Goal: Task Accomplishment & Management: Use online tool/utility

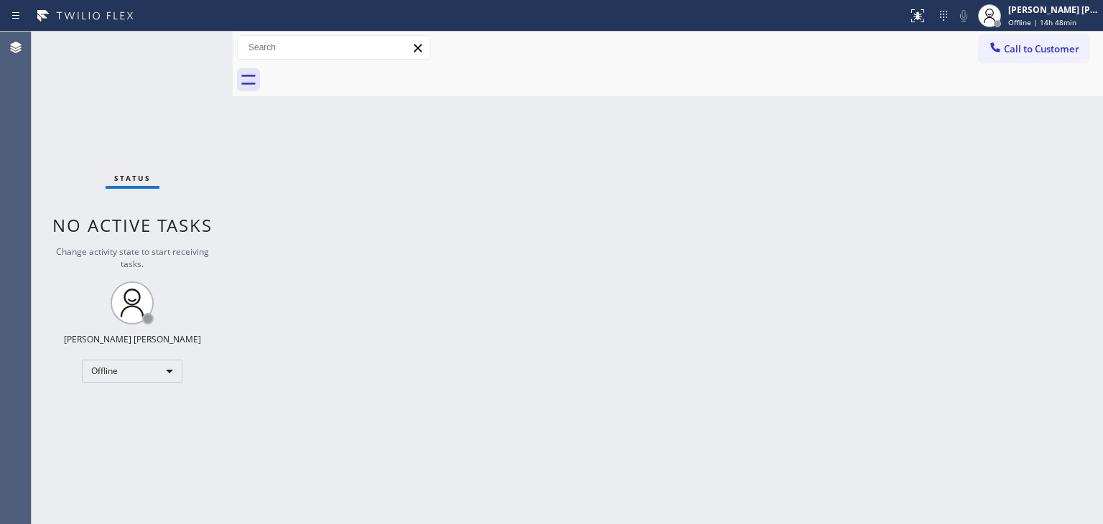
drag, startPoint x: 255, startPoint y: 183, endPoint x: 308, endPoint y: 158, distance: 58.8
click at [255, 183] on div "Back to Dashboard Change Sender ID Customers Technicians Select a contact Outbo…" at bounding box center [668, 278] width 871 height 493
click at [1033, 18] on span "Offline | 14h 48min" at bounding box center [1043, 22] width 68 height 10
click at [1053, 18] on span "Offline | 14h 59min" at bounding box center [1043, 22] width 68 height 10
click at [1043, 27] on div "Edel John Suson Offline | 15h" at bounding box center [1055, 15] width 98 height 25
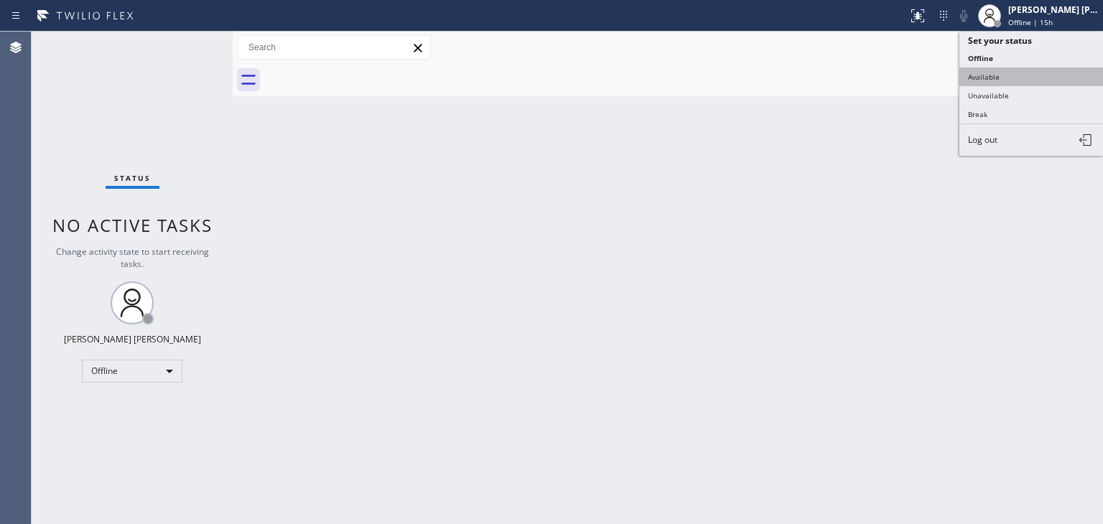
click at [1006, 68] on button "Available" at bounding box center [1032, 77] width 144 height 19
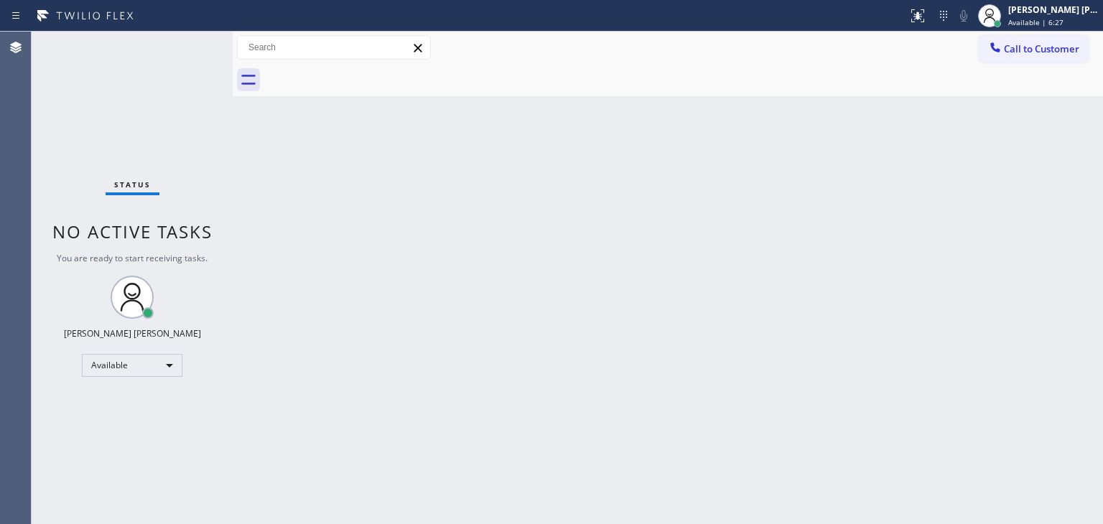
click at [179, 44] on div "Status No active tasks You are ready to start receiving tasks. Edel John Suson …" at bounding box center [132, 278] width 201 height 493
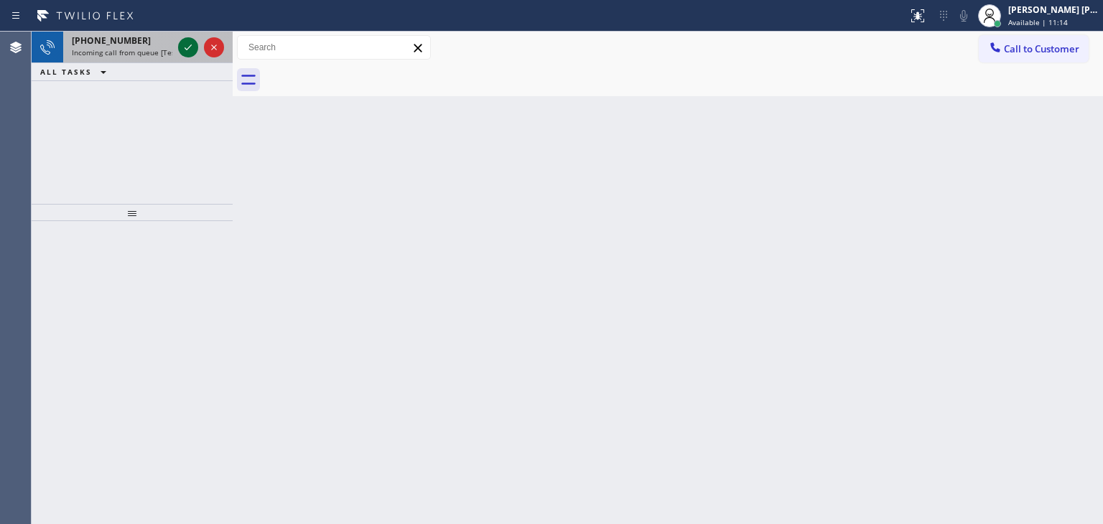
click at [185, 50] on icon at bounding box center [188, 47] width 17 height 17
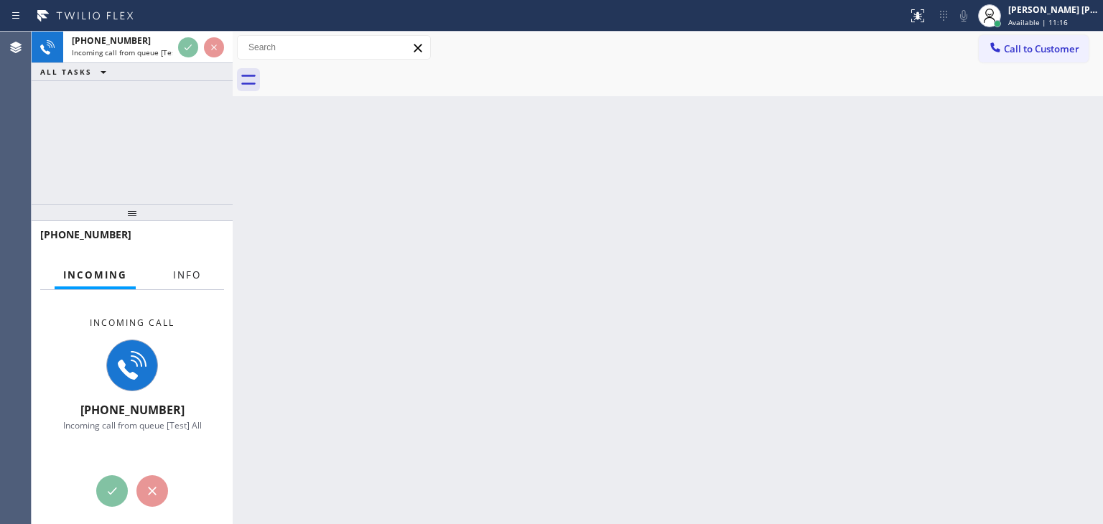
click at [184, 277] on span "Info" at bounding box center [187, 275] width 28 height 13
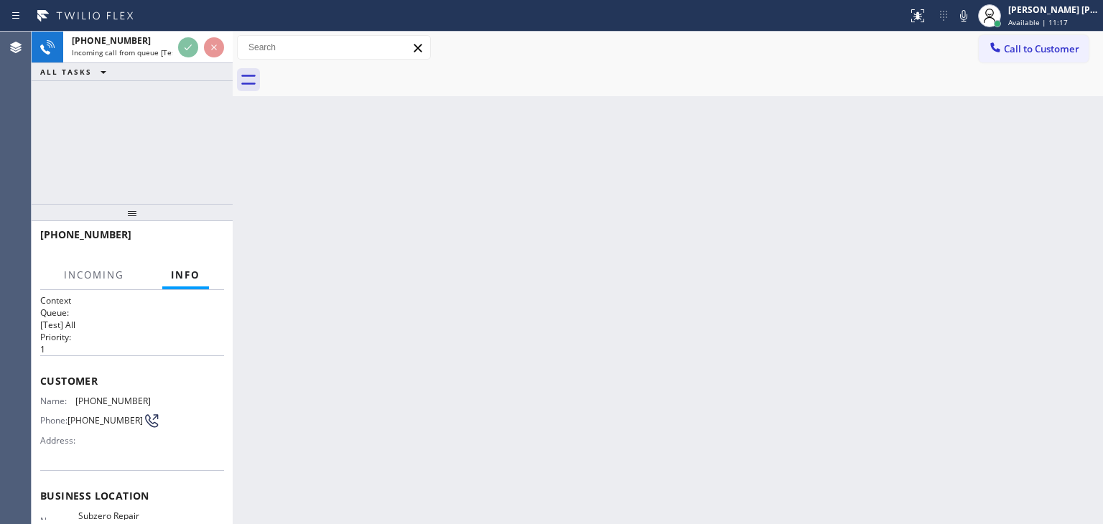
scroll to position [144, 0]
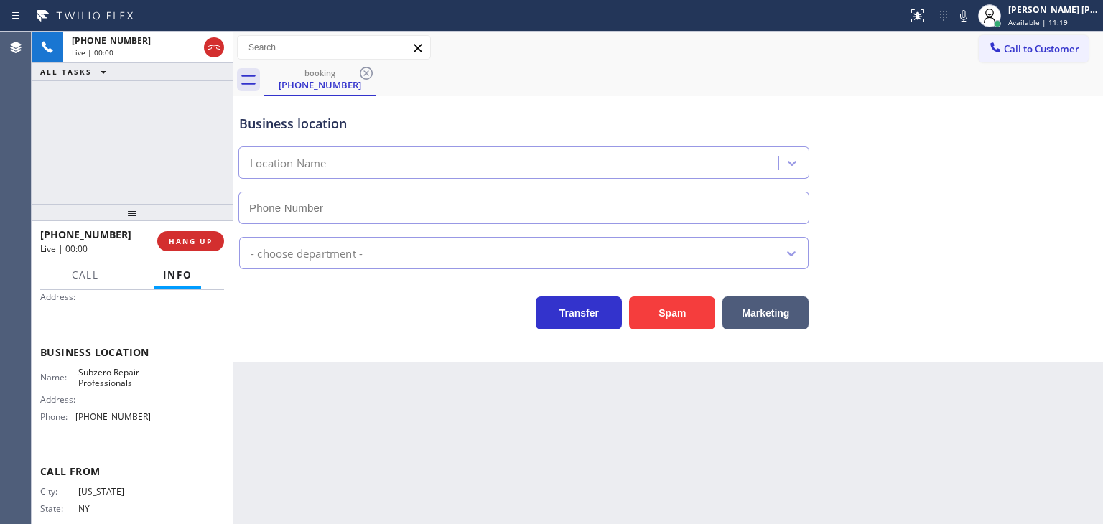
type input "(929) 203-9053"
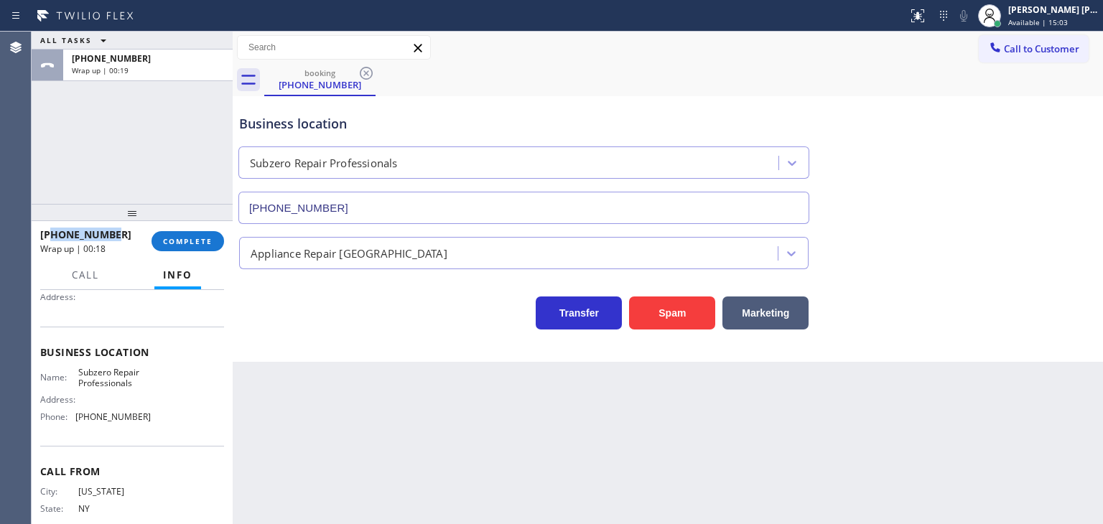
drag, startPoint x: 122, startPoint y: 235, endPoint x: 49, endPoint y: 233, distance: 73.3
click at [50, 231] on div "+17184502987" at bounding box center [90, 235] width 101 height 14
copy span "7184502987"
drag, startPoint x: 155, startPoint y: 416, endPoint x: 69, endPoint y: 412, distance: 86.3
click at [73, 415] on div "Name: Subzero Repair Professionals Address: Phone: (929) 203-9053" at bounding box center [132, 398] width 184 height 62
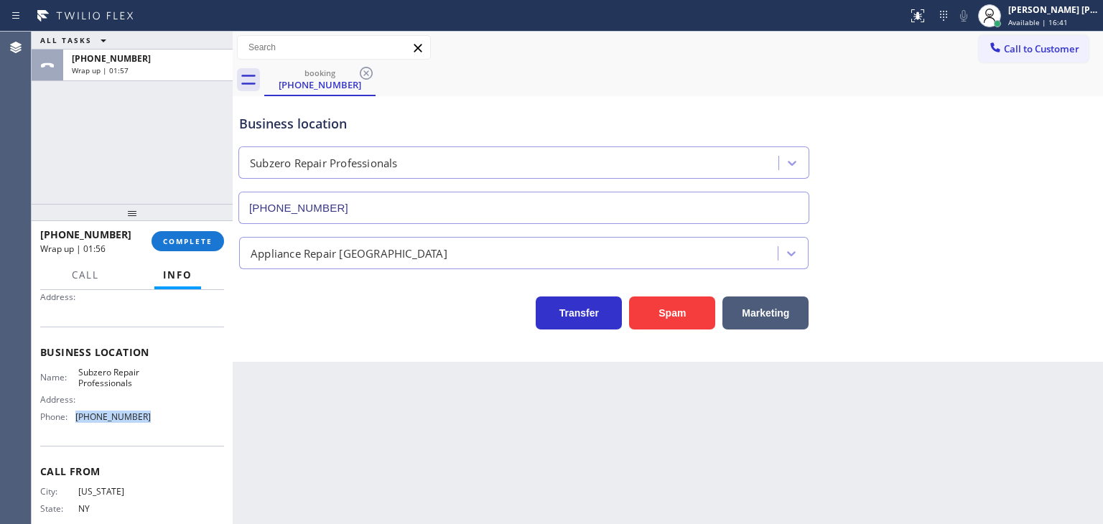
copy div "(929) 203-9053"
click at [190, 247] on button "COMPLETE" at bounding box center [188, 241] width 73 height 20
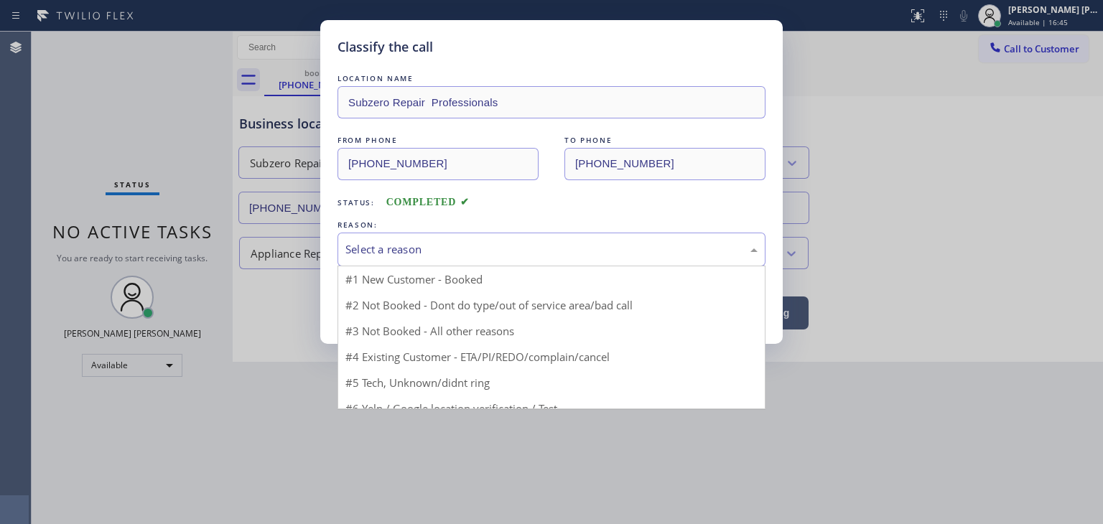
click at [388, 246] on div "Select a reason" at bounding box center [552, 249] width 412 height 17
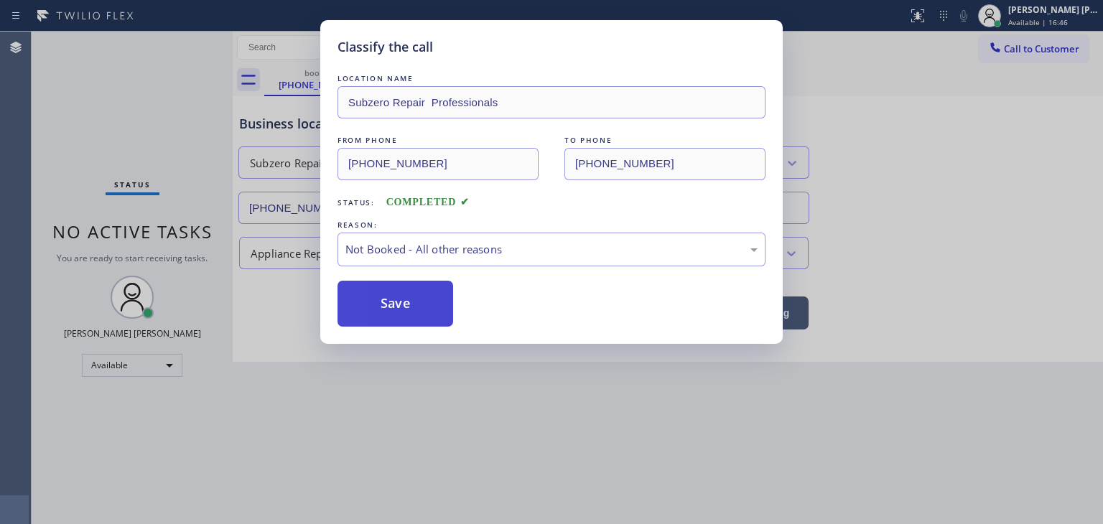
click at [385, 302] on button "Save" at bounding box center [396, 304] width 116 height 46
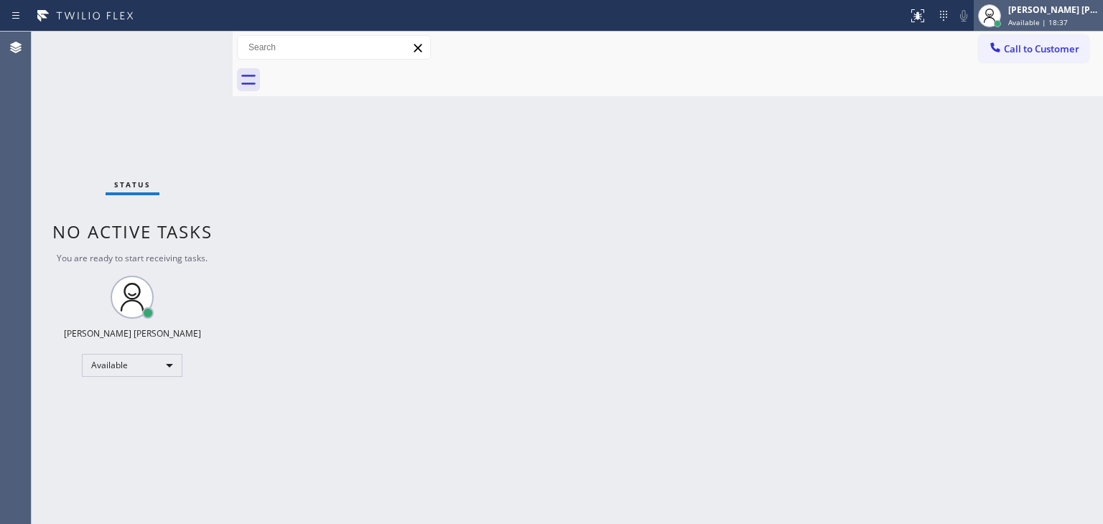
click at [1068, 18] on span "Available | 18:37" at bounding box center [1039, 22] width 60 height 10
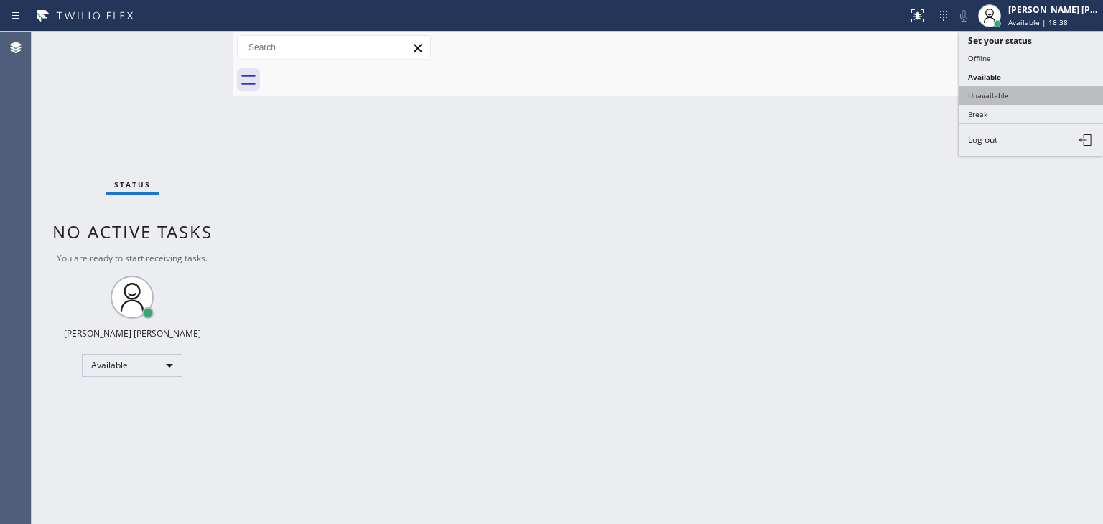
click at [1029, 93] on button "Unavailable" at bounding box center [1032, 95] width 144 height 19
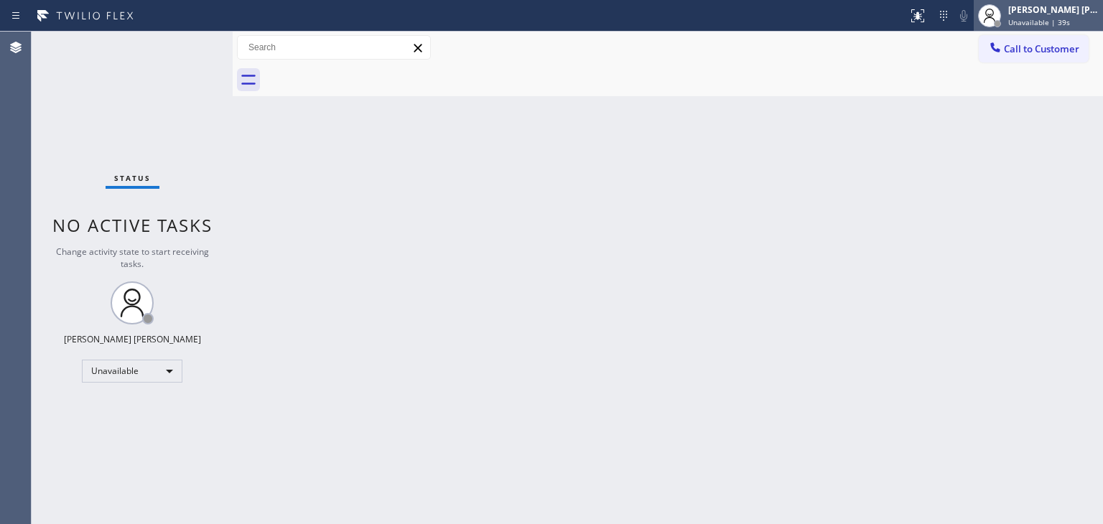
click at [1059, 20] on span "Unavailable | 39s" at bounding box center [1040, 22] width 62 height 10
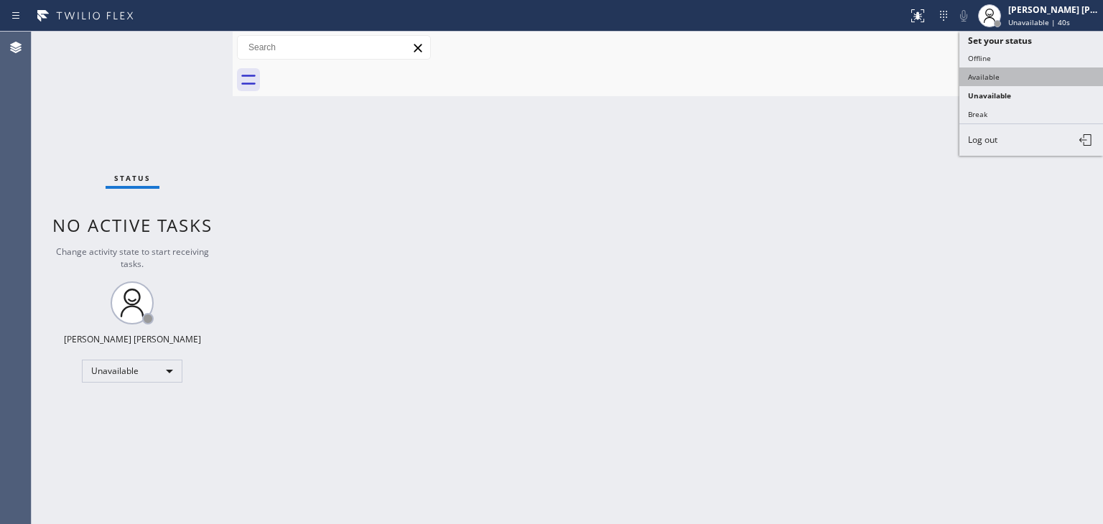
click at [1040, 68] on button "Available" at bounding box center [1032, 77] width 144 height 19
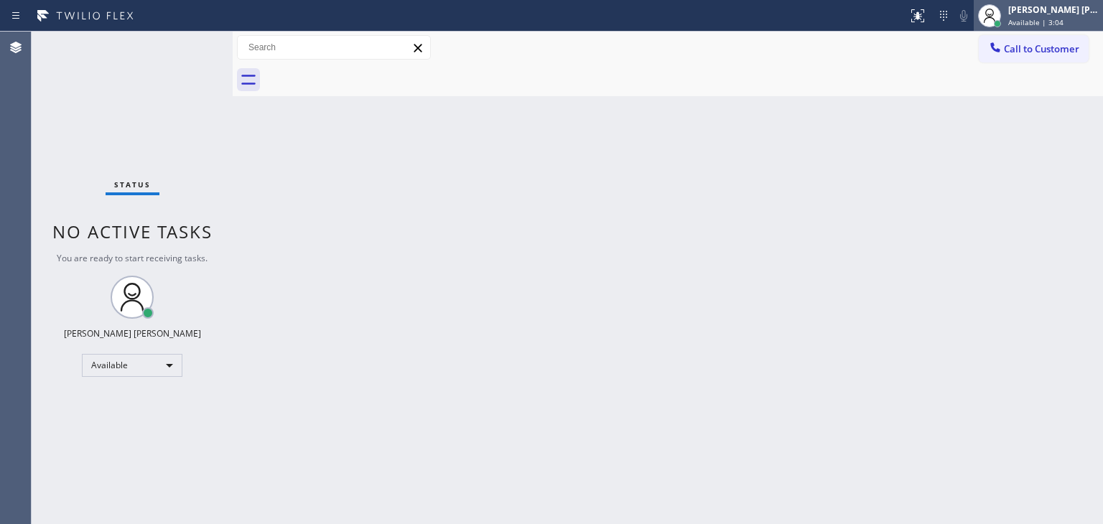
click at [1058, 12] on div "[PERSON_NAME] [PERSON_NAME]" at bounding box center [1054, 10] width 91 height 12
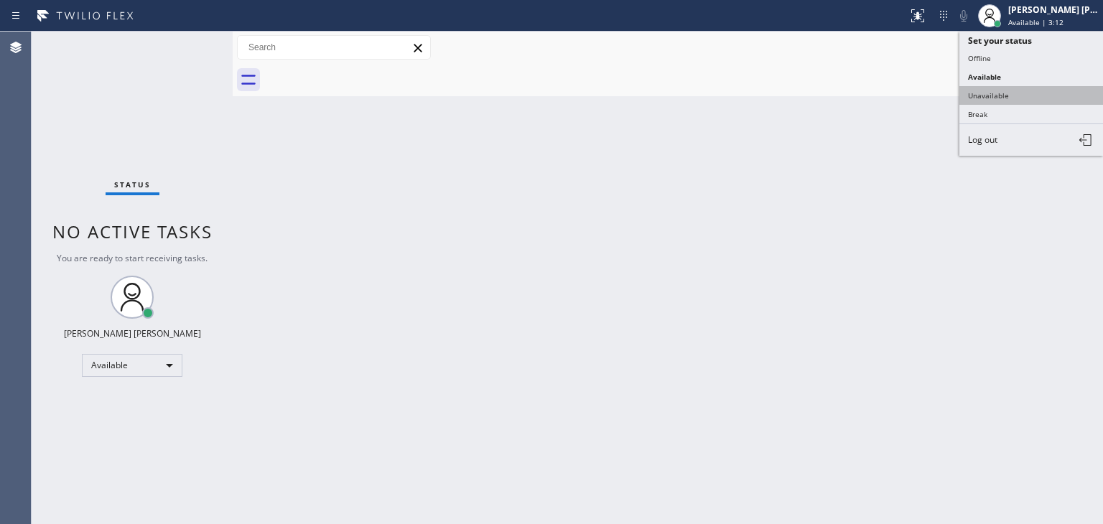
click at [1023, 93] on button "Unavailable" at bounding box center [1032, 95] width 144 height 19
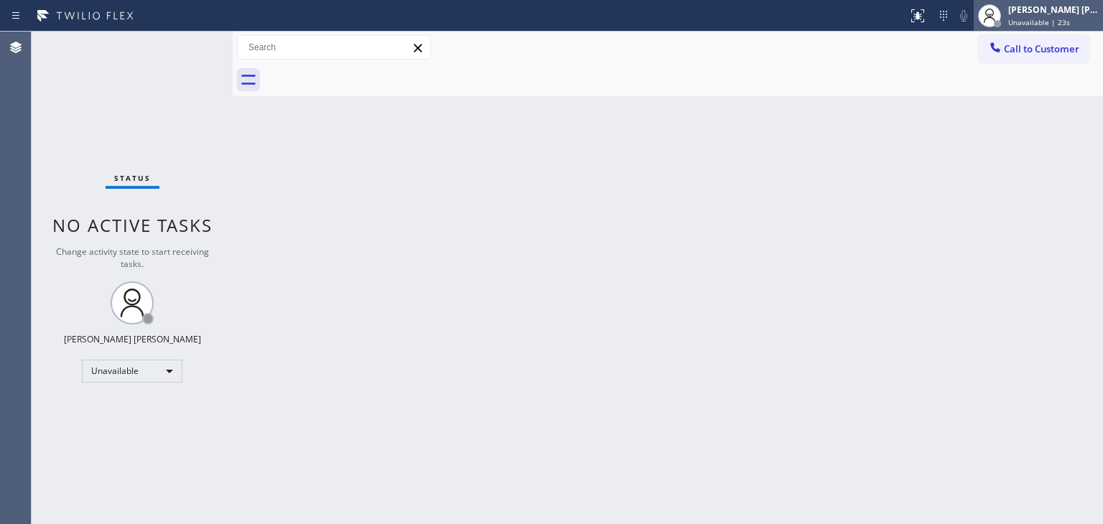
click at [1073, 12] on div "[PERSON_NAME] [PERSON_NAME]" at bounding box center [1054, 10] width 91 height 12
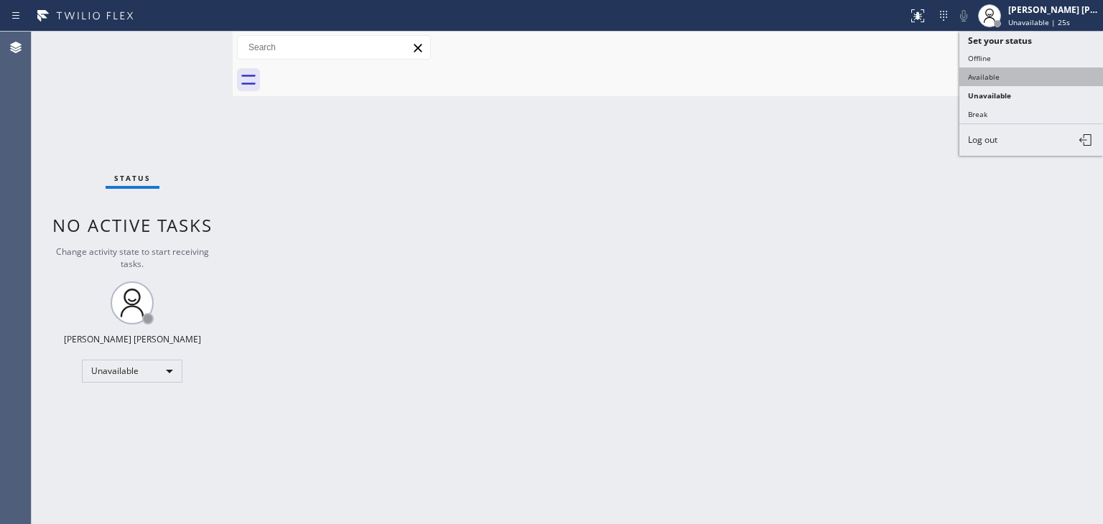
click at [1017, 75] on button "Available" at bounding box center [1032, 77] width 144 height 19
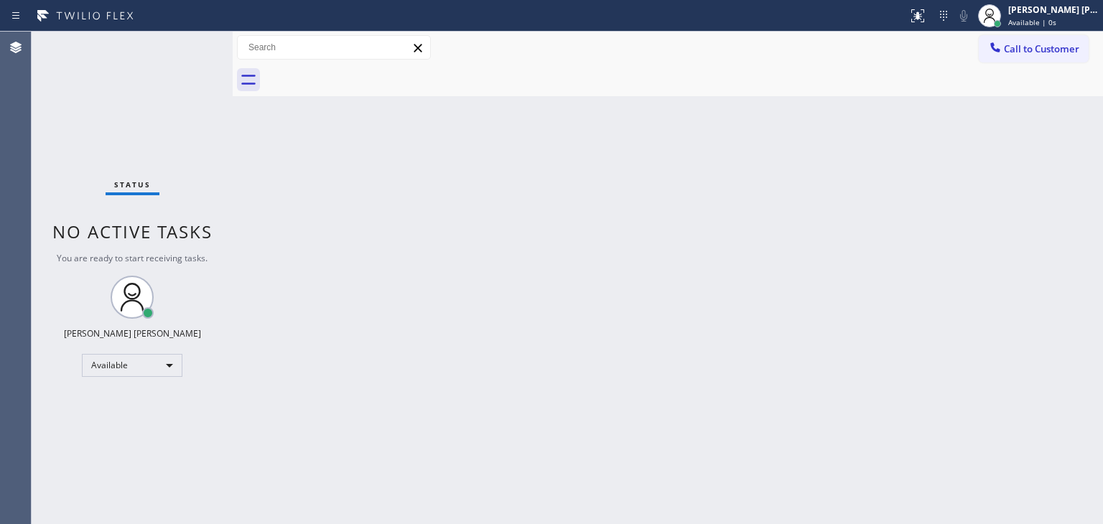
click at [185, 44] on div "Status No active tasks You are ready to start receiving tasks. [PERSON_NAME] [P…" at bounding box center [132, 278] width 201 height 493
click at [186, 40] on div "Status No active tasks You are ready to start receiving tasks. [PERSON_NAME] [P…" at bounding box center [132, 278] width 201 height 493
click at [741, 437] on div "Back to Dashboard Change Sender ID Customers Technicians Select a contact Outbo…" at bounding box center [668, 278] width 871 height 493
click at [601, 231] on div "Back to Dashboard Change Sender ID Customers Technicians Select a contact Outbo…" at bounding box center [668, 278] width 871 height 493
click at [931, 85] on div at bounding box center [683, 80] width 839 height 32
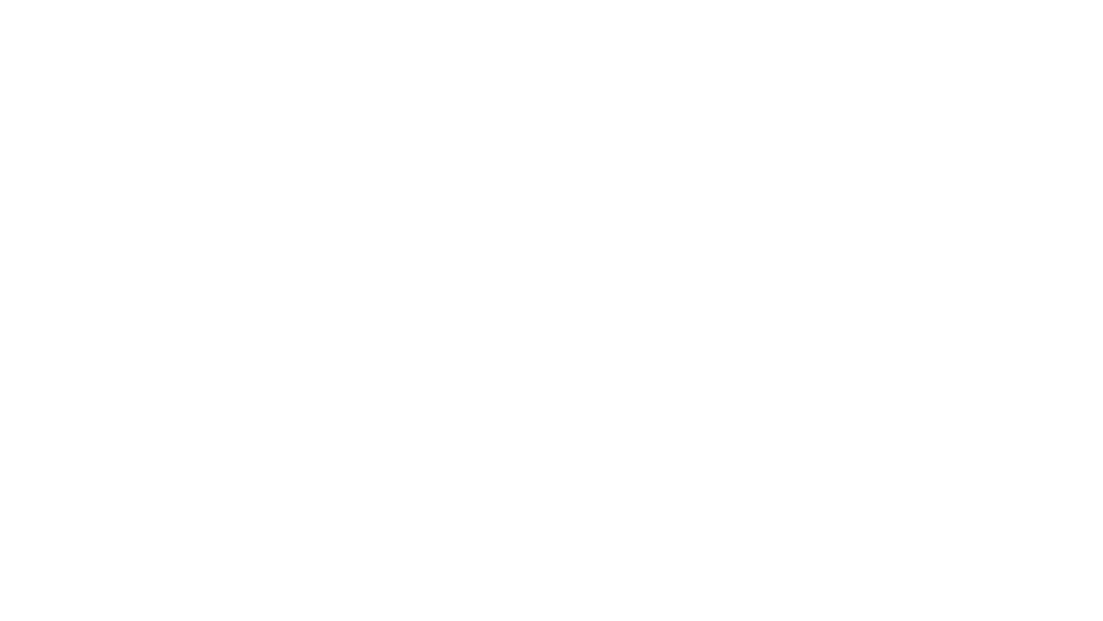
click at [621, 298] on div at bounding box center [551, 310] width 1103 height 621
drag, startPoint x: 621, startPoint y: 298, endPoint x: 497, endPoint y: 229, distance: 141.5
click at [497, 229] on div at bounding box center [551, 310] width 1103 height 621
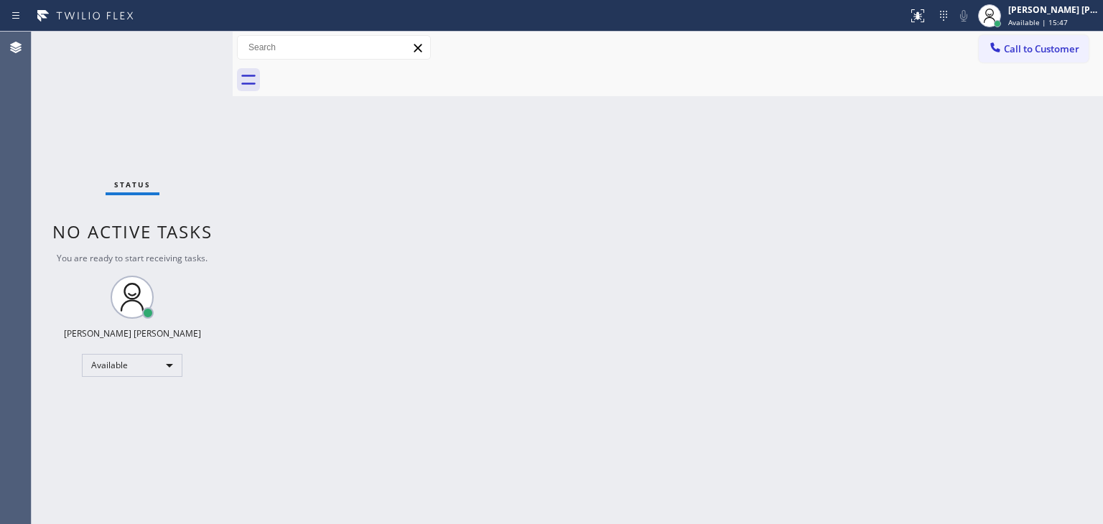
click at [6, 82] on div "Agent Desktop" at bounding box center [15, 278] width 31 height 493
click at [960, 227] on div "Back to Dashboard Change Sender ID Customers Technicians Select a contact Outbo…" at bounding box center [668, 278] width 871 height 493
click at [1026, 348] on div "Back to Dashboard Change Sender ID Customers Technicians Select a contact Outbo…" at bounding box center [668, 278] width 871 height 493
click at [988, 216] on div "Back to Dashboard Change Sender ID Customers Technicians Select a contact Outbo…" at bounding box center [668, 278] width 871 height 493
click at [599, 446] on div "Back to Dashboard Change Sender ID Customers Technicians Select a contact Outbo…" at bounding box center [668, 278] width 871 height 493
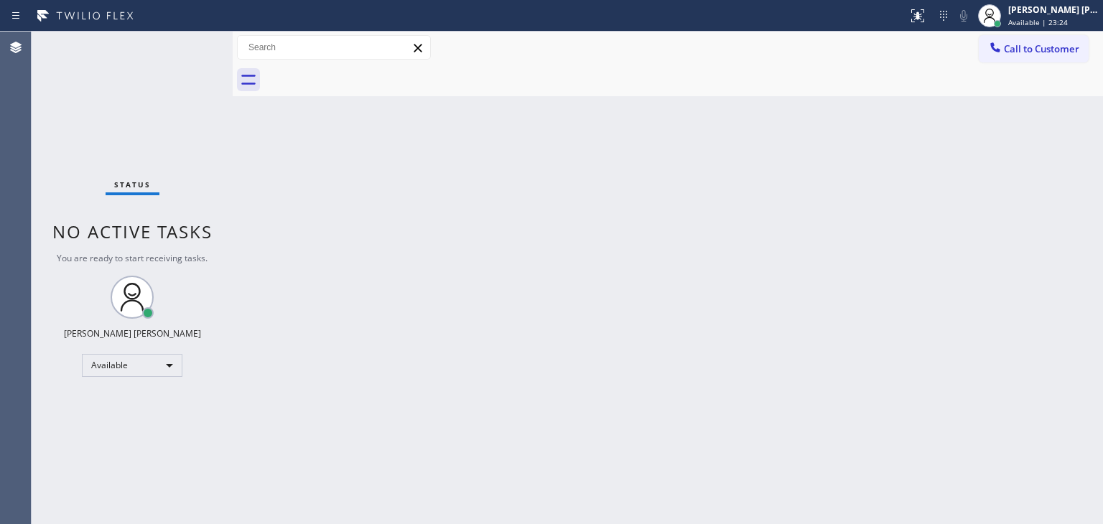
click at [187, 46] on div "Status No active tasks You are ready to start receiving tasks. [PERSON_NAME] [P…" at bounding box center [132, 278] width 201 height 493
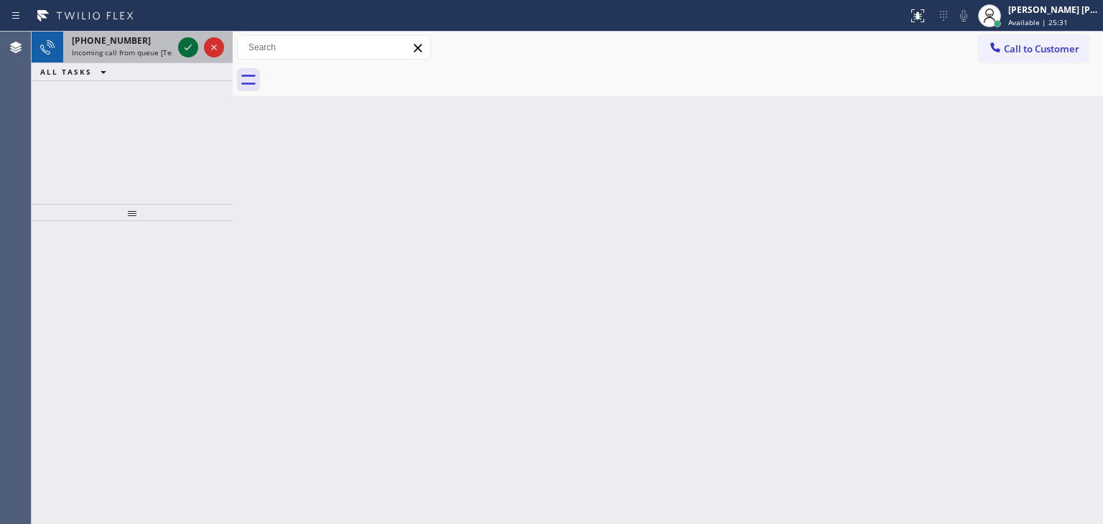
click at [195, 41] on icon at bounding box center [188, 47] width 17 height 17
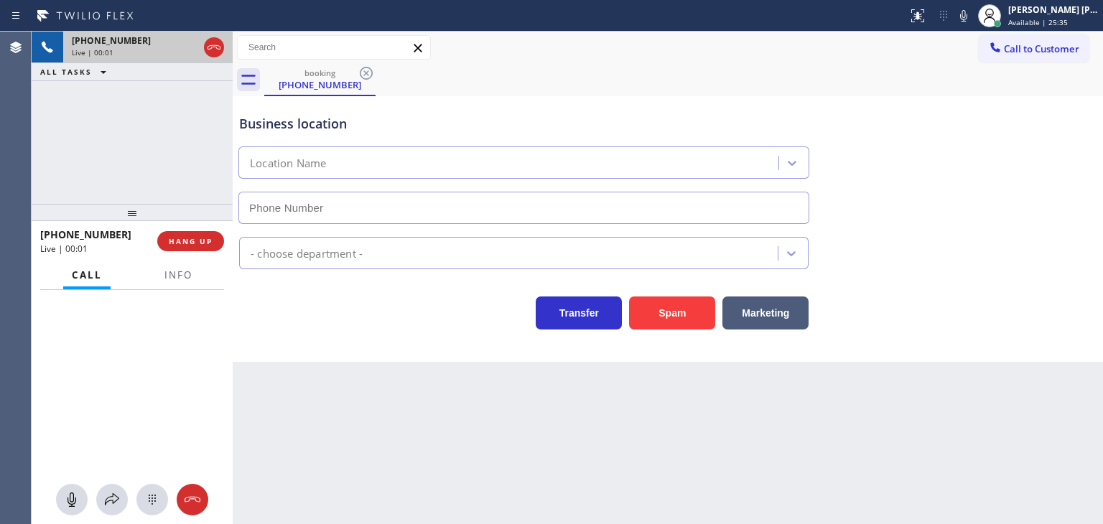
type input "[PHONE_NUMBER]"
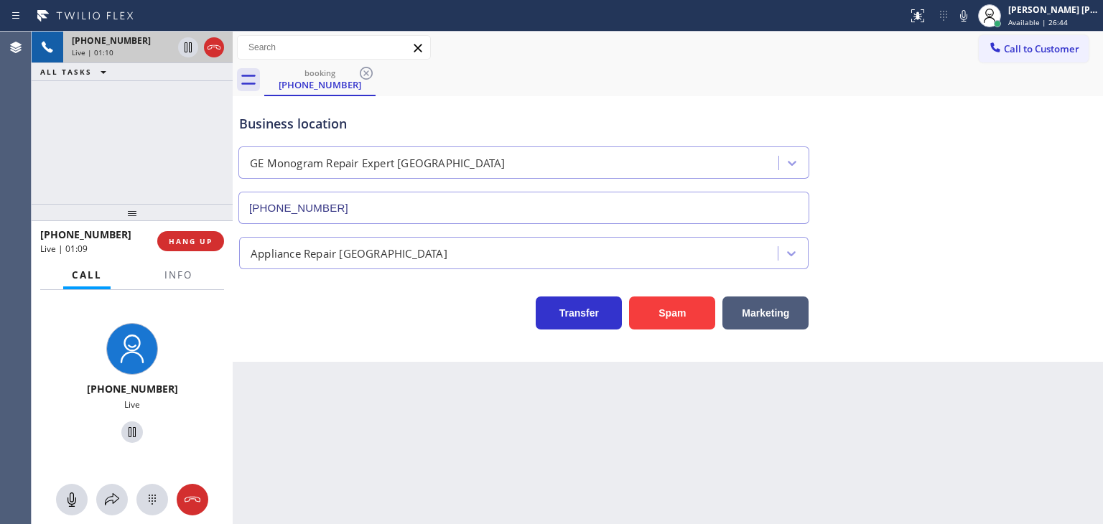
click at [1029, 97] on div "Business location GE Monogram Repair Expert [GEOGRAPHIC_DATA] [PHONE_NUMBER]" at bounding box center [667, 159] width 863 height 130
click at [968, 17] on icon at bounding box center [963, 15] width 7 height 11
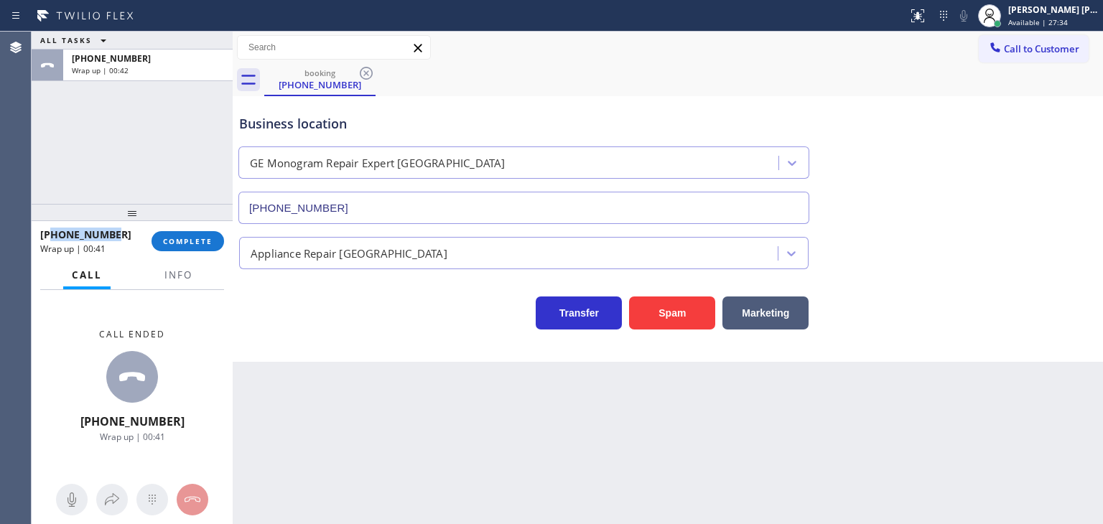
drag, startPoint x: 129, startPoint y: 233, endPoint x: 53, endPoint y: 230, distance: 76.2
click at [53, 230] on div "[PHONE_NUMBER]" at bounding box center [90, 235] width 101 height 14
copy span "9122205770"
click at [1022, 166] on div "Business location GE Monogram Repair Expert [GEOGRAPHIC_DATA] [PHONE_NUMBER]" at bounding box center [667, 159] width 863 height 130
click at [178, 282] on button "Info" at bounding box center [178, 275] width 45 height 28
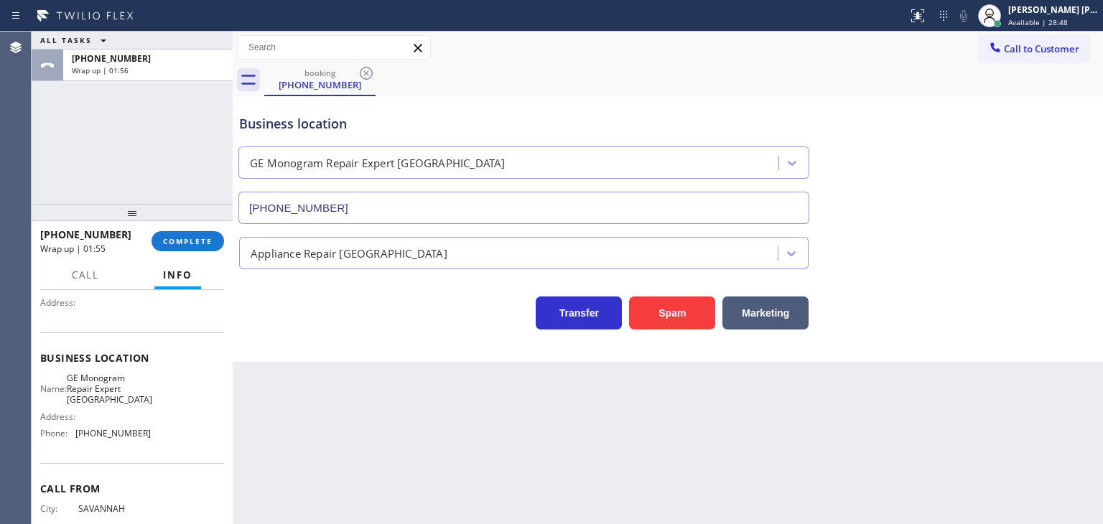
scroll to position [144, 0]
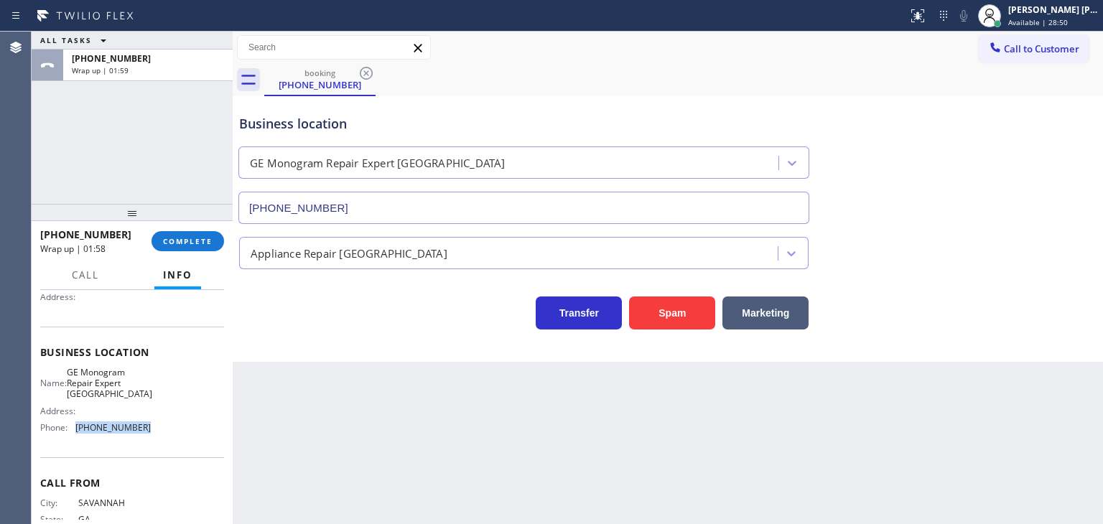
drag, startPoint x: 152, startPoint y: 429, endPoint x: 77, endPoint y: 429, distance: 75.4
click at [77, 429] on div "Name: GE Monogram Repair Expert Glendale Address: Phone: [PHONE_NUMBER]" at bounding box center [132, 403] width 184 height 73
copy span "[PHONE_NUMBER]"
click at [175, 238] on span "COMPLETE" at bounding box center [188, 241] width 50 height 10
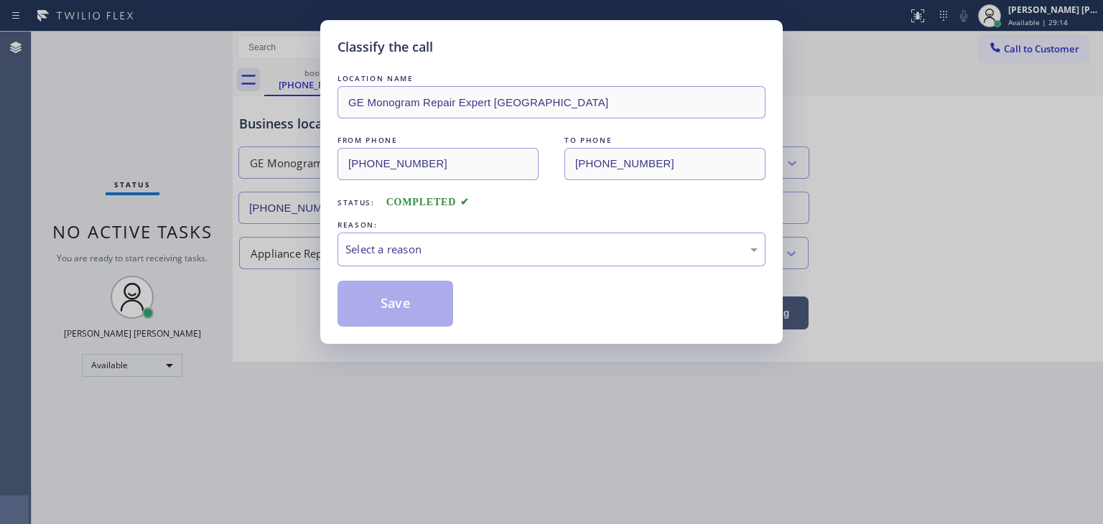
click at [376, 251] on div "Select a reason" at bounding box center [552, 249] width 412 height 17
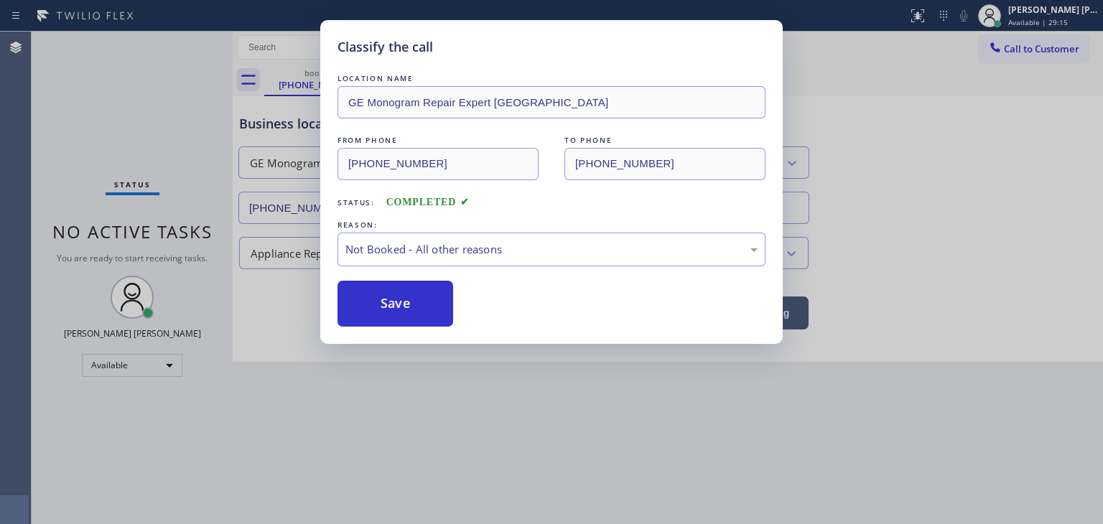
click at [385, 310] on button "Save" at bounding box center [396, 304] width 116 height 46
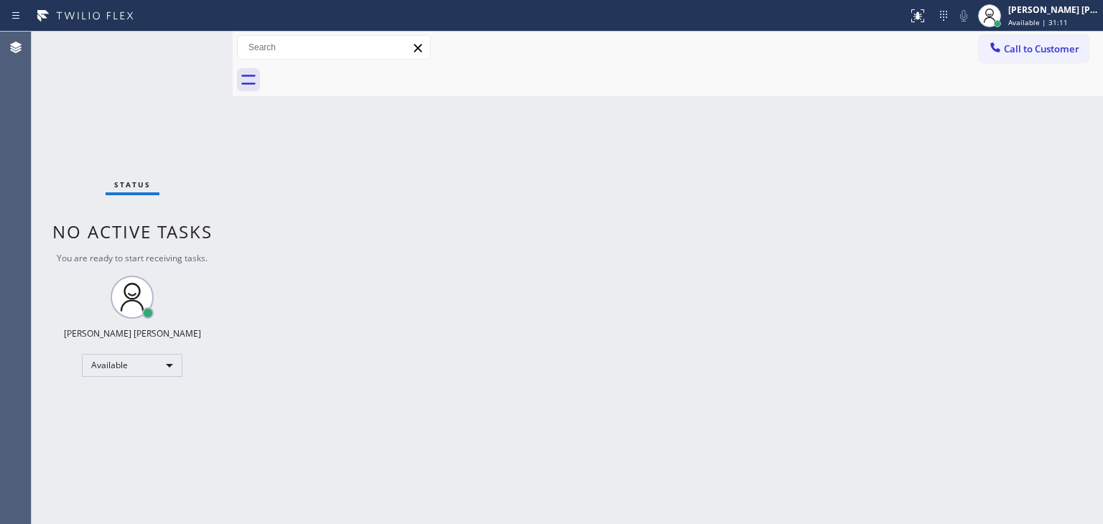
click at [184, 44] on div "Status No active tasks You are ready to start receiving tasks. [PERSON_NAME] [P…" at bounding box center [132, 278] width 201 height 493
drag, startPoint x: 129, startPoint y: 392, endPoint x: 129, endPoint y: 401, distance: 8.6
click at [129, 401] on li "Available" at bounding box center [132, 402] width 98 height 17
click at [198, 149] on div "Status No active tasks You are ready to start receiving tasks. [PERSON_NAME] [P…" at bounding box center [132, 278] width 201 height 493
drag, startPoint x: 509, startPoint y: 78, endPoint x: 655, endPoint y: 330, distance: 291.0
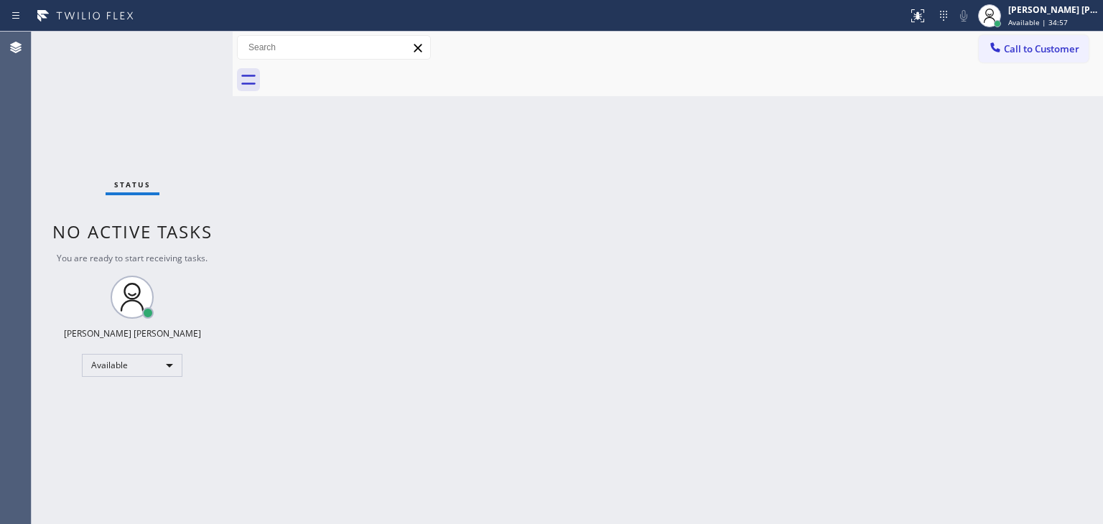
click at [662, 331] on div "Back to Dashboard Change Sender ID Customers Technicians Select a contact Outbo…" at bounding box center [668, 278] width 871 height 493
click at [979, 35] on button "Call to Customer" at bounding box center [1034, 48] width 110 height 27
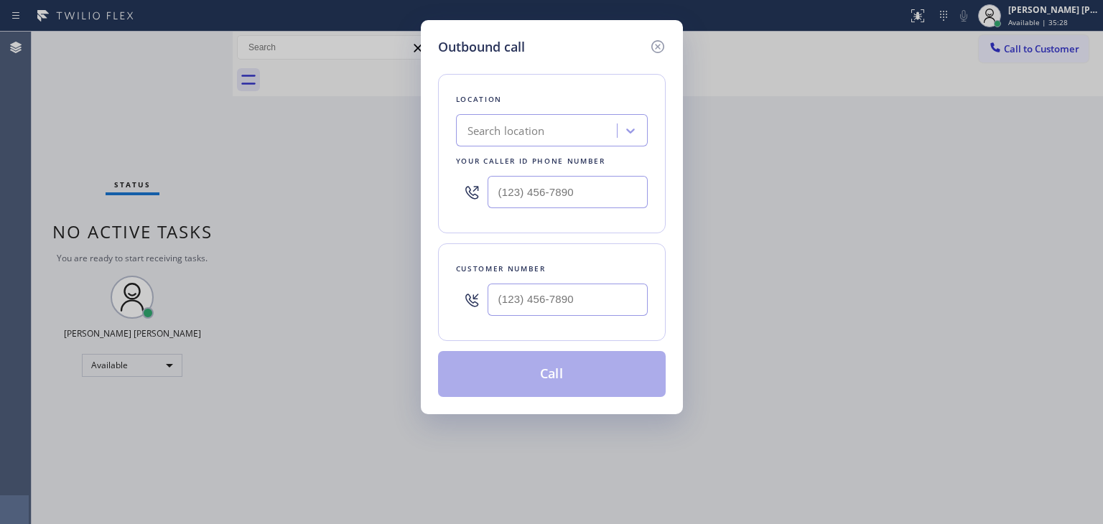
click at [839, 301] on div "Outbound call Location Search location Your caller id phone number Customer num…" at bounding box center [551, 262] width 1103 height 524
click at [658, 47] on icon at bounding box center [657, 46] width 17 height 17
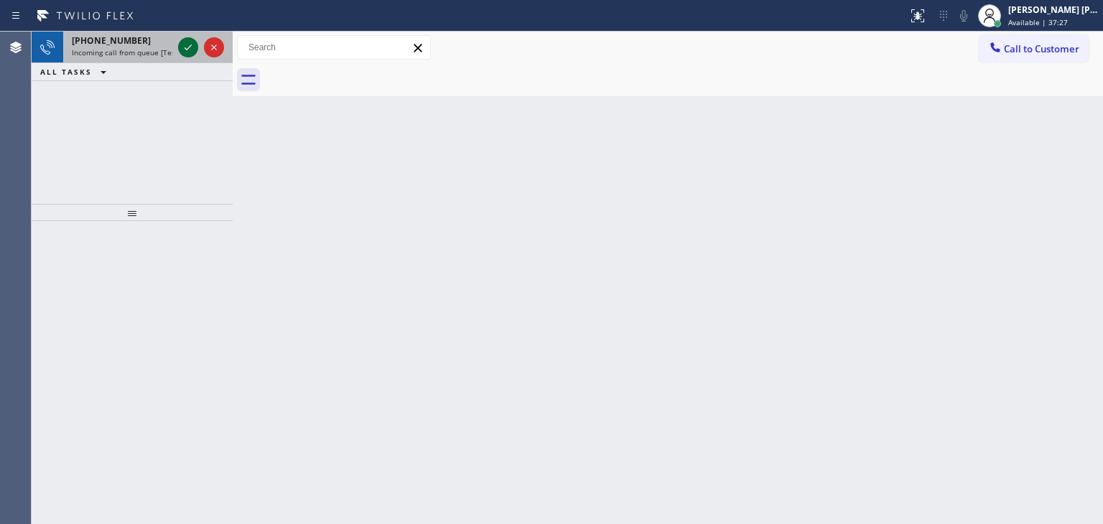
click at [193, 52] on icon at bounding box center [188, 47] width 17 height 17
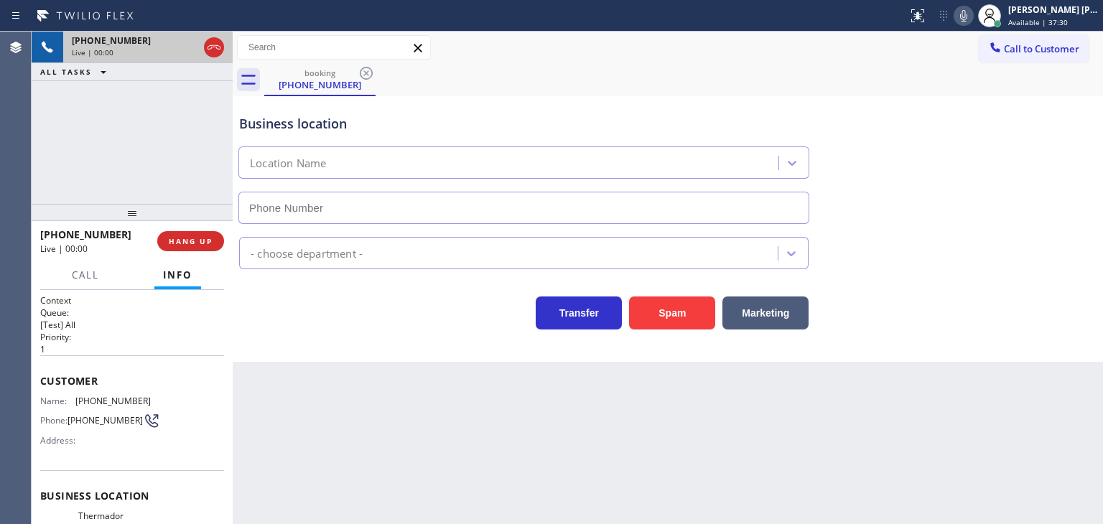
type input "[PHONE_NUMBER]"
click at [187, 93] on div "[PHONE_NUMBER] Live | 01:56 ALL TASKS ALL TASKS ACTIVE TASKS TASKS IN WRAP UP" at bounding box center [132, 118] width 201 height 172
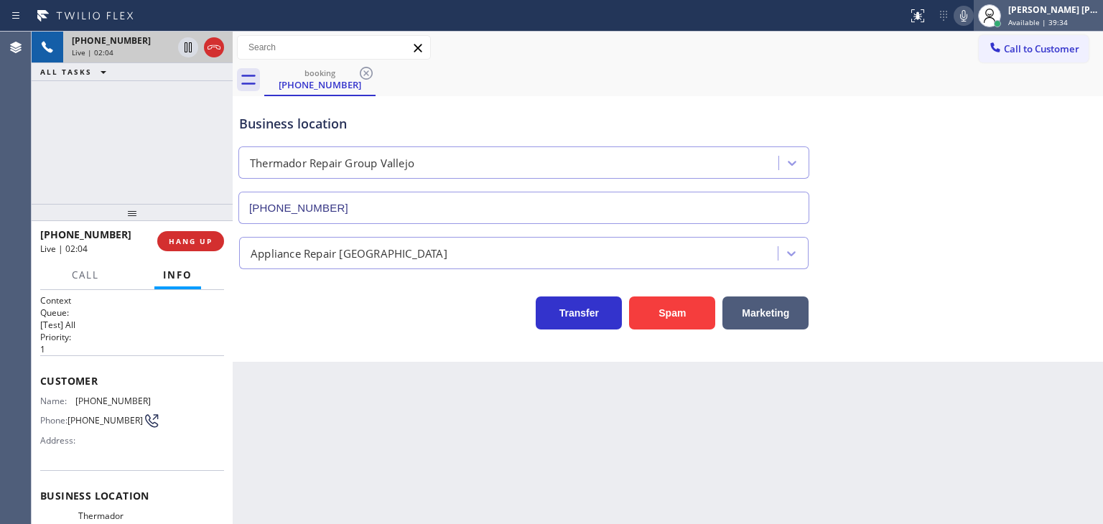
click at [1067, 21] on span "Available | 39:34" at bounding box center [1039, 22] width 60 height 10
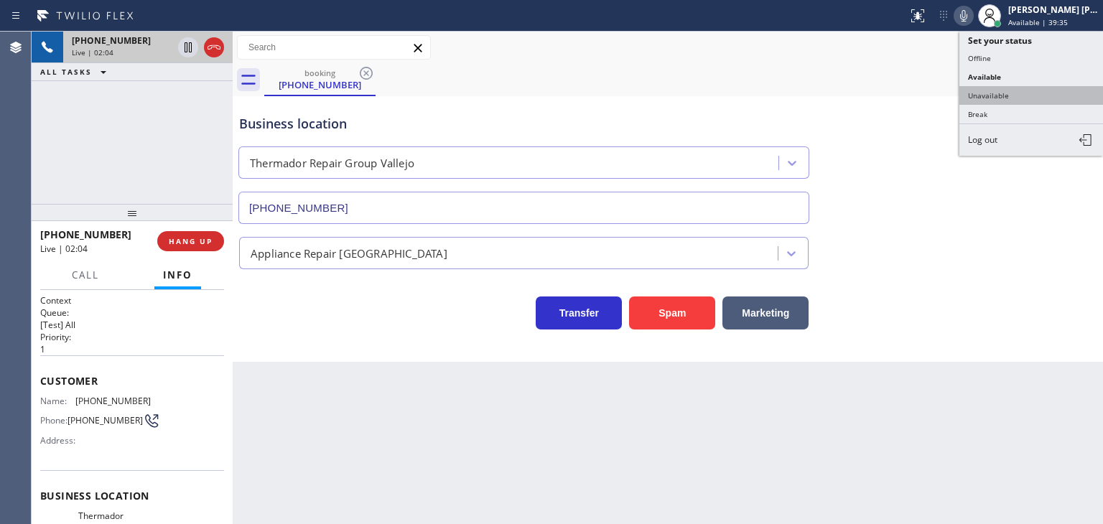
click at [1039, 93] on button "Unavailable" at bounding box center [1032, 95] width 144 height 19
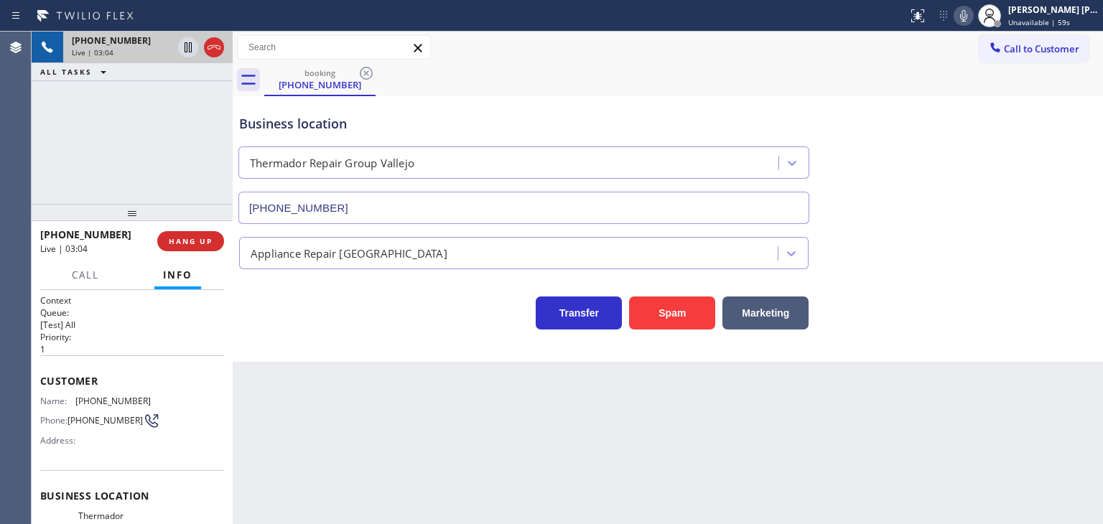
click at [968, 19] on icon at bounding box center [963, 15] width 7 height 11
click at [183, 47] on icon at bounding box center [188, 47] width 17 height 17
drag, startPoint x: 991, startPoint y: 17, endPoint x: 844, endPoint y: 2, distance: 147.3
click at [973, 17] on icon at bounding box center [963, 15] width 17 height 17
click at [190, 44] on icon at bounding box center [188, 47] width 10 height 10
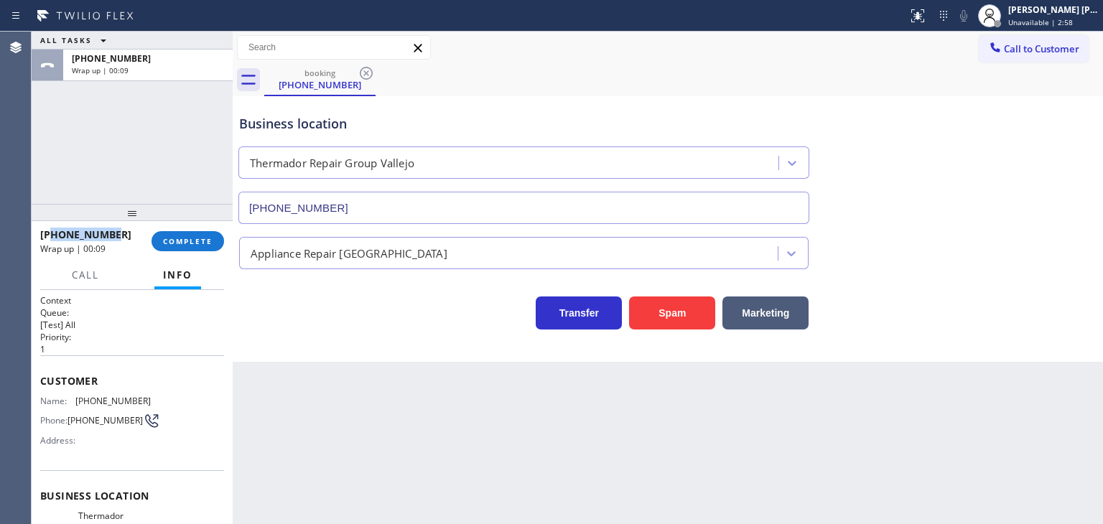
drag, startPoint x: 132, startPoint y: 232, endPoint x: 52, endPoint y: 231, distance: 79.8
click at [52, 231] on div "[PHONE_NUMBER]" at bounding box center [90, 235] width 101 height 14
copy span "4087974795"
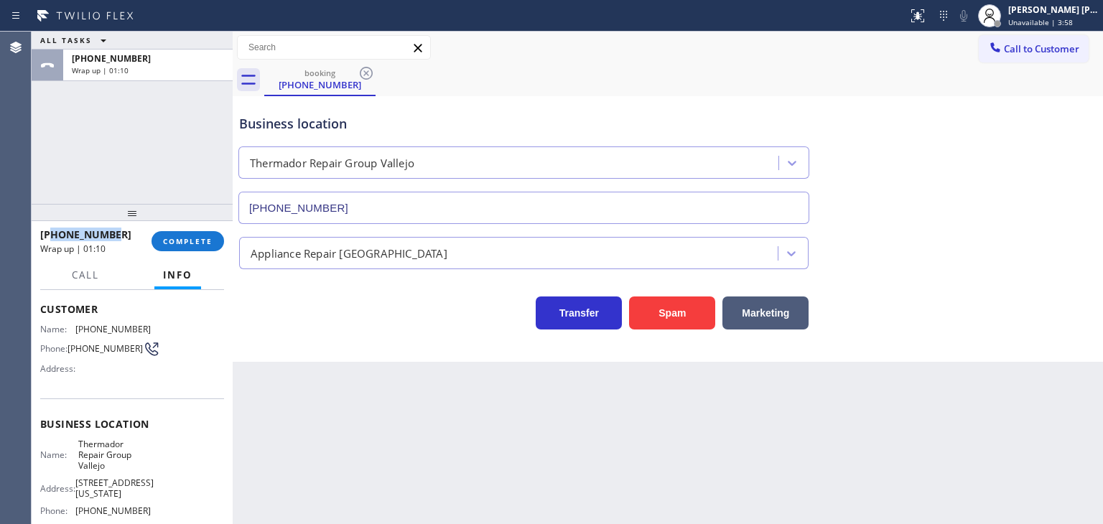
scroll to position [144, 0]
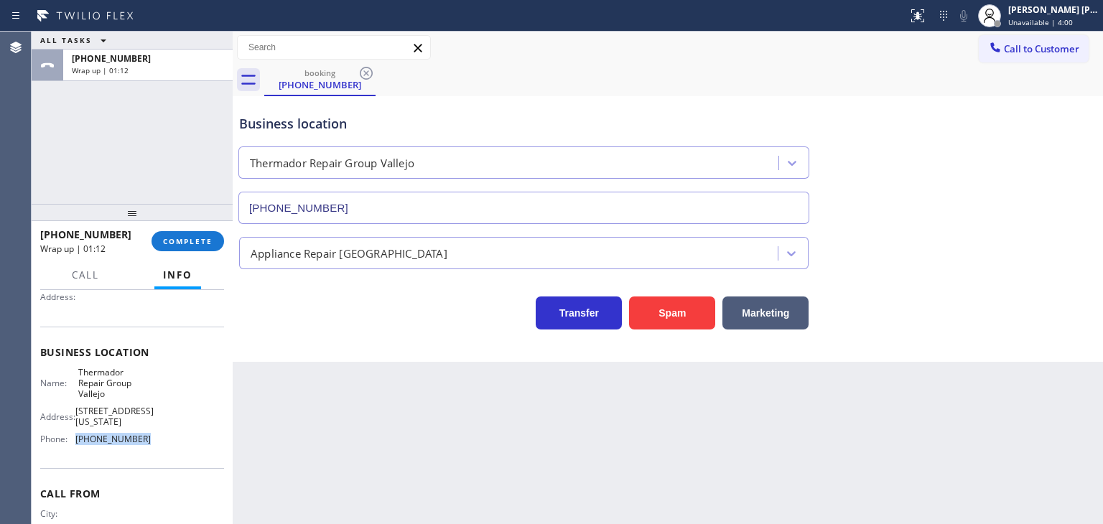
drag, startPoint x: 147, startPoint y: 441, endPoint x: 72, endPoint y: 437, distance: 75.5
click at [72, 437] on div "Name: Thermador Repair Group Vallejo Address: [STREET_ADDRESS][US_STATE] Phone:…" at bounding box center [132, 409] width 184 height 84
copy div "[PHONE_NUMBER]"
click at [1060, 26] on span "Unavailable | 4:02" at bounding box center [1041, 22] width 65 height 10
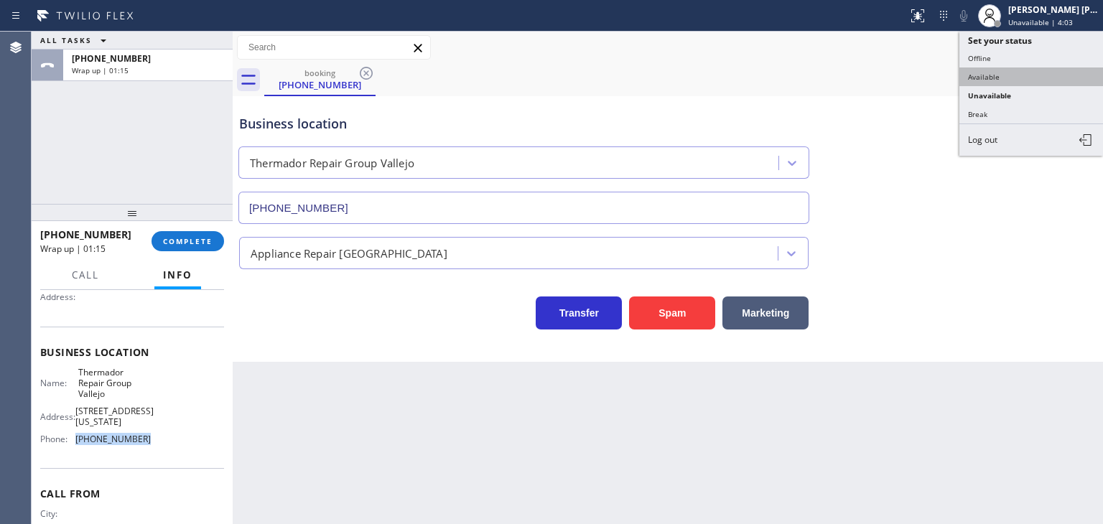
click at [1027, 73] on button "Available" at bounding box center [1032, 77] width 144 height 19
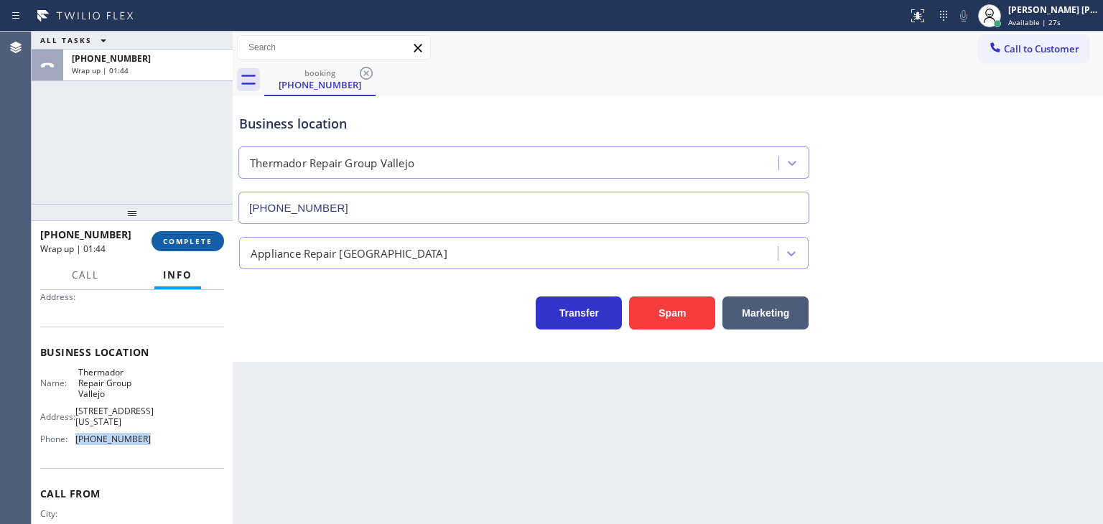
click at [215, 233] on button "COMPLETE" at bounding box center [188, 241] width 73 height 20
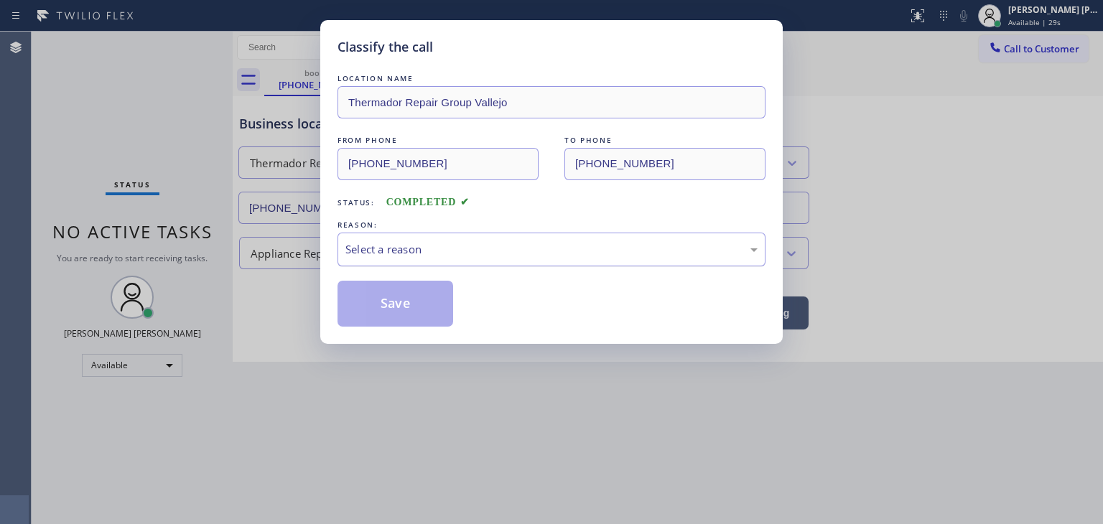
click at [431, 245] on div "Select a reason" at bounding box center [552, 249] width 412 height 17
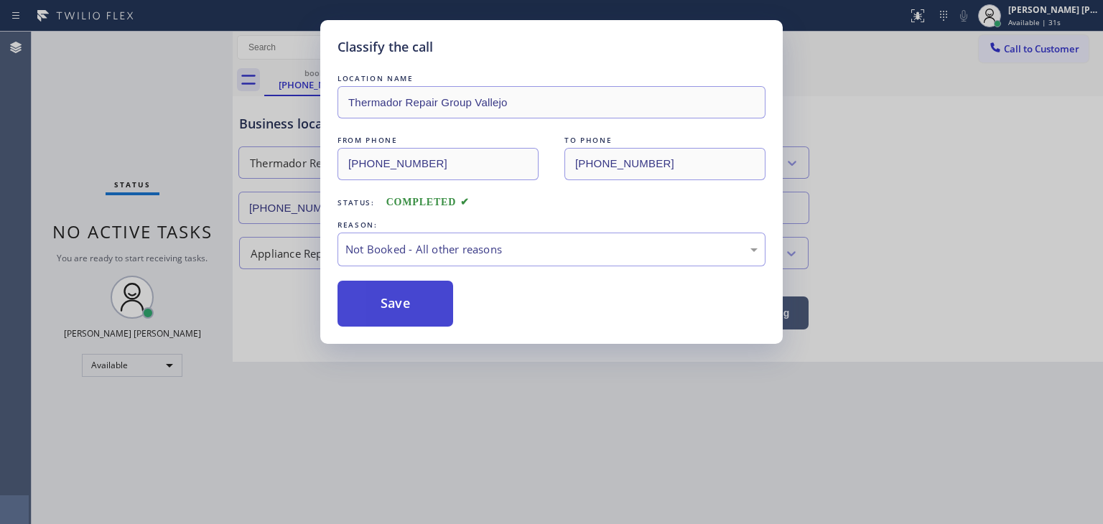
click at [417, 307] on button "Save" at bounding box center [396, 304] width 116 height 46
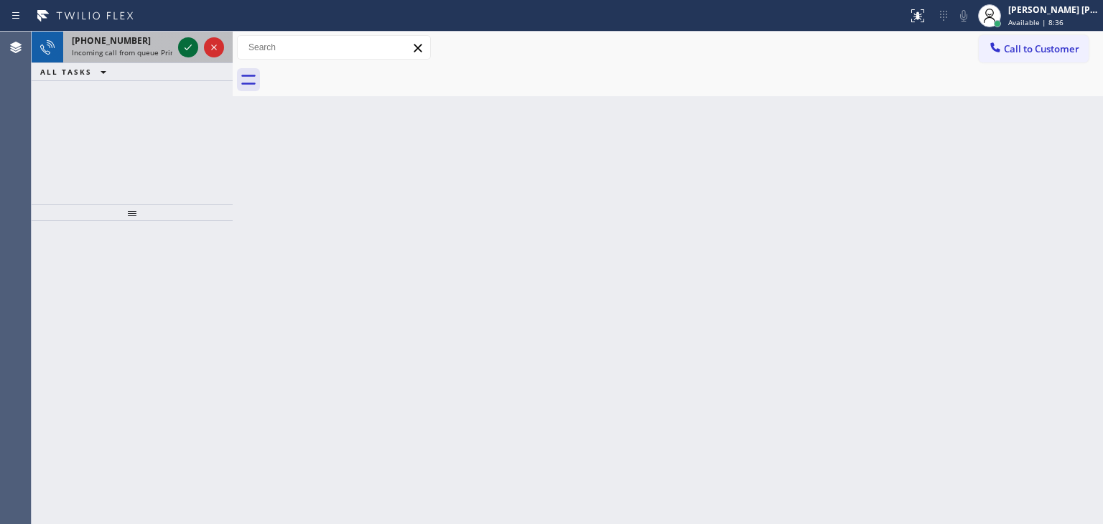
click at [191, 46] on icon at bounding box center [188, 47] width 17 height 17
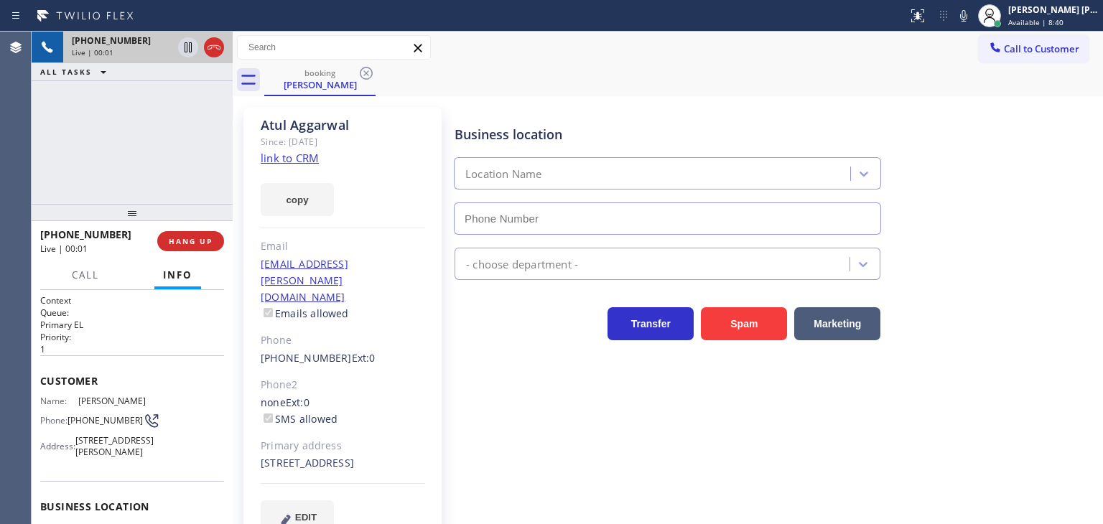
type input "[PHONE_NUMBER]"
click at [1086, 10] on div "[PERSON_NAME] [PERSON_NAME]" at bounding box center [1054, 10] width 91 height 12
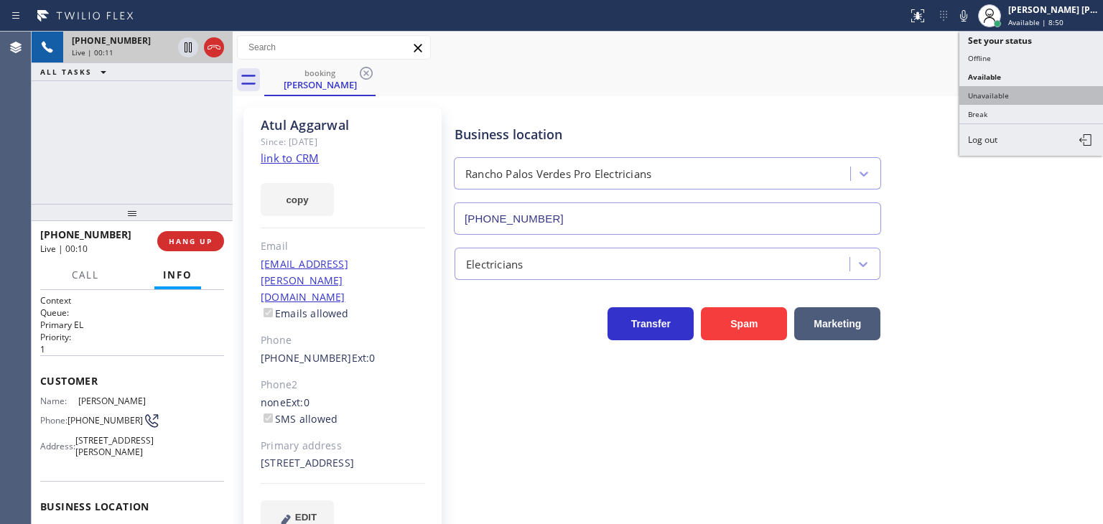
click at [1023, 98] on button "Unavailable" at bounding box center [1032, 95] width 144 height 19
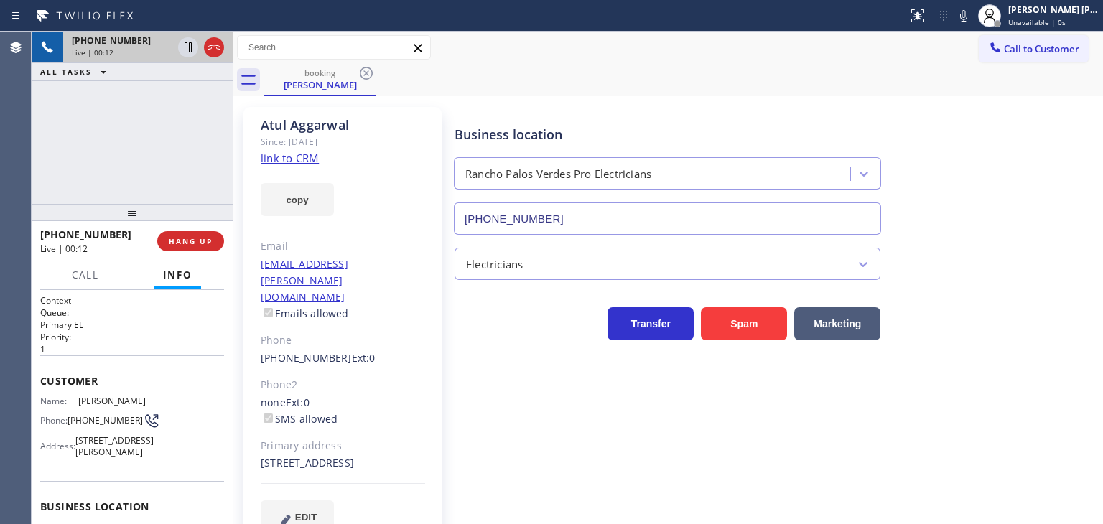
click at [309, 159] on link "link to CRM" at bounding box center [290, 158] width 58 height 14
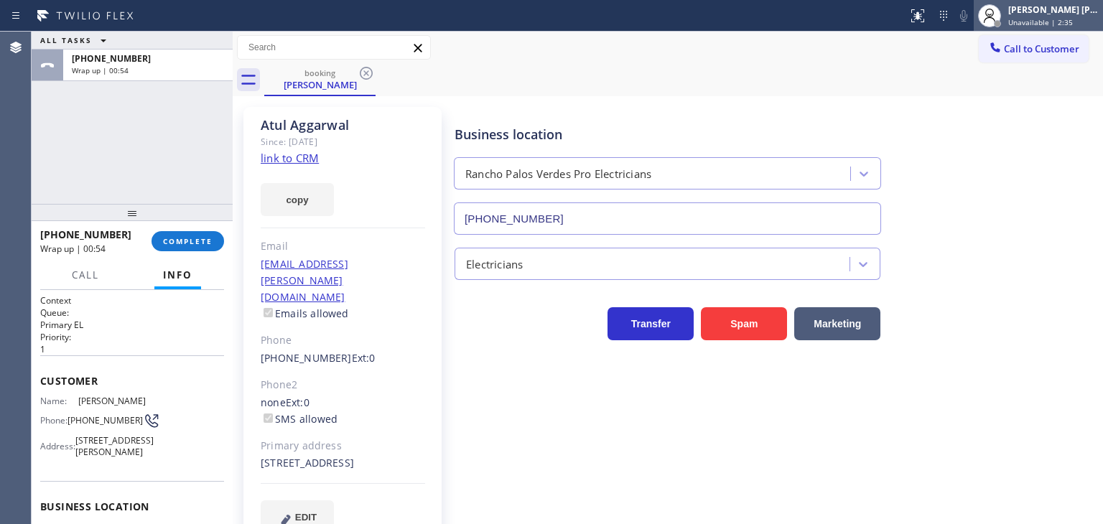
click at [1059, 21] on span "Unavailable | 2:35" at bounding box center [1041, 22] width 65 height 10
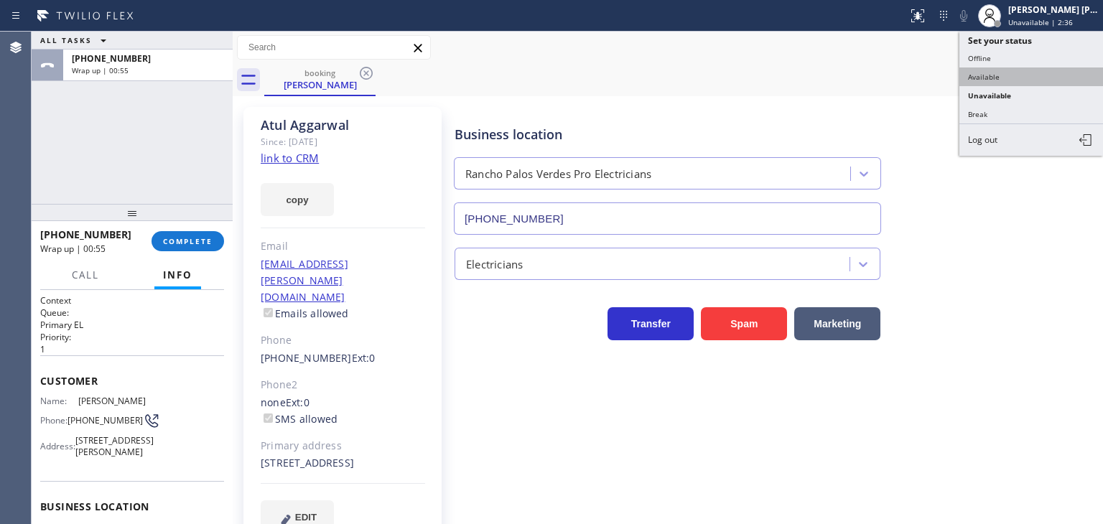
click at [1040, 72] on button "Available" at bounding box center [1032, 77] width 144 height 19
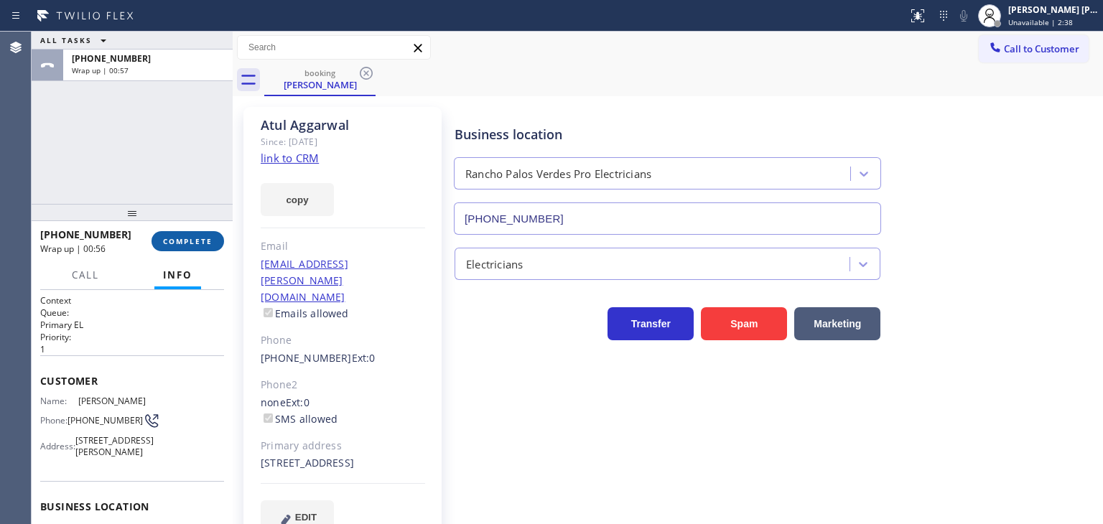
click at [216, 245] on button "COMPLETE" at bounding box center [188, 241] width 73 height 20
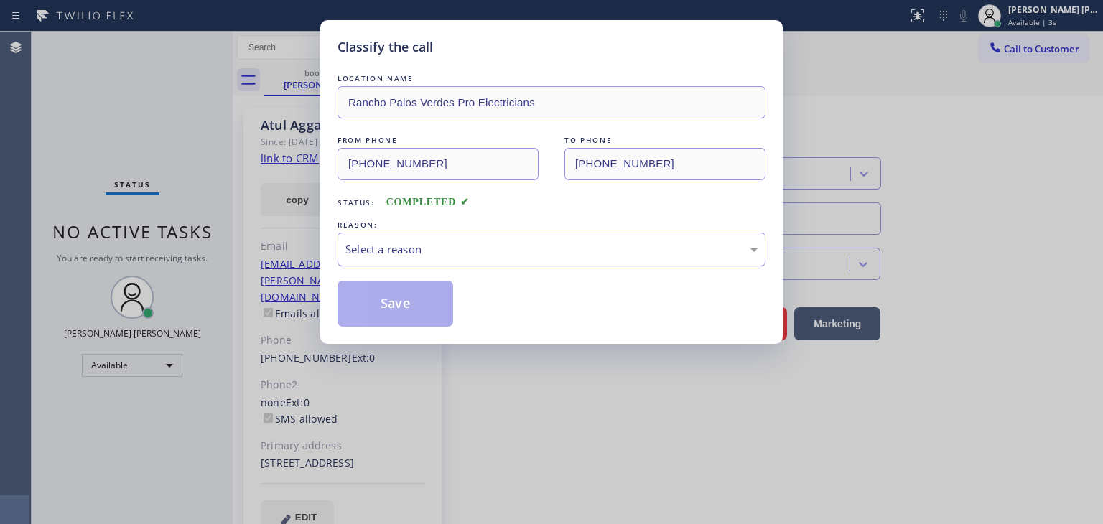
click at [412, 237] on div "Select a reason" at bounding box center [552, 250] width 428 height 34
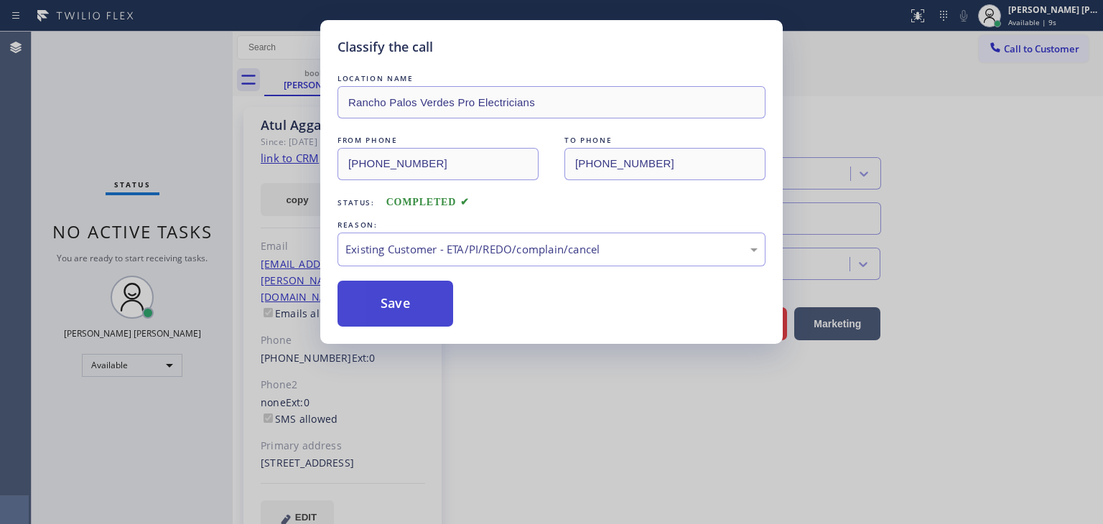
click at [399, 317] on button "Save" at bounding box center [396, 304] width 116 height 46
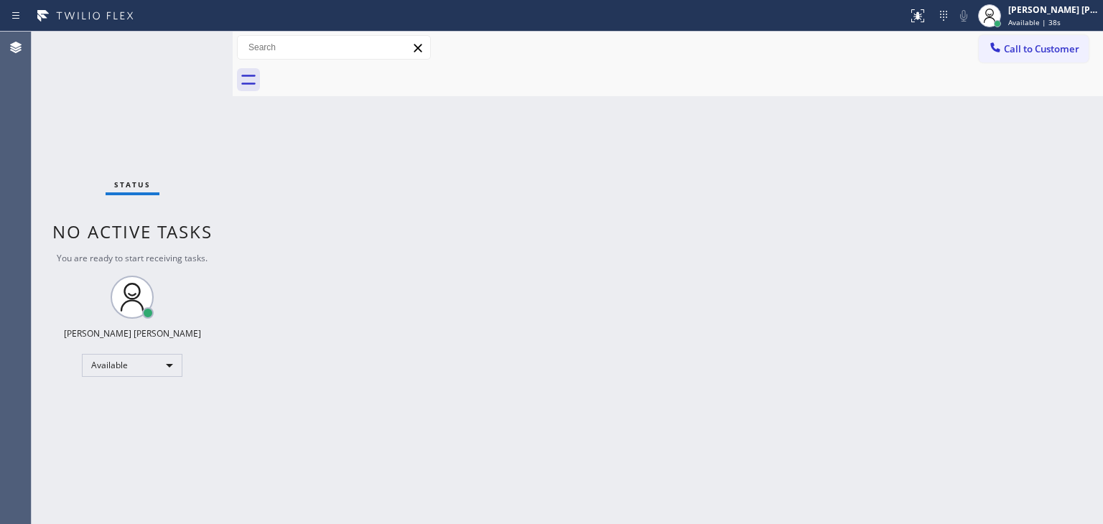
click at [922, 228] on div "Back to Dashboard Change Sender ID Customers Technicians Select a contact Outbo…" at bounding box center [668, 278] width 871 height 493
click at [1006, 55] on span "Call to Customer" at bounding box center [1041, 48] width 75 height 13
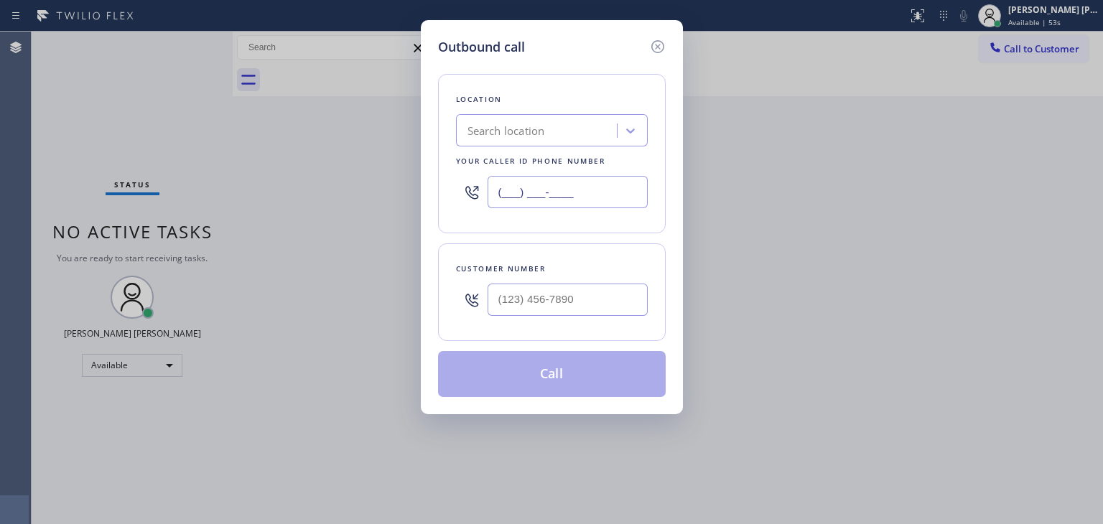
click at [578, 192] on input "(___) ___-____" at bounding box center [568, 192] width 160 height 32
paste input "424) 352-7537"
type input "[PHONE_NUMBER]"
type input "(___) ___-____"
paste input "917) 609-5607"
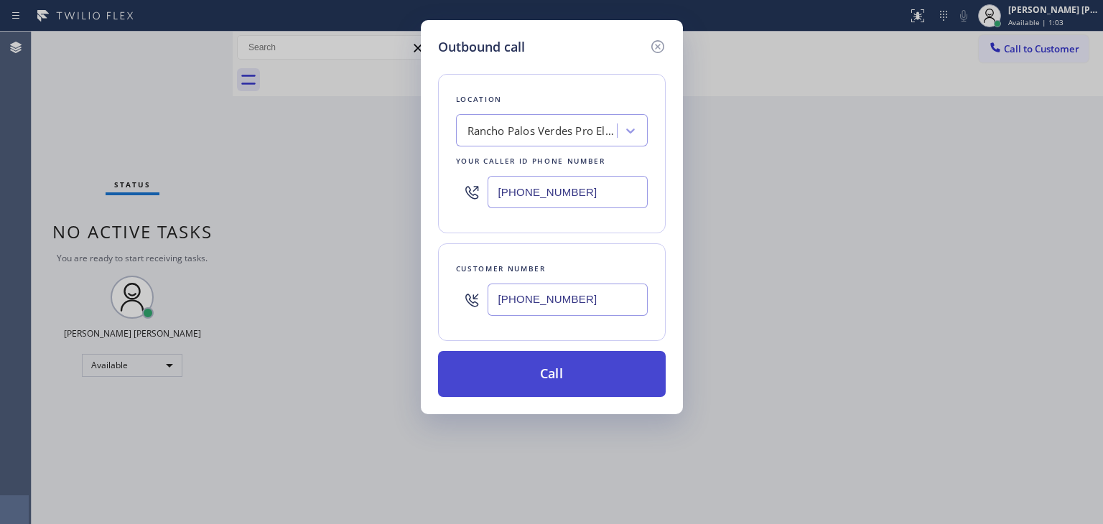
type input "[PHONE_NUMBER]"
click at [580, 375] on button "Call" at bounding box center [552, 374] width 228 height 46
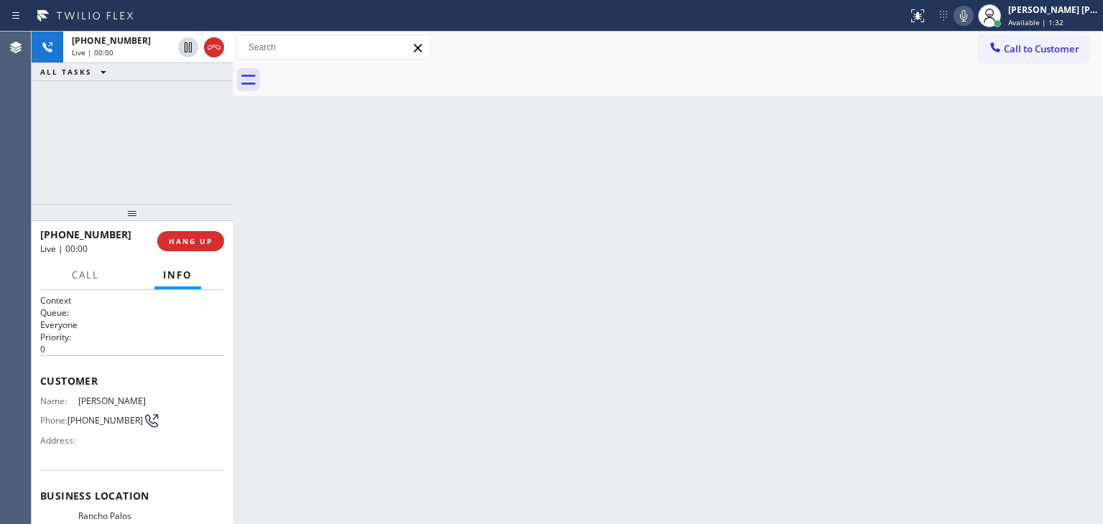
click at [973, 17] on icon at bounding box center [963, 15] width 17 height 17
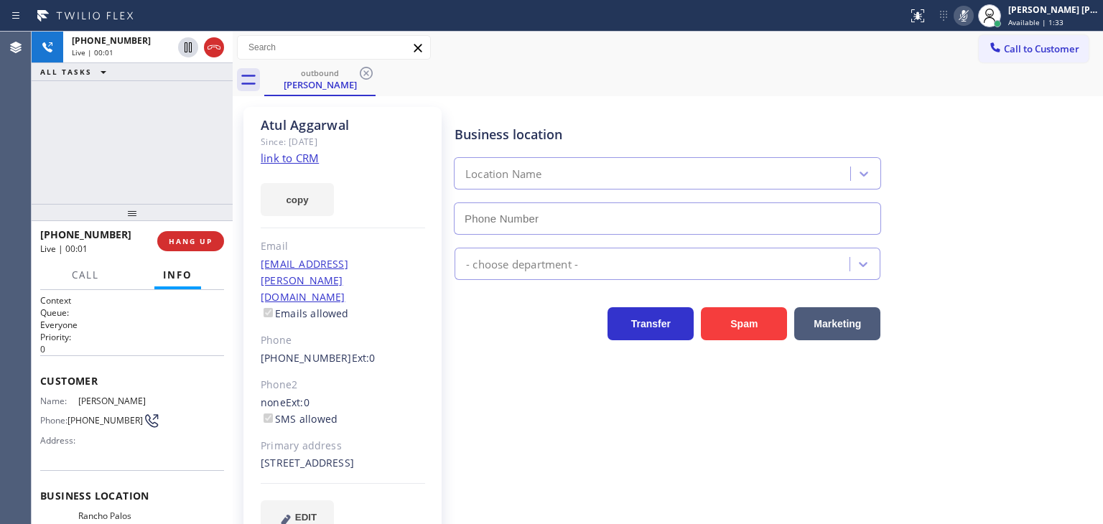
type input "[PHONE_NUMBER]"
click at [973, 17] on icon at bounding box center [963, 15] width 17 height 17
click at [974, 6] on button at bounding box center [964, 16] width 20 height 20
click at [973, 14] on icon at bounding box center [963, 15] width 17 height 17
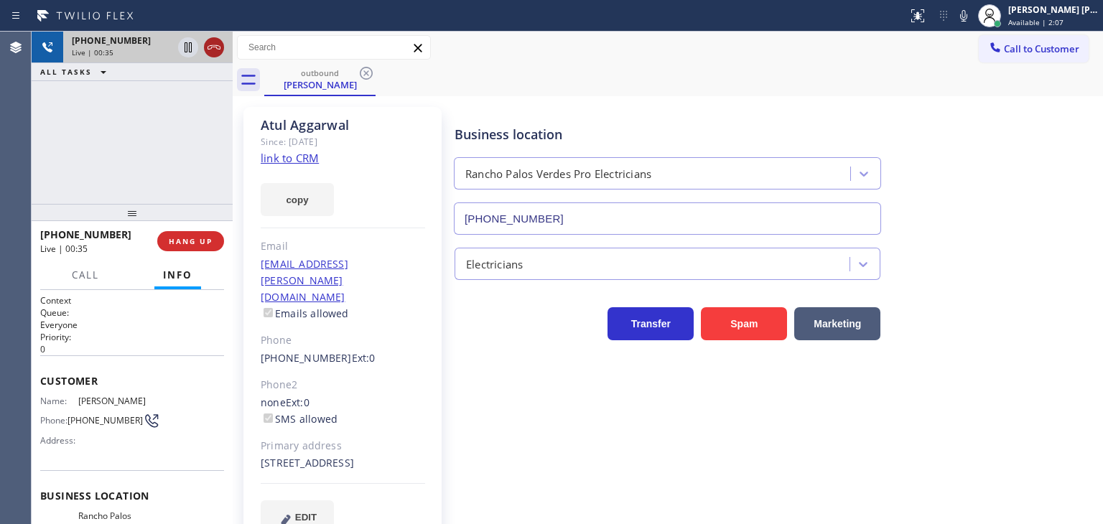
click at [211, 47] on icon at bounding box center [214, 47] width 13 height 4
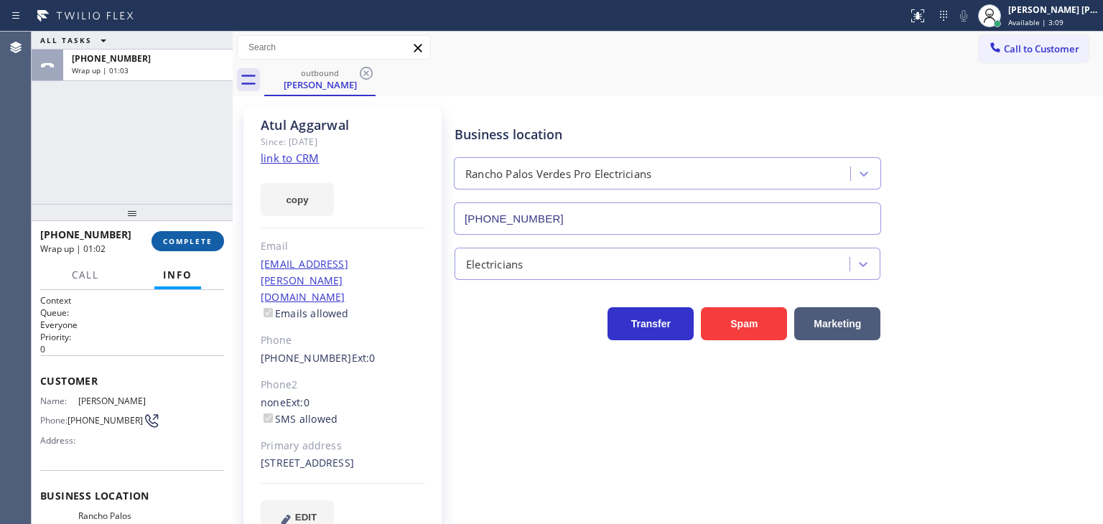
click at [207, 242] on span "COMPLETE" at bounding box center [188, 241] width 50 height 10
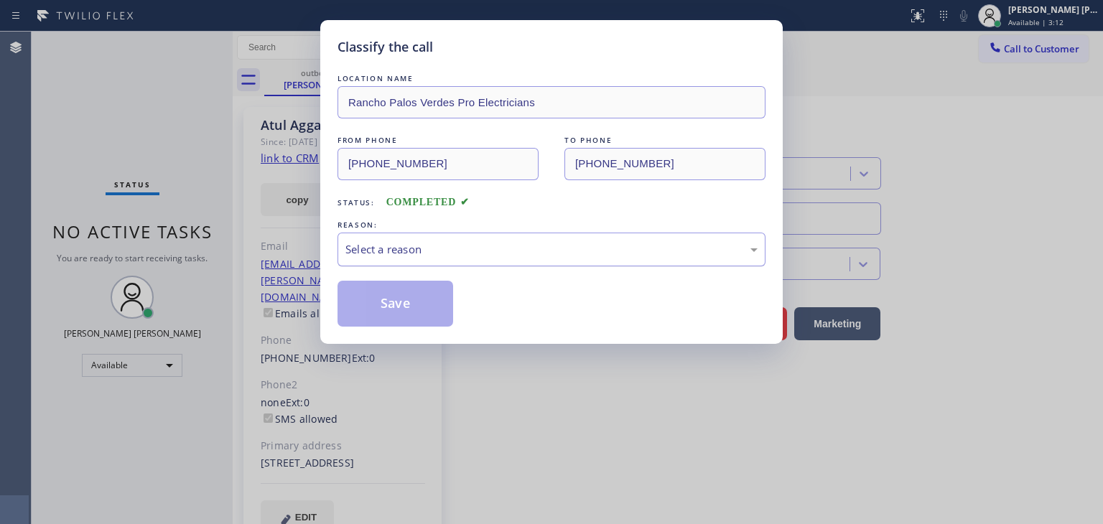
click at [408, 245] on div "Select a reason" at bounding box center [552, 249] width 412 height 17
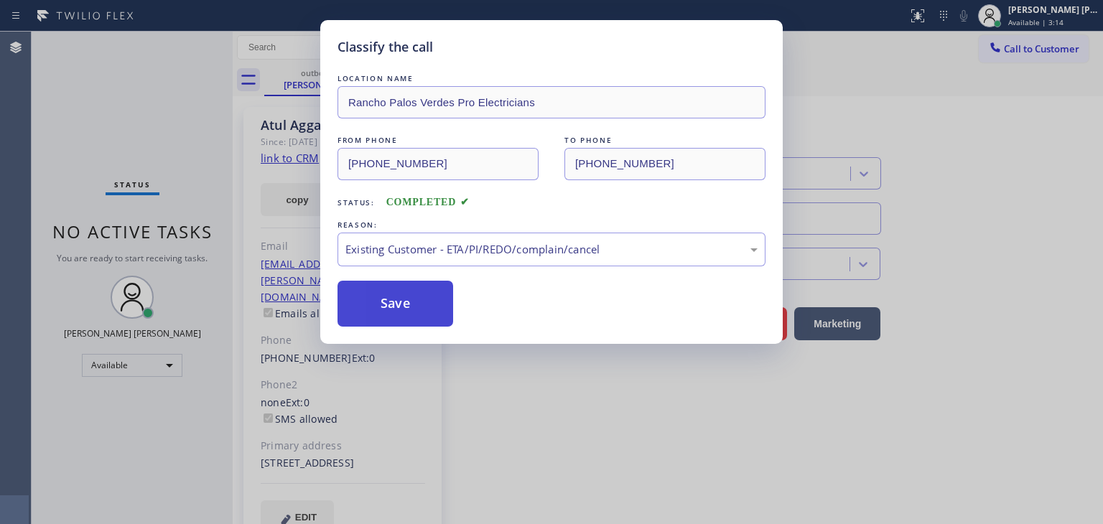
click at [394, 300] on button "Save" at bounding box center [396, 304] width 116 height 46
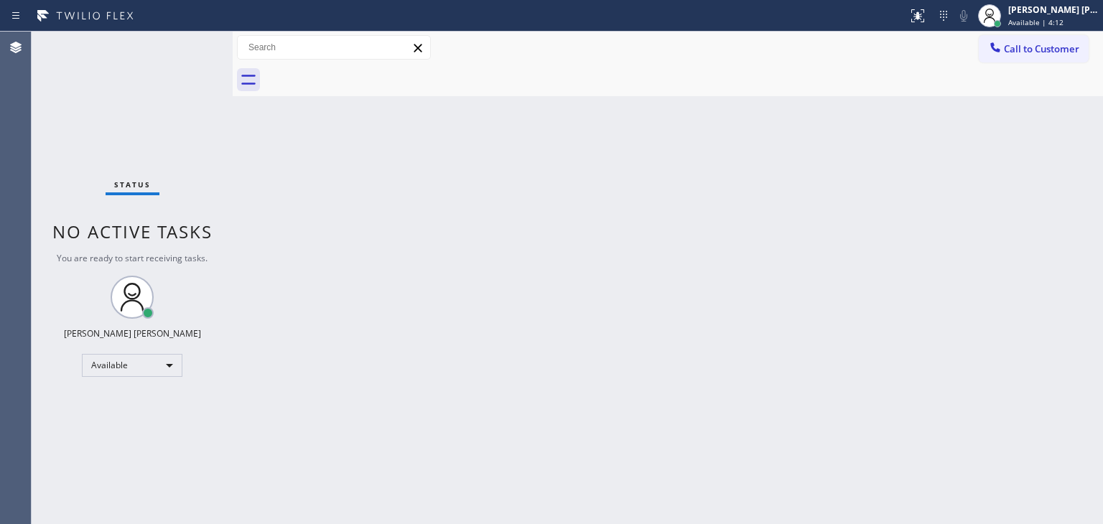
click at [187, 40] on div "Status No active tasks You are ready to start receiving tasks. [PERSON_NAME] [P…" at bounding box center [132, 278] width 201 height 493
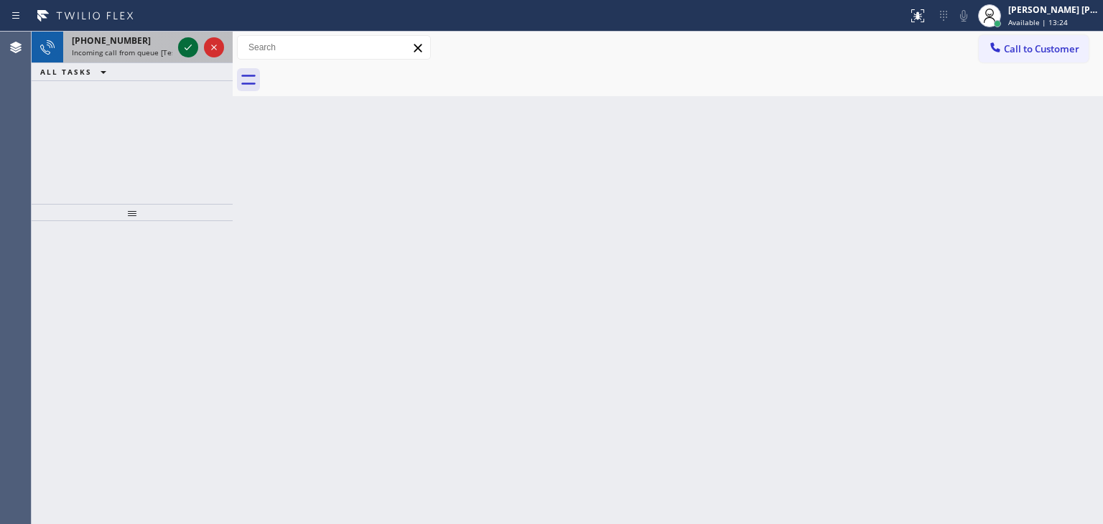
click at [193, 43] on icon at bounding box center [188, 47] width 17 height 17
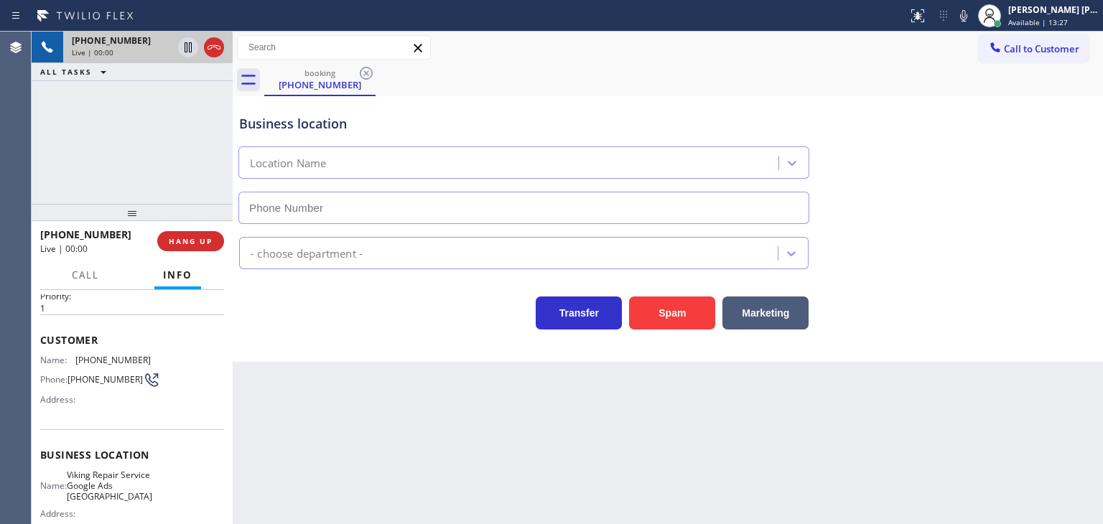
scroll to position [144, 0]
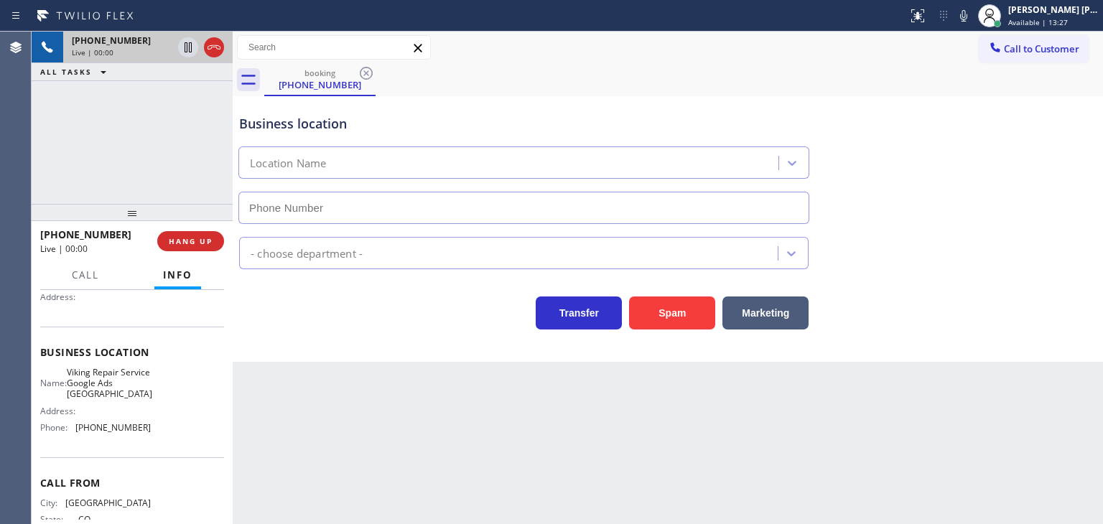
type input "[PHONE_NUMBER]"
click at [973, 23] on icon at bounding box center [963, 15] width 17 height 17
click at [969, 16] on rect at bounding box center [964, 14] width 10 height 10
click at [899, 128] on div "Business location Viking Repair Service Google Ads [GEOGRAPHIC_DATA] [PHONE_NUM…" at bounding box center [667, 159] width 863 height 130
click at [973, 23] on icon at bounding box center [963, 15] width 17 height 17
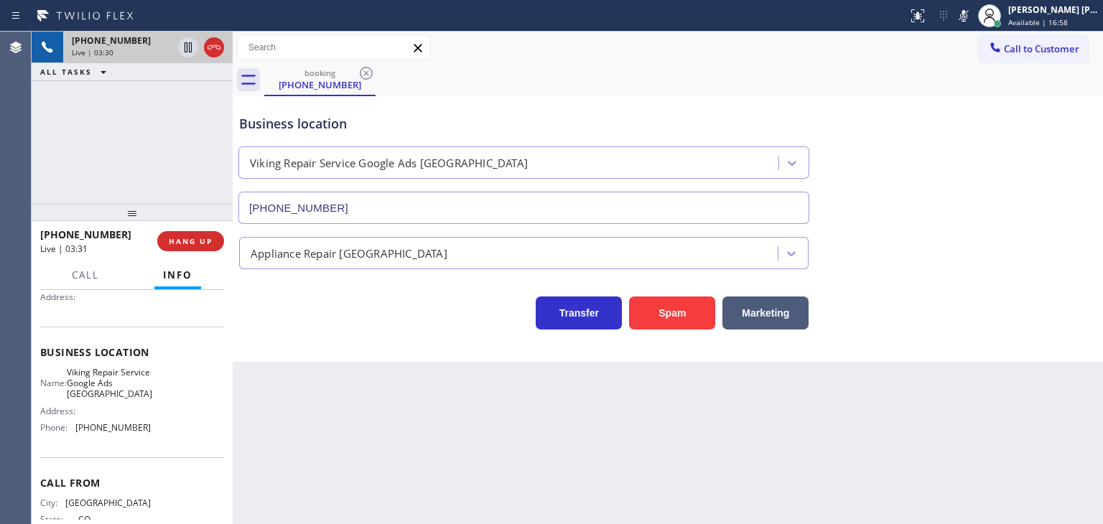
click at [973, 19] on icon at bounding box center [963, 15] width 17 height 17
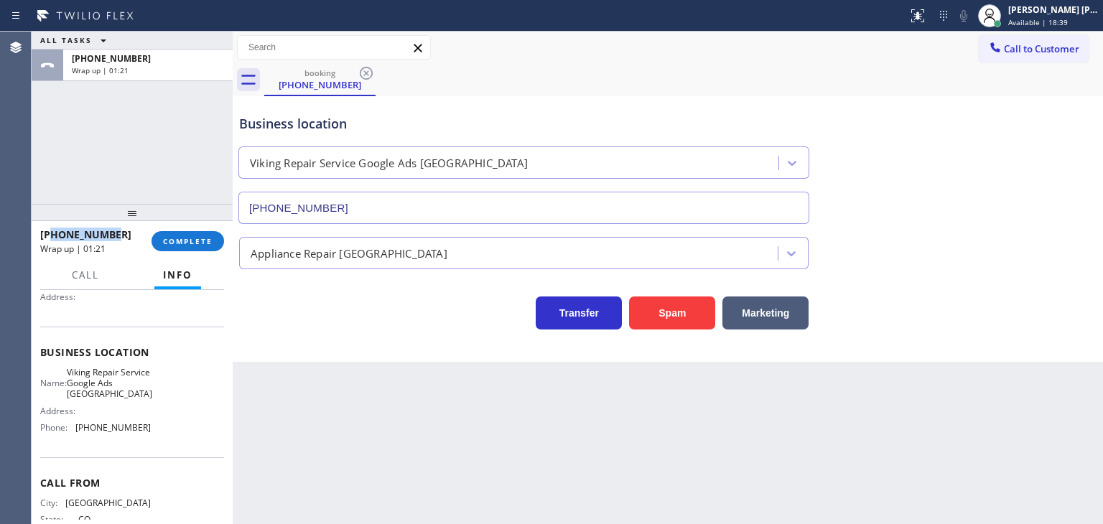
drag, startPoint x: 111, startPoint y: 233, endPoint x: 52, endPoint y: 230, distance: 59.0
click at [52, 230] on div "[PHONE_NUMBER]" at bounding box center [90, 235] width 101 height 14
copy span "3039054123"
drag, startPoint x: 153, startPoint y: 425, endPoint x: 73, endPoint y: 427, distance: 79.8
click at [73, 427] on div "Name: Viking Repair Service Google Ads [GEOGRAPHIC_DATA] Address: Phone: [PHONE…" at bounding box center [132, 403] width 184 height 73
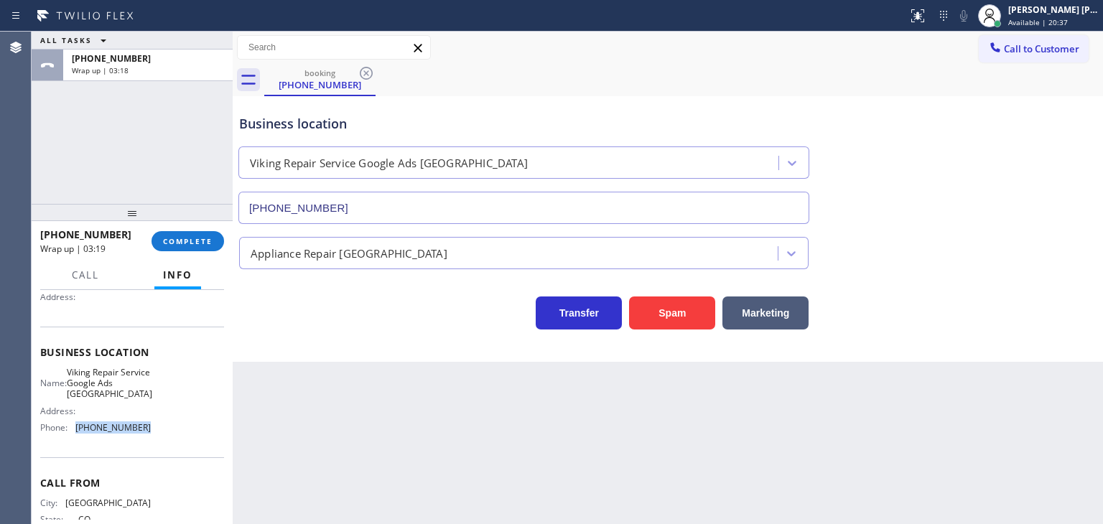
copy div "[PHONE_NUMBER]"
click at [172, 244] on span "COMPLETE" at bounding box center [188, 241] width 50 height 10
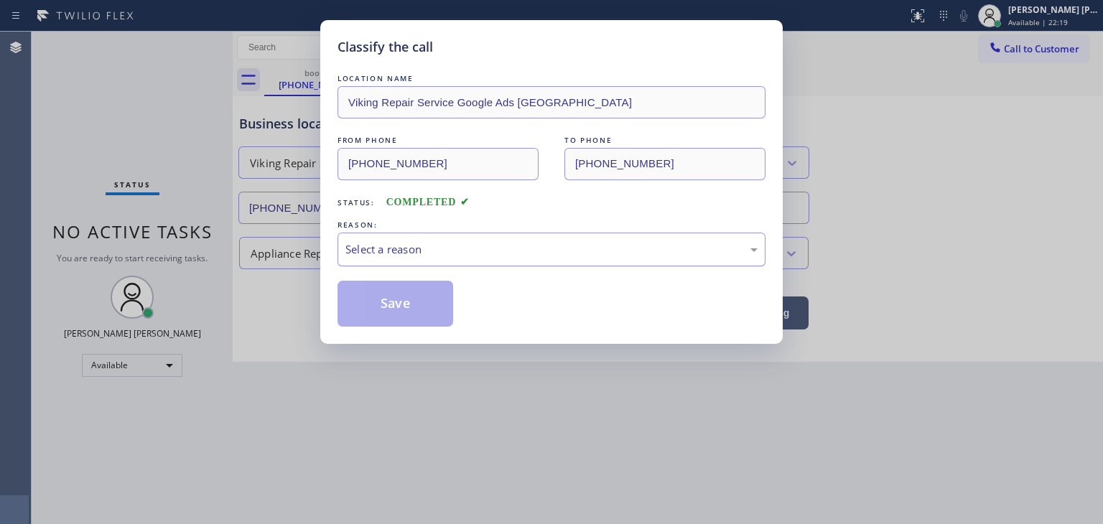
click at [388, 260] on div "Select a reason" at bounding box center [552, 250] width 428 height 34
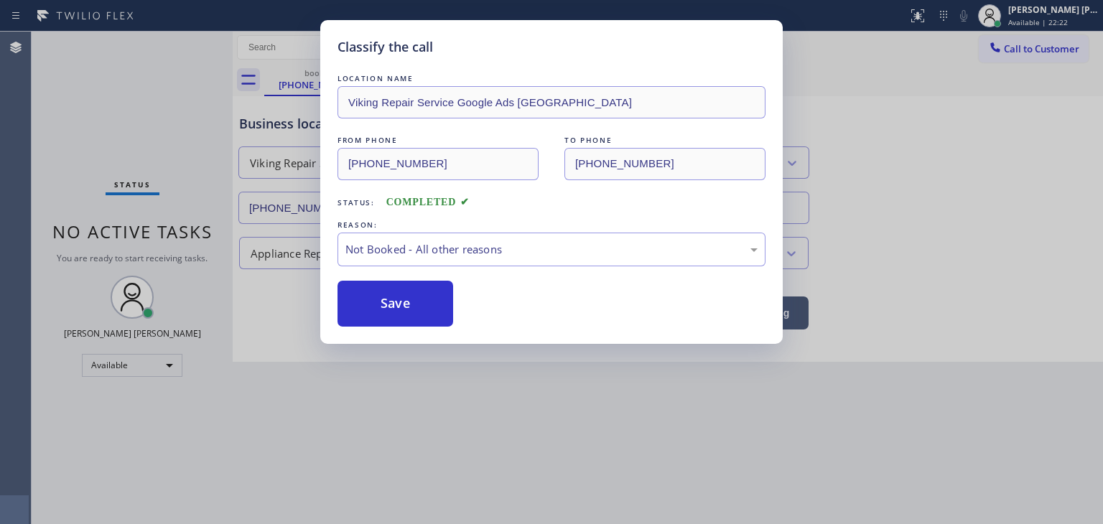
click at [390, 297] on button "Save" at bounding box center [396, 304] width 116 height 46
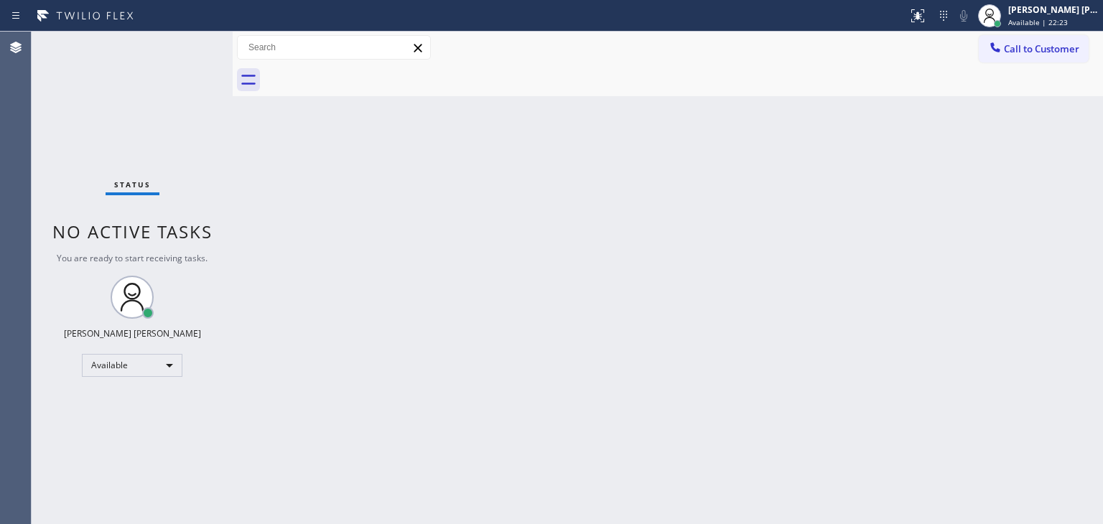
click at [190, 49] on div "Status No active tasks You are ready to start receiving tasks. [PERSON_NAME] [P…" at bounding box center [132, 278] width 201 height 493
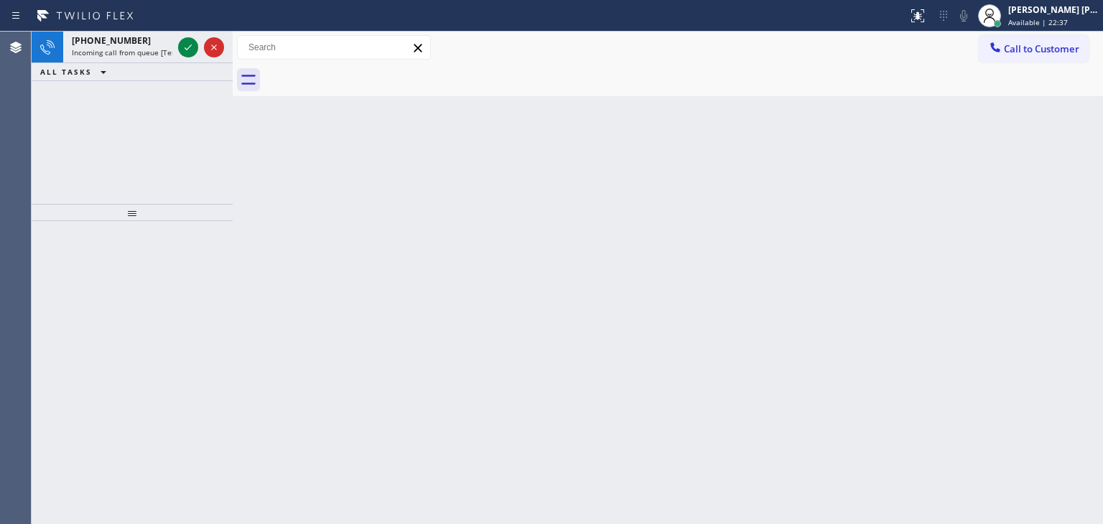
drag, startPoint x: 189, startPoint y: 44, endPoint x: 220, endPoint y: 94, distance: 59.0
click at [189, 44] on icon at bounding box center [188, 47] width 17 height 17
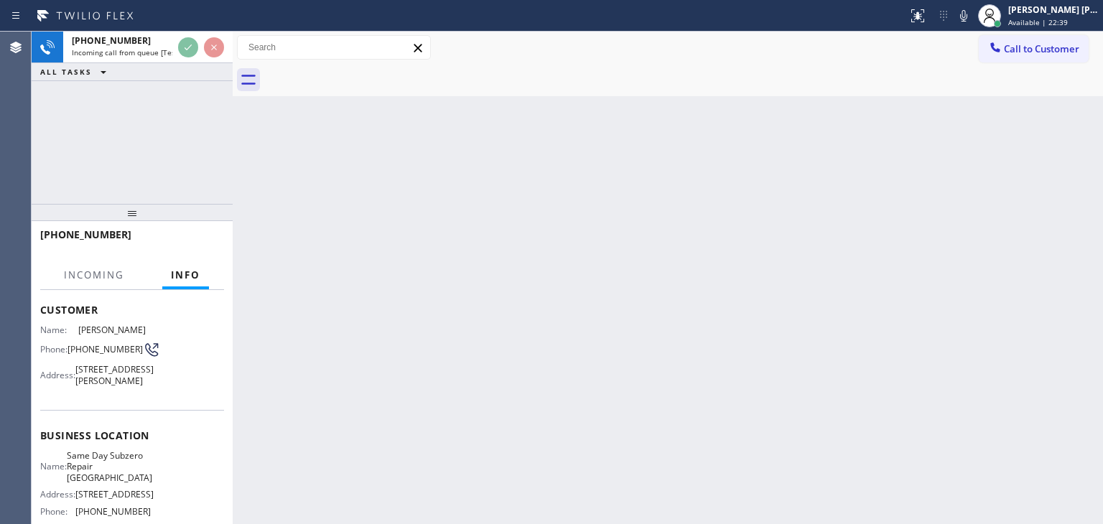
scroll to position [72, 0]
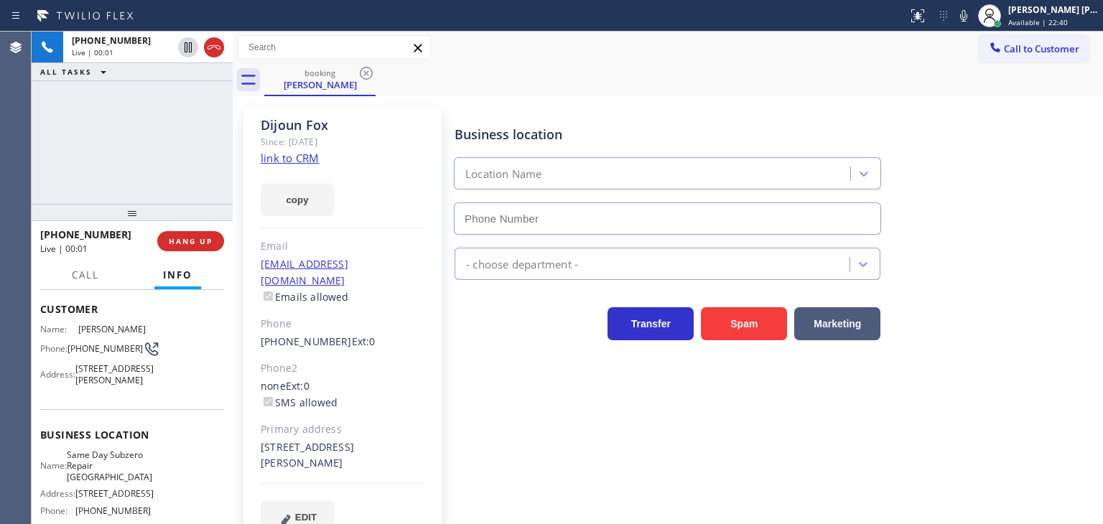
type input "[PHONE_NUMBER]"
click at [172, 149] on div "[PHONE_NUMBER] Live | 00:16 ALL TASKS ALL TASKS ACTIVE TASKS TASKS IN WRAP UP" at bounding box center [132, 118] width 201 height 172
click at [293, 161] on link "link to CRM" at bounding box center [290, 158] width 58 height 14
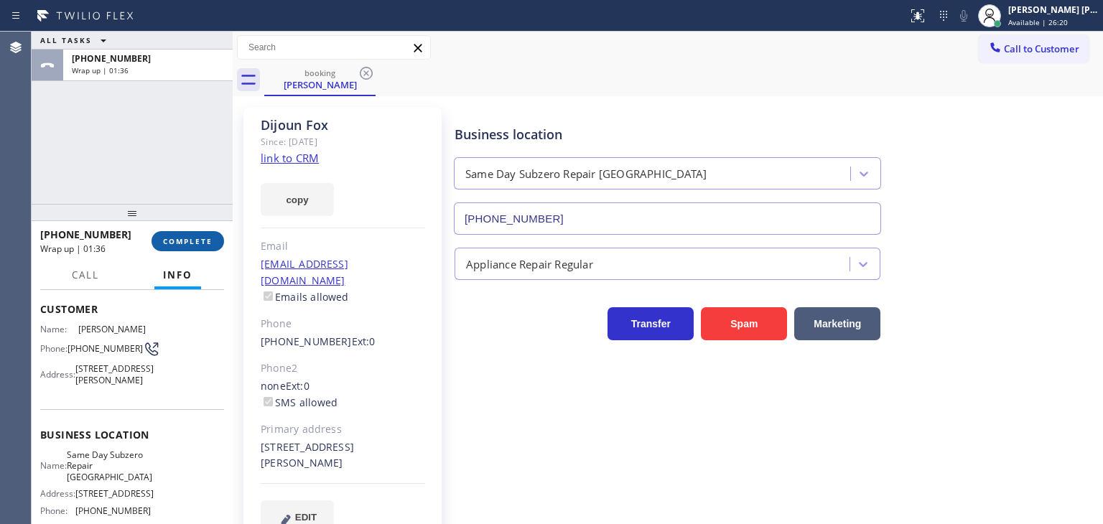
click at [187, 246] on button "COMPLETE" at bounding box center [188, 241] width 73 height 20
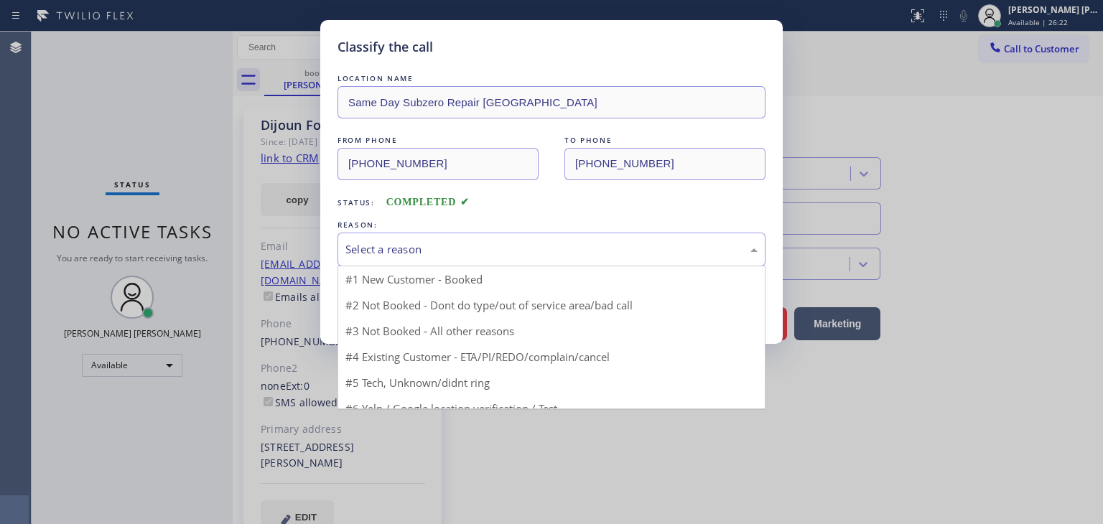
click at [371, 252] on div "Select a reason" at bounding box center [552, 249] width 412 height 17
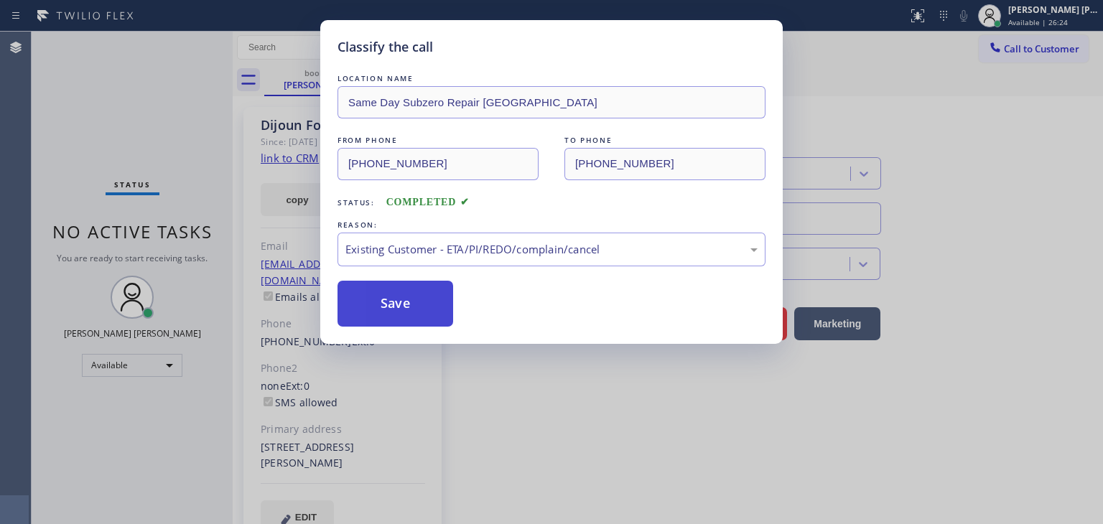
click at [391, 300] on button "Save" at bounding box center [396, 304] width 116 height 46
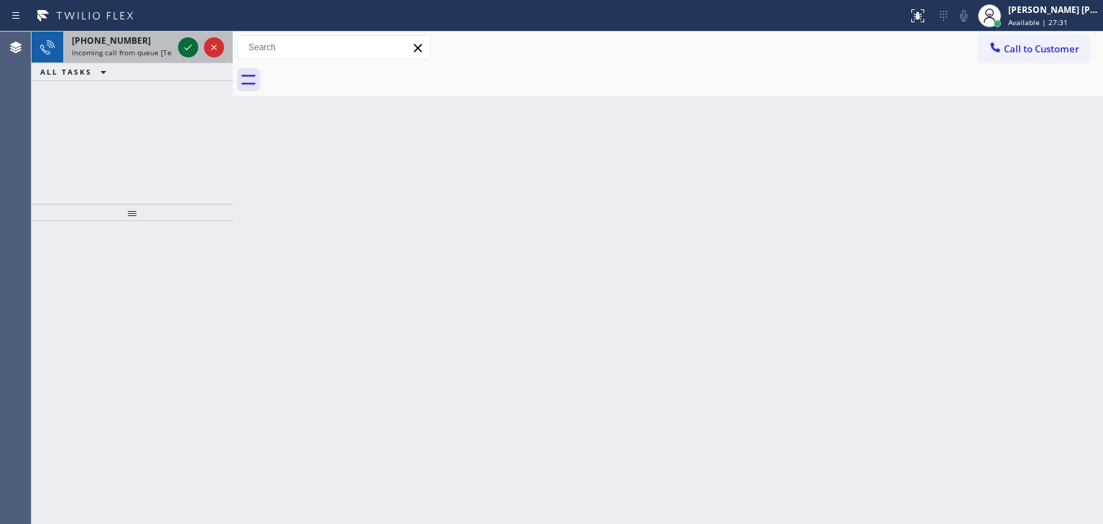
click at [190, 41] on icon at bounding box center [188, 47] width 17 height 17
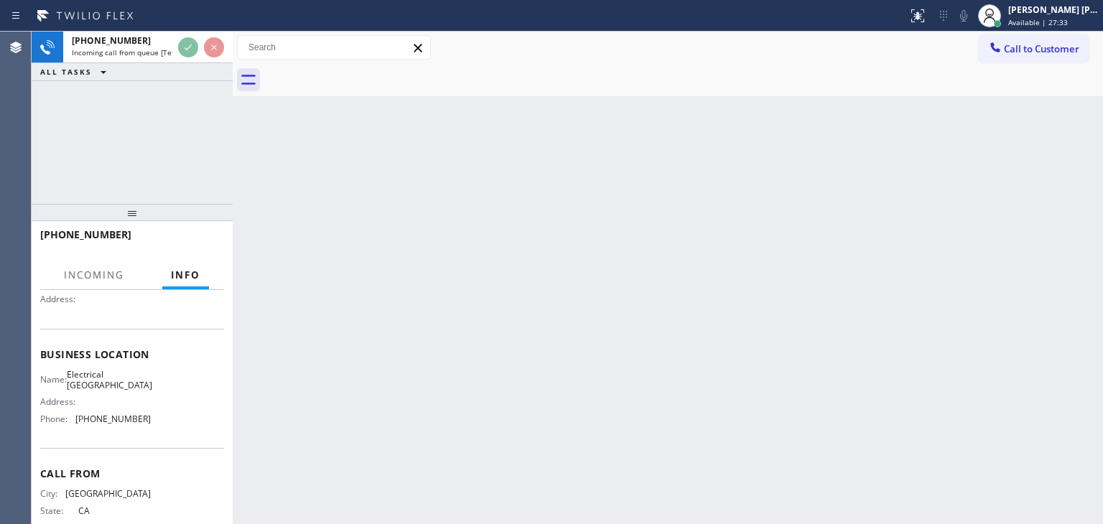
scroll to position [144, 0]
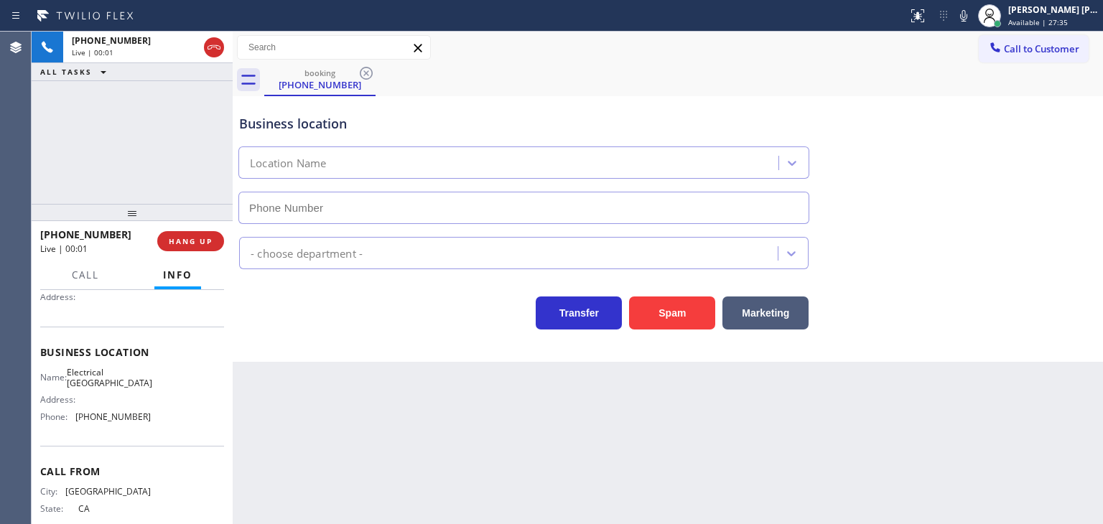
type input "[PHONE_NUMBER]"
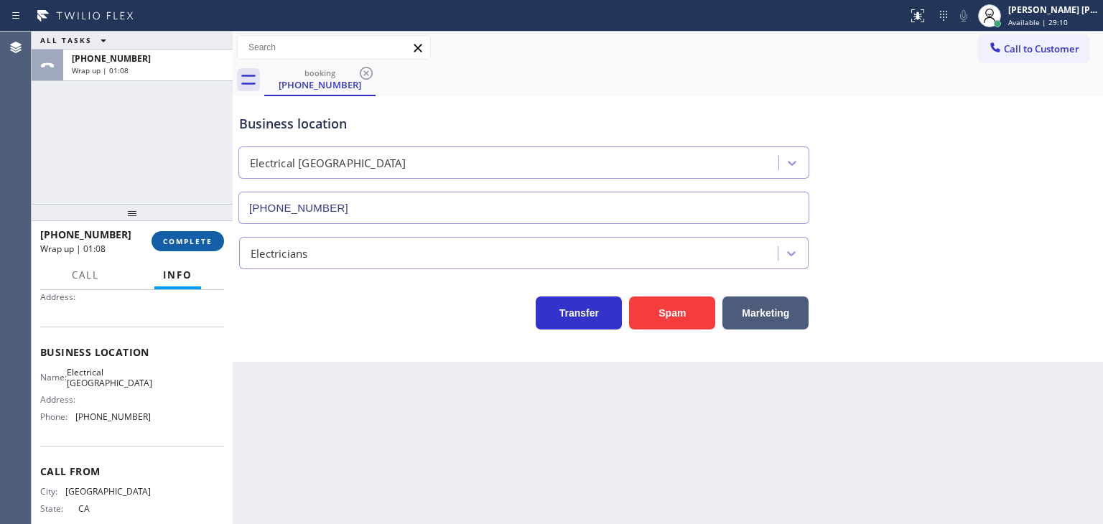
click at [184, 239] on span "COMPLETE" at bounding box center [188, 241] width 50 height 10
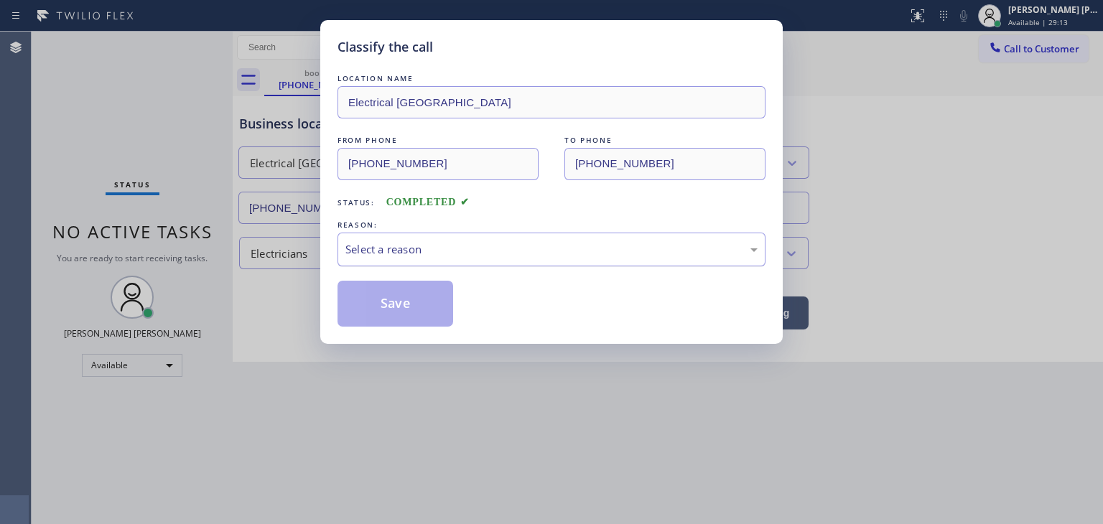
click at [386, 260] on div "Select a reason" at bounding box center [552, 250] width 428 height 34
click at [408, 311] on button "Save" at bounding box center [396, 304] width 116 height 46
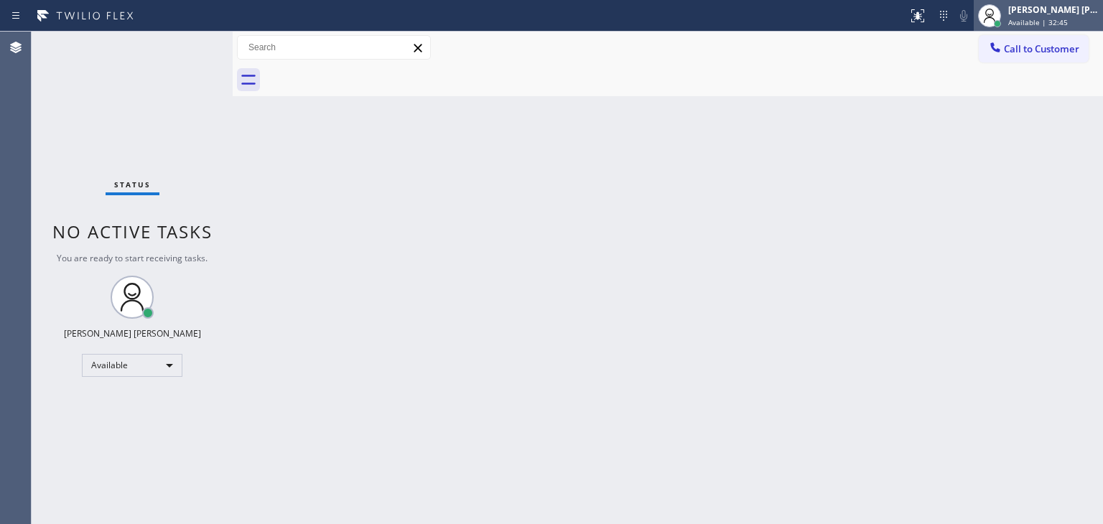
click at [1052, 15] on div "[PERSON_NAME] [PERSON_NAME]" at bounding box center [1054, 10] width 91 height 12
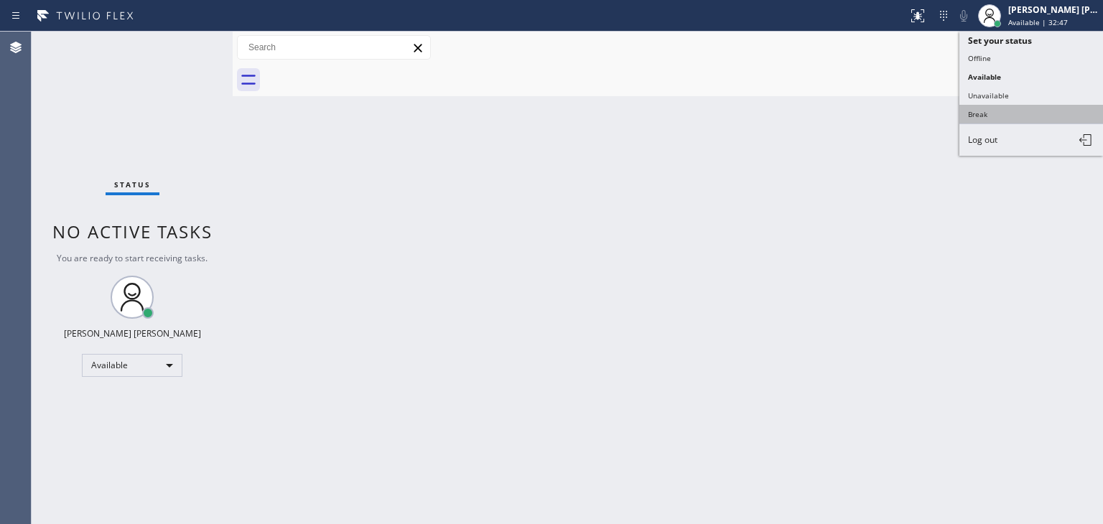
click at [997, 106] on button "Break" at bounding box center [1032, 114] width 144 height 19
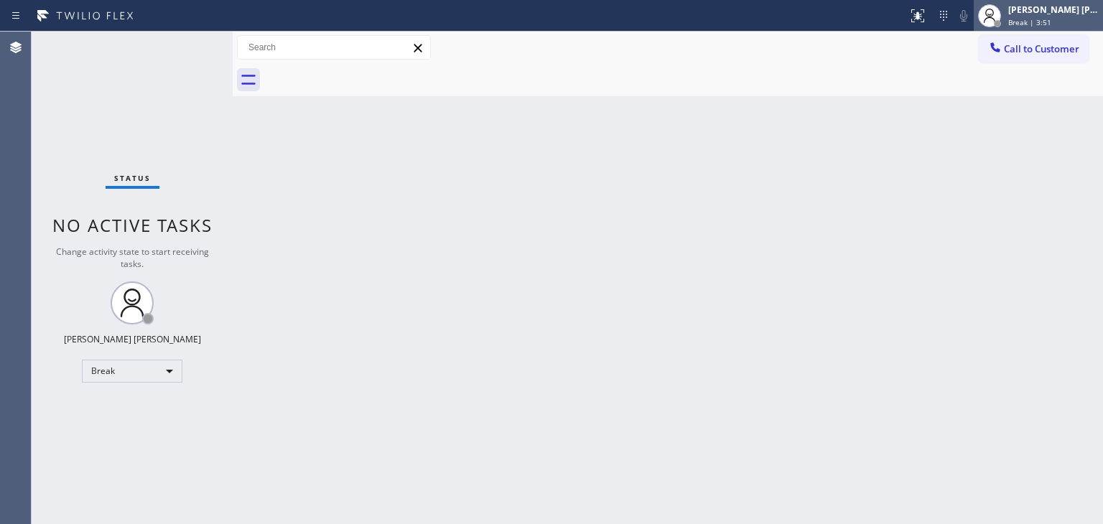
click at [1052, 22] on span "Break | 3:51" at bounding box center [1030, 22] width 43 height 10
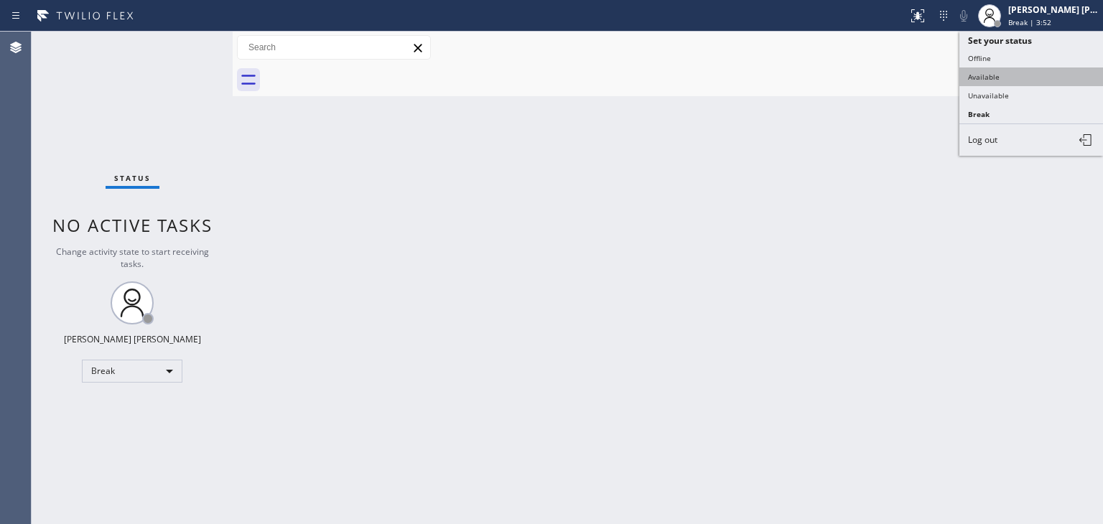
click at [1061, 81] on button "Available" at bounding box center [1032, 77] width 144 height 19
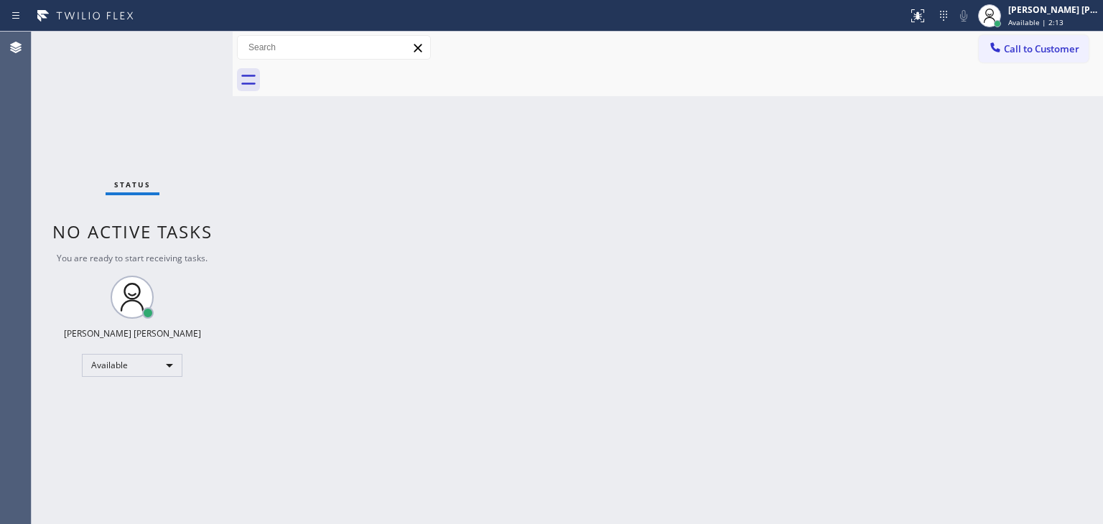
click at [182, 44] on div "Status No active tasks You are ready to start receiving tasks. [PERSON_NAME] [P…" at bounding box center [132, 278] width 201 height 493
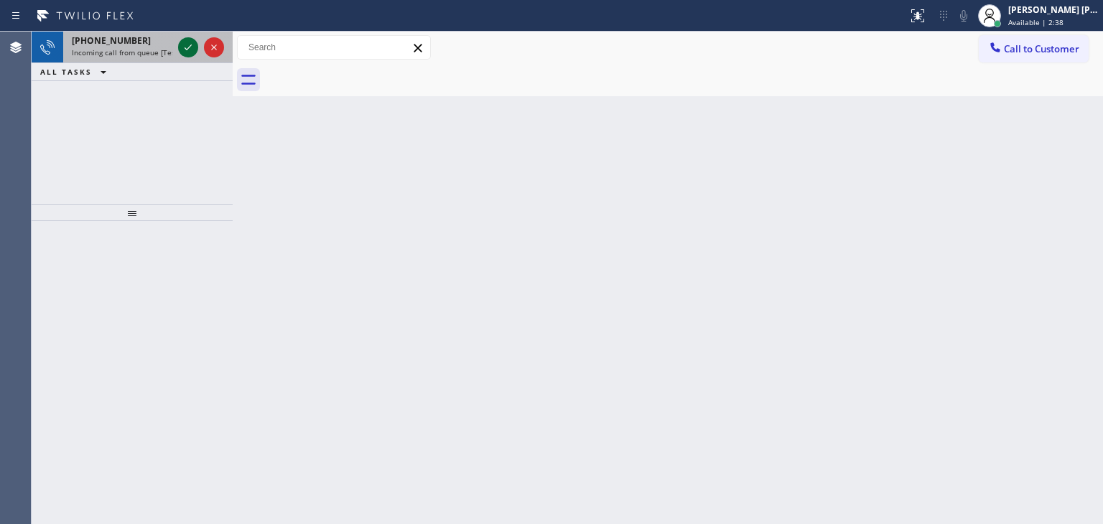
click at [192, 39] on icon at bounding box center [188, 47] width 17 height 17
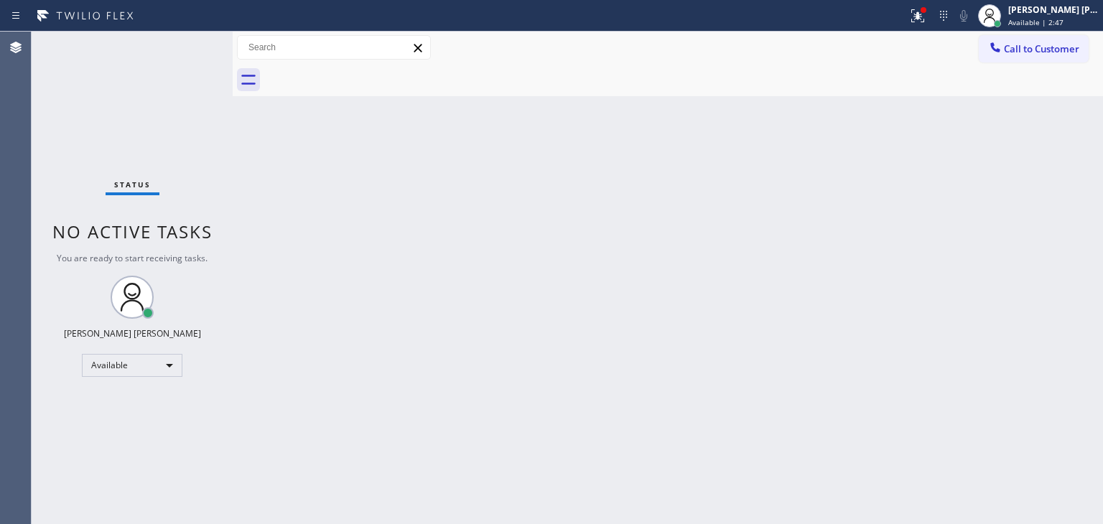
click at [188, 44] on div "Status No active tasks You are ready to start receiving tasks. [PERSON_NAME] [P…" at bounding box center [132, 278] width 201 height 493
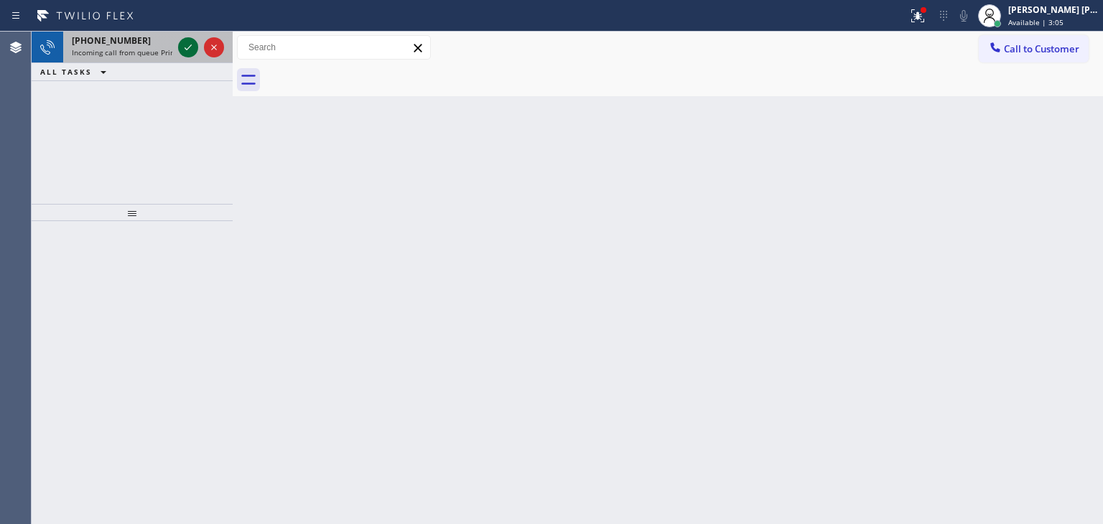
click at [187, 47] on icon at bounding box center [188, 47] width 17 height 17
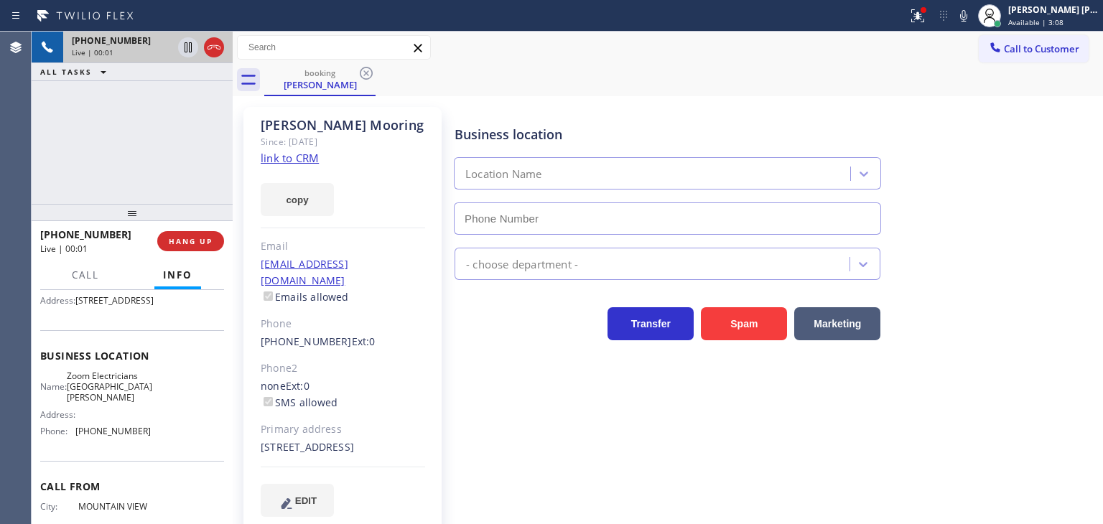
scroll to position [144, 0]
type input "[PHONE_NUMBER]"
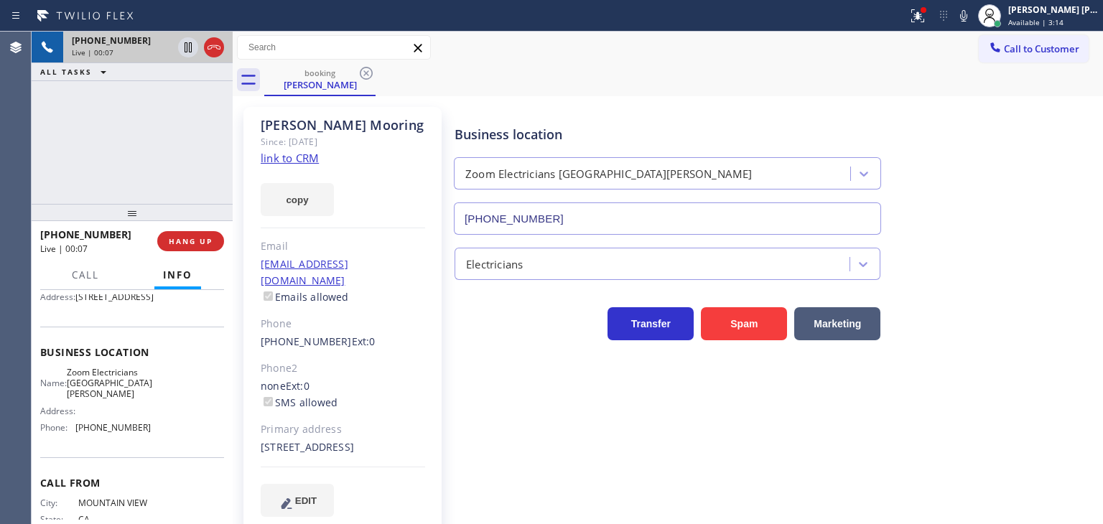
click at [279, 157] on link "link to CRM" at bounding box center [290, 158] width 58 height 14
click at [1062, 24] on span "Available | 3:34" at bounding box center [1036, 22] width 55 height 10
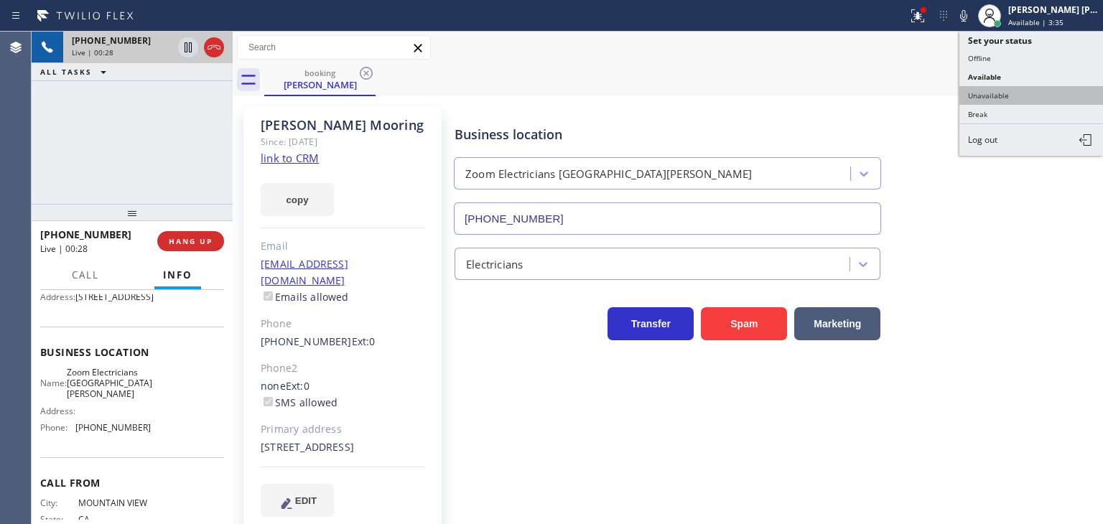
click at [1042, 91] on button "Unavailable" at bounding box center [1032, 95] width 144 height 19
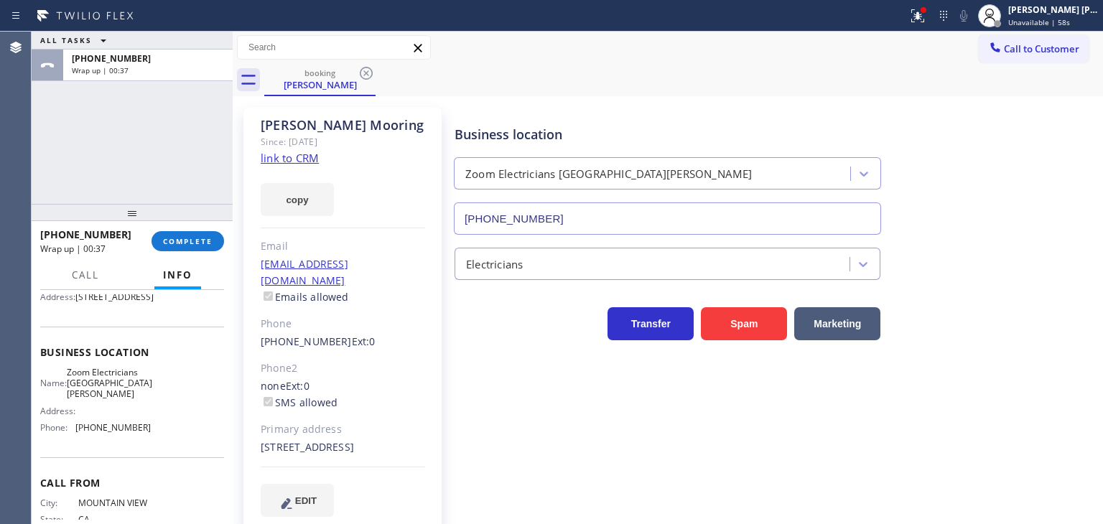
click at [1055, 251] on div "Electricians" at bounding box center [776, 261] width 648 height 38
click at [184, 242] on span "COMPLETE" at bounding box center [188, 241] width 50 height 10
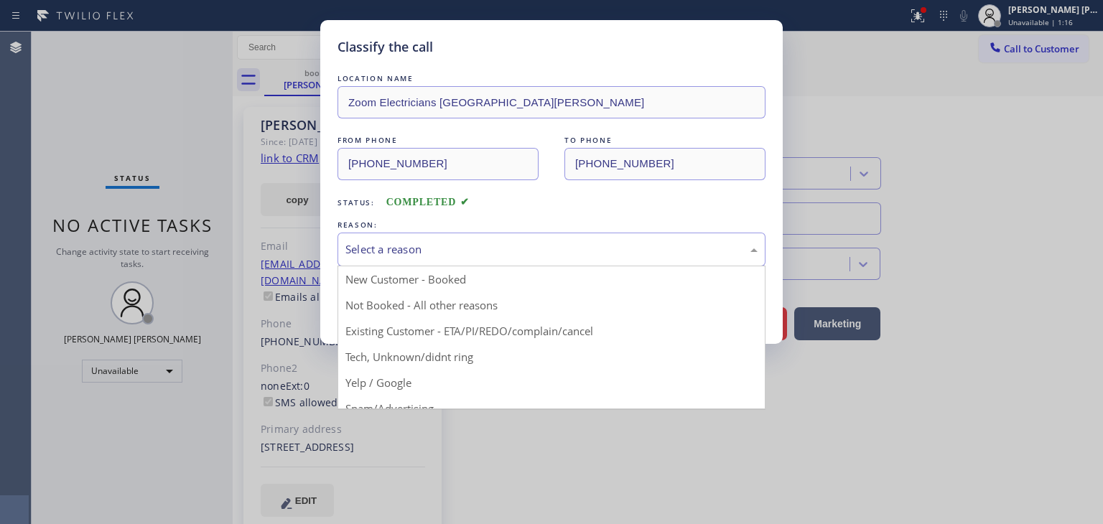
click at [385, 254] on div "Select a reason" at bounding box center [552, 249] width 412 height 17
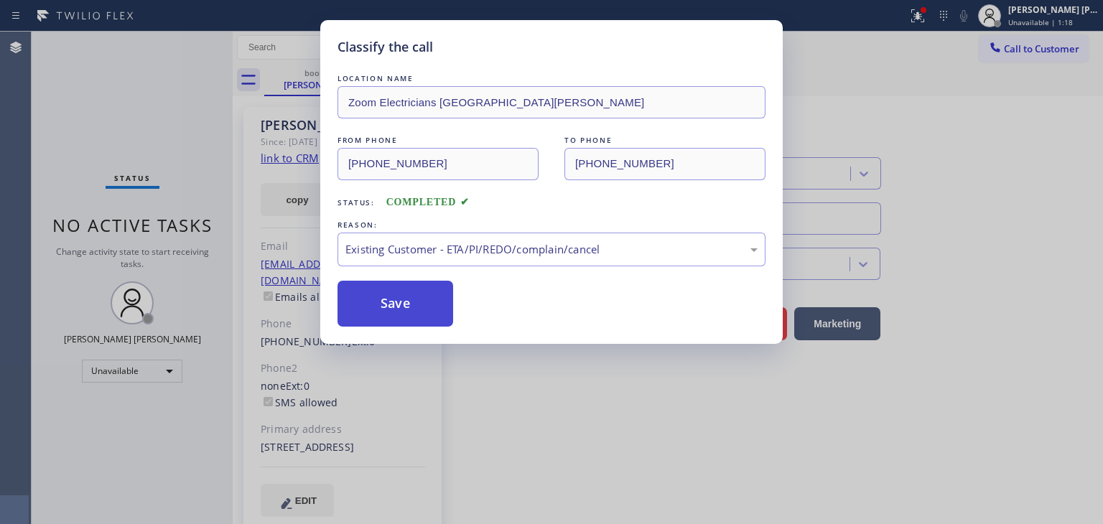
click at [399, 311] on button "Save" at bounding box center [396, 304] width 116 height 46
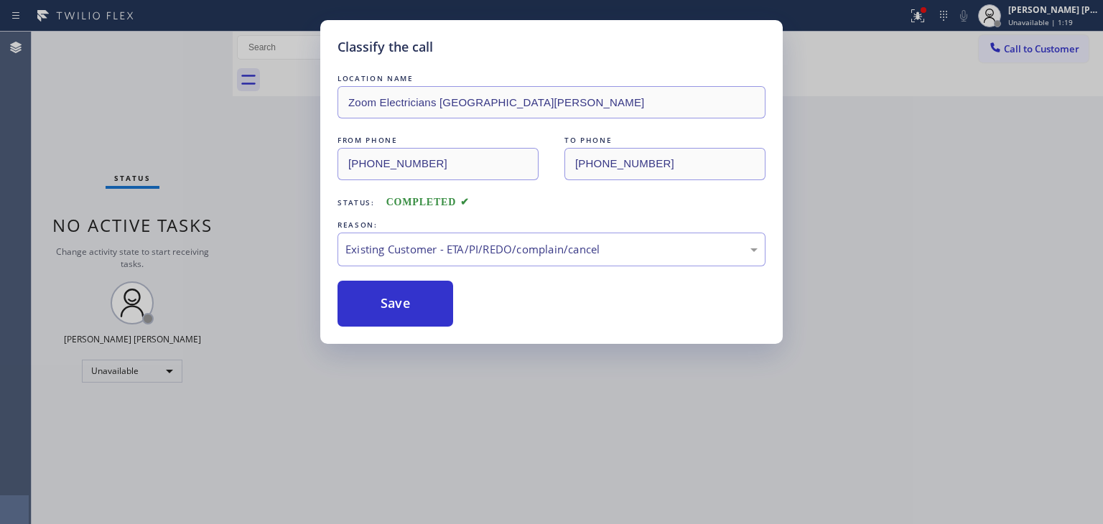
click at [1065, 19] on span "Unavailable | 1:19" at bounding box center [1041, 22] width 65 height 10
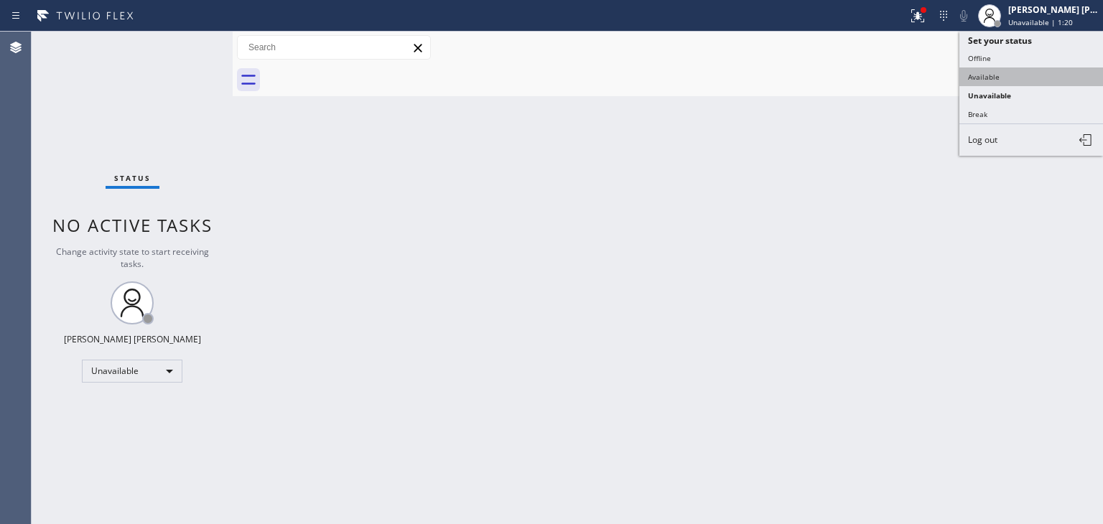
click at [996, 71] on button "Available" at bounding box center [1032, 77] width 144 height 19
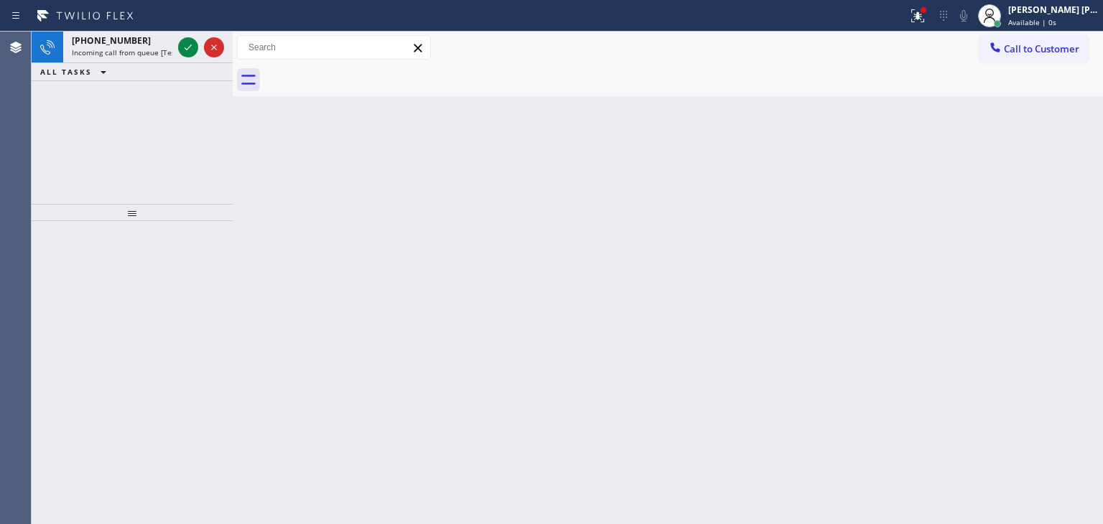
click at [198, 40] on div at bounding box center [188, 47] width 20 height 17
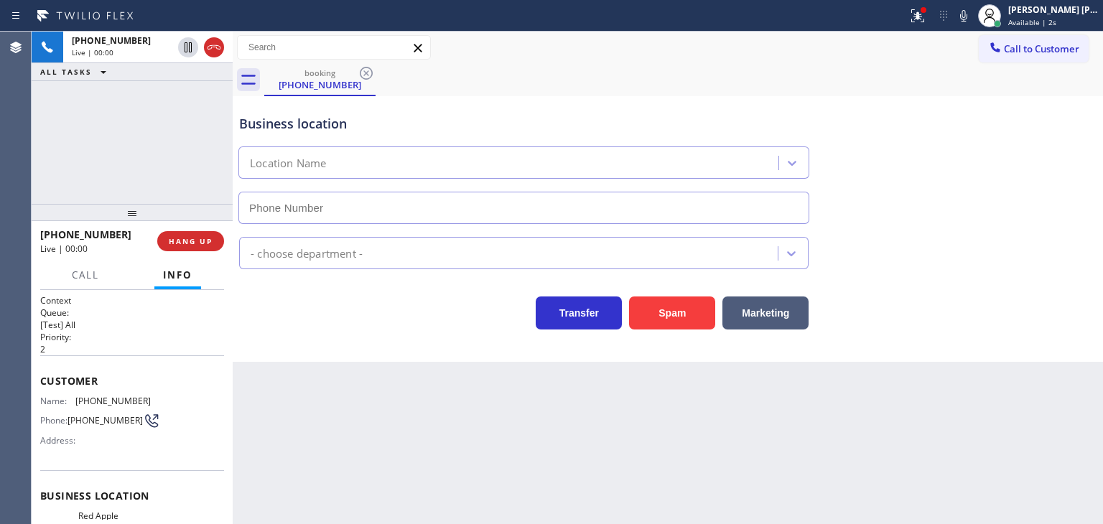
scroll to position [144, 0]
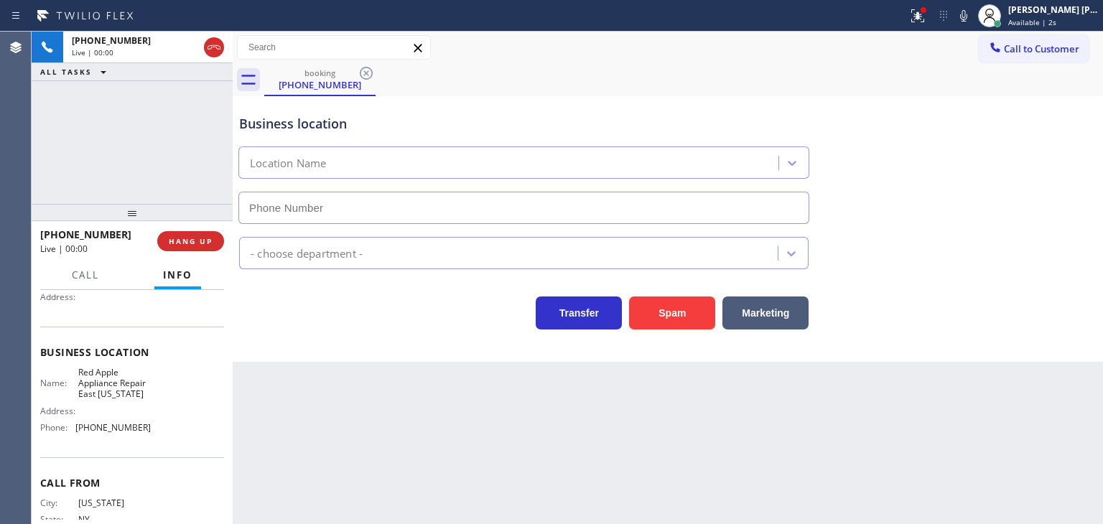
type input "[PHONE_NUMBER]"
click at [968, 16] on icon at bounding box center [963, 15] width 7 height 11
click at [973, 15] on icon at bounding box center [963, 15] width 17 height 17
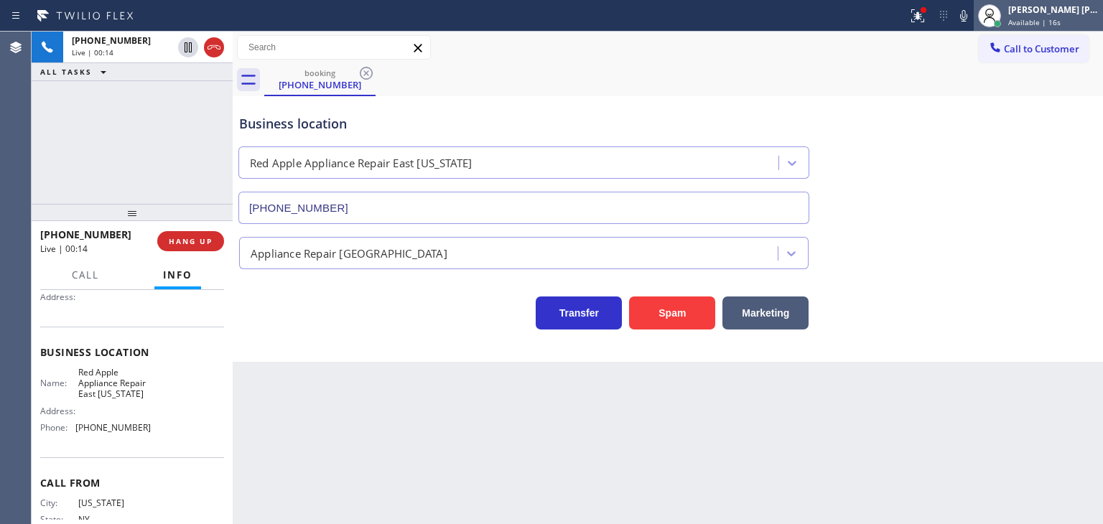
click at [1041, 4] on div "[PERSON_NAME] [PERSON_NAME] Available | 16s" at bounding box center [1055, 15] width 98 height 25
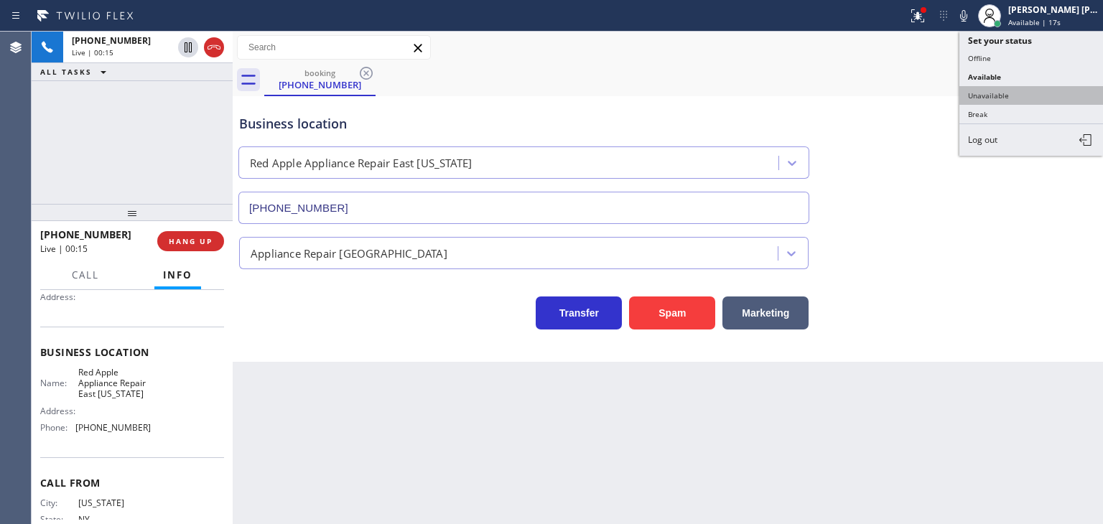
click at [1019, 96] on button "Unavailable" at bounding box center [1032, 95] width 144 height 19
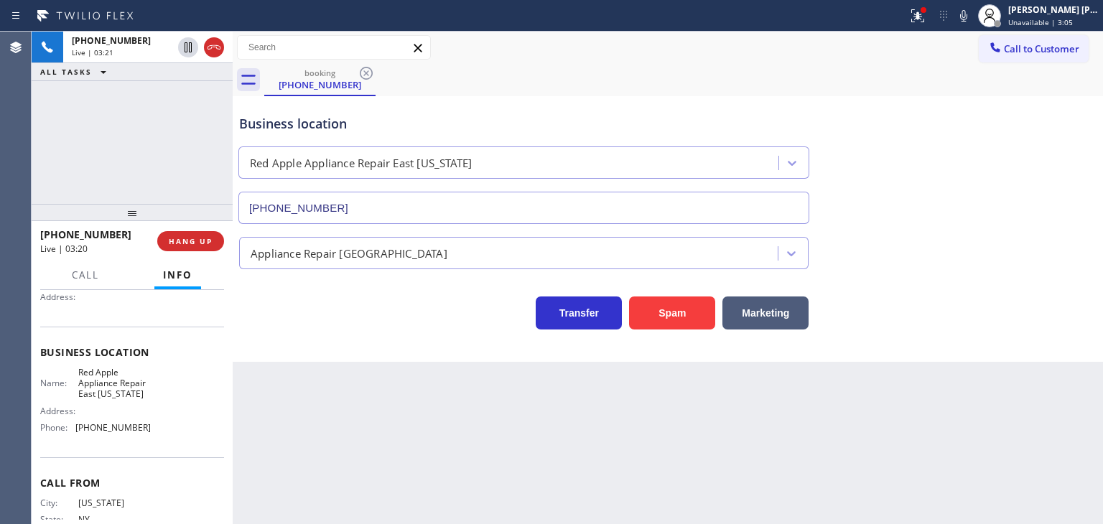
click at [973, 17] on icon at bounding box center [963, 15] width 17 height 17
click at [968, 21] on icon at bounding box center [963, 15] width 7 height 11
click at [974, 24] on button at bounding box center [964, 16] width 20 height 20
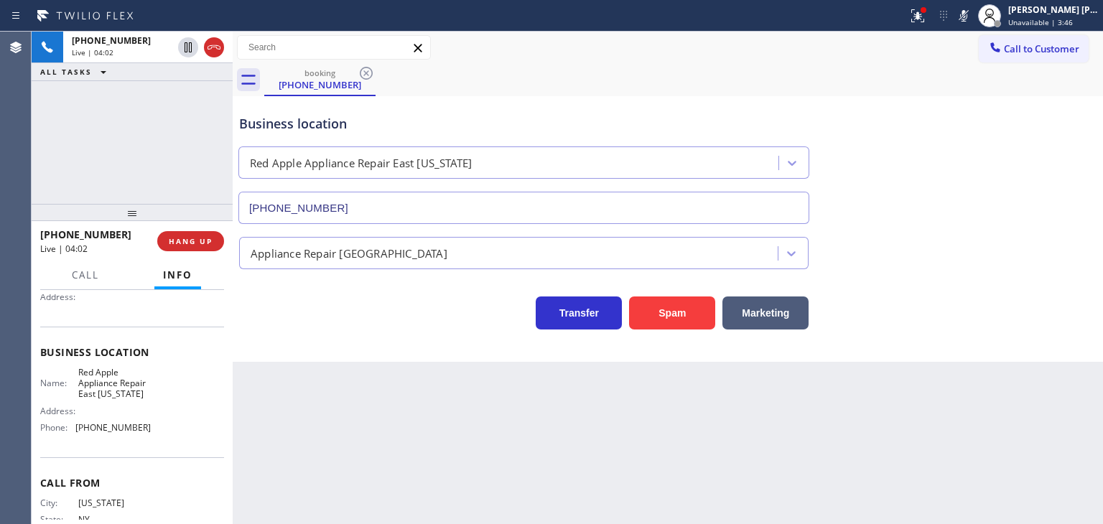
click at [973, 15] on icon at bounding box center [963, 15] width 17 height 17
click at [973, 7] on icon at bounding box center [963, 15] width 17 height 17
drag, startPoint x: 114, startPoint y: 239, endPoint x: 53, endPoint y: 234, distance: 61.2
click at [53, 234] on div "[PHONE_NUMBER]" at bounding box center [93, 235] width 107 height 14
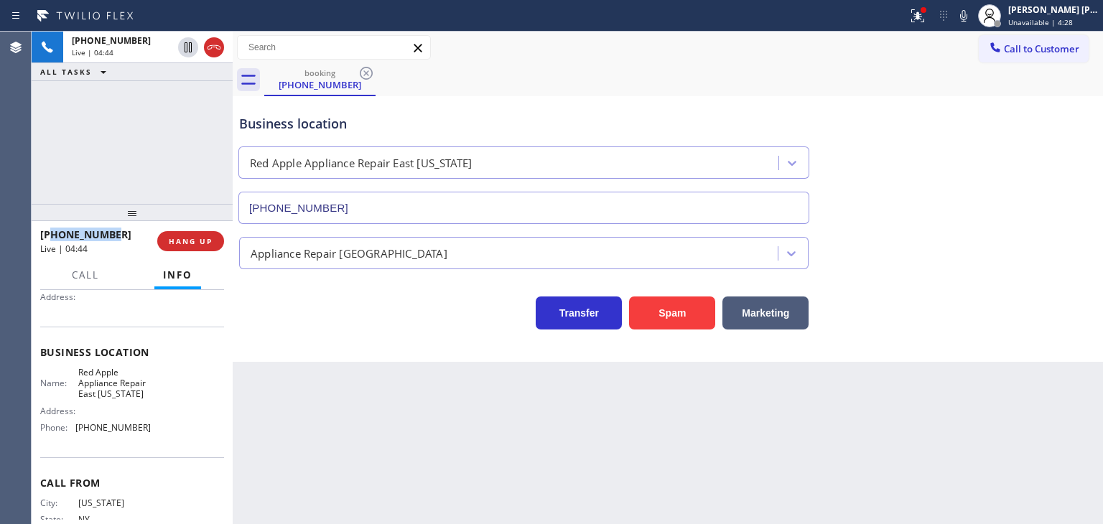
copy span "9173400387"
click at [968, 19] on icon at bounding box center [963, 15] width 7 height 11
click at [1063, 17] on span "Unavailable | 6:56" at bounding box center [1041, 22] width 65 height 10
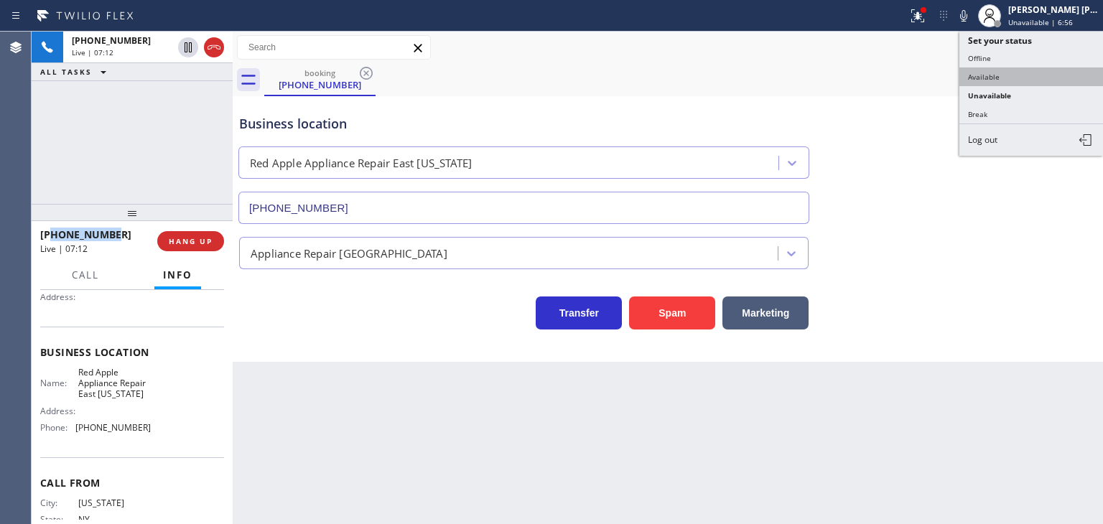
click at [1015, 70] on button "Available" at bounding box center [1032, 77] width 144 height 19
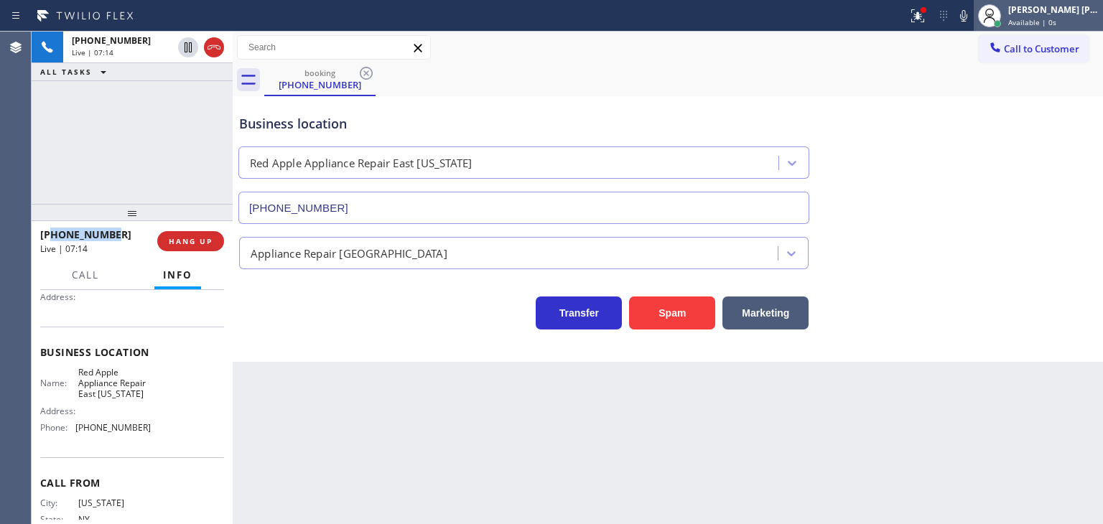
click at [1059, 14] on div "[PERSON_NAME] [PERSON_NAME]" at bounding box center [1054, 10] width 91 height 12
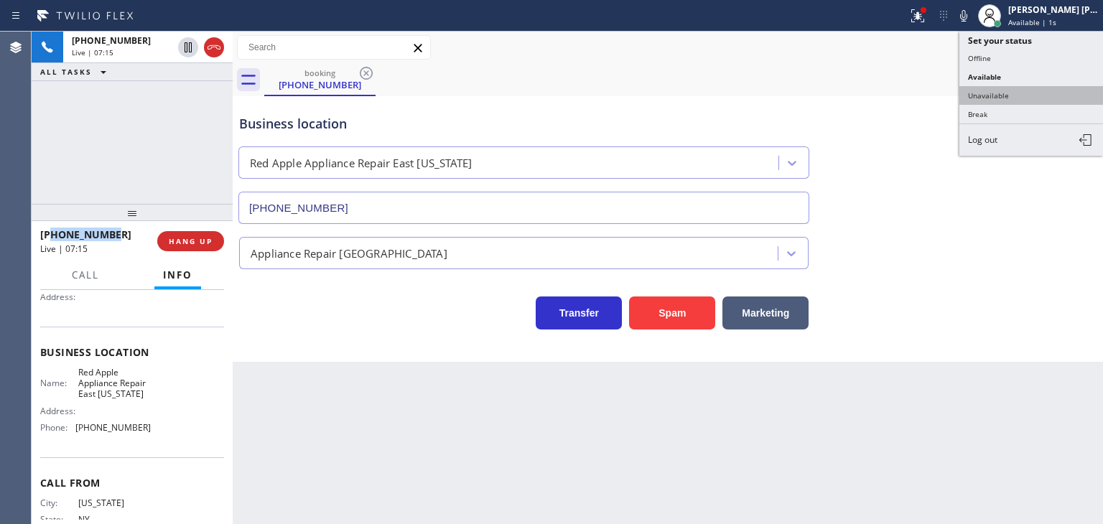
click at [1004, 92] on button "Unavailable" at bounding box center [1032, 95] width 144 height 19
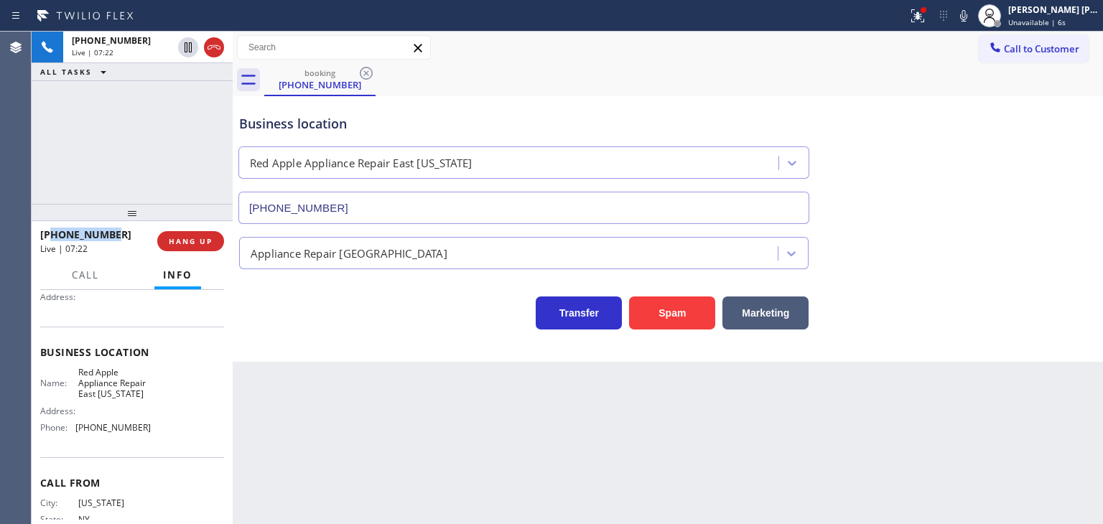
click at [973, 14] on icon at bounding box center [963, 15] width 17 height 17
click at [973, 13] on icon at bounding box center [963, 15] width 17 height 17
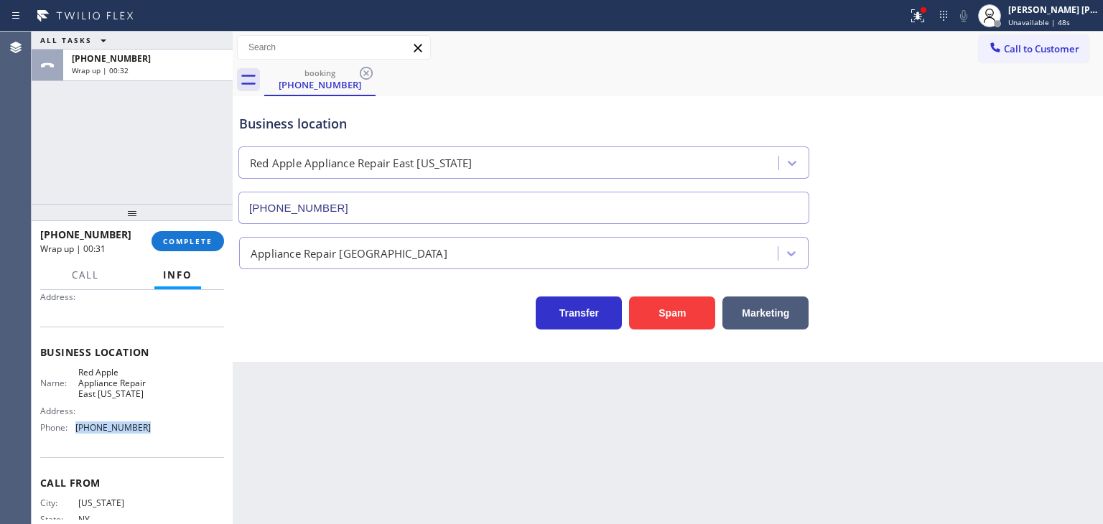
drag, startPoint x: 154, startPoint y: 430, endPoint x: 78, endPoint y: 435, distance: 76.3
click at [78, 435] on div "Name: Red Apple Appliance Repair [GEOGRAPHIC_DATA][US_STATE] Address: Phone: [P…" at bounding box center [132, 403] width 184 height 73
copy span "[PHONE_NUMBER]"
click at [1052, 58] on button "Call to Customer" at bounding box center [1034, 48] width 110 height 27
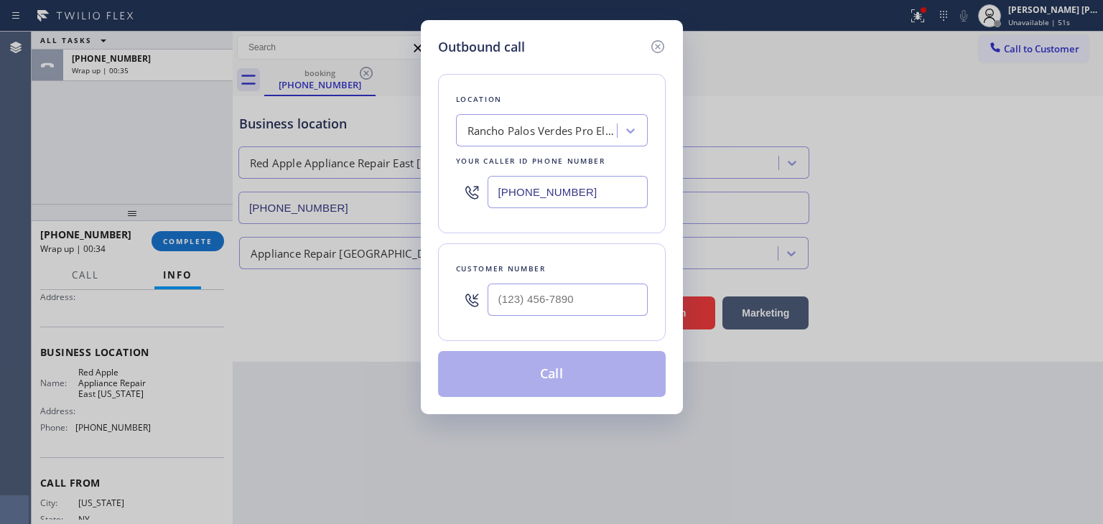
drag, startPoint x: 590, startPoint y: 194, endPoint x: 468, endPoint y: 194, distance: 121.4
click at [468, 194] on div "[PHONE_NUMBER]" at bounding box center [552, 192] width 192 height 47
paste input "347) 696-9796"
type input "[PHONE_NUMBER]"
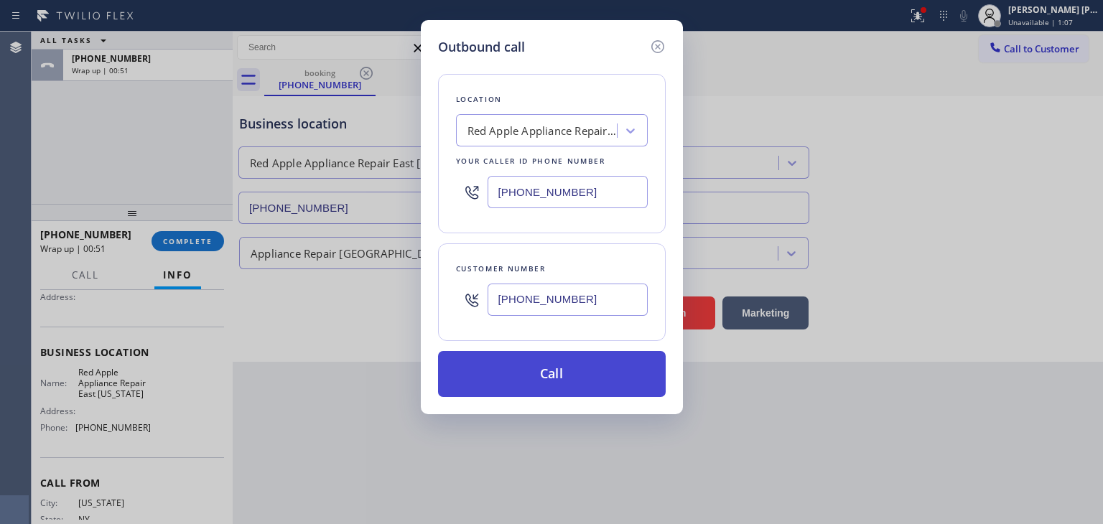
type input "[PHONE_NUMBER]"
click at [556, 366] on button "Call" at bounding box center [552, 374] width 228 height 46
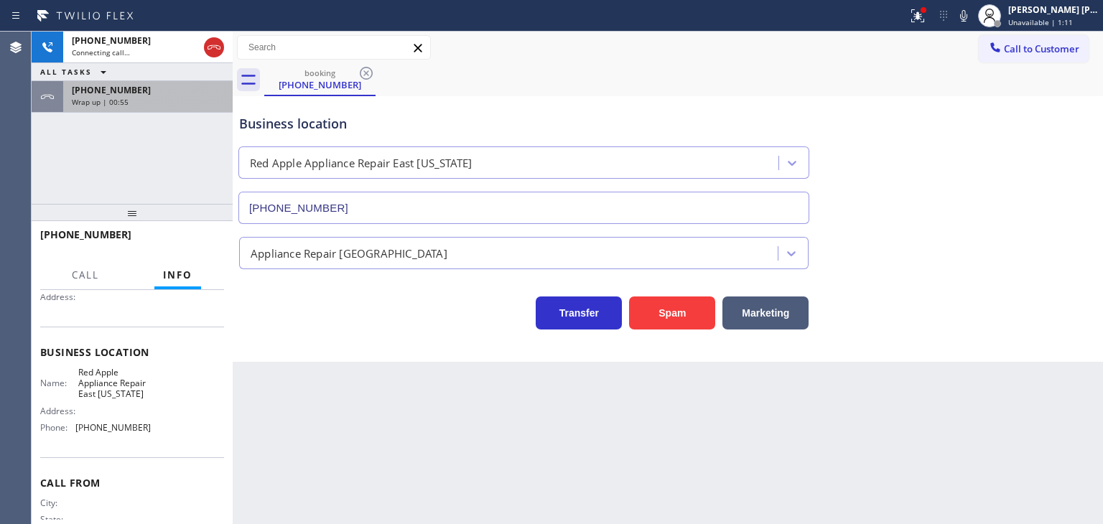
click at [167, 104] on div "Wrap up | 00:55" at bounding box center [148, 102] width 152 height 10
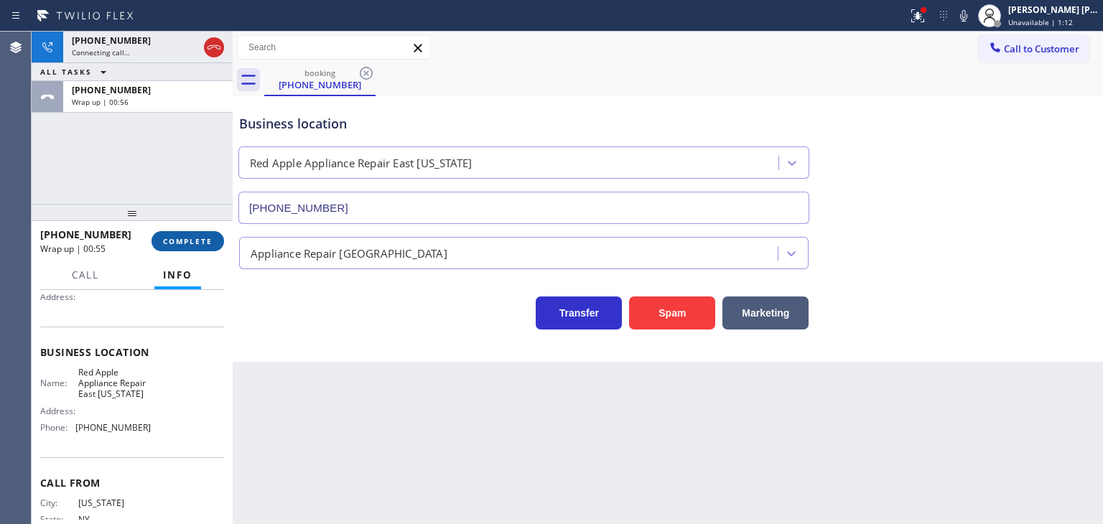
click at [187, 236] on button "COMPLETE" at bounding box center [188, 241] width 73 height 20
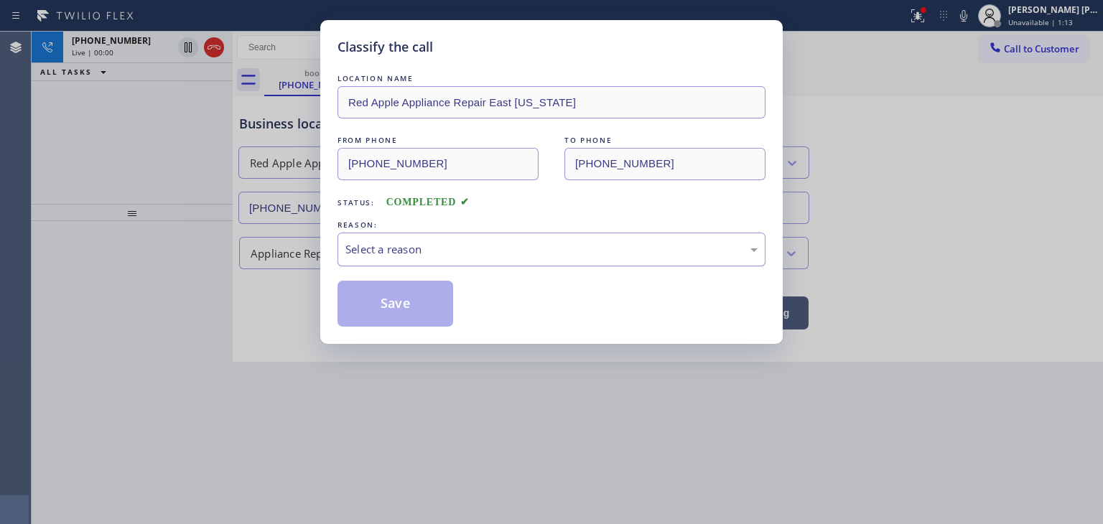
click at [423, 248] on div "Select a reason" at bounding box center [552, 249] width 412 height 17
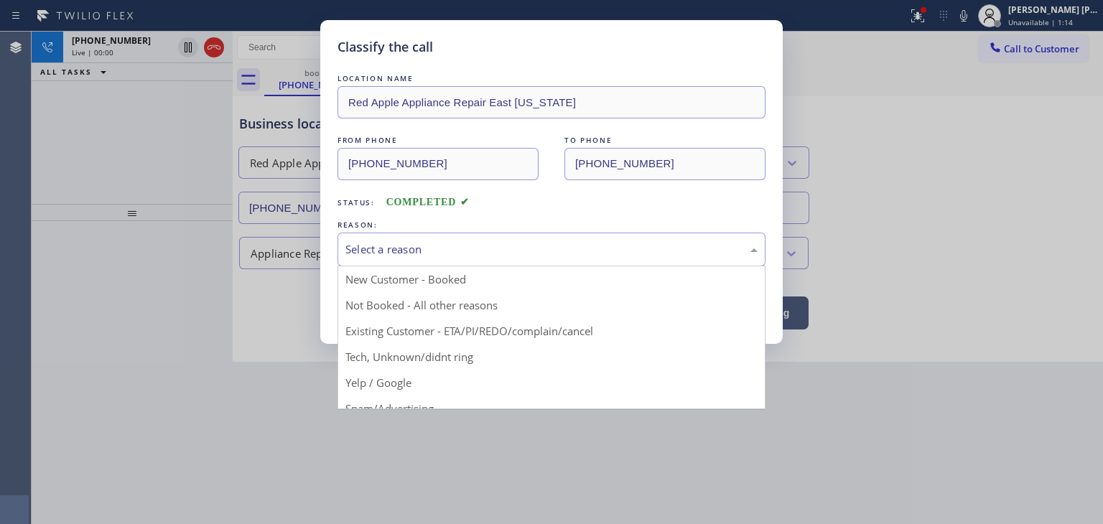
drag, startPoint x: 408, startPoint y: 274, endPoint x: 408, endPoint y: 282, distance: 7.9
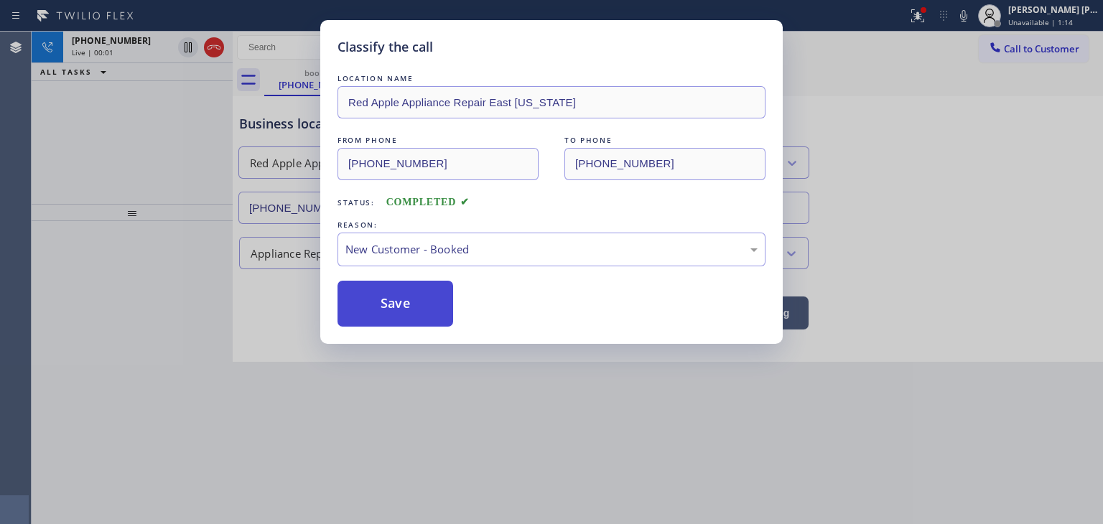
click at [395, 310] on button "Save" at bounding box center [396, 304] width 116 height 46
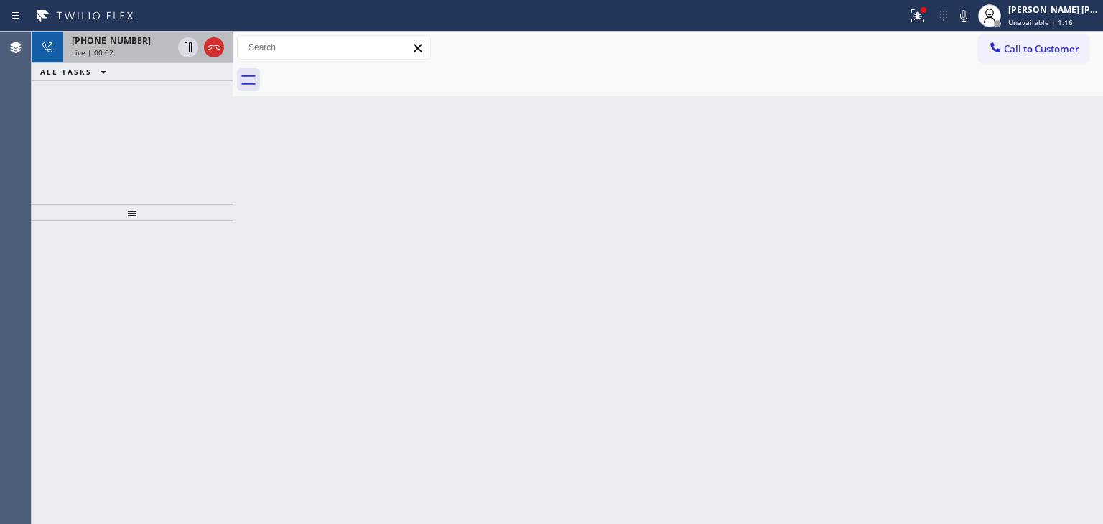
click at [111, 47] on div "Live | 00:02" at bounding box center [122, 52] width 101 height 10
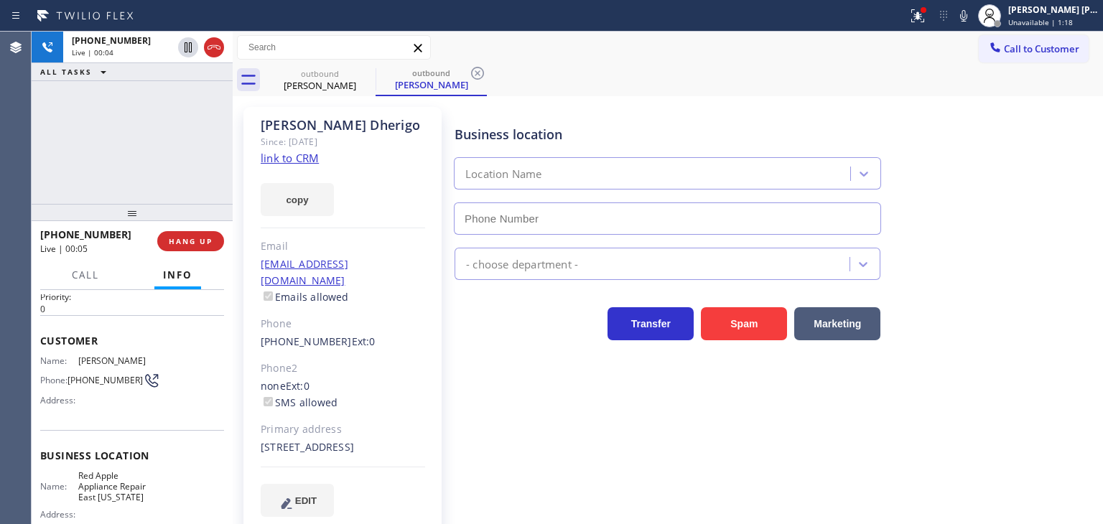
scroll to position [72, 0]
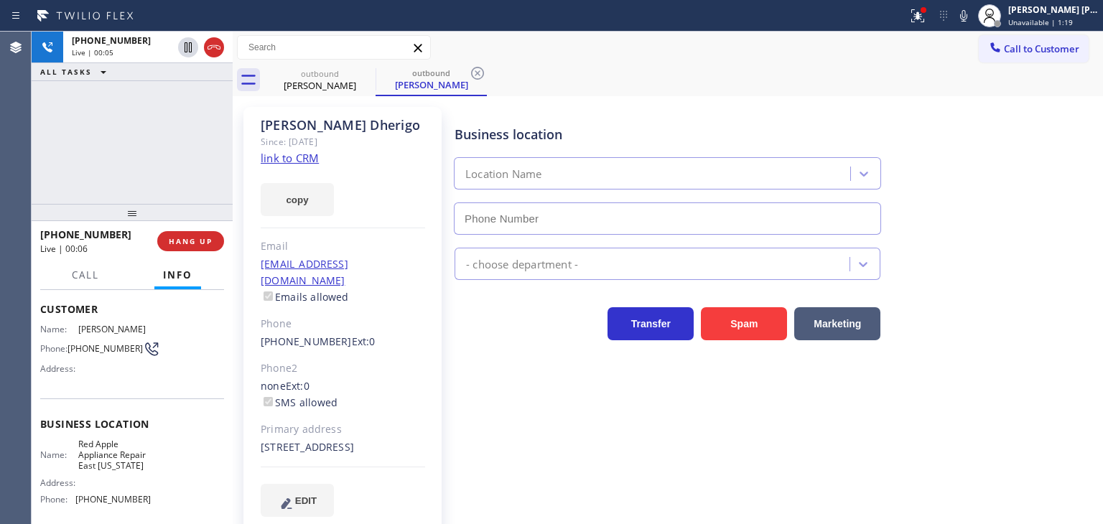
type input "[PHONE_NUMBER]"
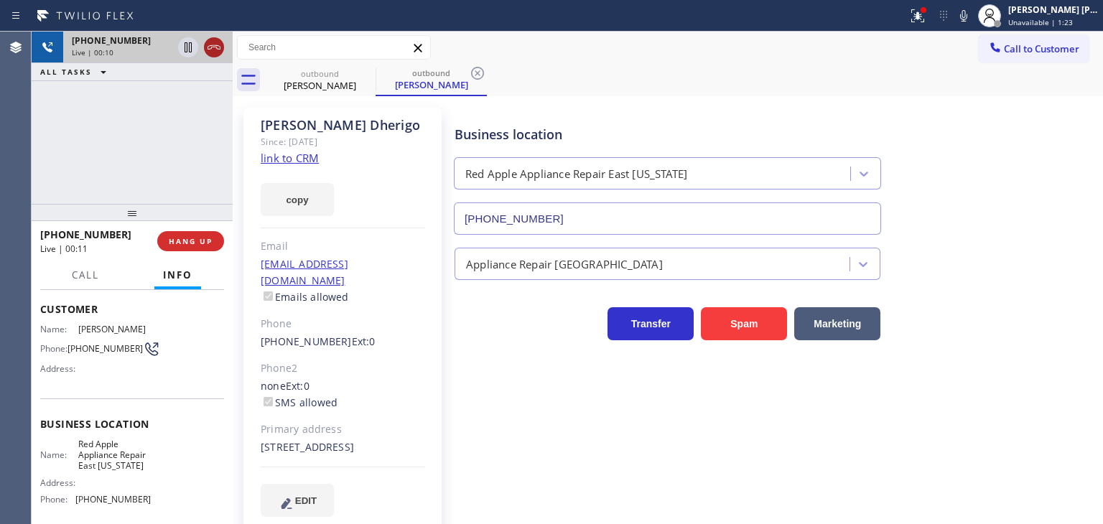
click at [218, 41] on icon at bounding box center [213, 47] width 17 height 17
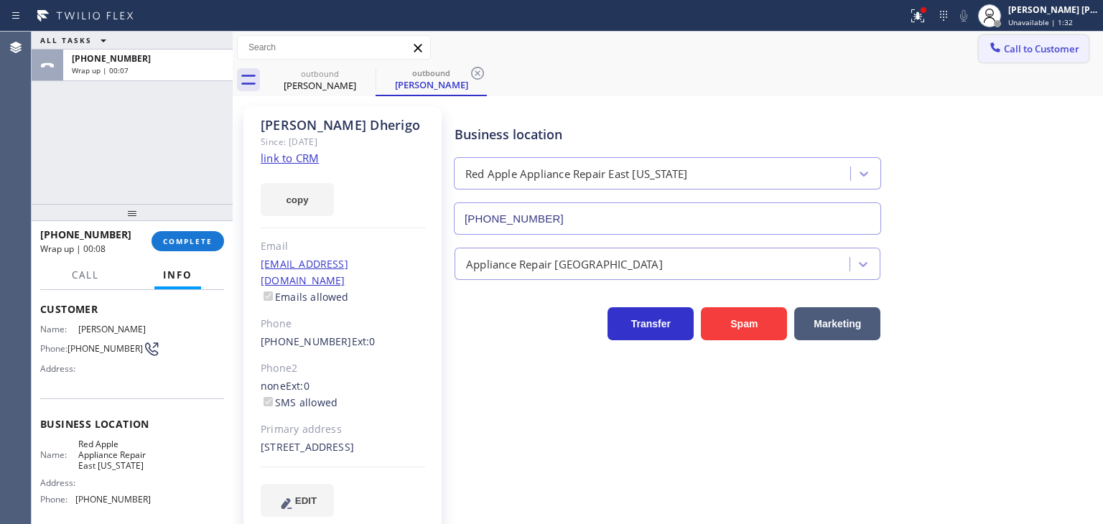
click at [1019, 55] on span "Call to Customer" at bounding box center [1041, 48] width 75 height 13
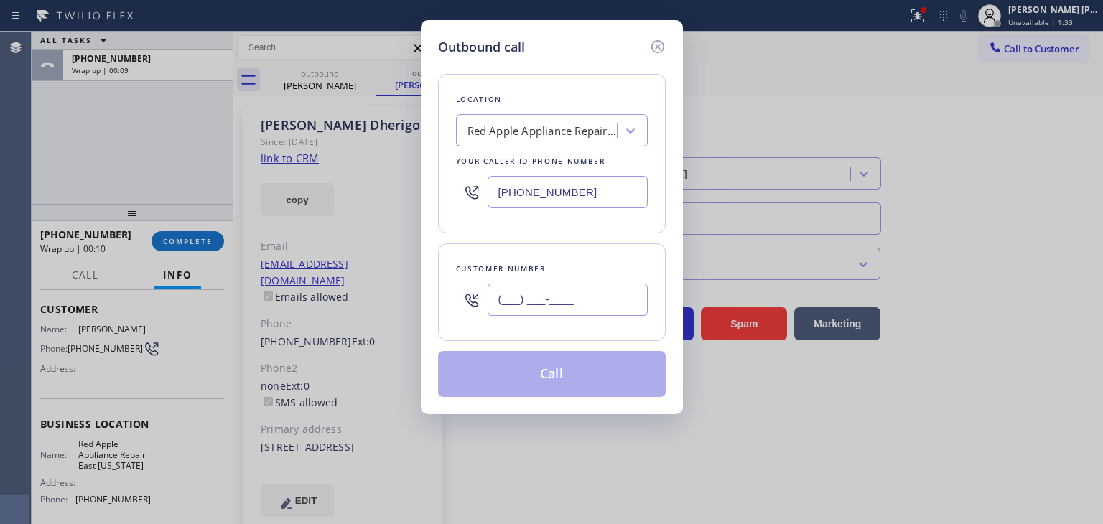
click at [519, 298] on input "(___) ___-____" at bounding box center [568, 300] width 160 height 32
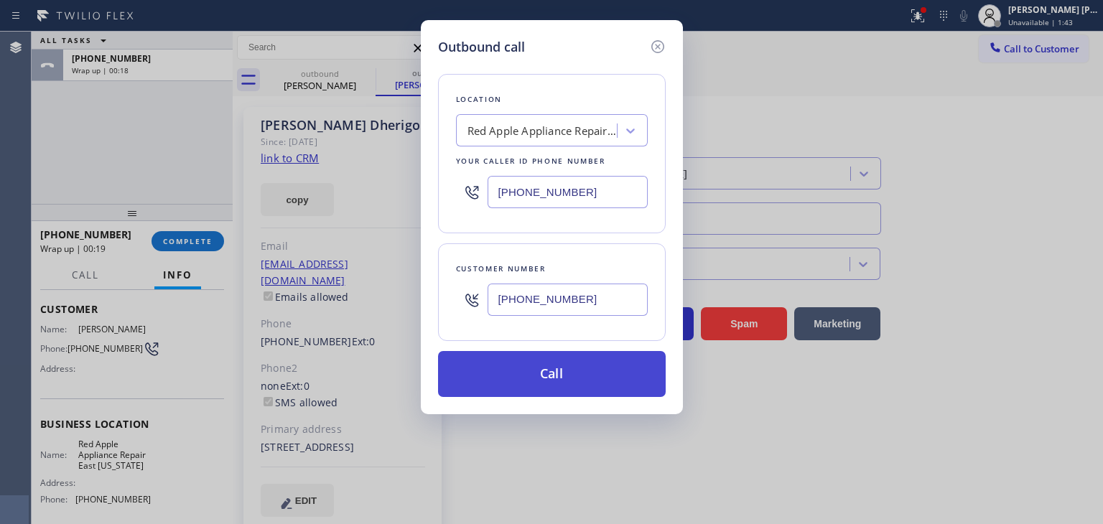
type input "[PHONE_NUMBER]"
click at [557, 383] on button "Call" at bounding box center [552, 374] width 228 height 46
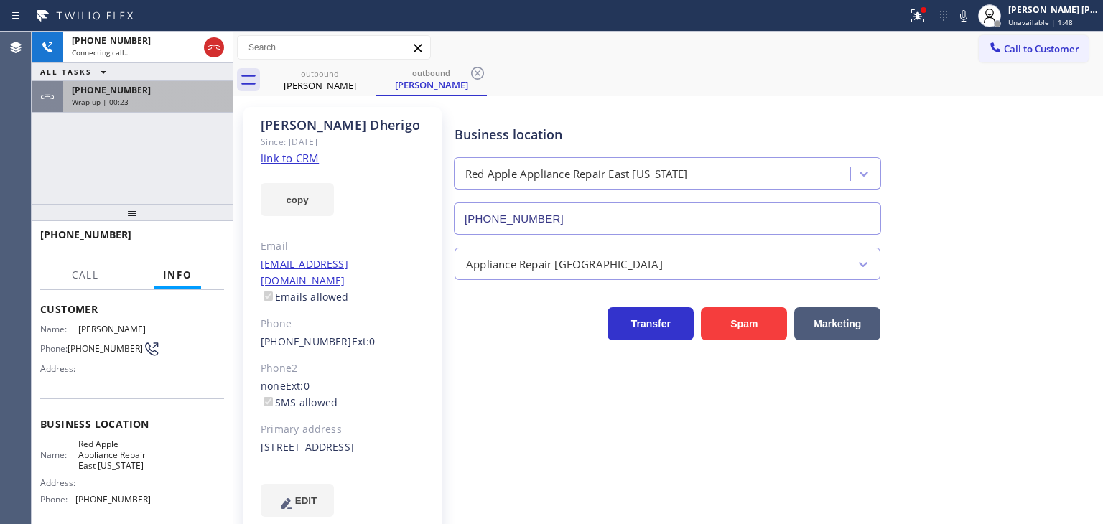
click at [106, 105] on span "Wrap up | 00:23" at bounding box center [100, 102] width 57 height 10
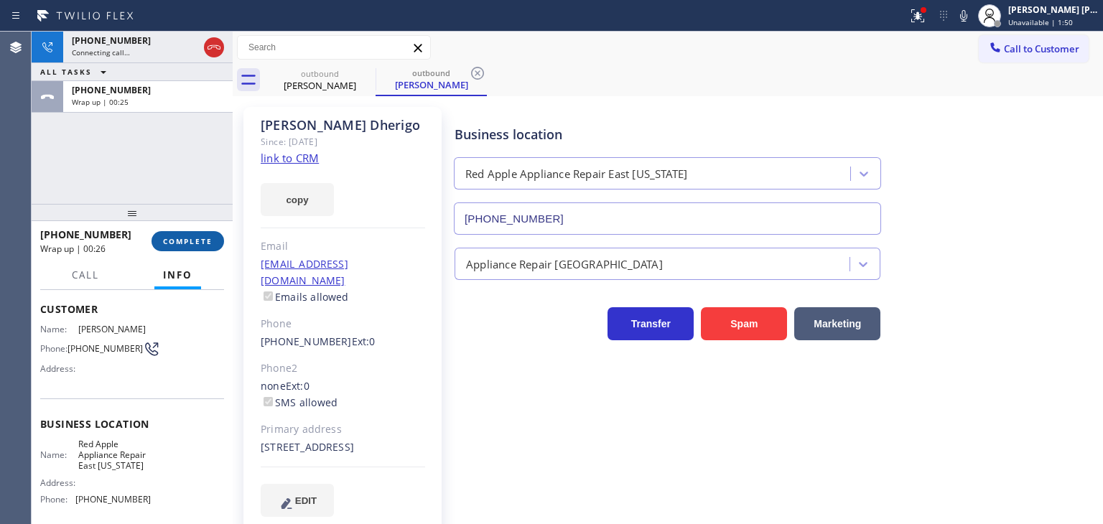
click at [195, 238] on span "COMPLETE" at bounding box center [188, 241] width 50 height 10
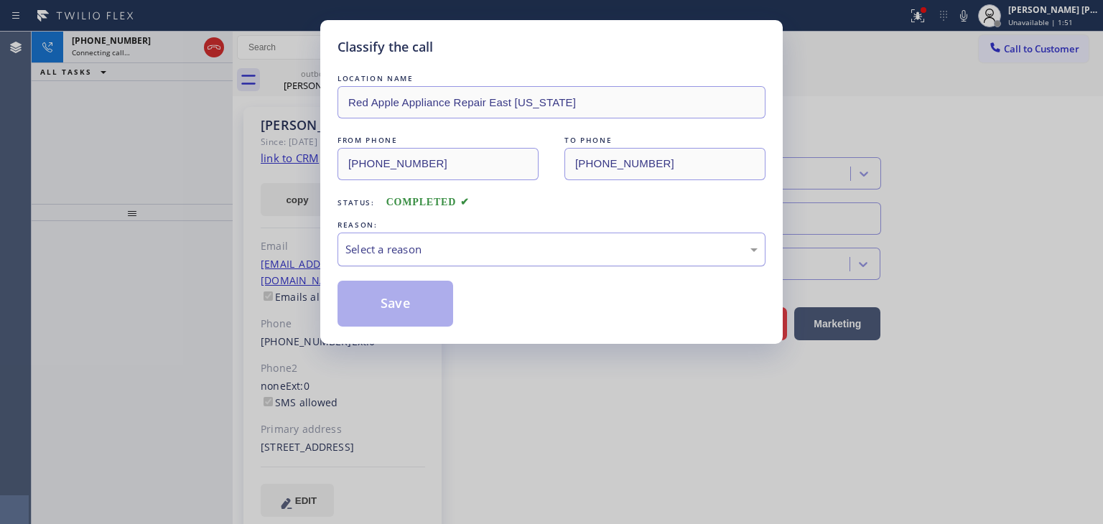
click at [376, 256] on div "Select a reason" at bounding box center [552, 249] width 412 height 17
click at [395, 300] on button "Save" at bounding box center [396, 304] width 116 height 46
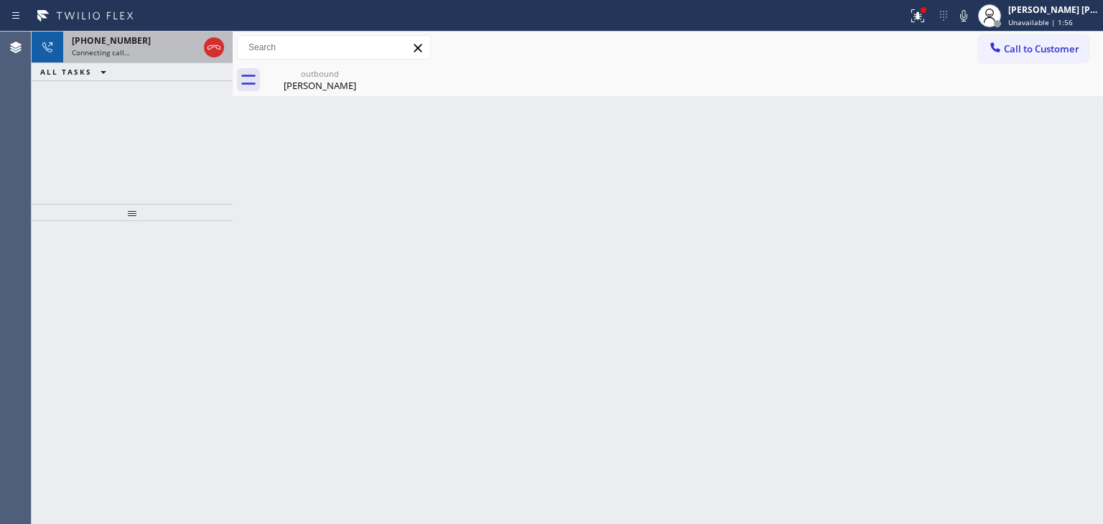
click at [128, 48] on span "Connecting call…" at bounding box center [101, 52] width 58 height 10
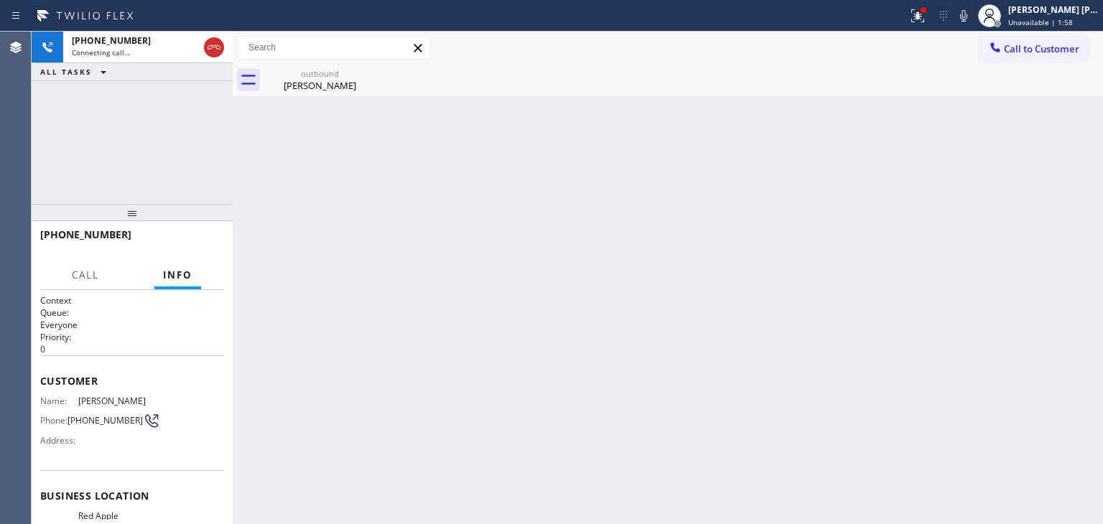
scroll to position [72, 0]
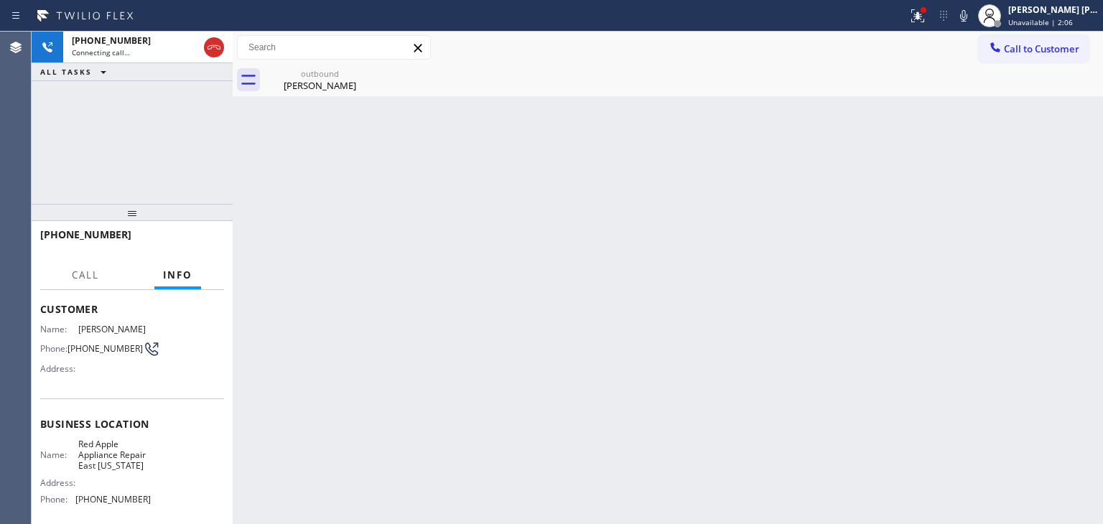
click at [973, 17] on icon at bounding box center [963, 15] width 17 height 17
click at [968, 17] on icon at bounding box center [963, 15] width 7 height 11
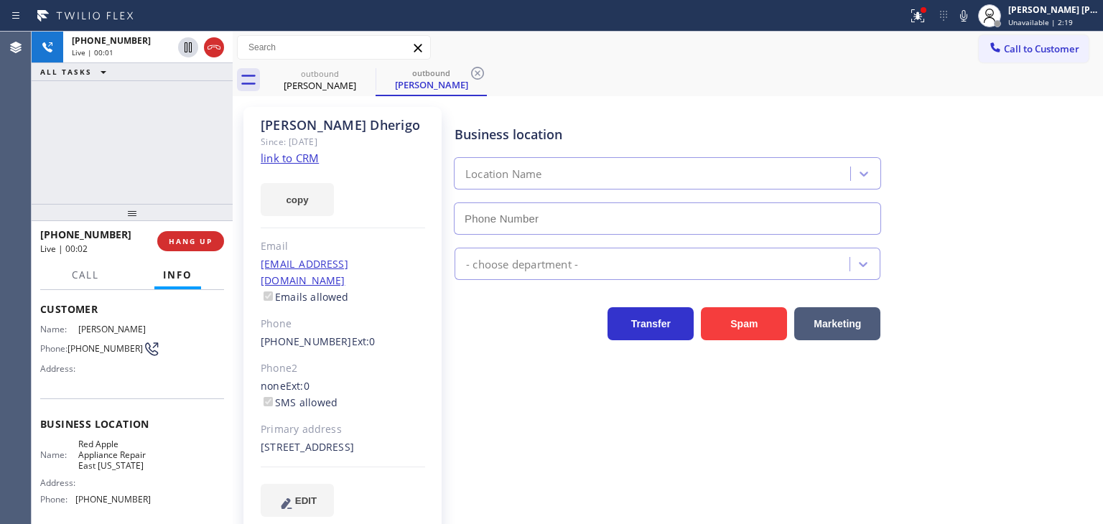
type input "[PHONE_NUMBER]"
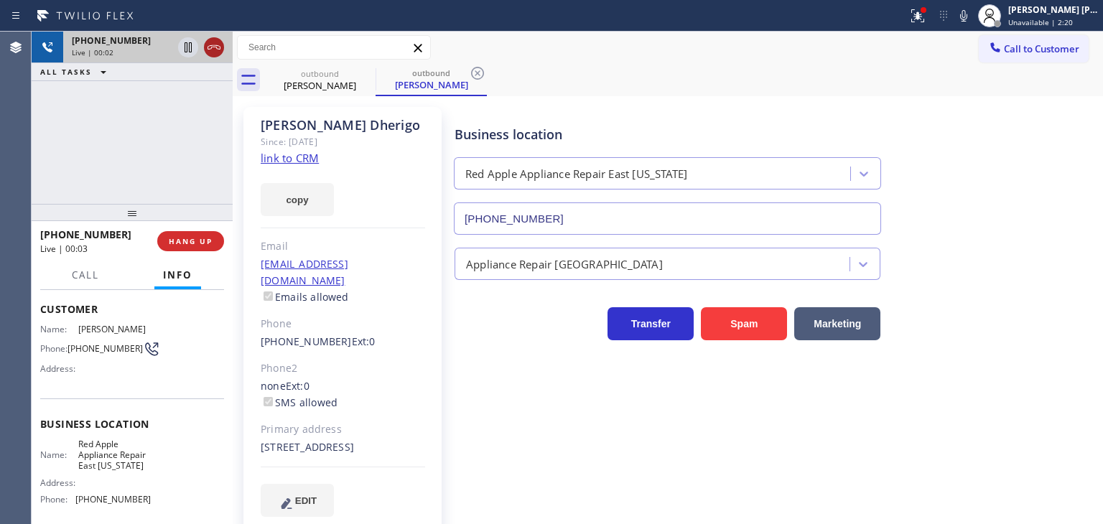
click at [221, 52] on icon at bounding box center [213, 47] width 17 height 17
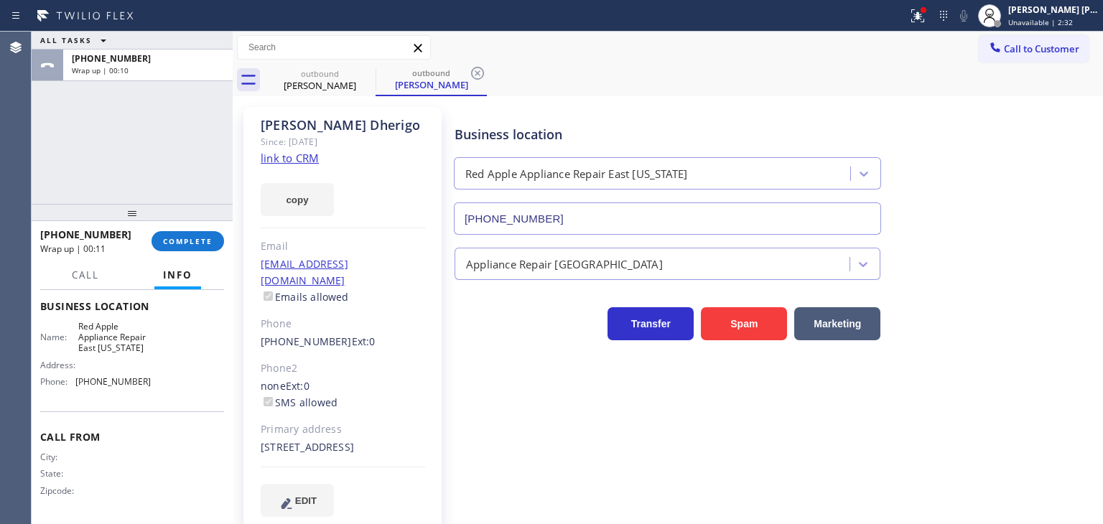
scroll to position [191, 0]
drag, startPoint x: 152, startPoint y: 377, endPoint x: 74, endPoint y: 388, distance: 78.3
click at [74, 388] on div "Name: Red Apple Appliance Repair [GEOGRAPHIC_DATA][US_STATE] Address: Phone: [P…" at bounding box center [132, 356] width 184 height 73
copy div "[PHONE_NUMBER]"
click at [1063, 16] on div "[PERSON_NAME] [PERSON_NAME] Unavailable | 4:53" at bounding box center [1055, 15] width 98 height 25
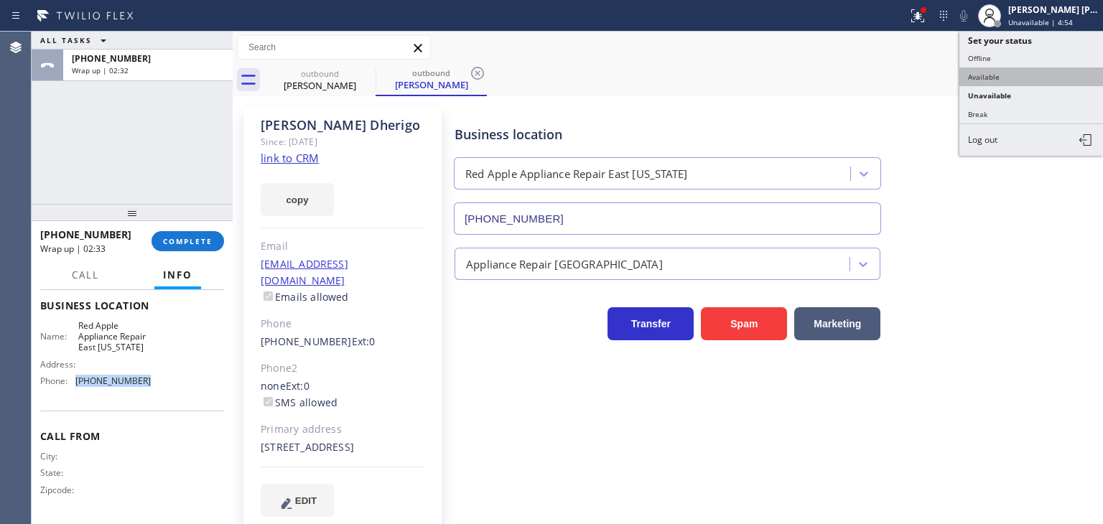
click at [986, 70] on button "Available" at bounding box center [1032, 77] width 144 height 19
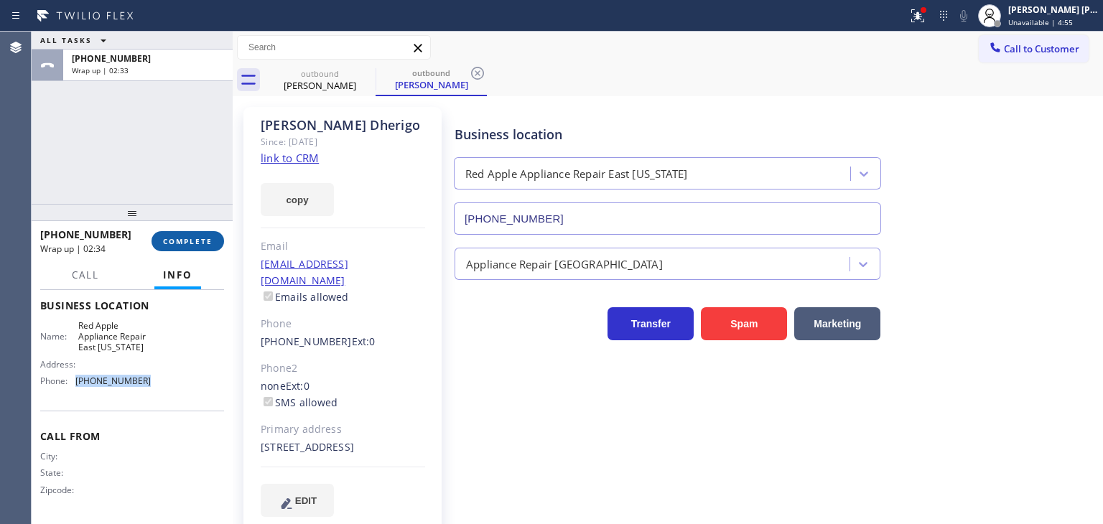
click at [208, 239] on span "COMPLETE" at bounding box center [188, 241] width 50 height 10
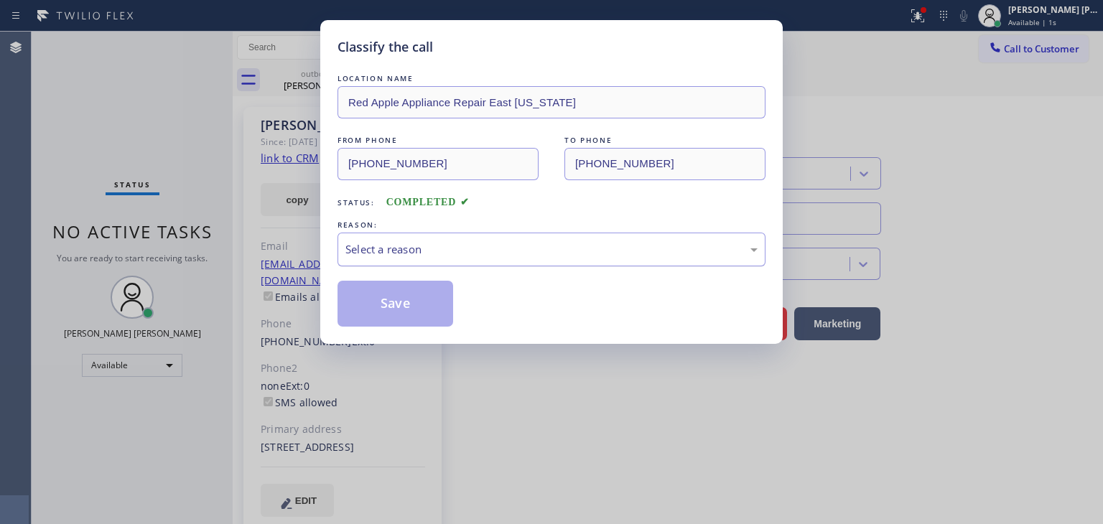
click at [392, 244] on div "Select a reason" at bounding box center [552, 249] width 412 height 17
click at [391, 291] on button "Save" at bounding box center [396, 304] width 116 height 46
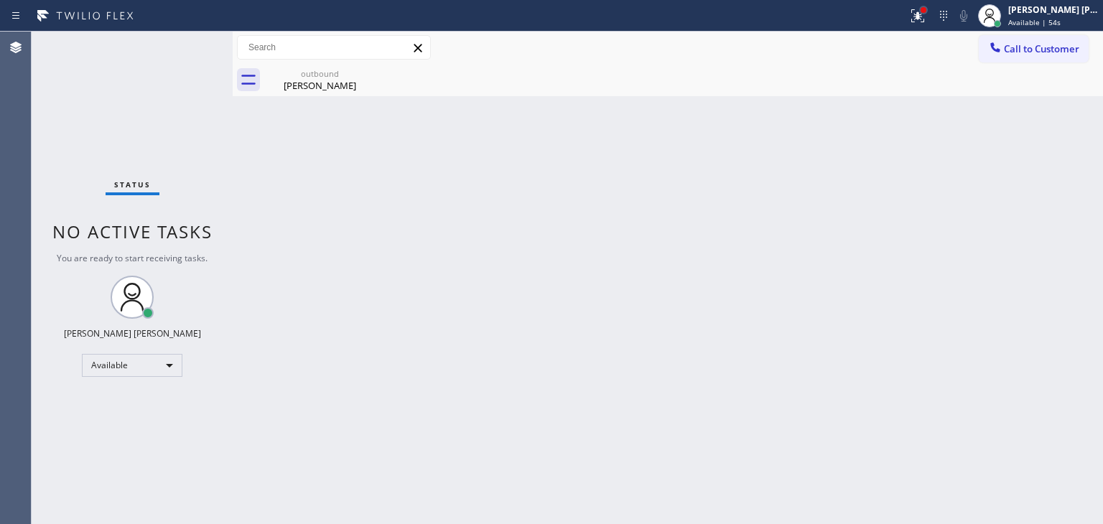
click at [927, 9] on div at bounding box center [924, 10] width 6 height 6
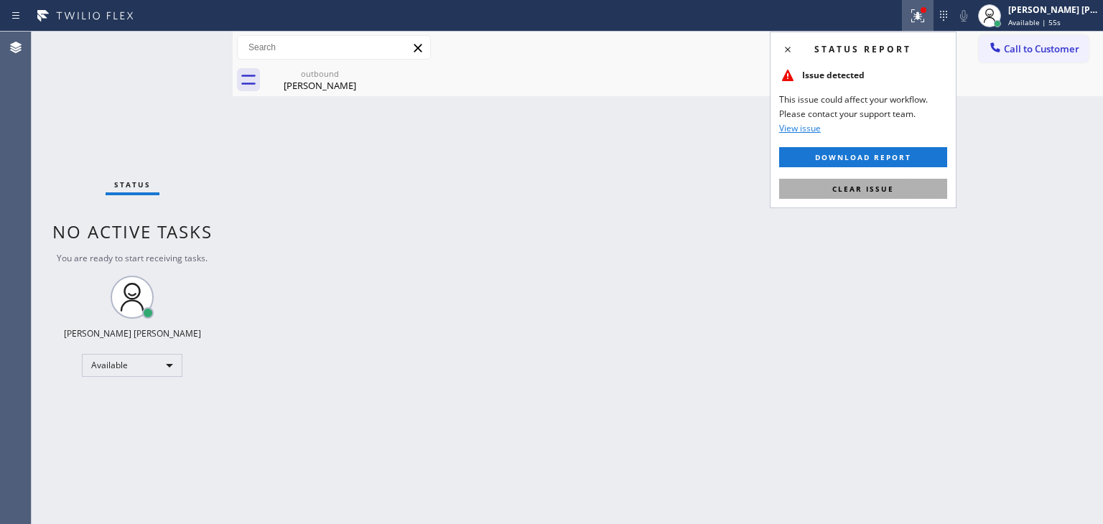
click at [868, 187] on span "Clear issue" at bounding box center [864, 189] width 62 height 10
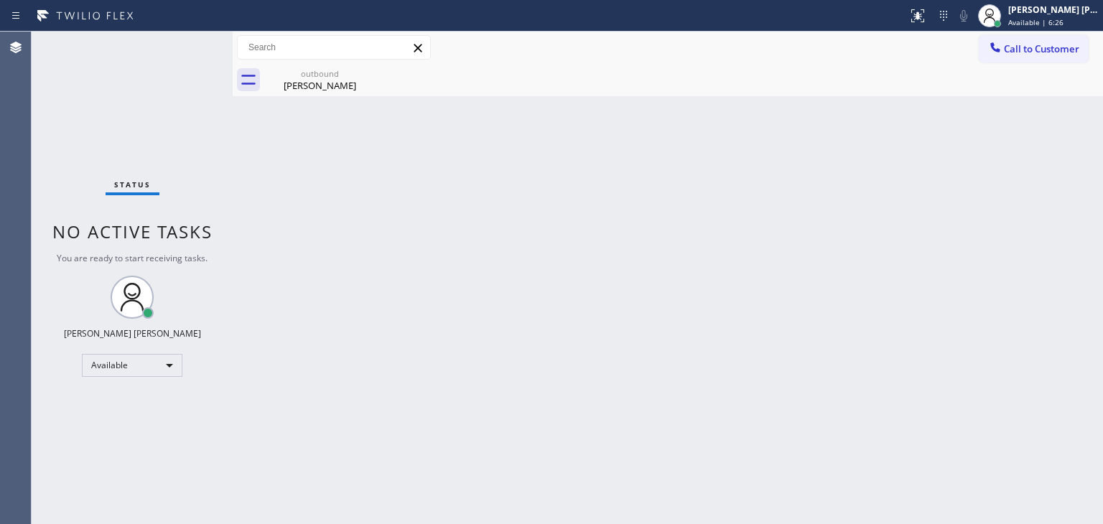
click at [1054, 51] on span "Call to Customer" at bounding box center [1041, 48] width 75 height 13
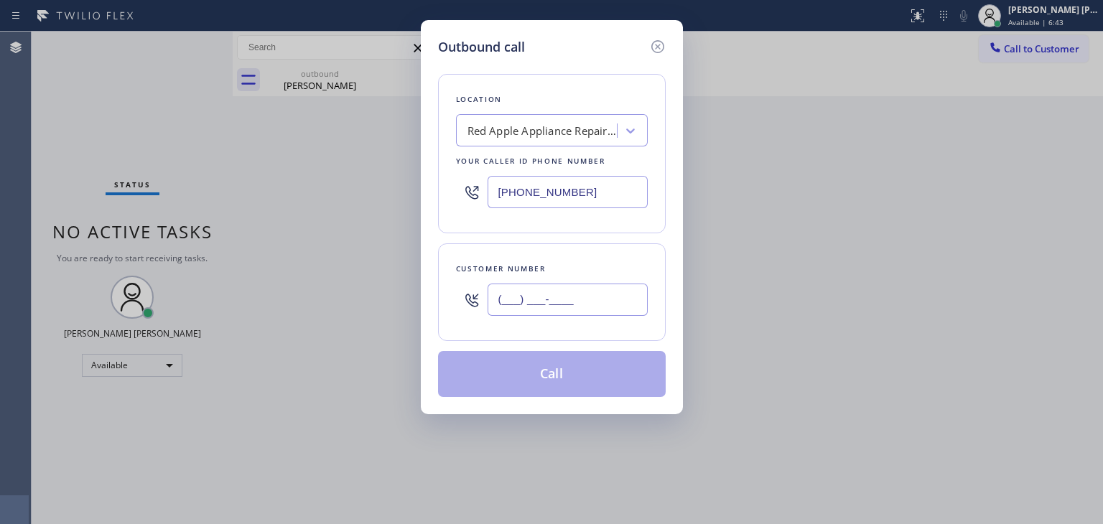
click at [515, 286] on input "(___) ___-____" at bounding box center [568, 300] width 160 height 32
paste input "917) 340-0387"
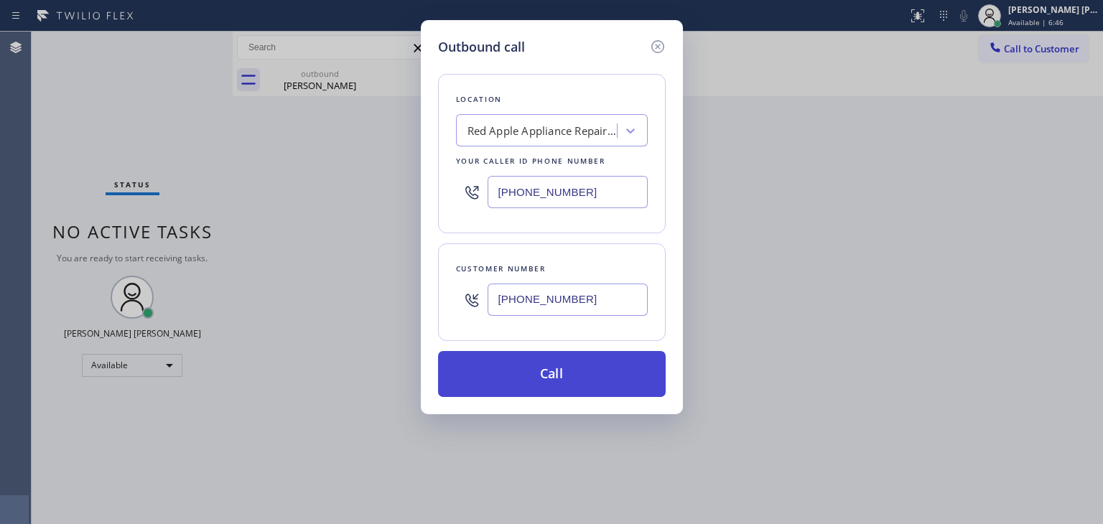
type input "[PHONE_NUMBER]"
click at [545, 373] on button "Call" at bounding box center [552, 374] width 228 height 46
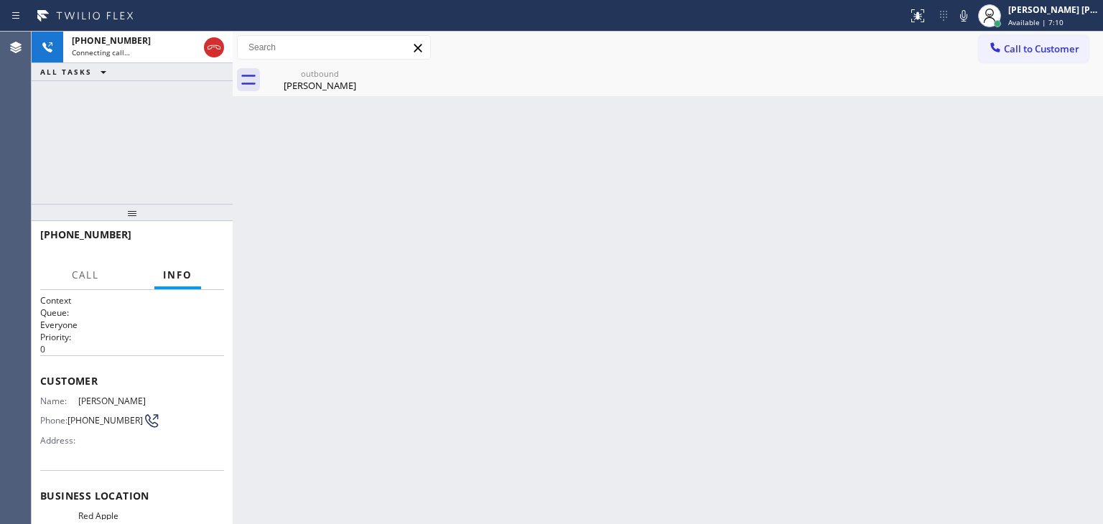
click at [973, 23] on icon at bounding box center [963, 15] width 17 height 17
click at [973, 18] on icon at bounding box center [963, 15] width 17 height 17
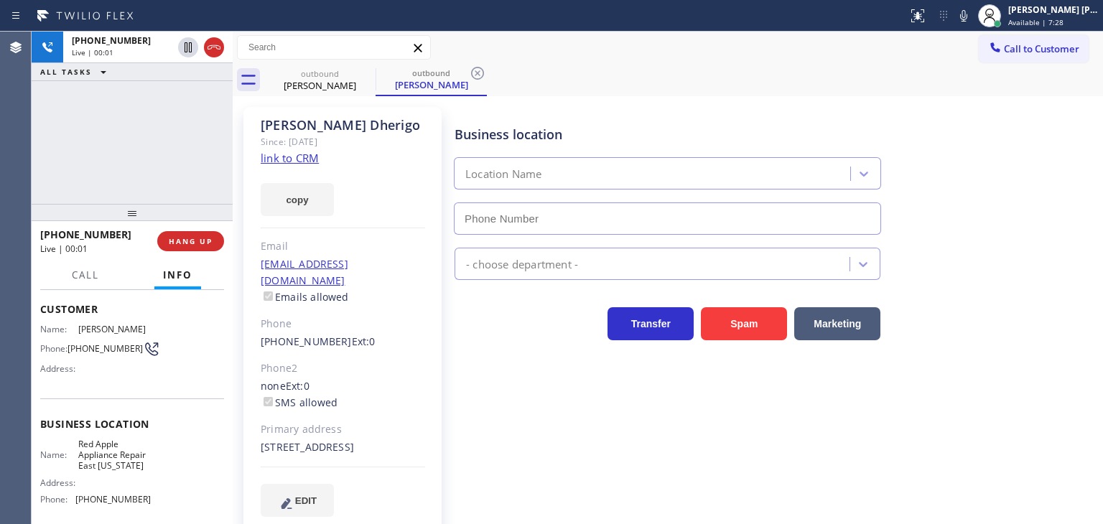
type input "[PHONE_NUMBER]"
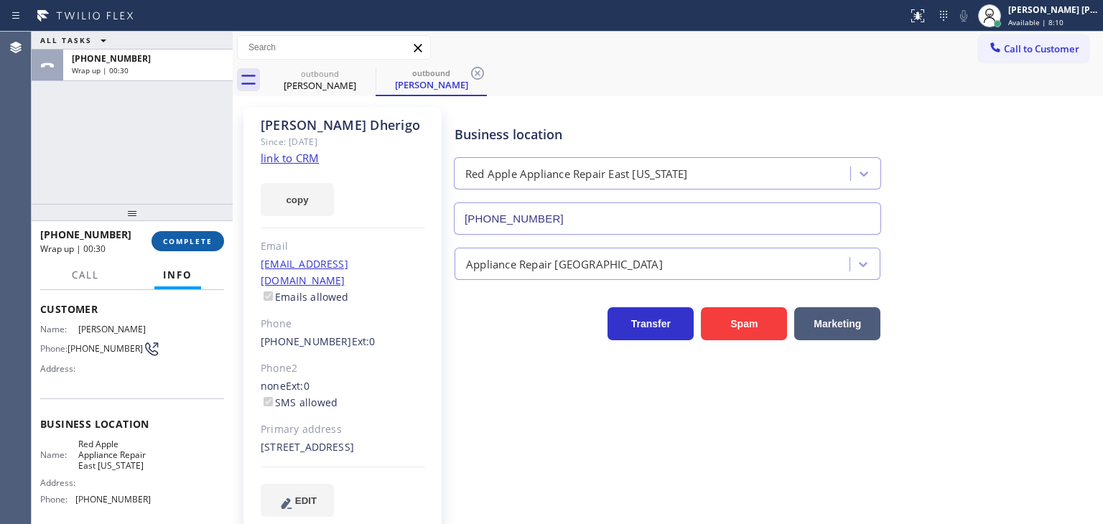
click at [169, 242] on span "COMPLETE" at bounding box center [188, 241] width 50 height 10
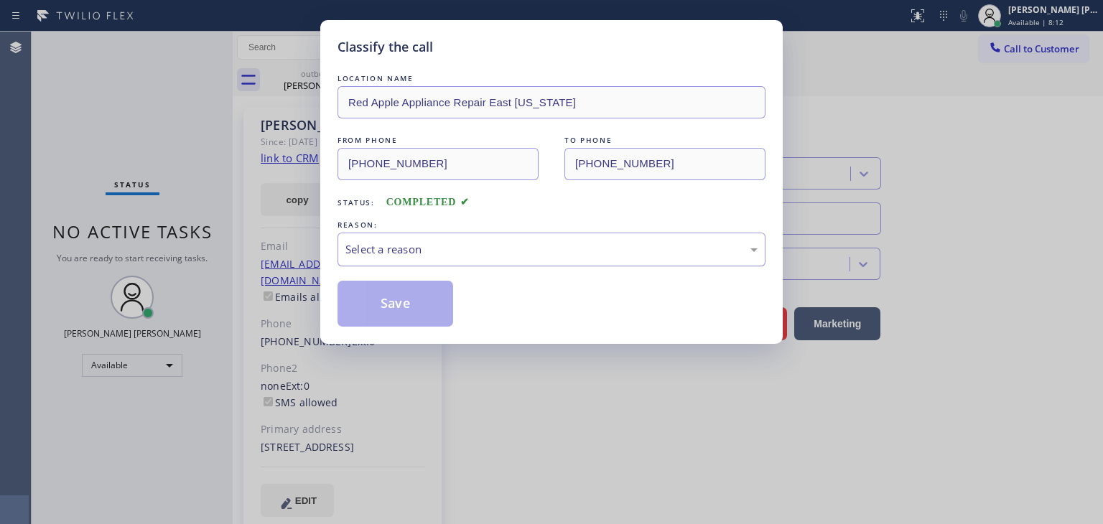
click at [359, 241] on div "Select a reason" at bounding box center [552, 249] width 412 height 17
click at [397, 302] on button "Save" at bounding box center [396, 304] width 116 height 46
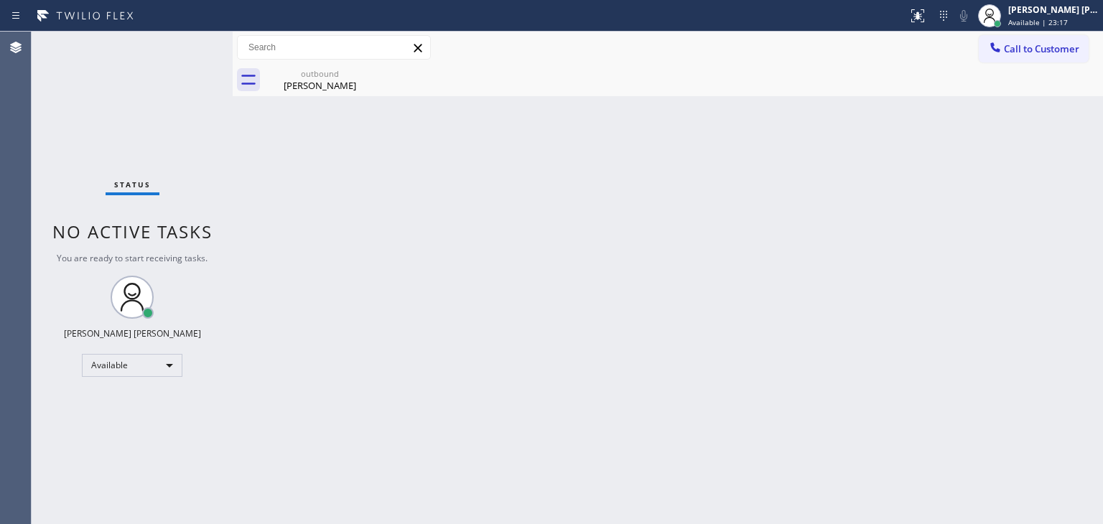
click at [190, 43] on div "Status No active tasks You are ready to start receiving tasks. [PERSON_NAME] [P…" at bounding box center [132, 278] width 201 height 493
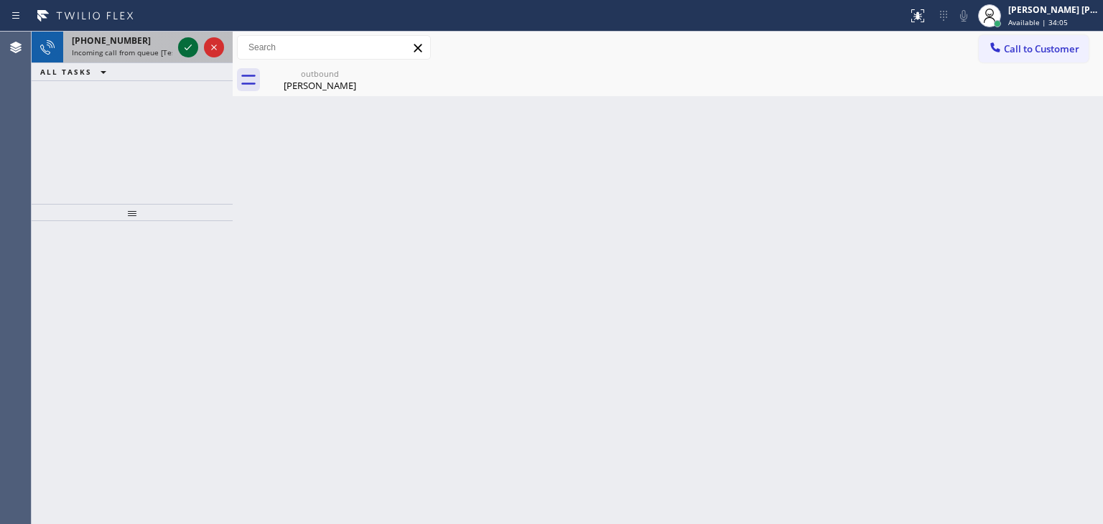
click at [191, 37] on button at bounding box center [188, 47] width 20 height 20
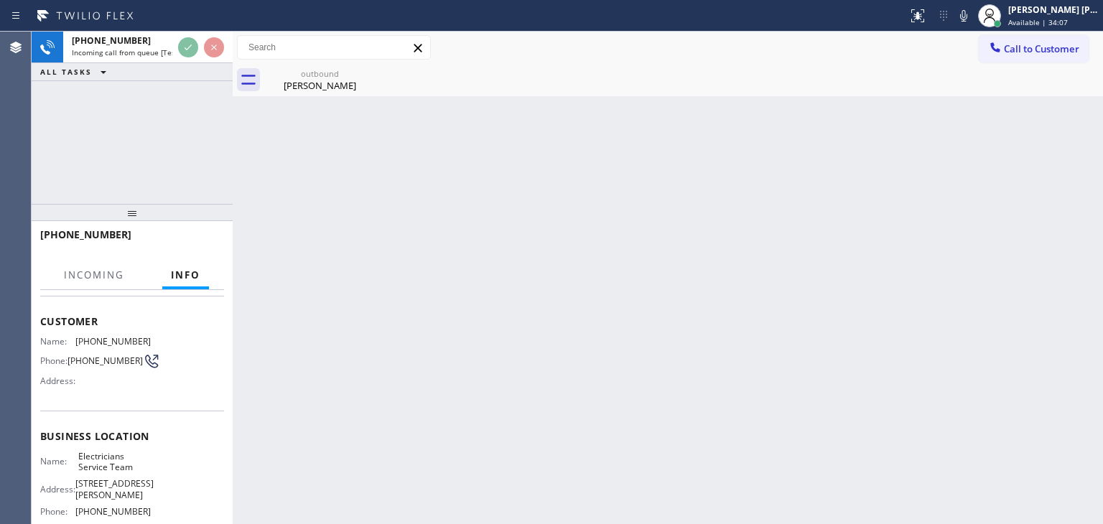
scroll to position [72, 0]
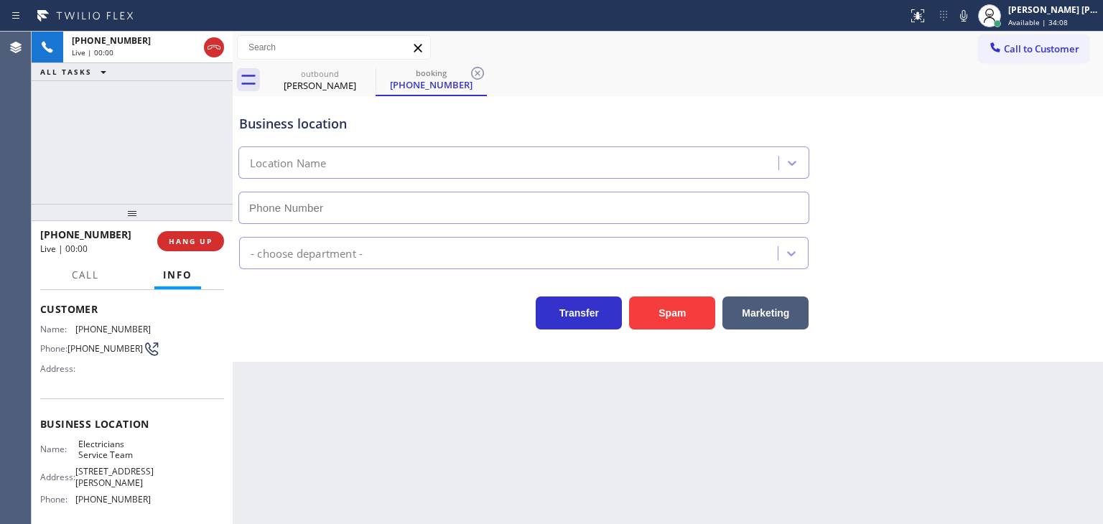
type input "[PHONE_NUMBER]"
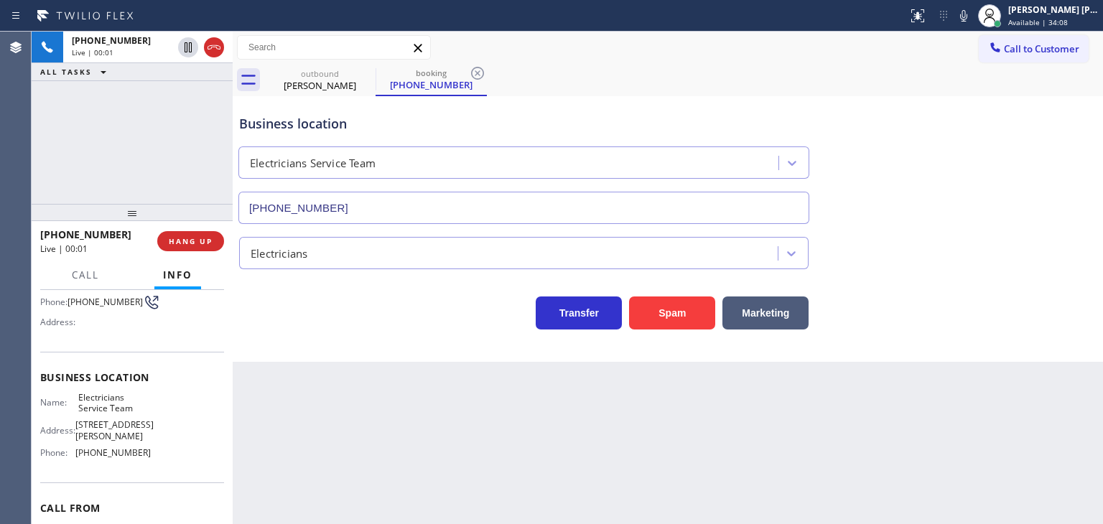
scroll to position [144, 0]
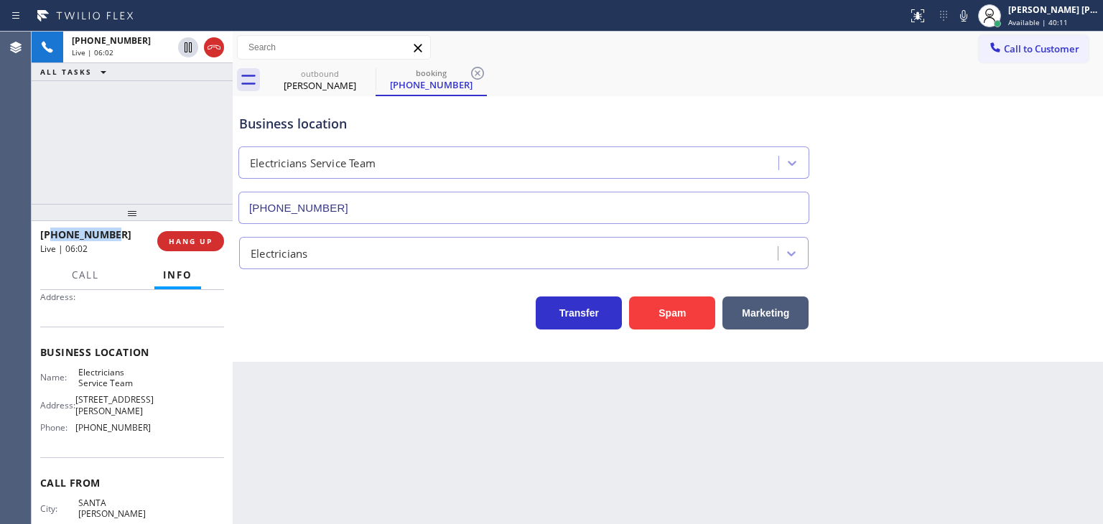
drag, startPoint x: 116, startPoint y: 231, endPoint x: 52, endPoint y: 235, distance: 64.0
click at [52, 235] on div "[PHONE_NUMBER]" at bounding box center [93, 235] width 107 height 14
copy span "8054512138"
click at [973, 18] on icon at bounding box center [963, 15] width 17 height 17
click at [973, 16] on icon at bounding box center [963, 15] width 17 height 17
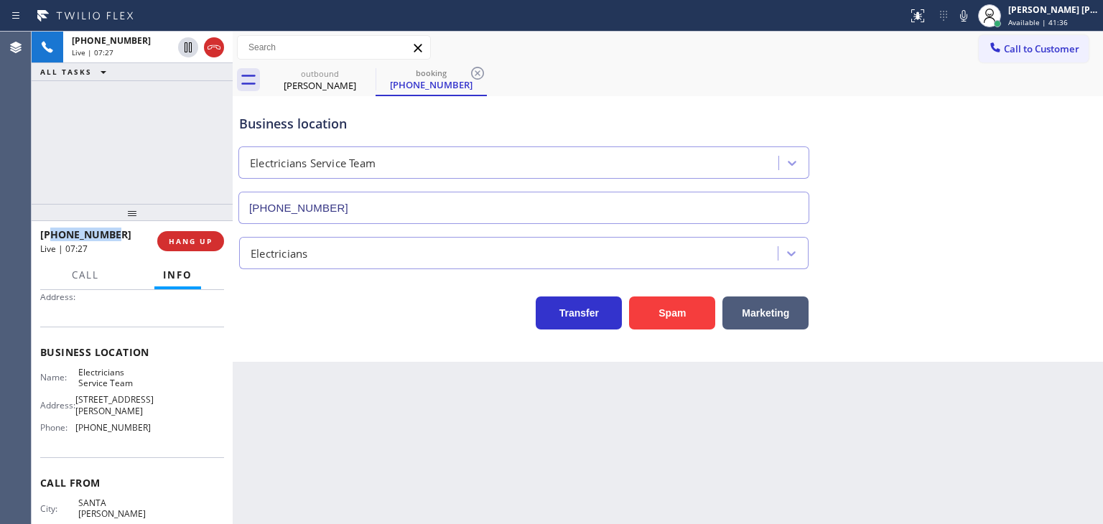
click at [973, 18] on icon at bounding box center [963, 15] width 17 height 17
click at [973, 15] on icon at bounding box center [963, 15] width 17 height 17
click at [1047, 17] on span "Available | 42:09" at bounding box center [1039, 22] width 60 height 10
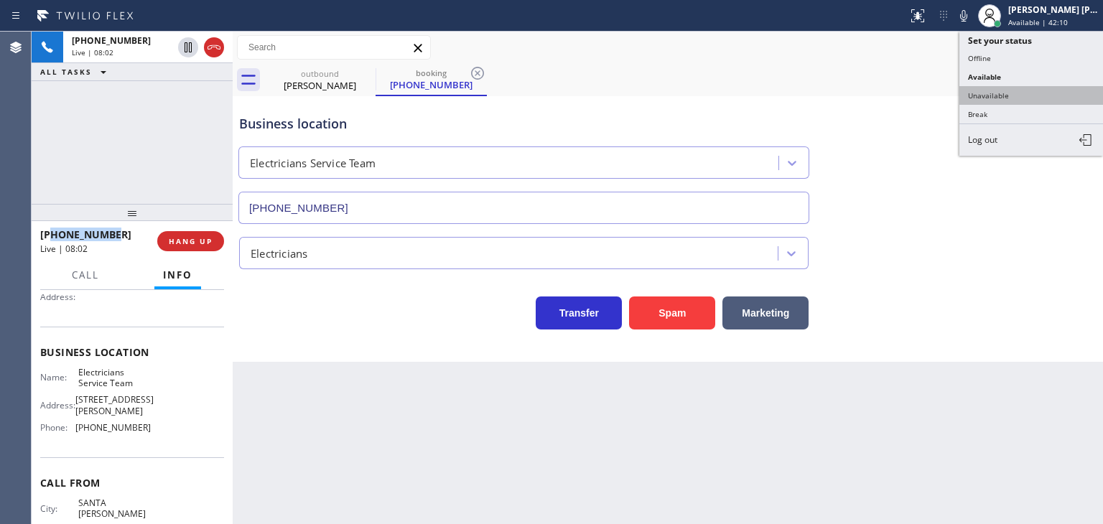
click at [1020, 93] on button "Unavailable" at bounding box center [1032, 95] width 144 height 19
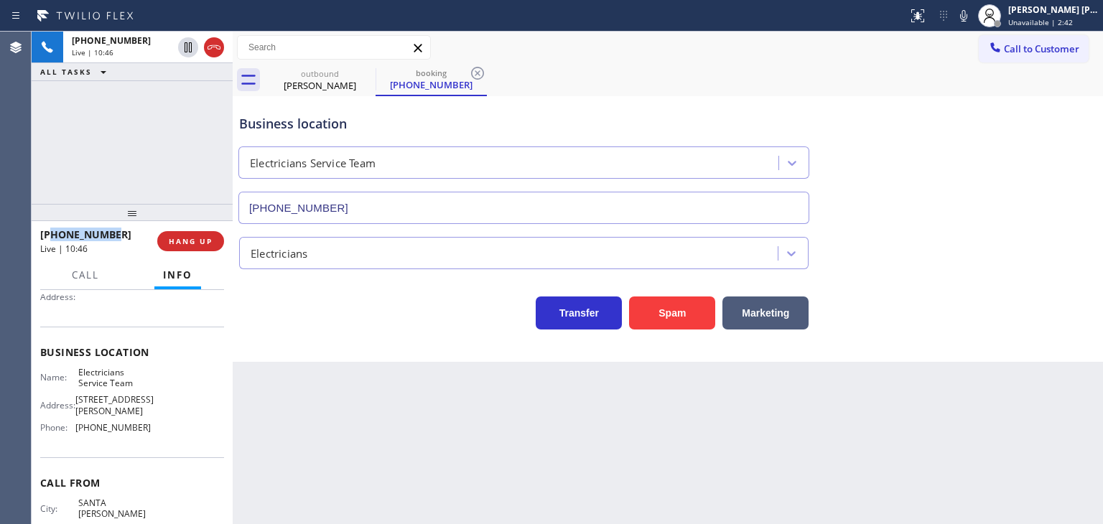
click at [973, 19] on icon at bounding box center [963, 15] width 17 height 17
drag, startPoint x: 154, startPoint y: 429, endPoint x: 75, endPoint y: 423, distance: 79.9
click at [75, 423] on div "Name: Electricians Service Team Address: [STREET_ADDRESS][PERSON_NAME] Phone: […" at bounding box center [132, 403] width 184 height 73
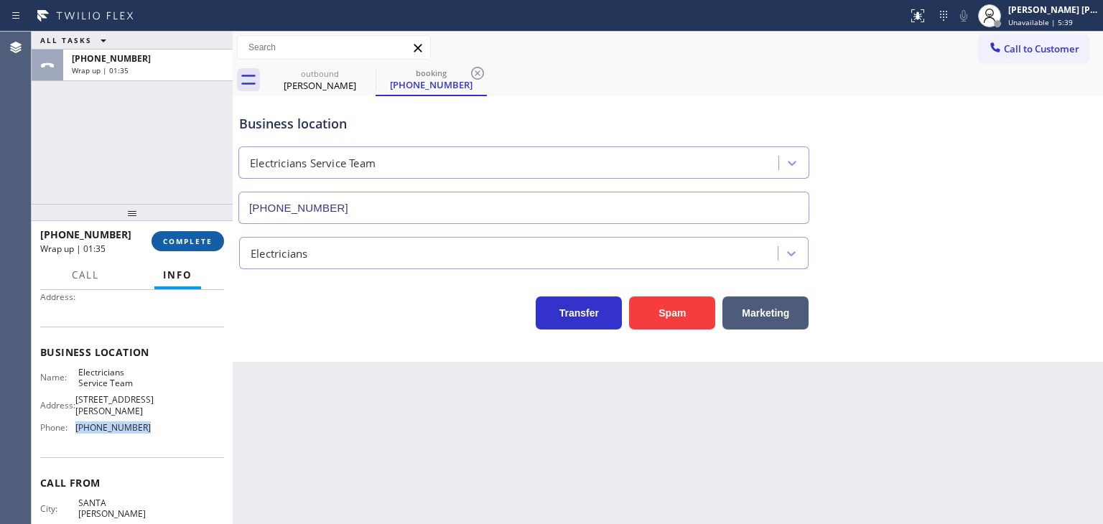
click at [187, 246] on button "COMPLETE" at bounding box center [188, 241] width 73 height 20
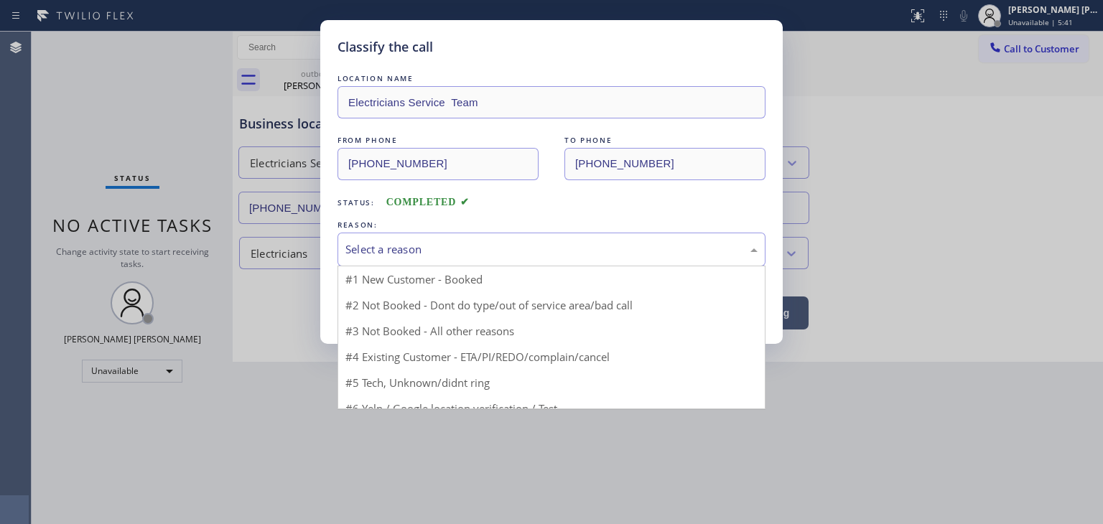
click at [387, 246] on div "Select a reason" at bounding box center [552, 249] width 412 height 17
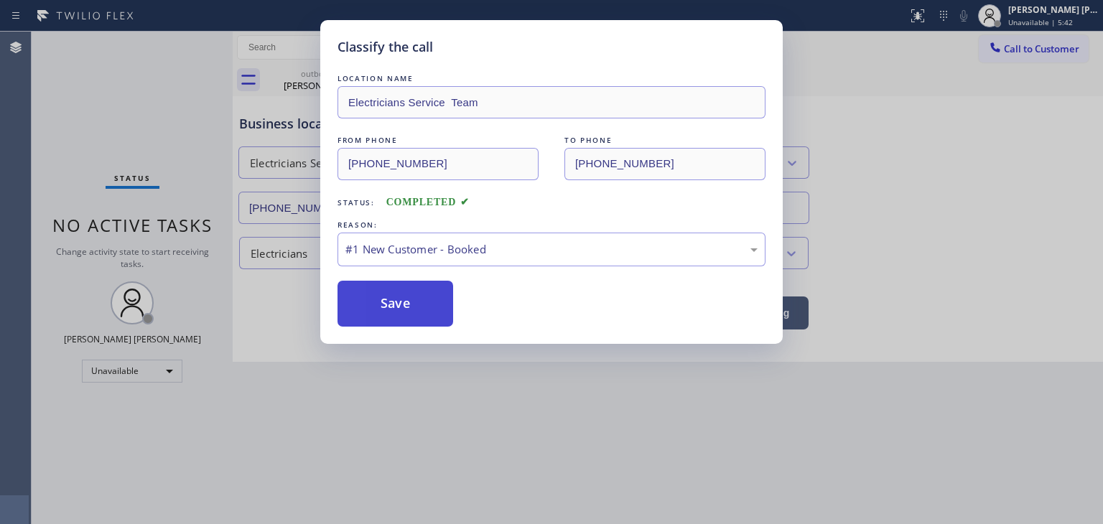
click at [389, 320] on button "Save" at bounding box center [396, 304] width 116 height 46
type input "[PHONE_NUMBER]"
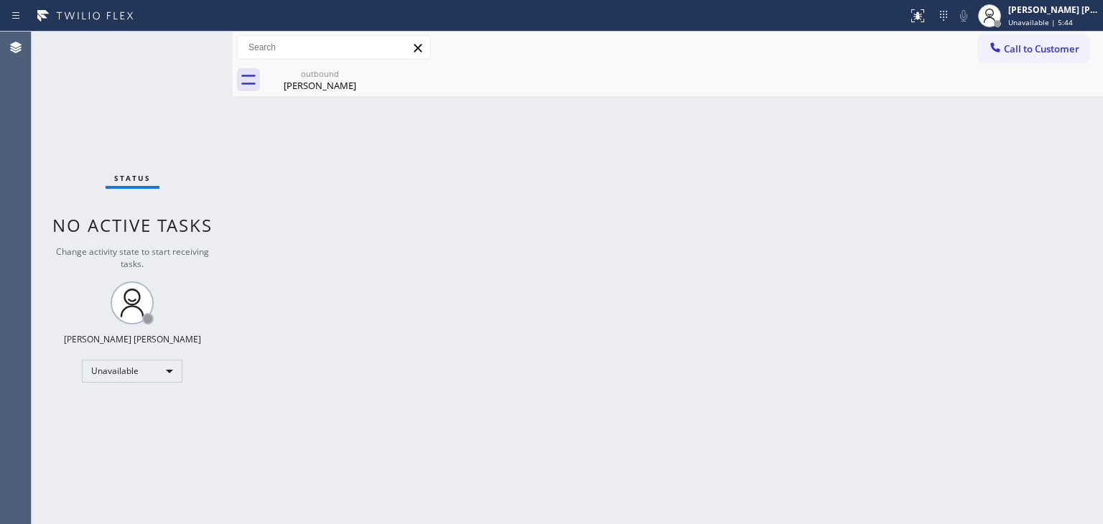
click at [405, 300] on div "Back to Dashboard Change Sender ID Customers Technicians Select a contact Outbo…" at bounding box center [668, 278] width 871 height 493
click at [1091, 15] on div "[PERSON_NAME] [PERSON_NAME] Unavailable | 5:45" at bounding box center [1055, 15] width 98 height 25
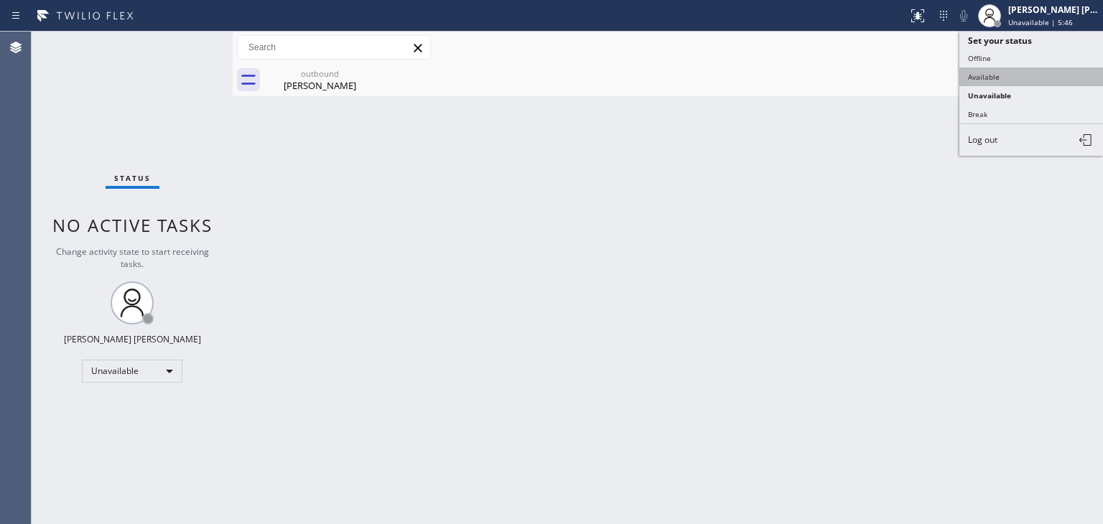
click at [1018, 68] on button "Available" at bounding box center [1032, 77] width 144 height 19
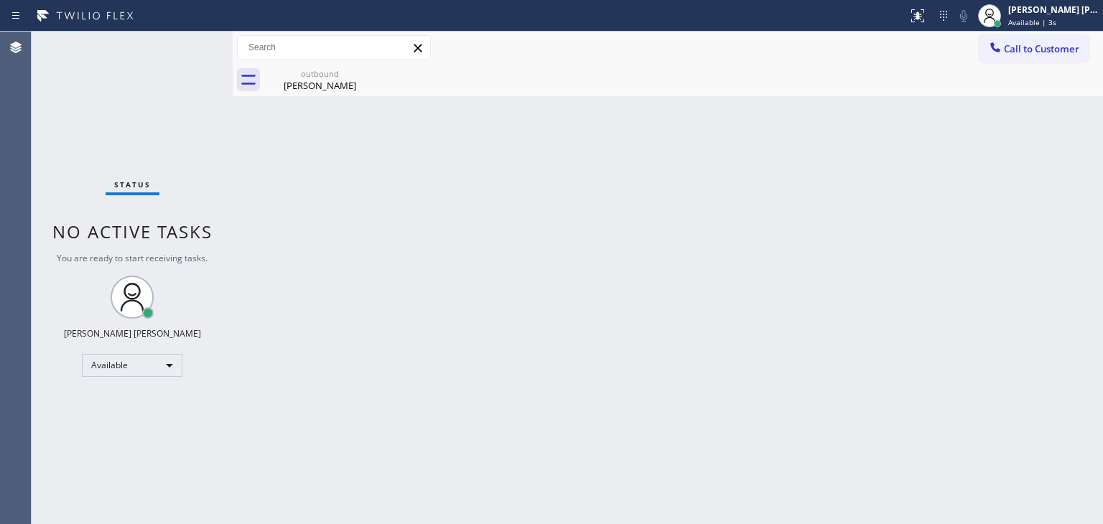
click at [182, 42] on div "Status No active tasks You are ready to start receiving tasks. [PERSON_NAME] [P…" at bounding box center [132, 278] width 201 height 493
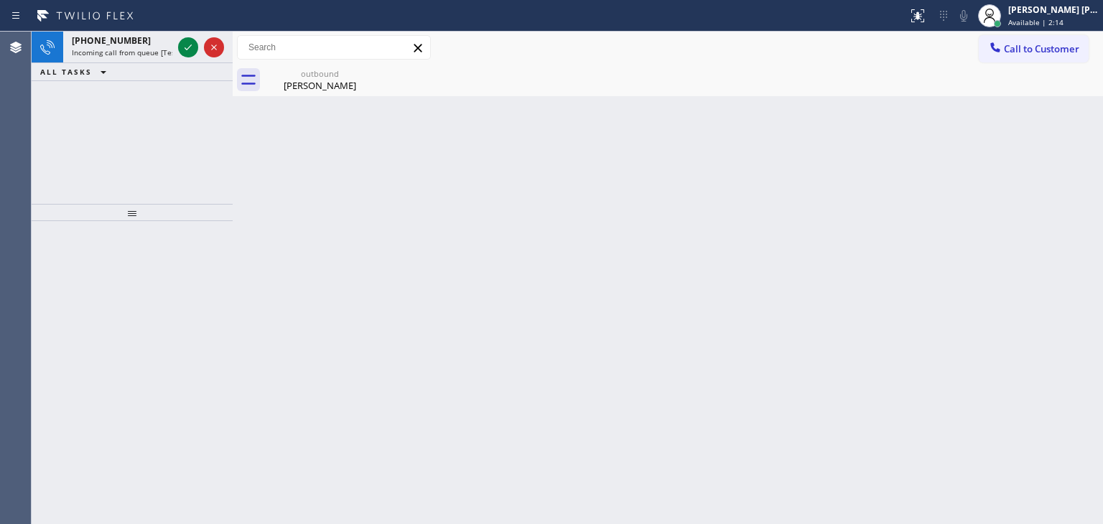
click at [185, 45] on icon at bounding box center [188, 47] width 17 height 17
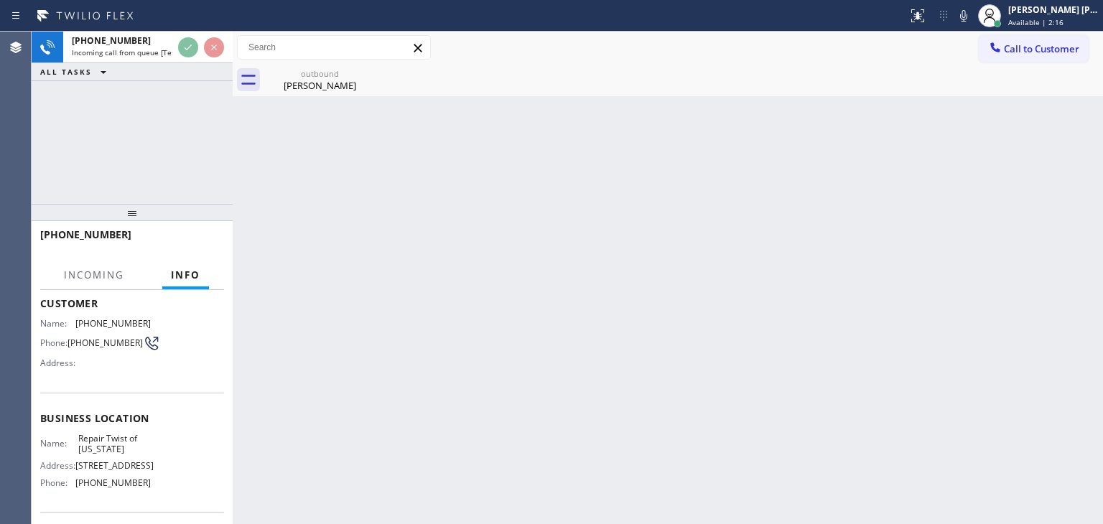
scroll to position [144, 0]
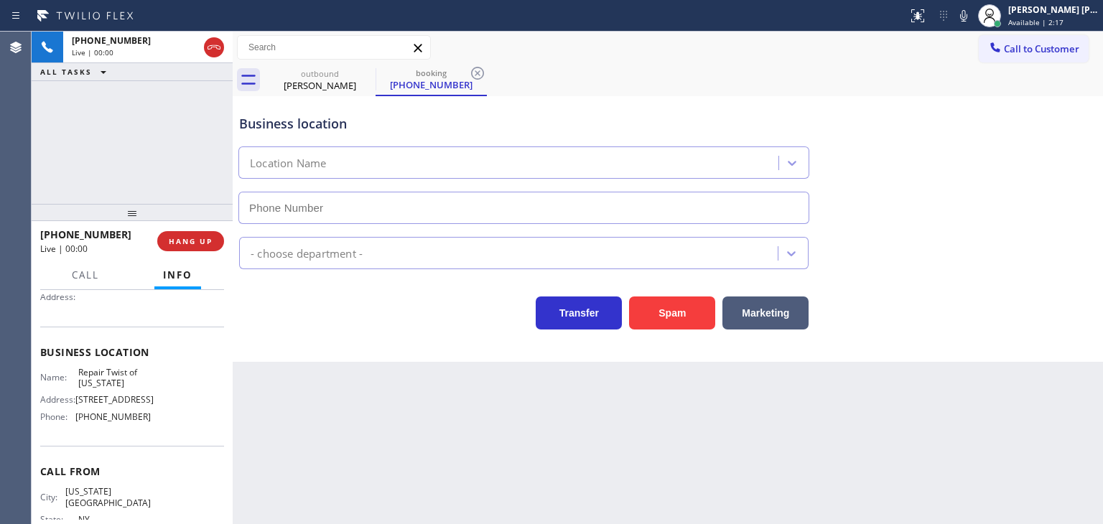
type input "[PHONE_NUMBER]"
click at [1048, 159] on div "Business location Repair Twist of [US_STATE] [PHONE_NUMBER]" at bounding box center [667, 159] width 863 height 130
click at [973, 15] on icon at bounding box center [963, 15] width 17 height 17
click at [1057, 315] on div "Transfer Spam Marketing" at bounding box center [667, 307] width 863 height 46
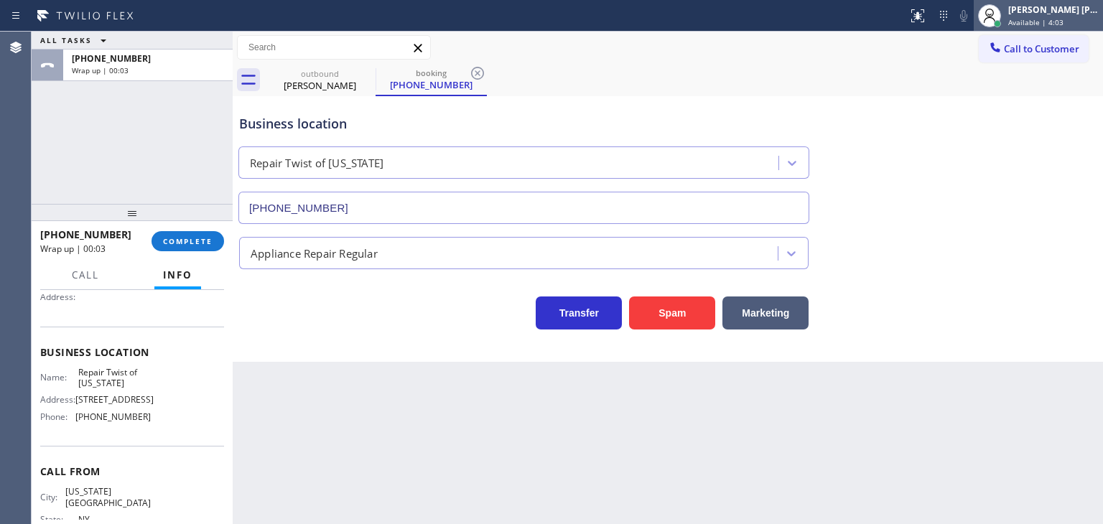
click at [1064, 19] on span "Available | 4:03" at bounding box center [1036, 22] width 55 height 10
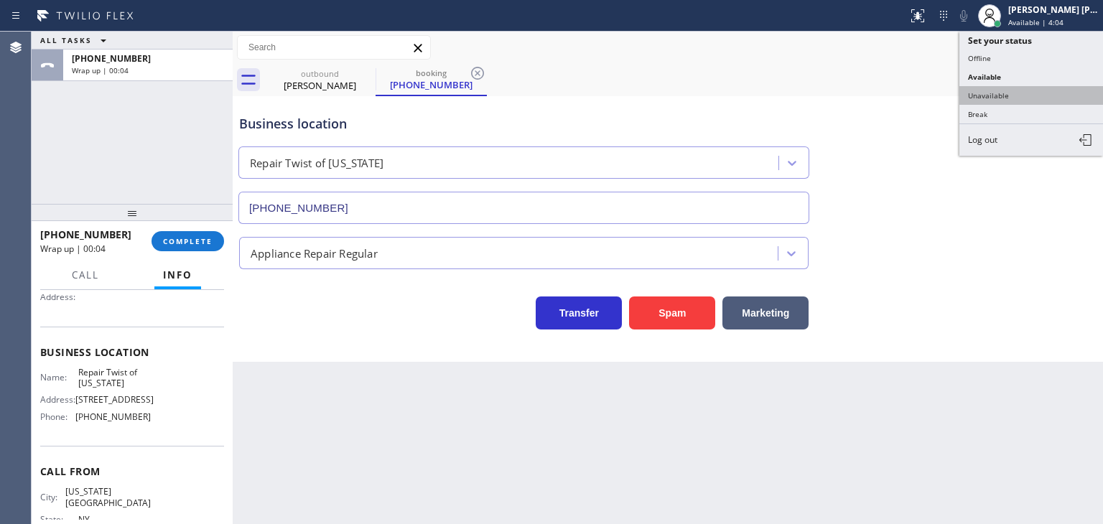
click at [1020, 91] on button "Unavailable" at bounding box center [1032, 95] width 144 height 19
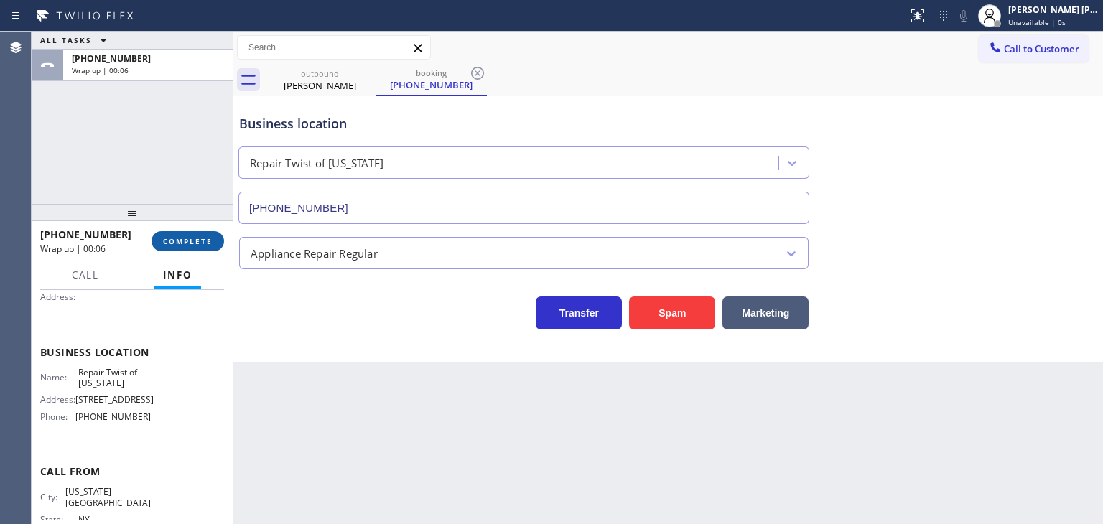
click at [197, 241] on span "COMPLETE" at bounding box center [188, 241] width 50 height 10
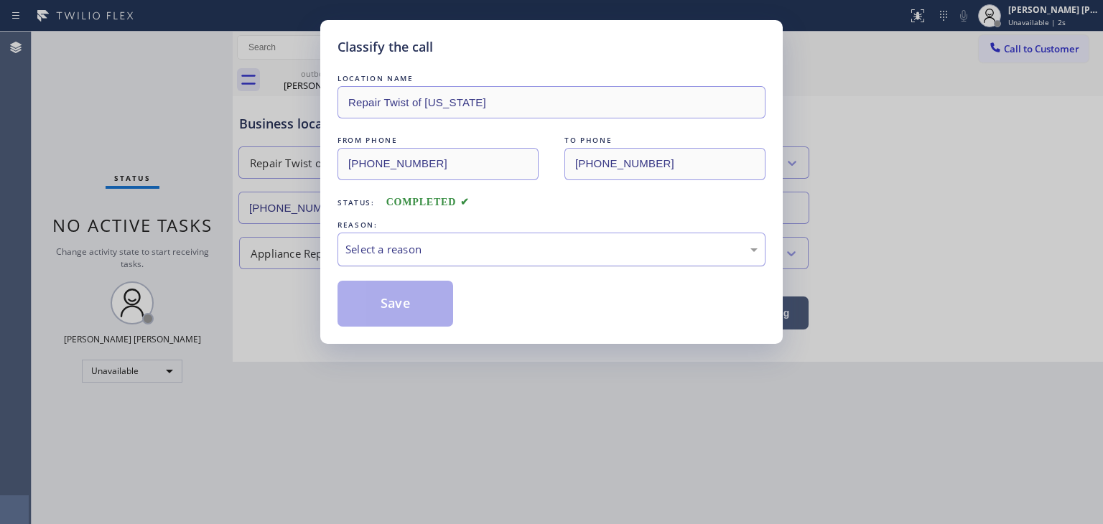
click at [371, 261] on div "Select a reason" at bounding box center [552, 250] width 428 height 34
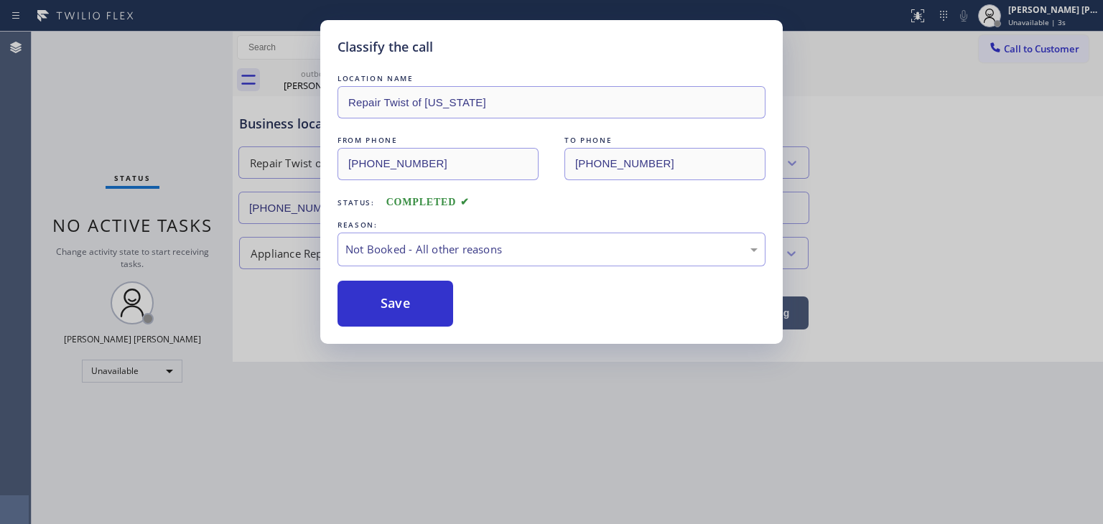
click at [382, 301] on button "Save" at bounding box center [396, 304] width 116 height 46
type input "[PHONE_NUMBER]"
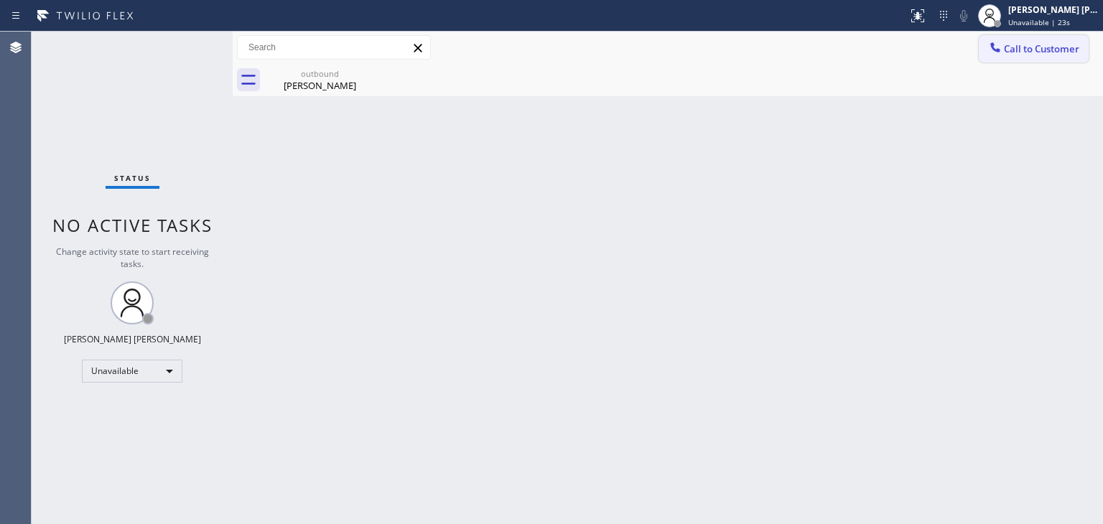
click at [1043, 49] on span "Call to Customer" at bounding box center [1041, 48] width 75 height 13
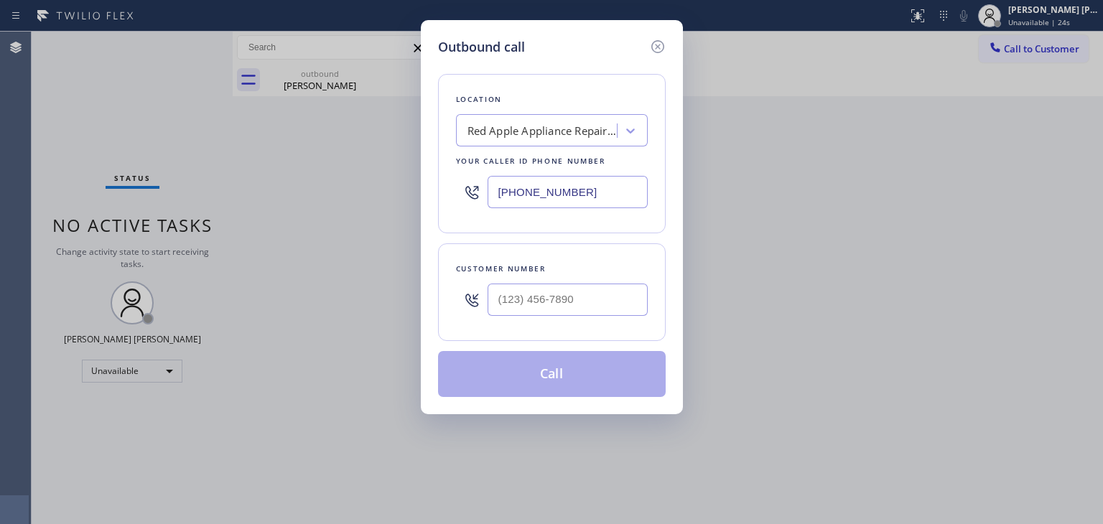
drag, startPoint x: 608, startPoint y: 196, endPoint x: 441, endPoint y: 195, distance: 167.4
click at [441, 195] on div "Location Red Apple Appliance Repair [GEOGRAPHIC_DATA][US_STATE] Your caller id …" at bounding box center [552, 153] width 228 height 159
paste input "800) 568-8664"
type input "[PHONE_NUMBER]"
type input "(___) ___-____"
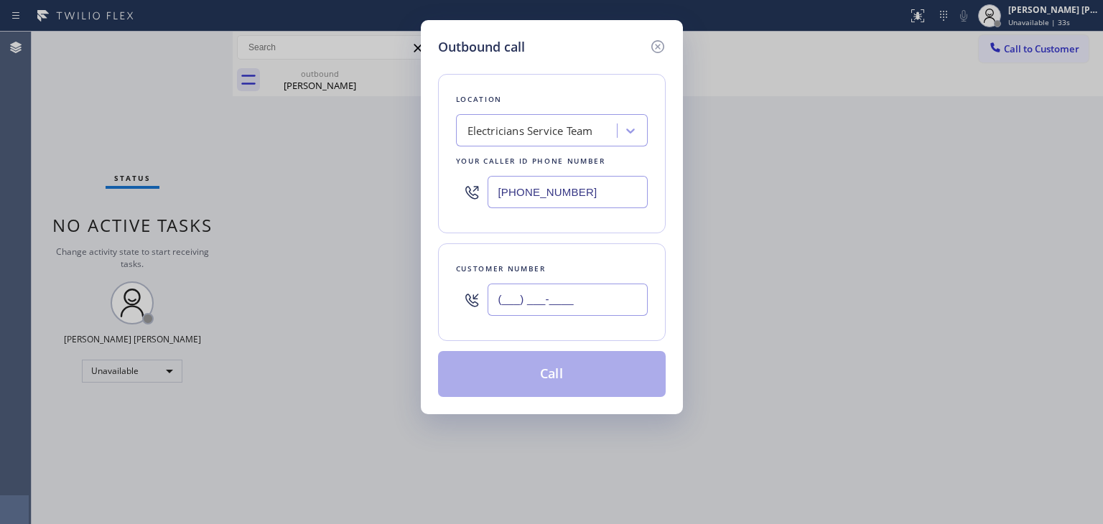
paste input "805) 451-2138"
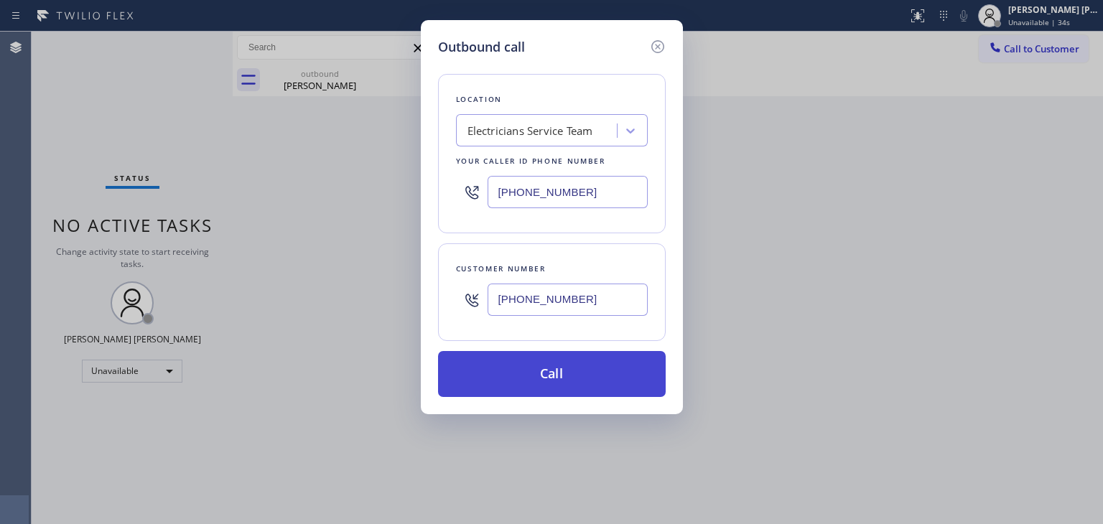
type input "[PHONE_NUMBER]"
click at [586, 368] on button "Call" at bounding box center [552, 374] width 228 height 46
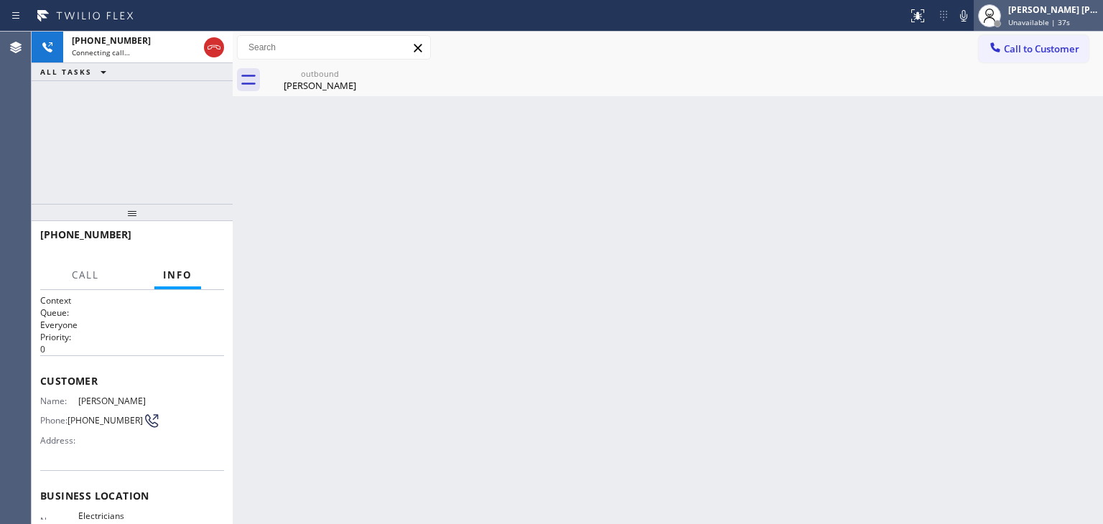
click at [1070, 19] on span "Unavailable | 37s" at bounding box center [1040, 22] width 62 height 10
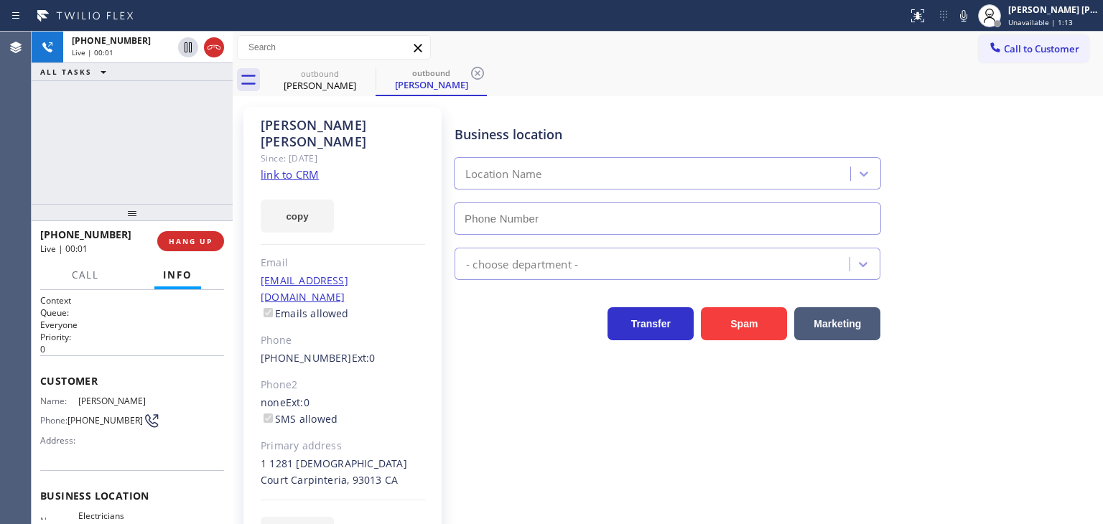
type input "[PHONE_NUMBER]"
click at [121, 119] on div "[PHONE_NUMBER] Live | 00:09 ALL TASKS ALL TASKS ACTIVE TASKS TASKS IN WRAP UP" at bounding box center [132, 118] width 201 height 172
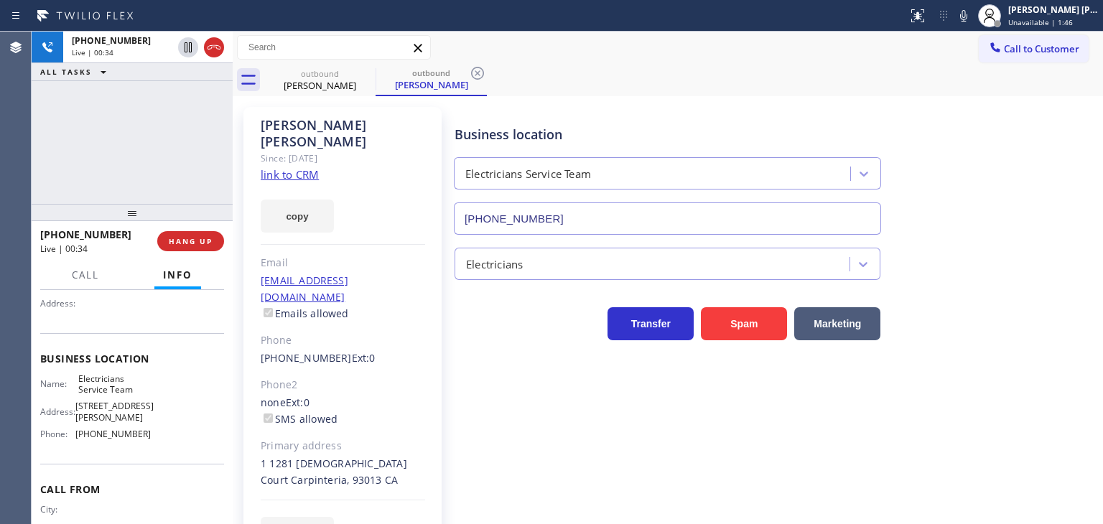
scroll to position [144, 0]
drag, startPoint x: 181, startPoint y: 246, endPoint x: 386, endPoint y: 246, distance: 205.5
click at [181, 246] on span "HANG UP" at bounding box center [191, 241] width 44 height 10
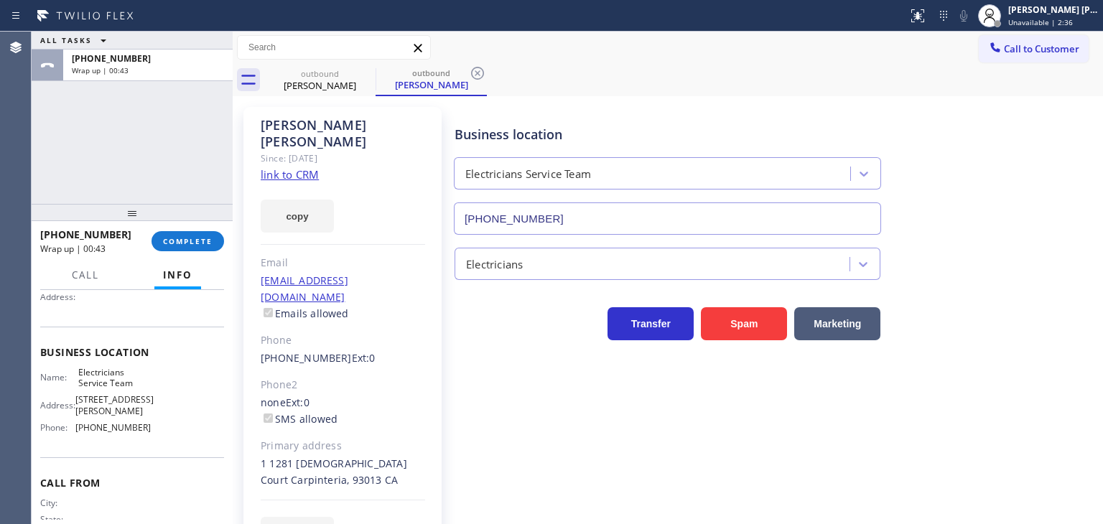
drag, startPoint x: 1055, startPoint y: 142, endPoint x: 1055, endPoint y: 108, distance: 33.1
click at [1055, 142] on div "Business location Electricians Service Team [PHONE_NUMBER]" at bounding box center [776, 170] width 648 height 130
click at [1065, 27] on span "Unavailable | 2:37" at bounding box center [1041, 22] width 65 height 10
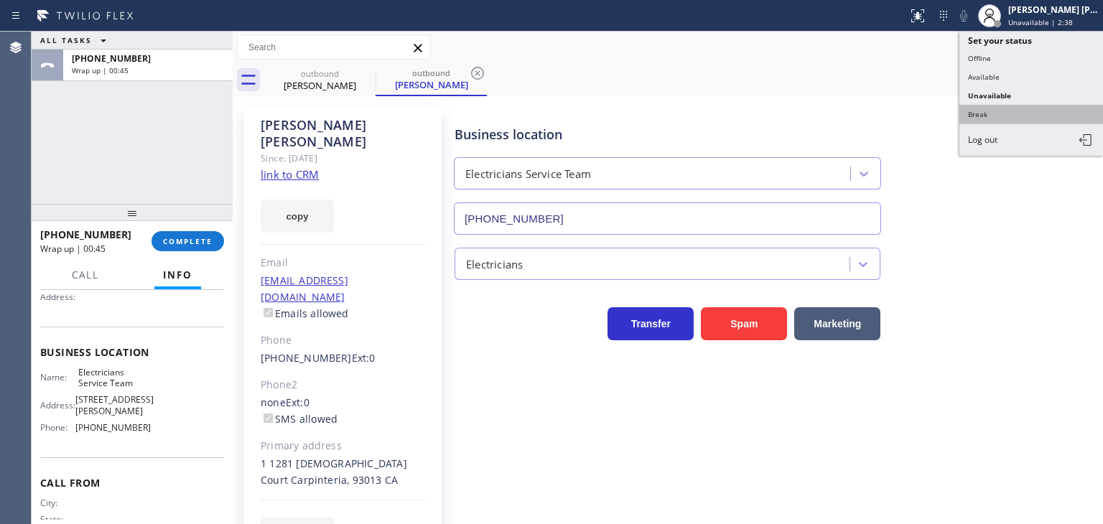
click at [995, 110] on button "Break" at bounding box center [1032, 114] width 144 height 19
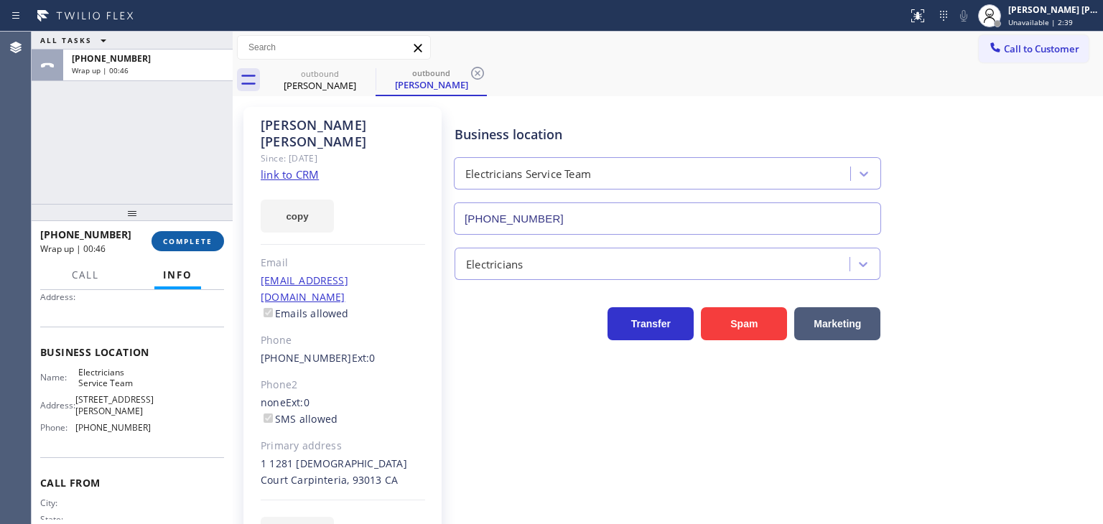
click at [206, 251] on div "[PHONE_NUMBER] Wrap up | 00:46 COMPLETE" at bounding box center [132, 241] width 184 height 37
click at [211, 244] on span "COMPLETE" at bounding box center [188, 241] width 50 height 10
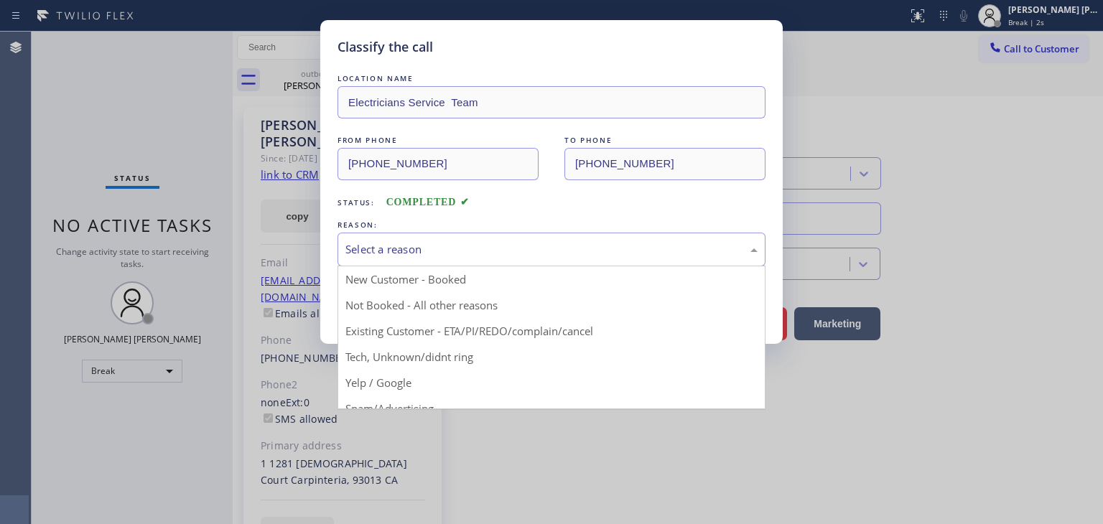
click at [497, 234] on div "Select a reason" at bounding box center [552, 250] width 428 height 34
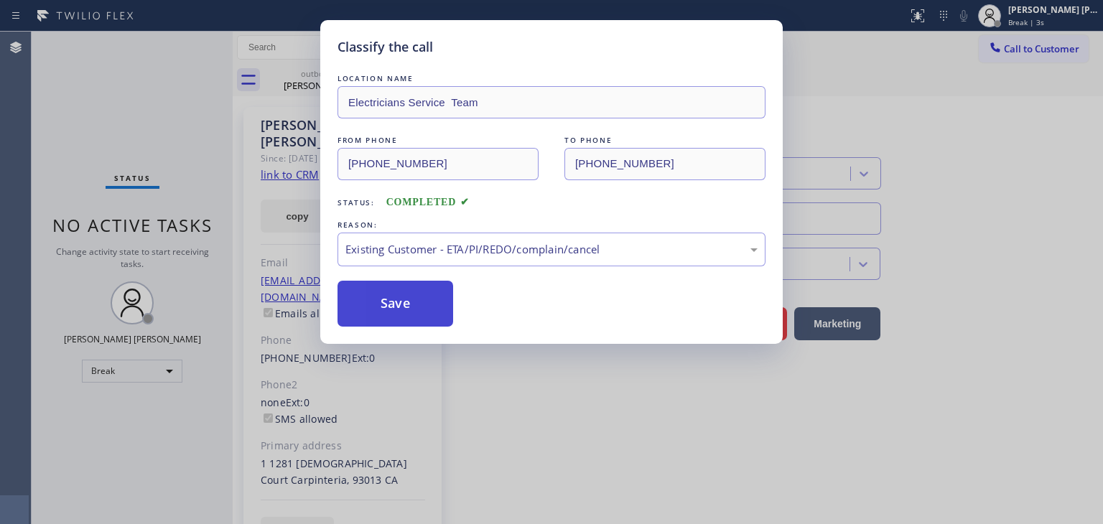
click at [405, 308] on button "Save" at bounding box center [396, 304] width 116 height 46
type input "[PHONE_NUMBER]"
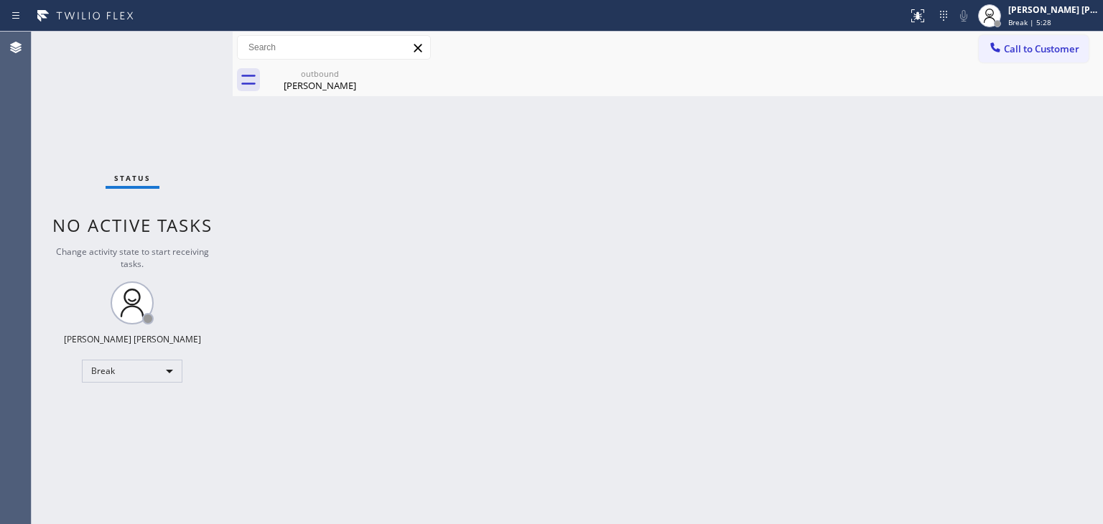
click at [108, 101] on div "Status No active tasks Change activity state to start receiving tasks. [PERSON_…" at bounding box center [132, 278] width 201 height 493
click at [999, 239] on div "Back to Dashboard Change Sender ID Customers Technicians Select a contact Outbo…" at bounding box center [668, 278] width 871 height 493
click at [1045, 27] on div "[PERSON_NAME] [PERSON_NAME] Break | 14:43" at bounding box center [1038, 16] width 129 height 32
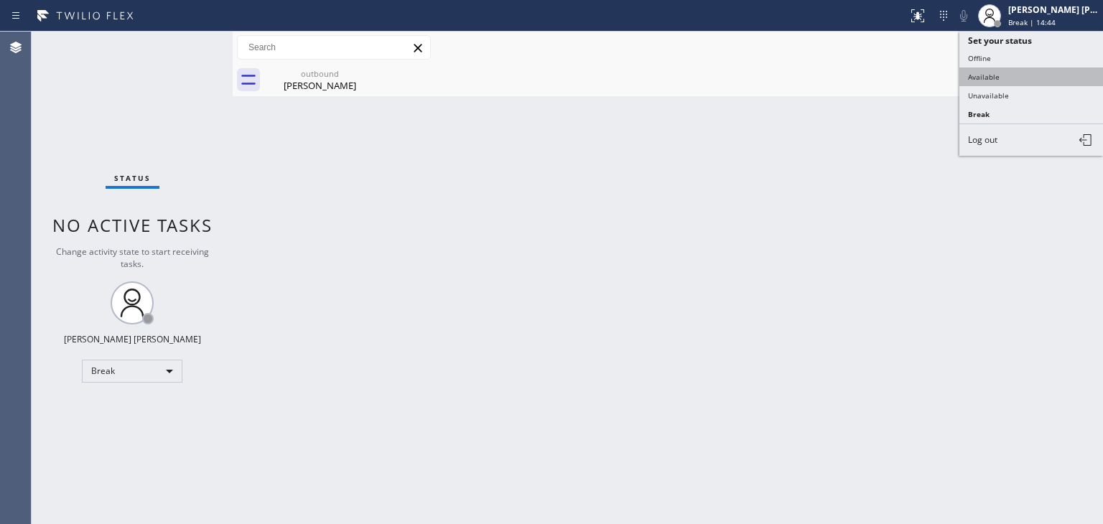
click at [999, 68] on button "Available" at bounding box center [1032, 77] width 144 height 19
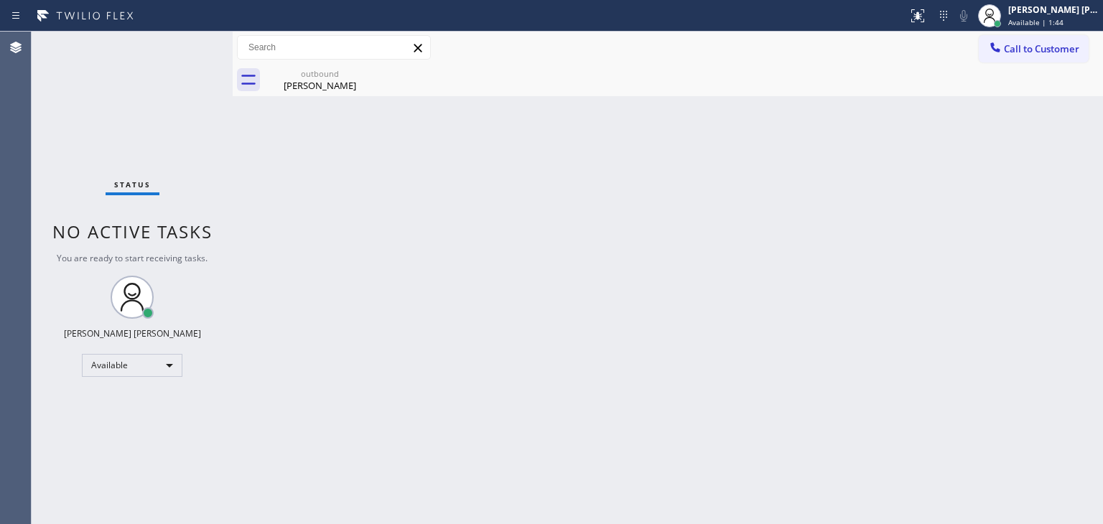
click at [188, 42] on div "Status No active tasks You are ready to start receiving tasks. [PERSON_NAME] [P…" at bounding box center [132, 278] width 201 height 493
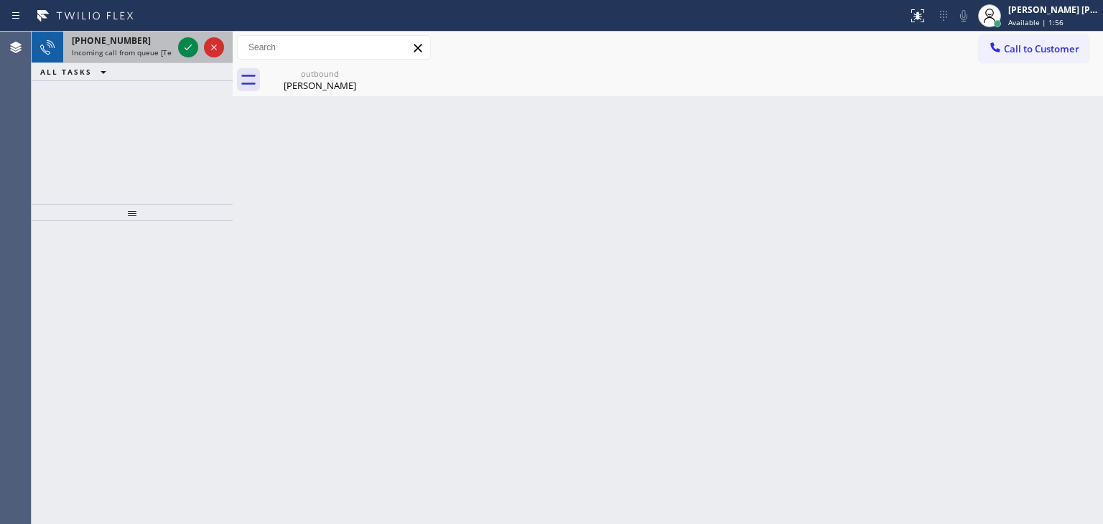
drag, startPoint x: 186, startPoint y: 50, endPoint x: 185, endPoint y: 61, distance: 11.5
click at [186, 50] on icon at bounding box center [188, 47] width 17 height 17
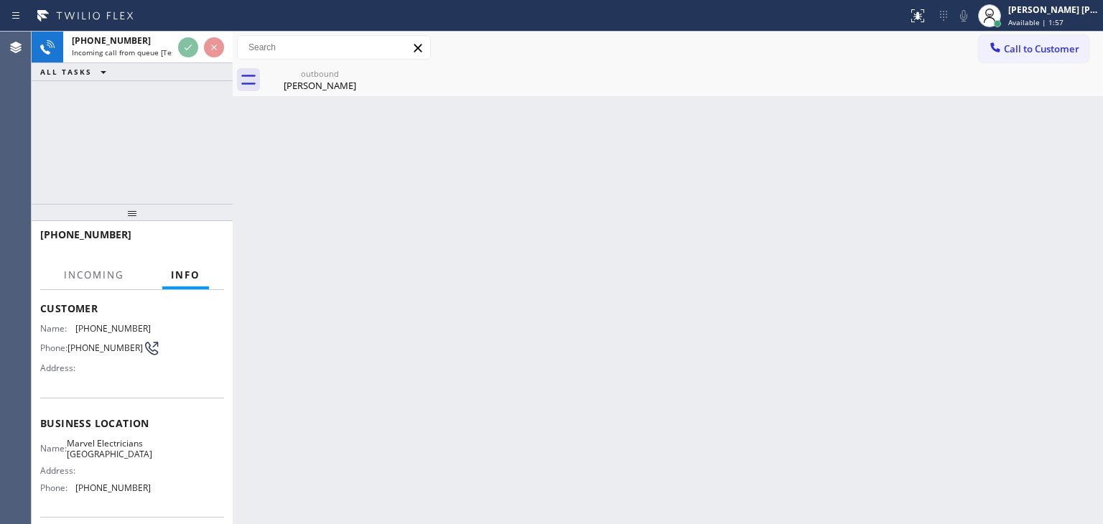
scroll to position [144, 0]
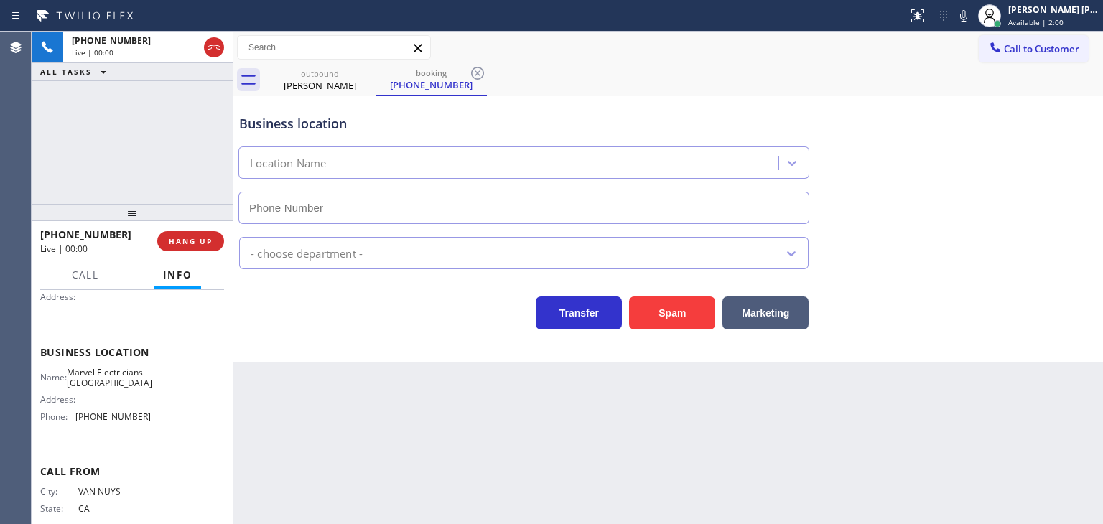
type input "[PHONE_NUMBER]"
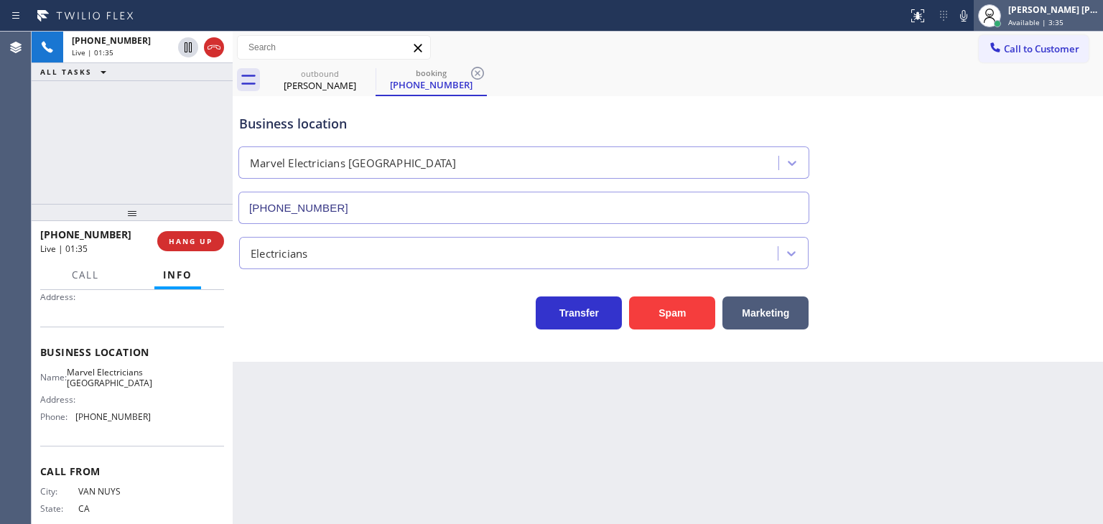
click at [1048, 22] on span "Available | 3:35" at bounding box center [1036, 22] width 55 height 10
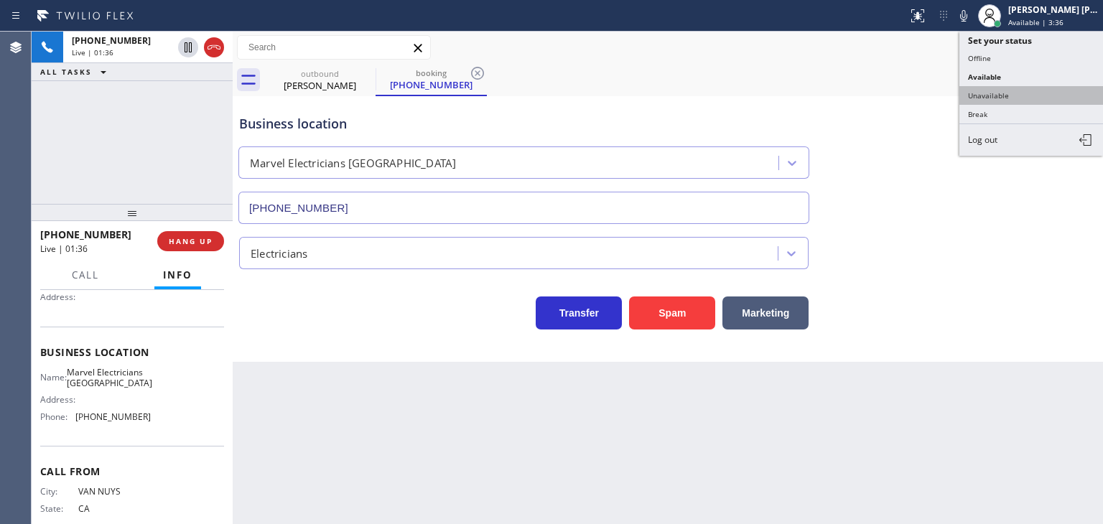
click at [1028, 93] on button "Unavailable" at bounding box center [1032, 95] width 144 height 19
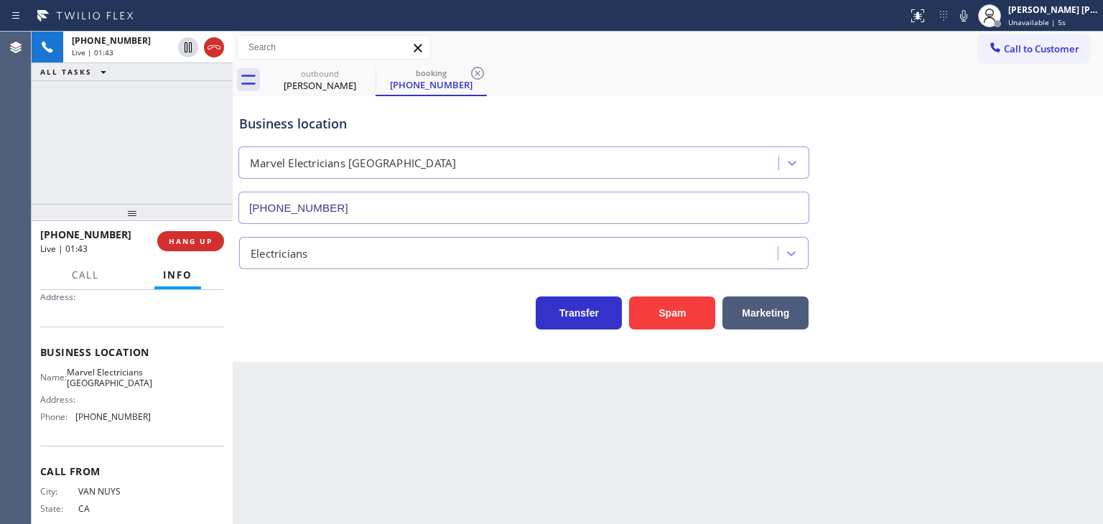
click at [973, 13] on icon at bounding box center [963, 15] width 17 height 17
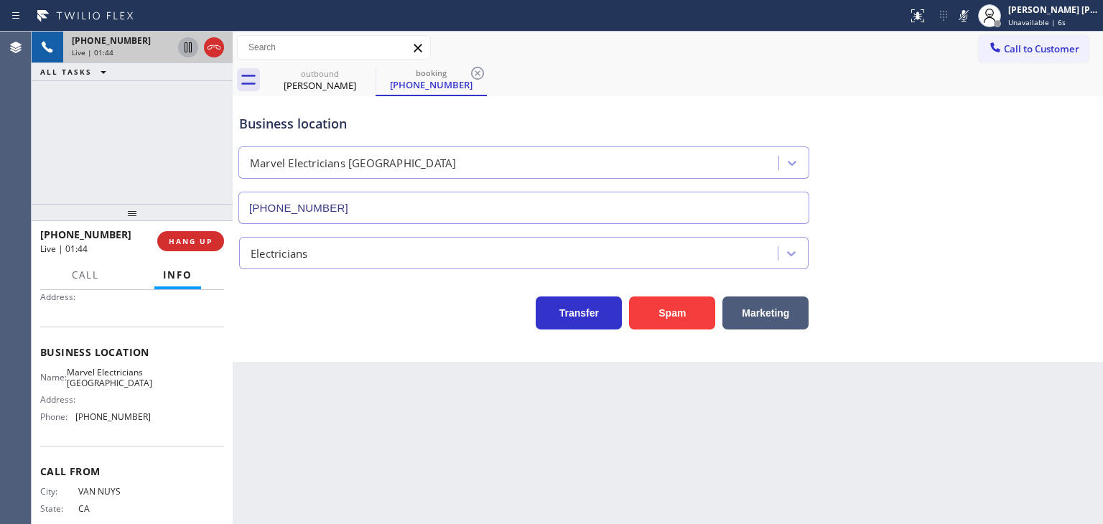
click at [183, 44] on icon at bounding box center [188, 47] width 17 height 17
click at [1073, 22] on span "Unavailable | 2:25" at bounding box center [1041, 22] width 65 height 10
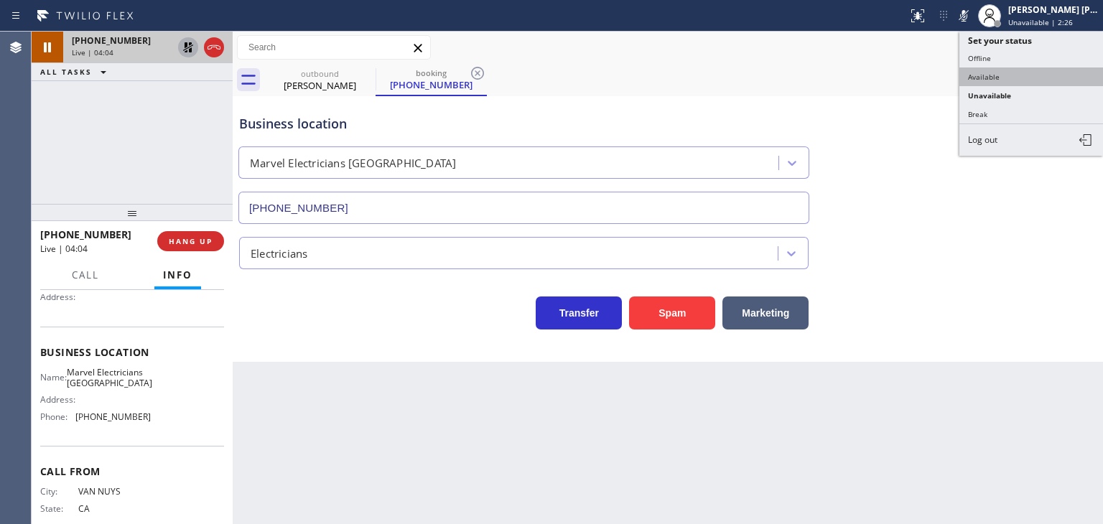
click at [1040, 80] on button "Available" at bounding box center [1032, 77] width 144 height 19
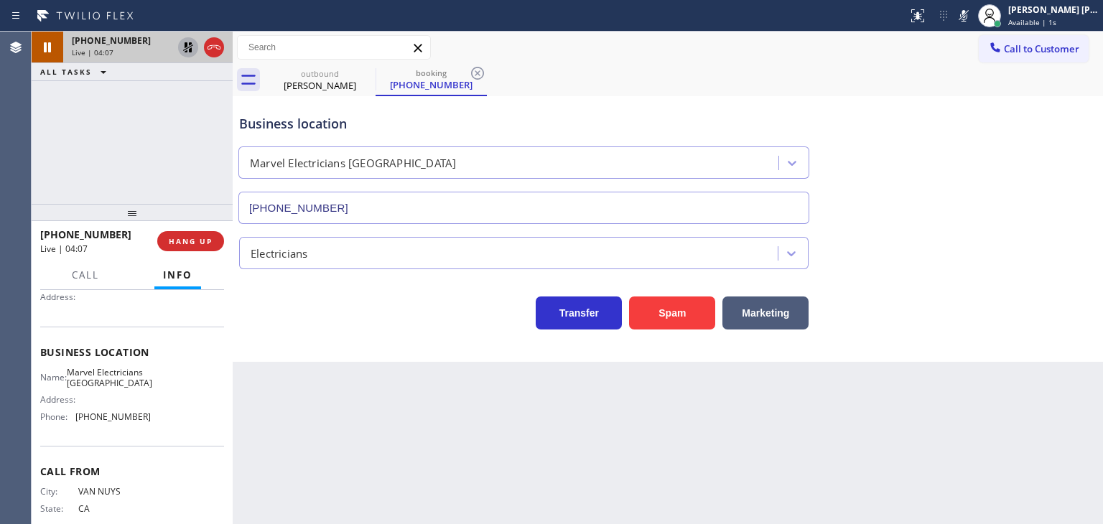
click at [187, 52] on icon at bounding box center [188, 47] width 10 height 10
click at [1070, 205] on div "Business location Marvel Electricians [GEOGRAPHIC_DATA] [PHONE_NUMBER]" at bounding box center [667, 159] width 863 height 130
click at [973, 15] on icon at bounding box center [963, 15] width 17 height 17
click at [1039, 162] on div "Business location Marvel Electricians [GEOGRAPHIC_DATA] [PHONE_NUMBER]" at bounding box center [667, 159] width 863 height 130
click at [973, 12] on icon at bounding box center [963, 15] width 17 height 17
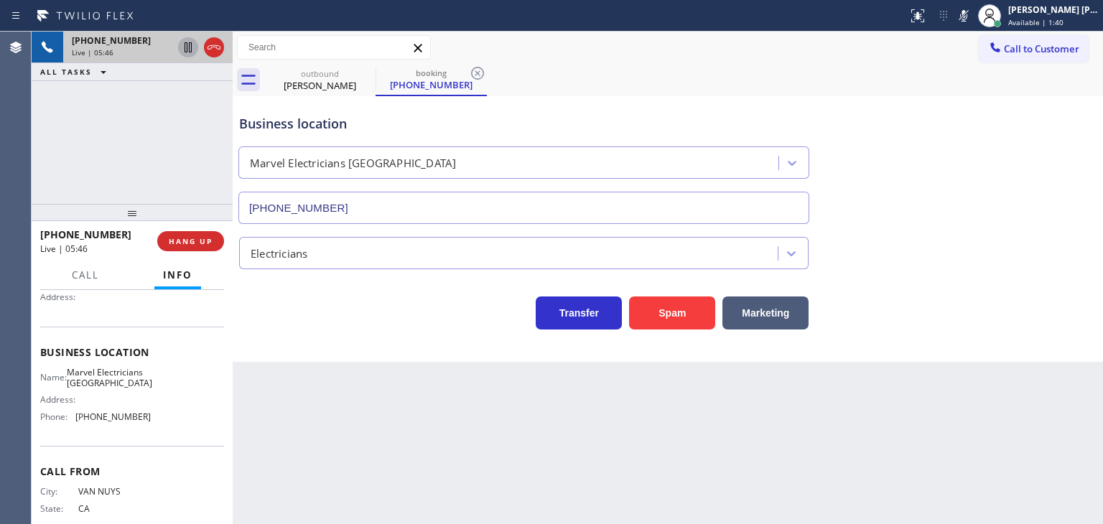
click at [187, 44] on icon at bounding box center [188, 47] width 7 height 10
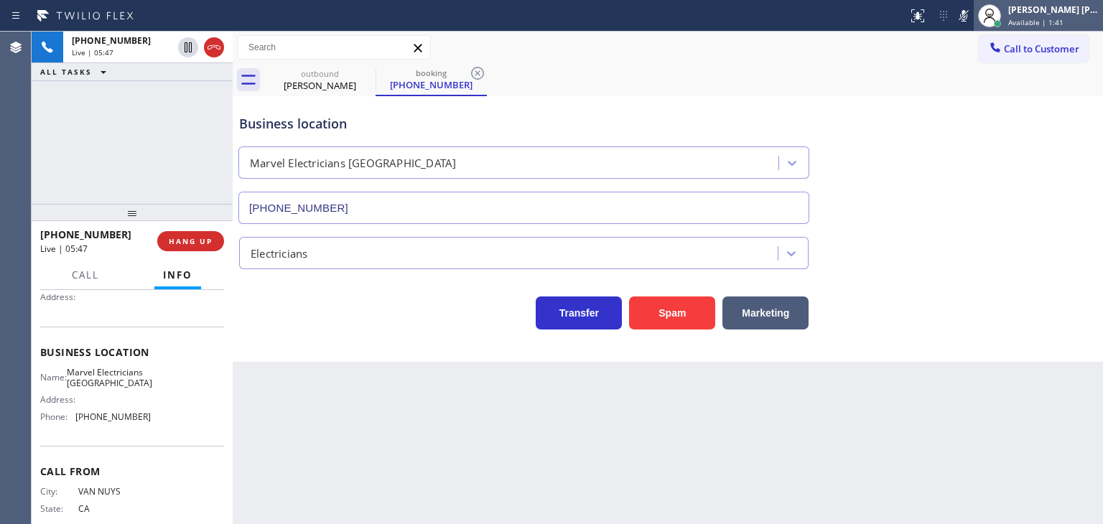
click at [1055, 21] on span "Available | 1:41" at bounding box center [1036, 22] width 55 height 10
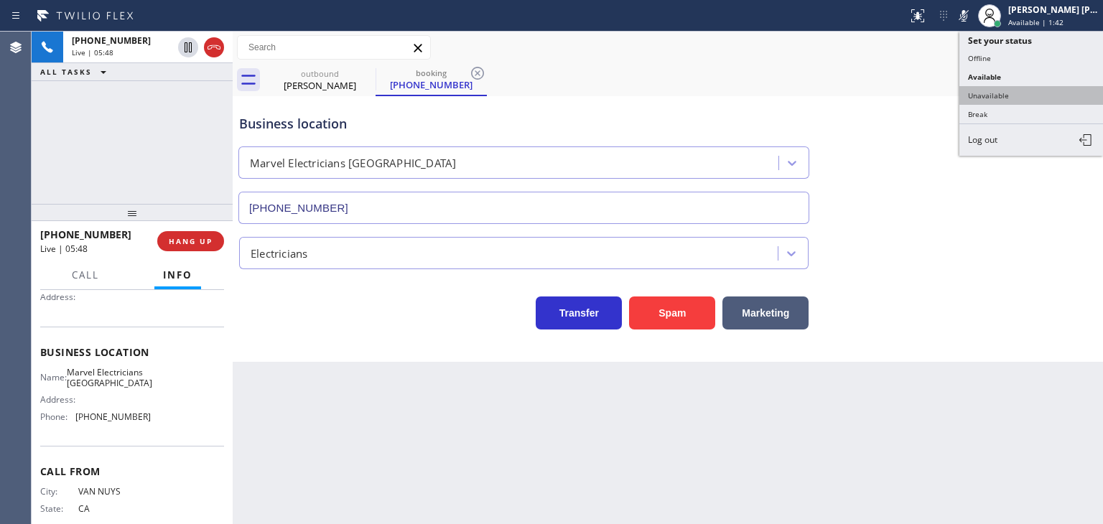
click at [1004, 100] on button "Unavailable" at bounding box center [1032, 95] width 144 height 19
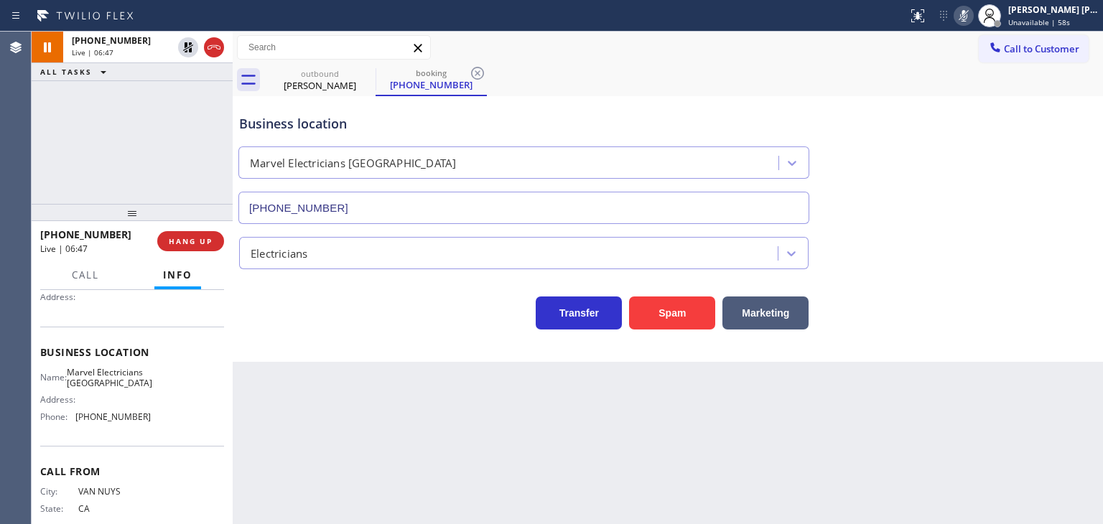
click at [973, 24] on icon at bounding box center [963, 15] width 17 height 17
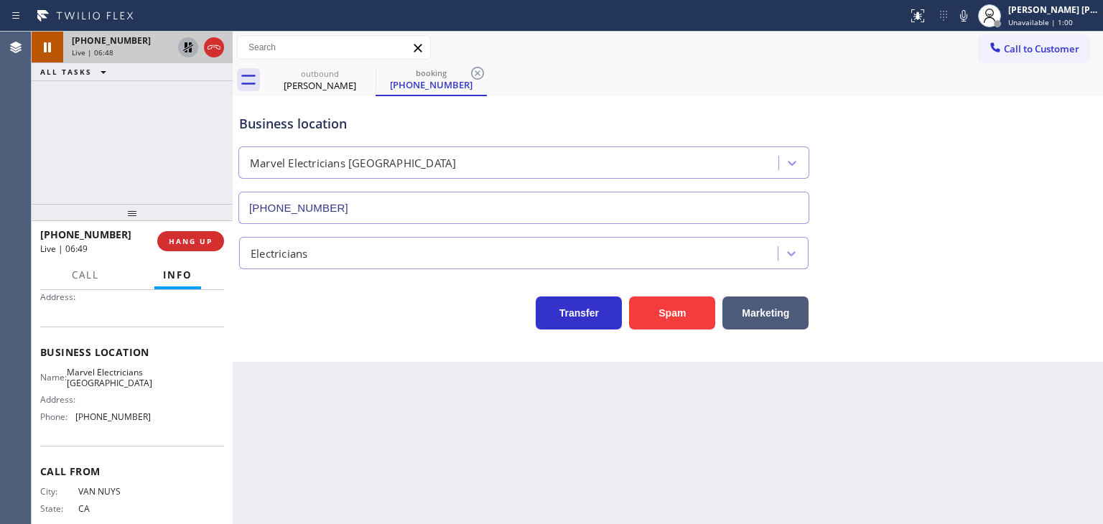
click at [191, 40] on icon at bounding box center [188, 47] width 17 height 17
drag, startPoint x: 121, startPoint y: 236, endPoint x: 49, endPoint y: 234, distance: 71.9
click at [49, 234] on div "[PHONE_NUMBER]" at bounding box center [93, 235] width 107 height 14
drag, startPoint x: 151, startPoint y: 432, endPoint x: 76, endPoint y: 430, distance: 74.7
click at [76, 429] on div "Name: Marvel Electricians Simi Valley Address: Phone: [PHONE_NUMBER]" at bounding box center [132, 398] width 184 height 62
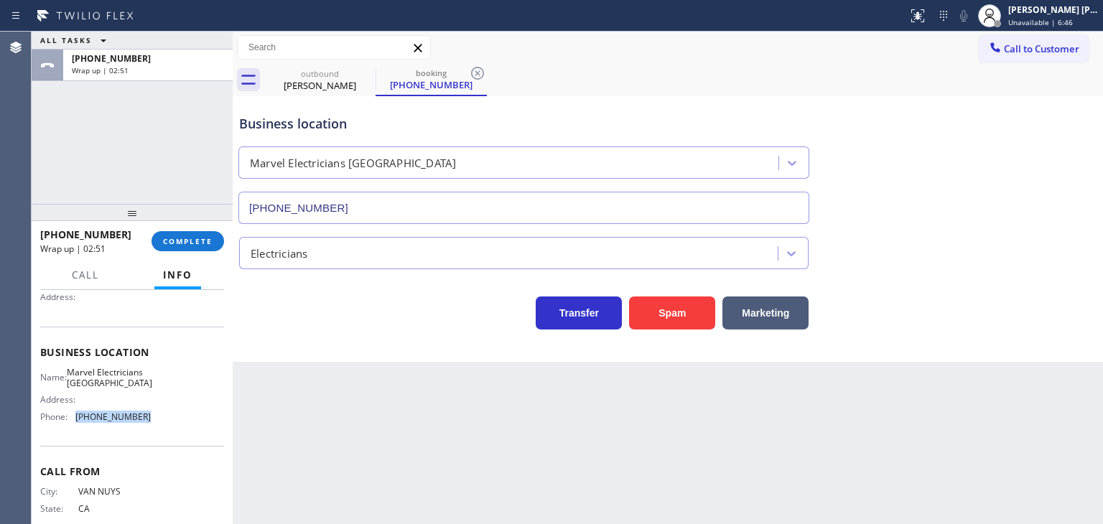
drag, startPoint x: 1052, startPoint y: 12, endPoint x: 1027, endPoint y: 58, distance: 52.1
click at [1052, 13] on div "[PERSON_NAME] [PERSON_NAME]" at bounding box center [1054, 10] width 91 height 12
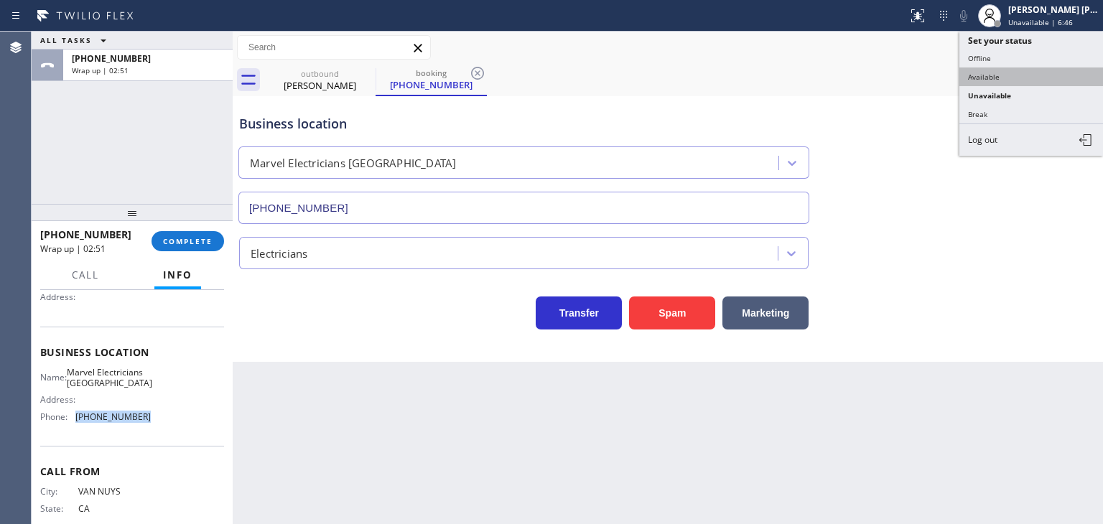
click at [1009, 81] on button "Available" at bounding box center [1032, 77] width 144 height 19
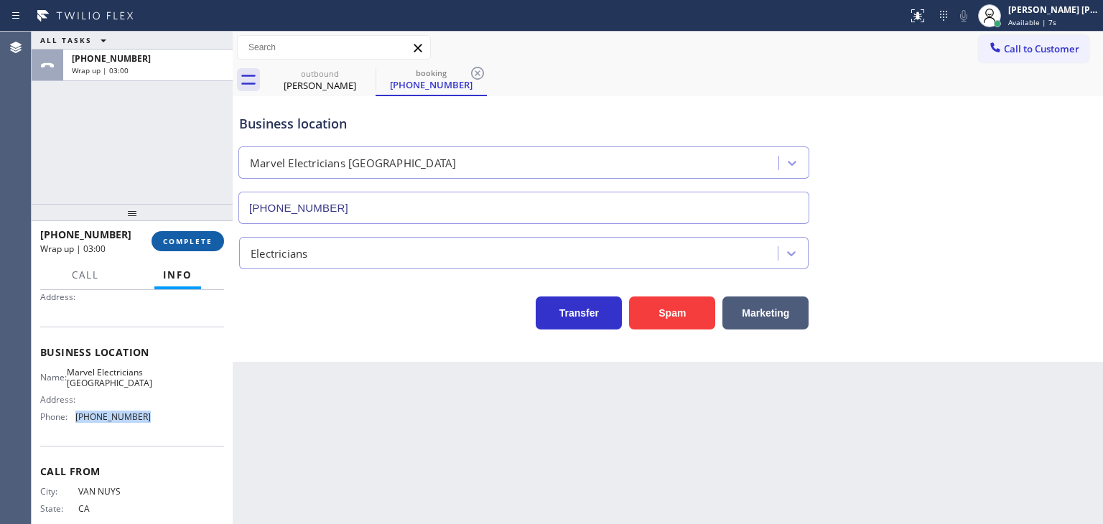
click at [180, 236] on span "COMPLETE" at bounding box center [188, 241] width 50 height 10
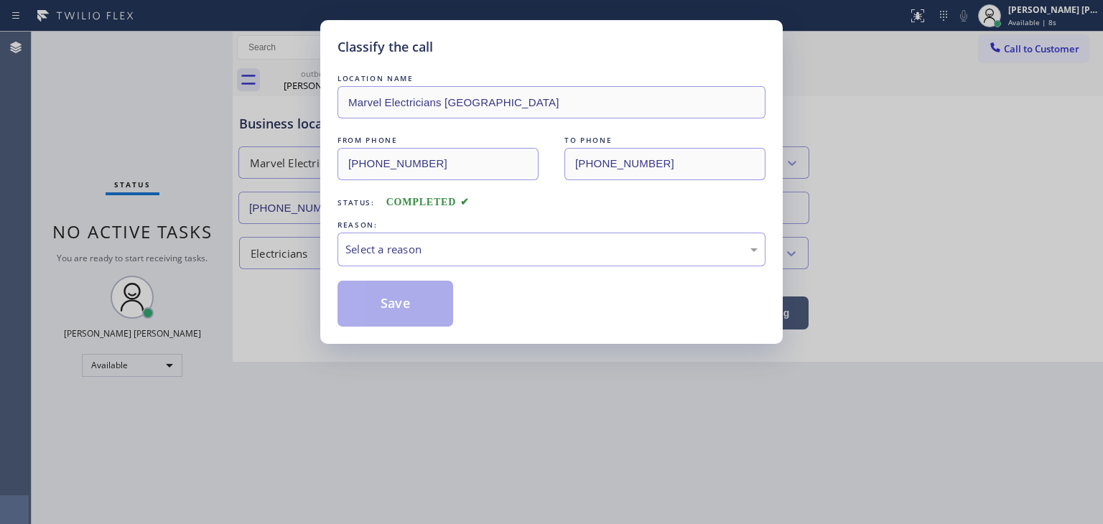
click at [364, 267] on div "LOCATION NAME Marvel Electricians Simi Valley FROM PHONE [PHONE_NUMBER] TO PHON…" at bounding box center [552, 199] width 428 height 256
click at [372, 256] on div "Select a reason" at bounding box center [552, 249] width 412 height 17
click at [380, 300] on button "Save" at bounding box center [396, 304] width 116 height 46
type input "[PHONE_NUMBER]"
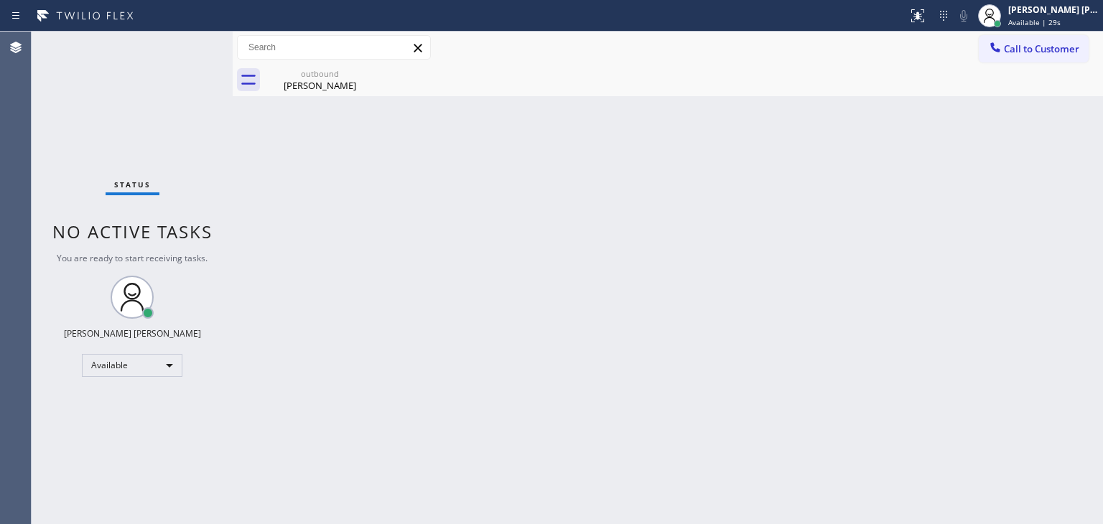
click at [191, 39] on div "Status No active tasks You are ready to start receiving tasks. [PERSON_NAME] [P…" at bounding box center [132, 278] width 201 height 493
click at [179, 43] on div "Status No active tasks You are ready to start receiving tasks. [PERSON_NAME] [P…" at bounding box center [132, 278] width 201 height 493
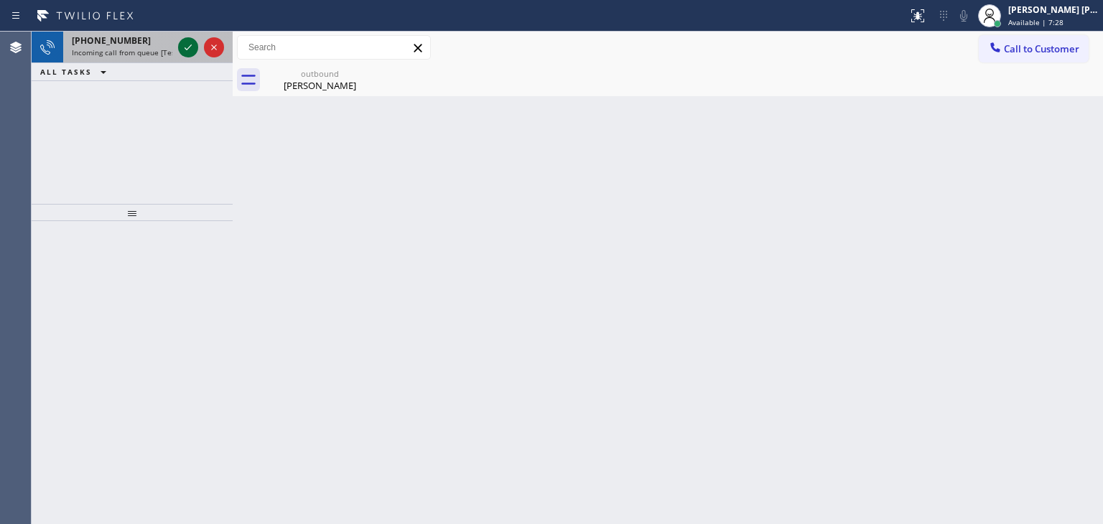
click at [178, 47] on div at bounding box center [188, 47] width 20 height 17
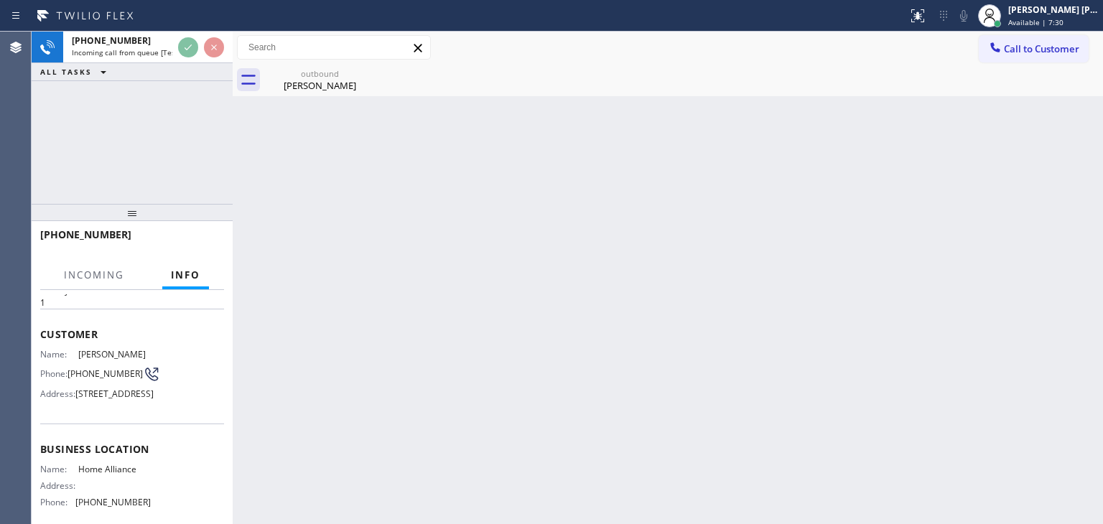
scroll to position [72, 0]
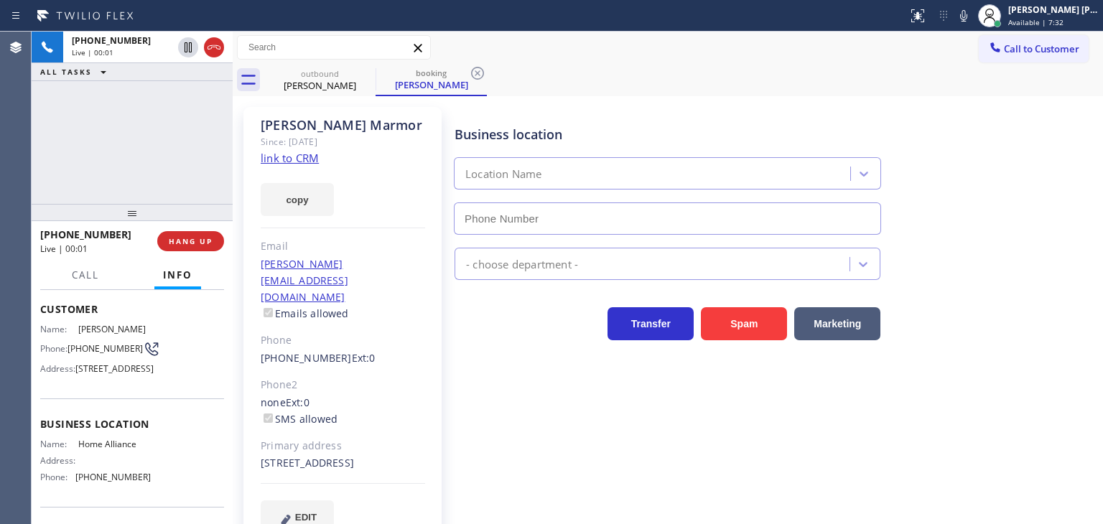
type input "[PHONE_NUMBER]"
click at [276, 155] on link "link to CRM" at bounding box center [290, 158] width 58 height 14
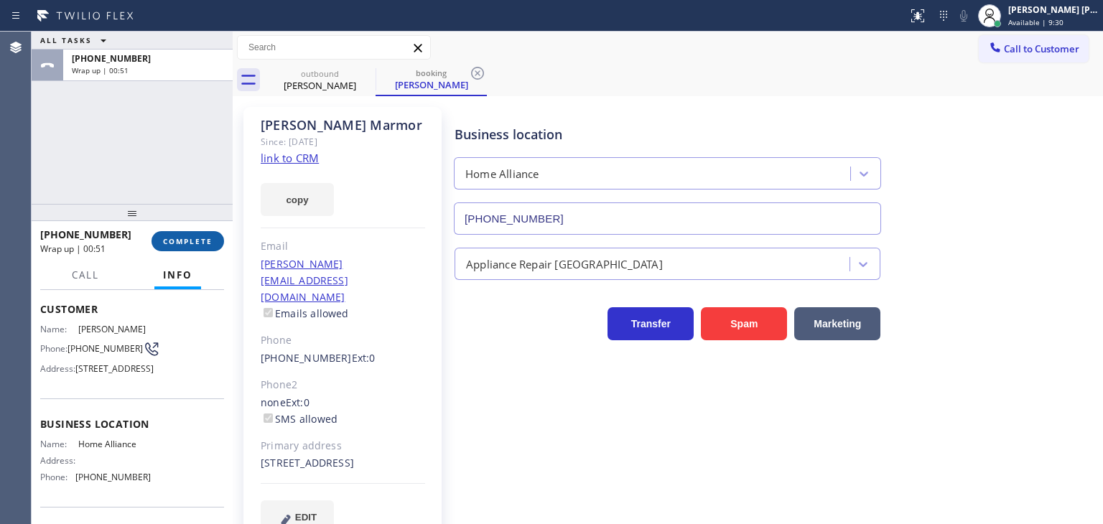
click at [200, 241] on span "COMPLETE" at bounding box center [188, 241] width 50 height 10
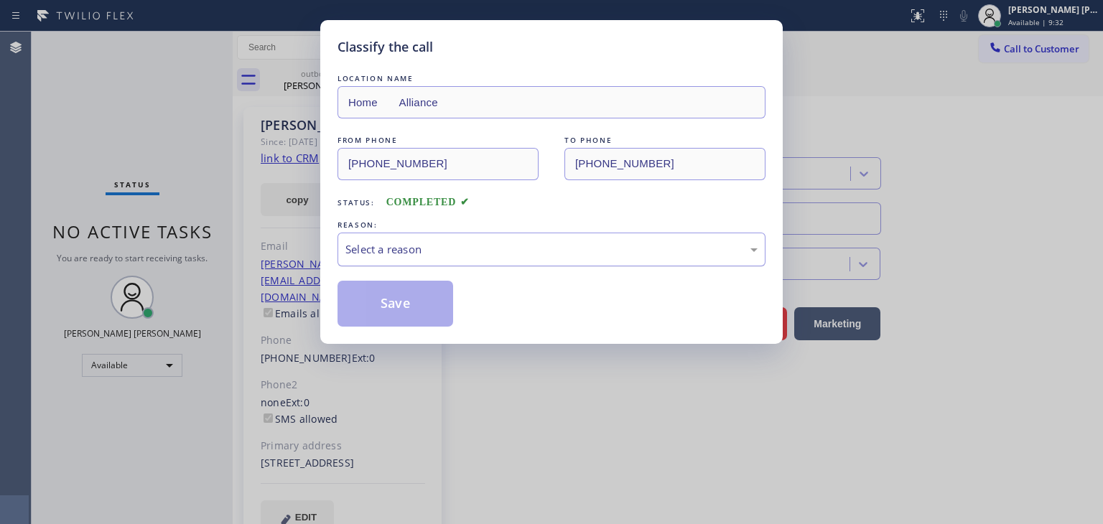
click at [382, 244] on div "Select a reason" at bounding box center [552, 249] width 412 height 17
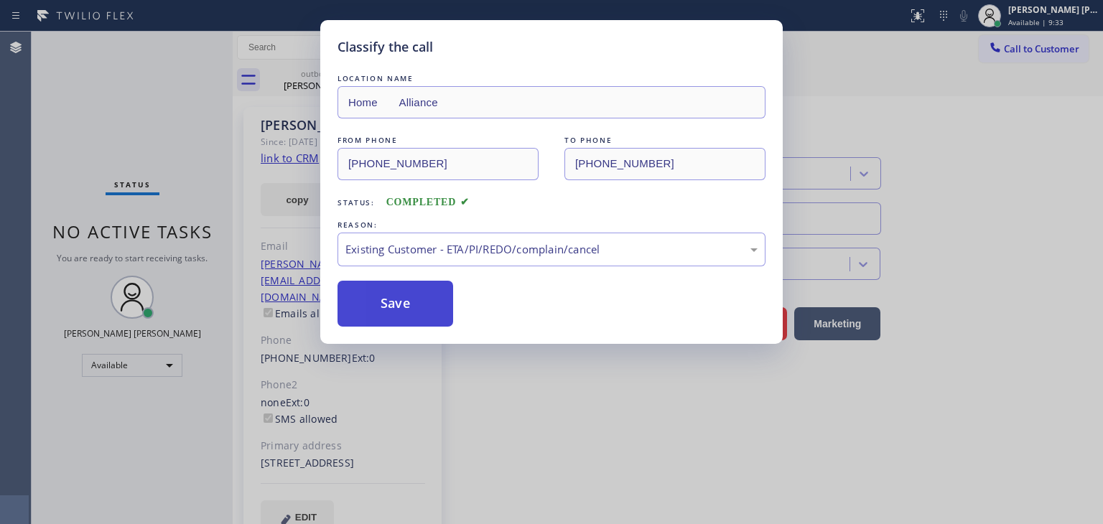
click at [405, 304] on button "Save" at bounding box center [396, 304] width 116 height 46
type input "[PHONE_NUMBER]"
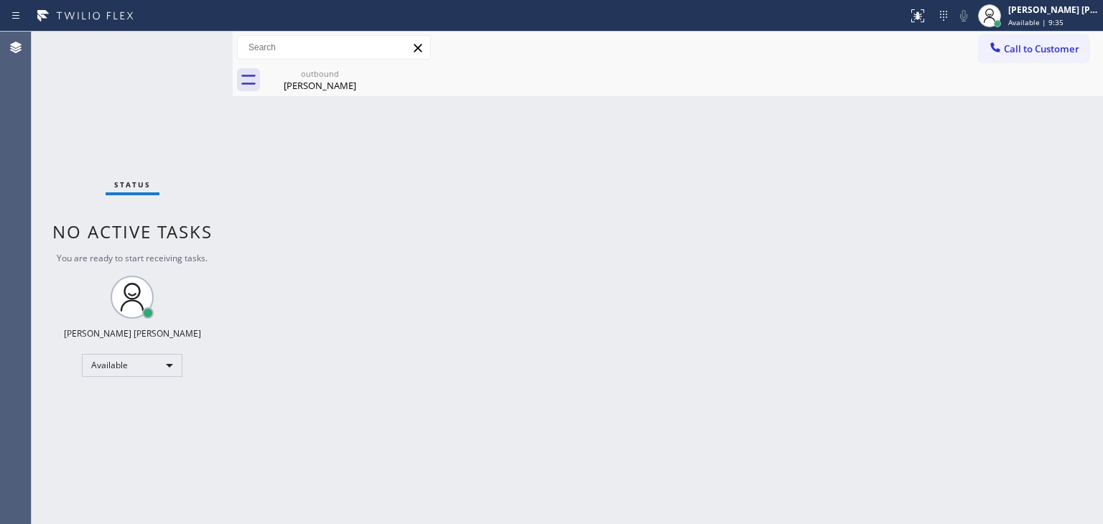
click at [185, 42] on div "Status No active tasks You are ready to start receiving tasks. [PERSON_NAME] [P…" at bounding box center [132, 278] width 201 height 493
click at [187, 42] on div "Status No active tasks You are ready to start receiving tasks. [PERSON_NAME] [P…" at bounding box center [132, 278] width 201 height 493
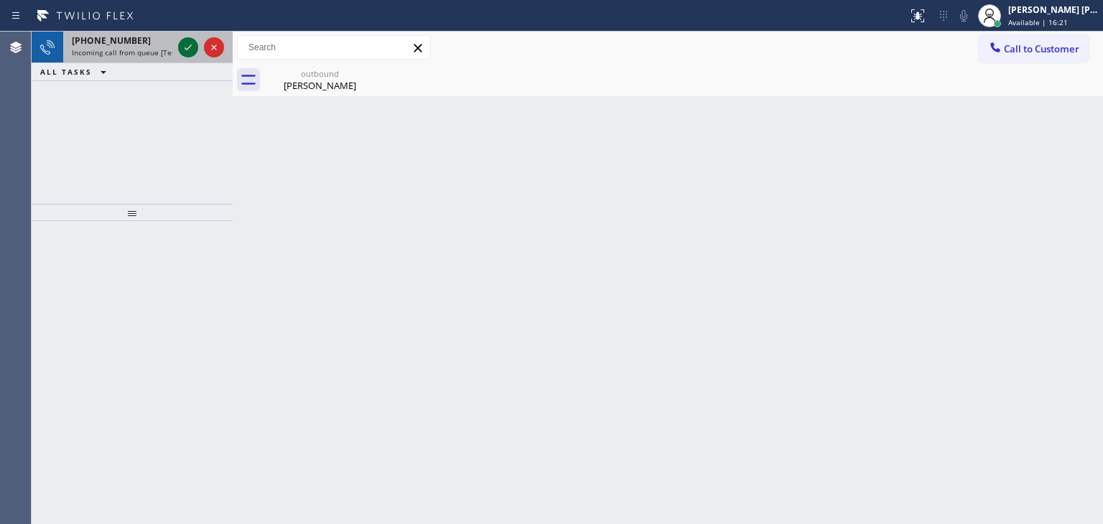
click at [182, 47] on icon at bounding box center [188, 47] width 17 height 17
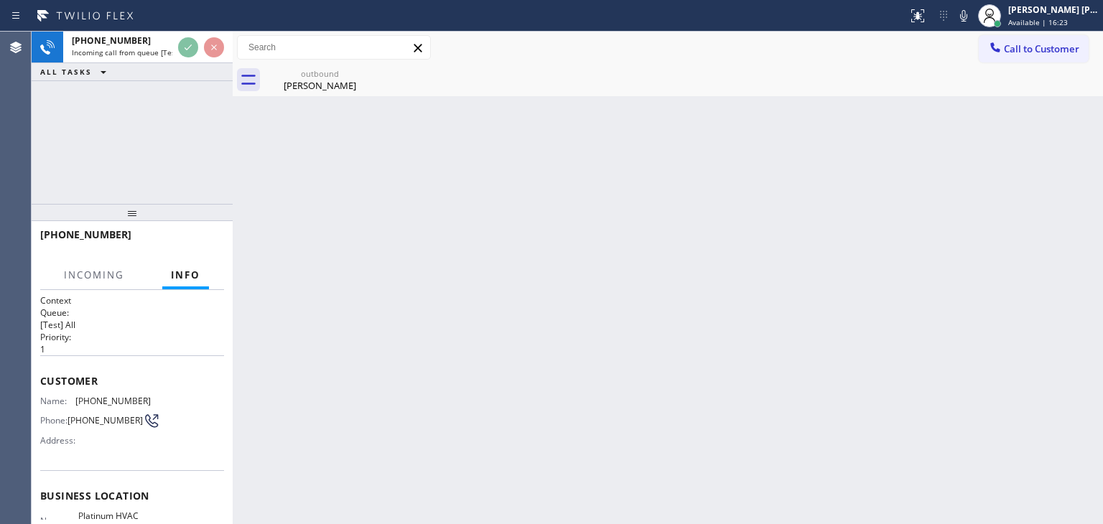
scroll to position [72, 0]
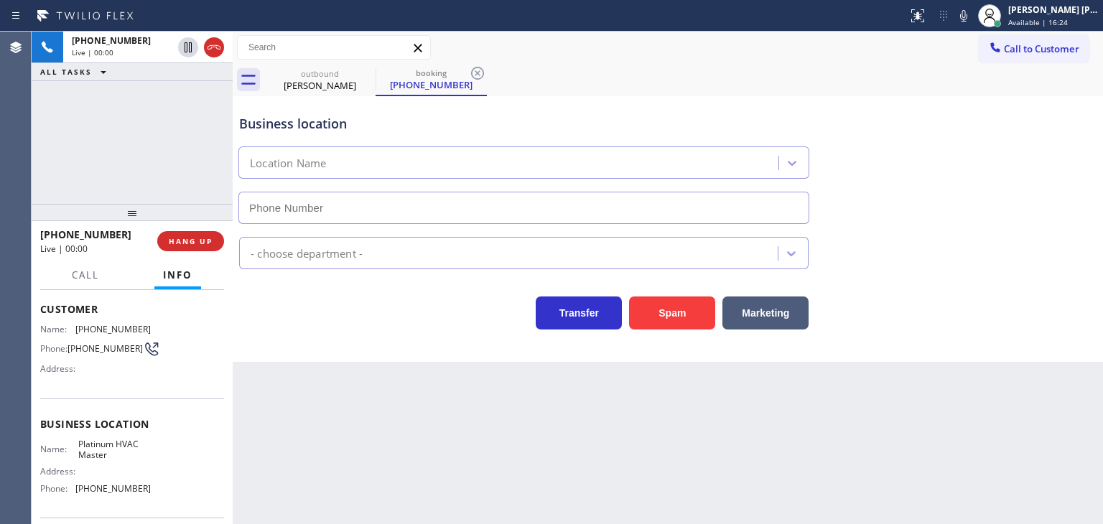
type input "[PHONE_NUMBER]"
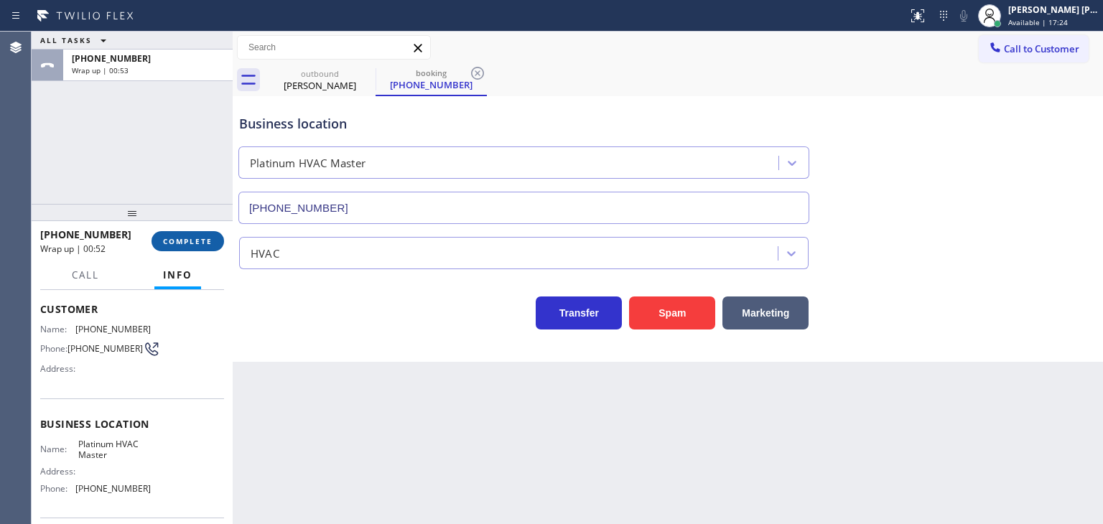
click at [180, 241] on span "COMPLETE" at bounding box center [188, 241] width 50 height 10
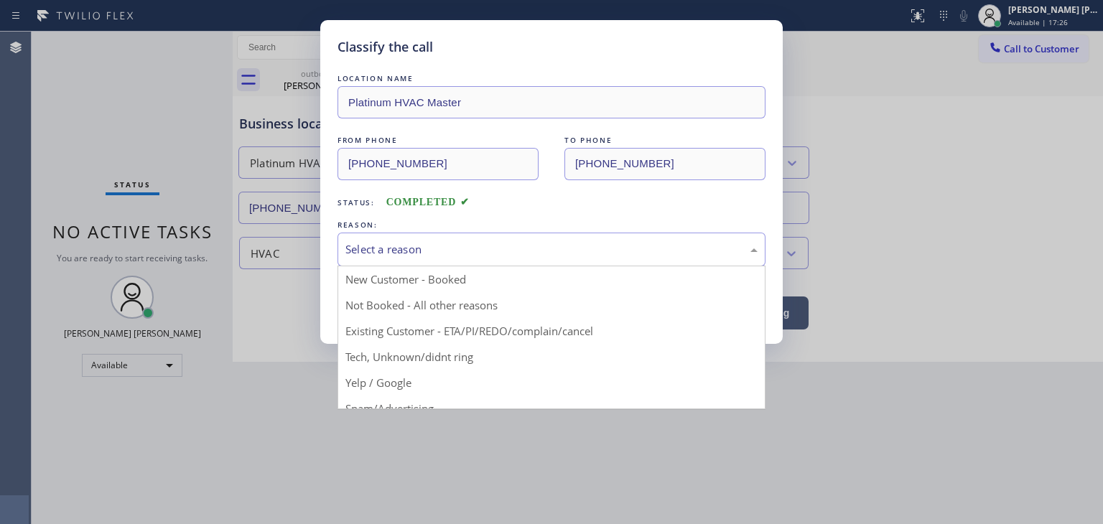
click at [353, 252] on div "Select a reason" at bounding box center [552, 249] width 412 height 17
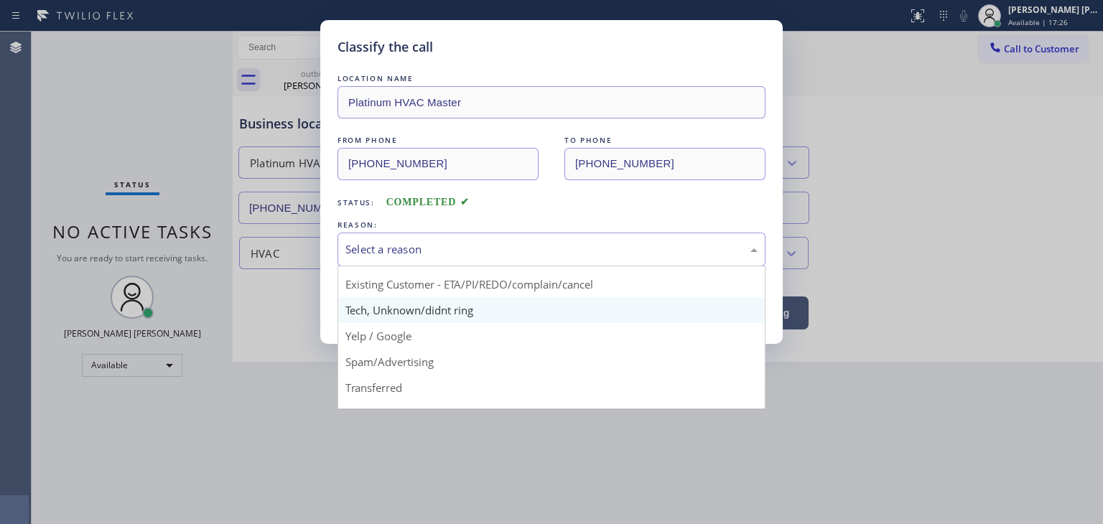
scroll to position [72, 0]
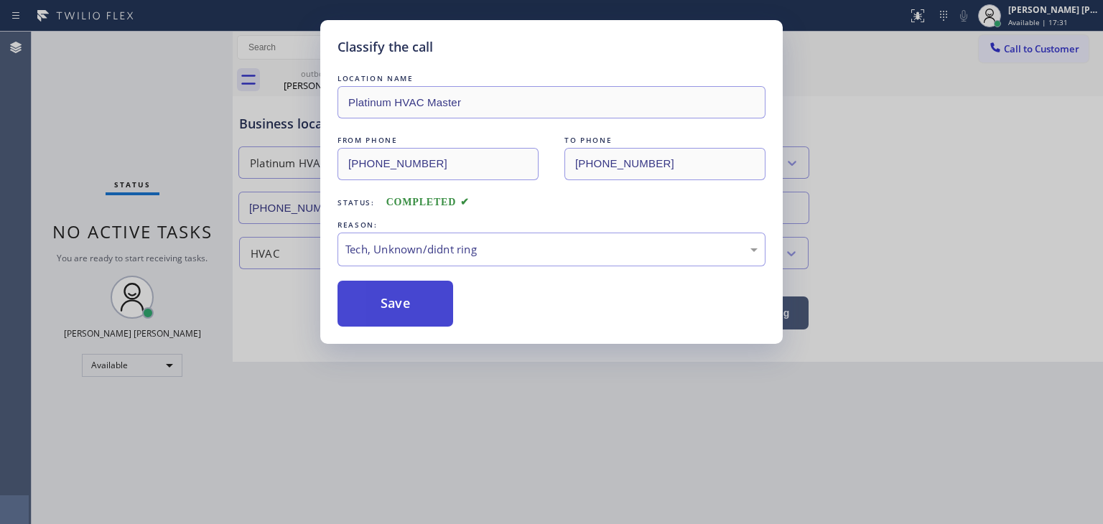
click at [415, 298] on button "Save" at bounding box center [396, 304] width 116 height 46
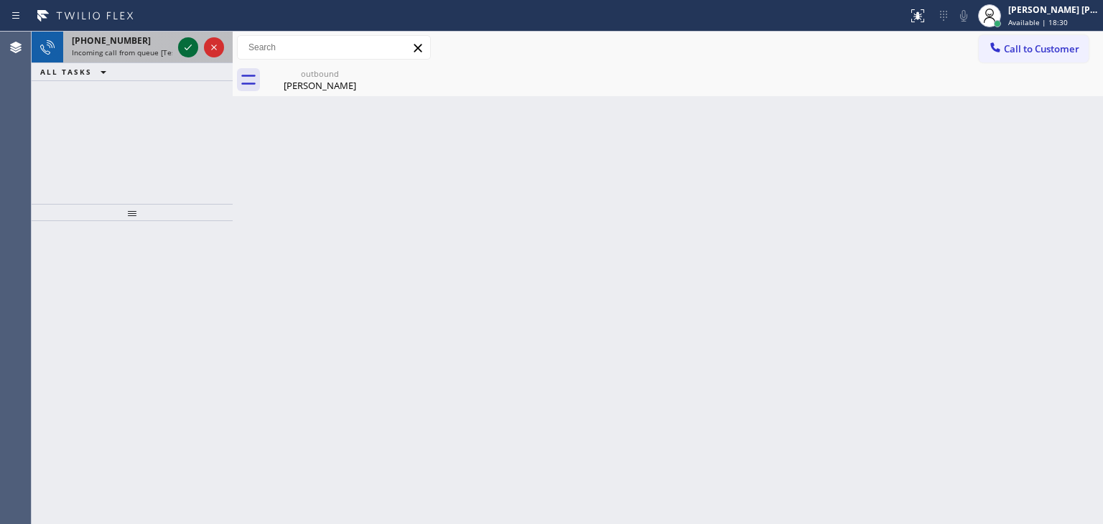
click at [182, 42] on icon at bounding box center [188, 47] width 17 height 17
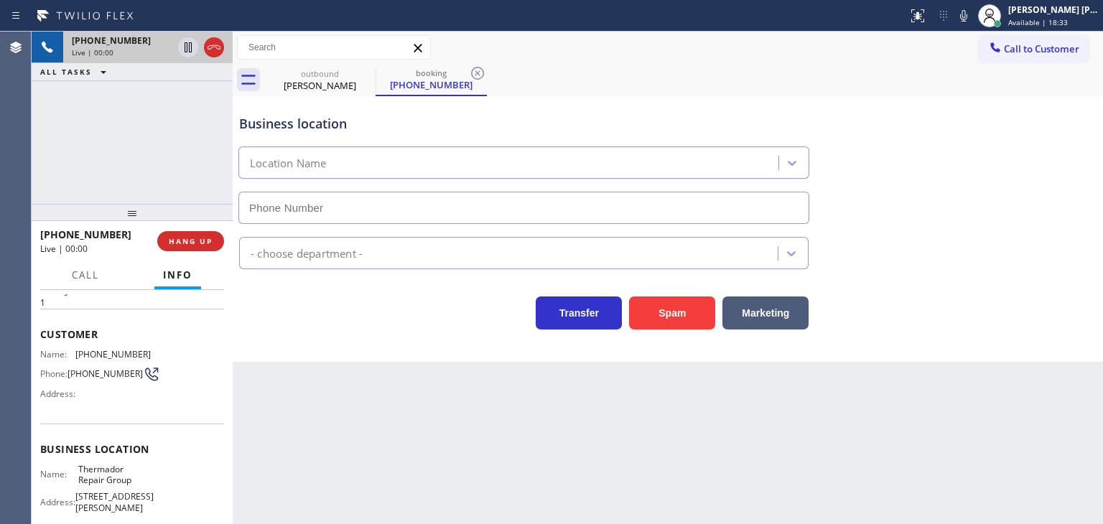
scroll to position [72, 0]
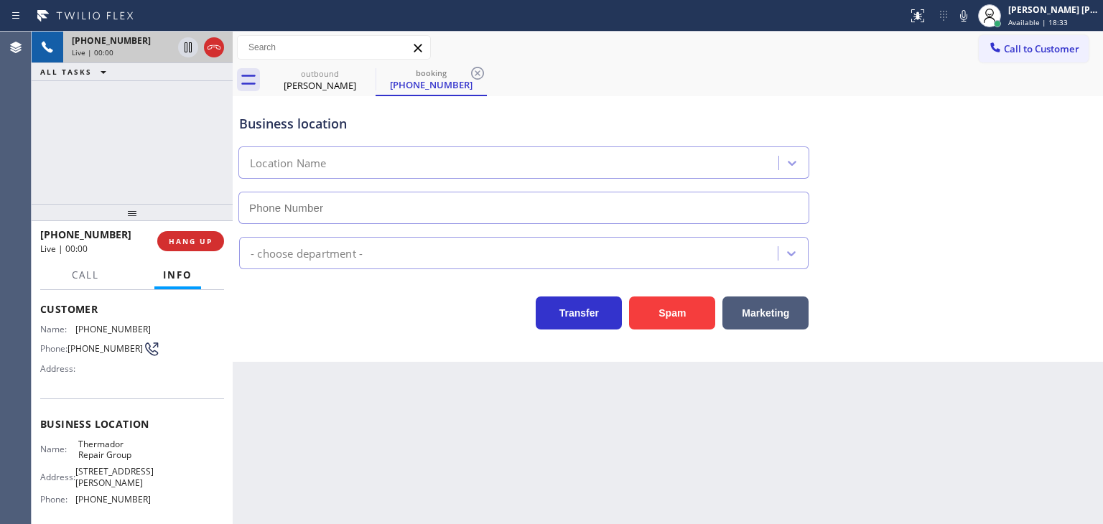
type input "[PHONE_NUMBER]"
click at [973, 17] on icon at bounding box center [963, 15] width 17 height 17
click at [973, 21] on icon at bounding box center [963, 15] width 17 height 17
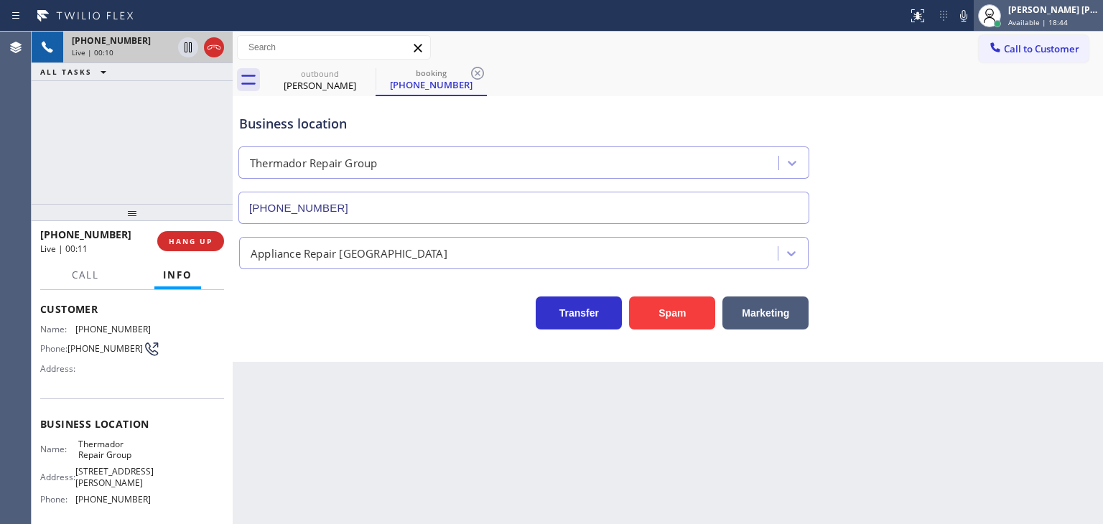
click at [1047, 21] on span "Available | 18:44" at bounding box center [1039, 22] width 60 height 10
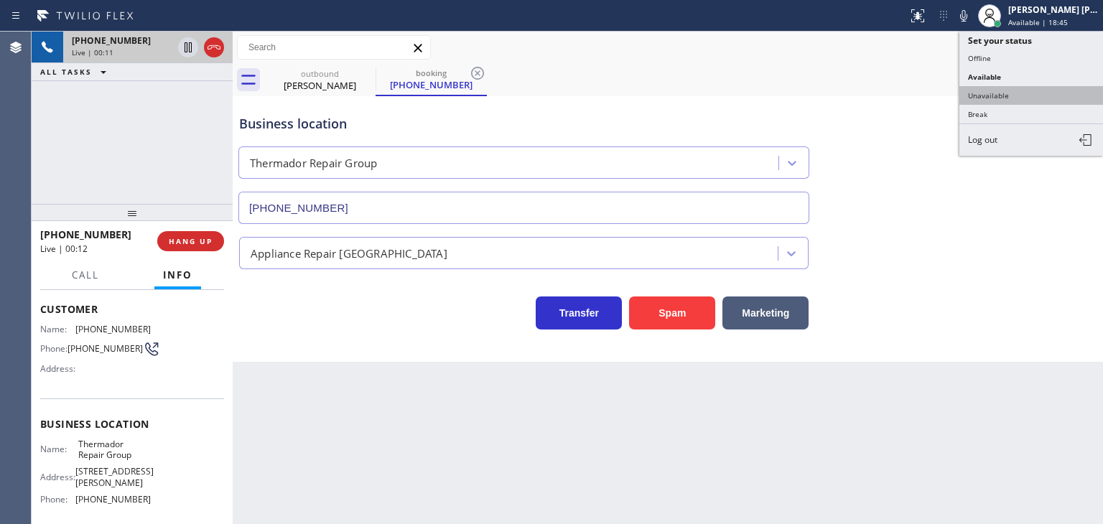
click at [1034, 91] on button "Unavailable" at bounding box center [1032, 95] width 144 height 19
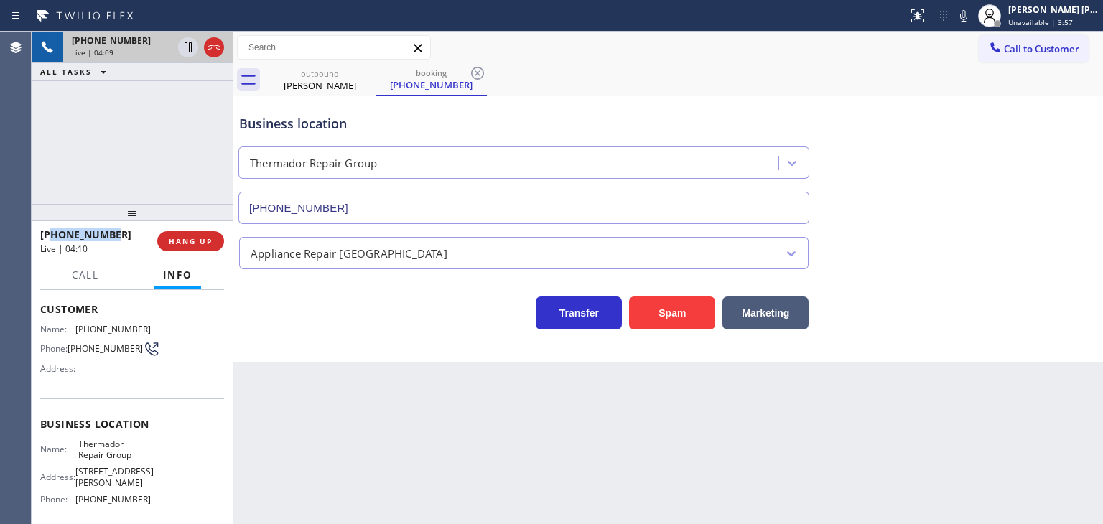
drag, startPoint x: 112, startPoint y: 235, endPoint x: 51, endPoint y: 233, distance: 61.1
click at [51, 233] on div "[PHONE_NUMBER]" at bounding box center [93, 235] width 107 height 14
click at [973, 19] on icon at bounding box center [963, 15] width 17 height 17
click at [973, 17] on icon at bounding box center [963, 15] width 17 height 17
click at [1062, 21] on span "Unavailable | 4:25" at bounding box center [1041, 22] width 65 height 10
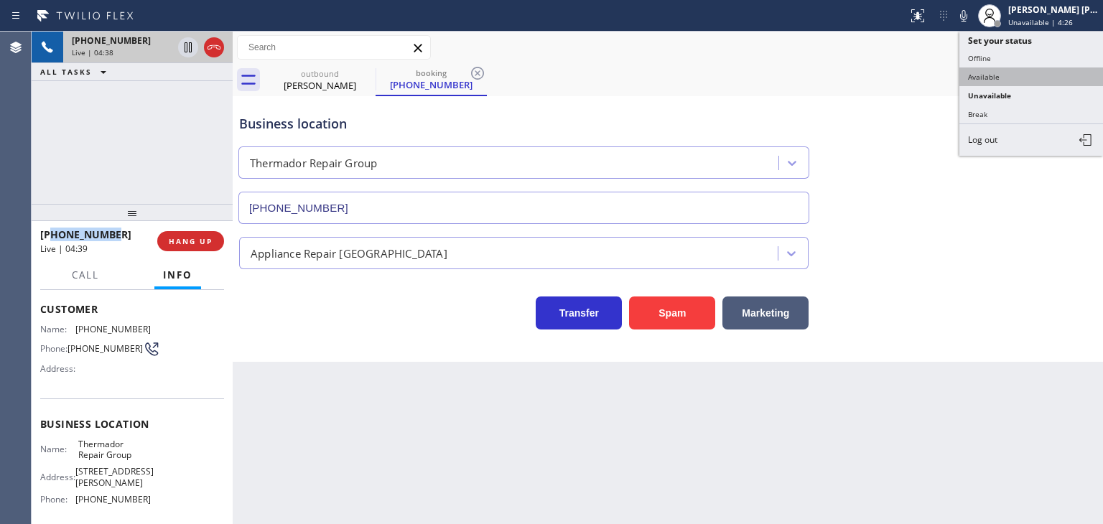
click at [1021, 68] on button "Available" at bounding box center [1032, 77] width 144 height 19
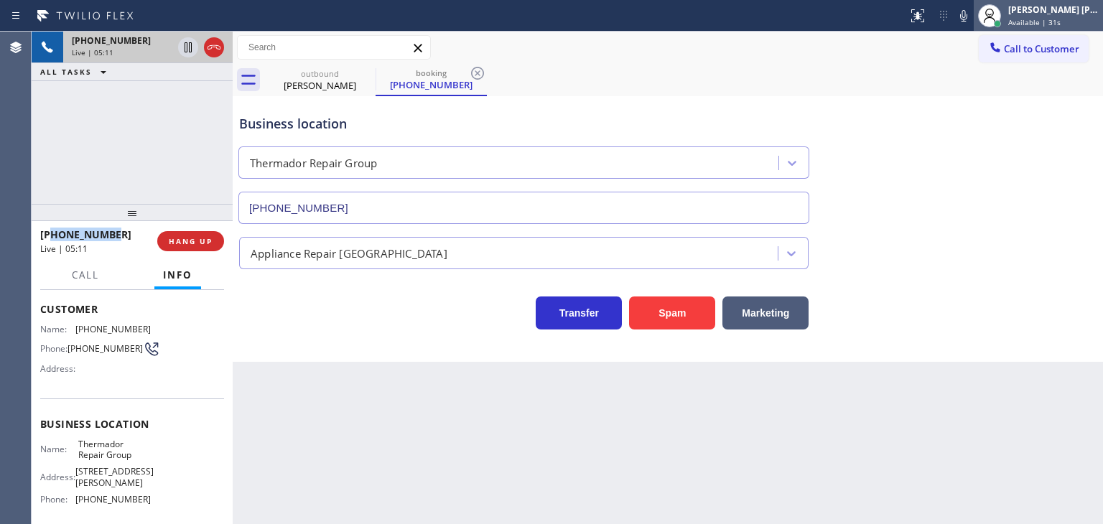
click at [1069, 6] on div "[PERSON_NAME] [PERSON_NAME]" at bounding box center [1054, 10] width 91 height 12
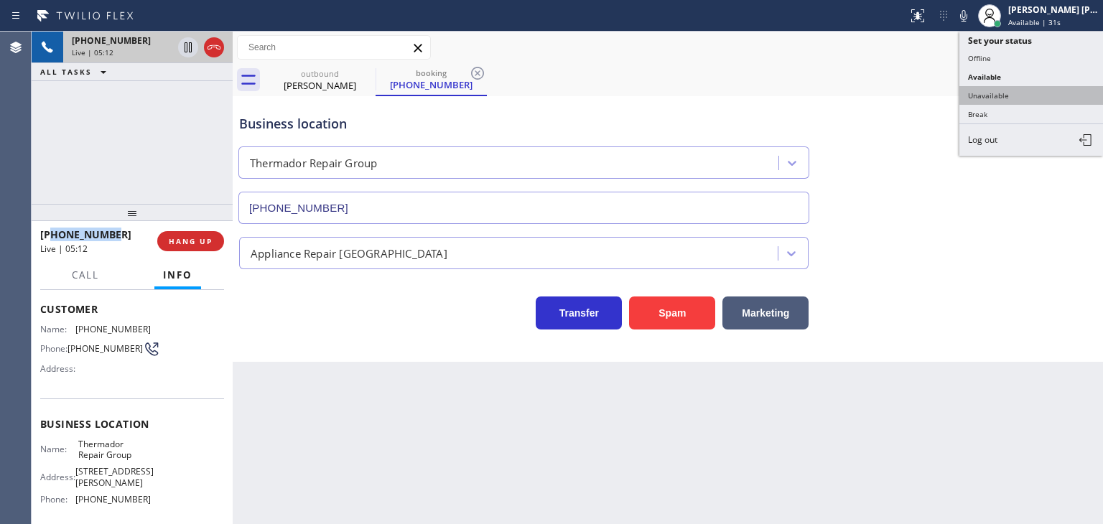
click at [1011, 91] on button "Unavailable" at bounding box center [1032, 95] width 144 height 19
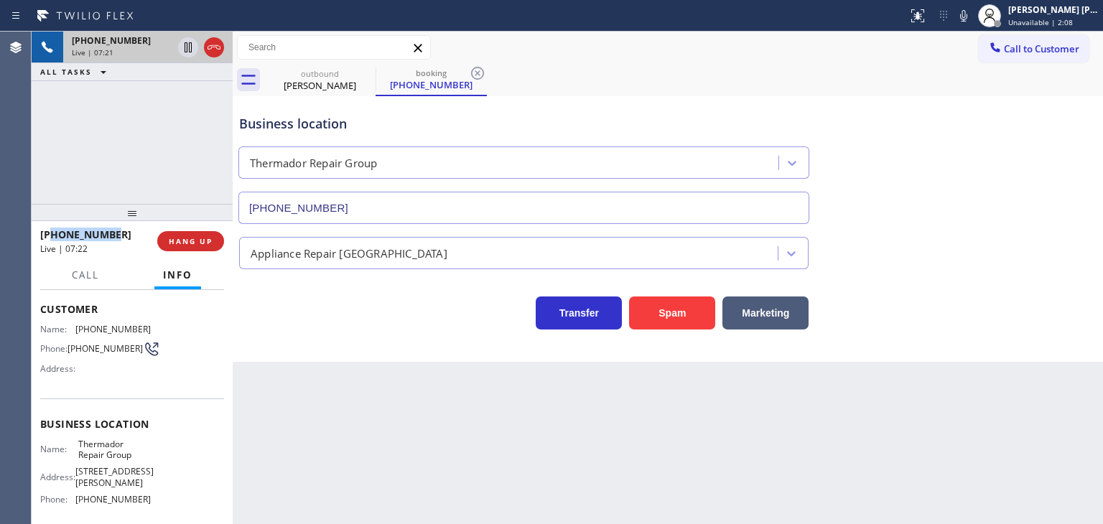
scroll to position [191, 0]
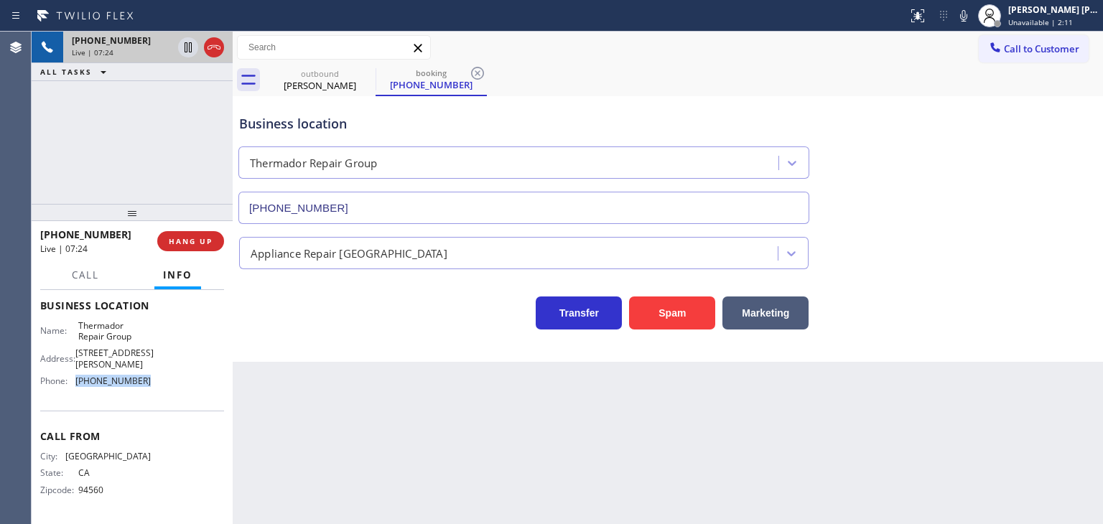
drag, startPoint x: 144, startPoint y: 380, endPoint x: 73, endPoint y: 390, distance: 71.8
click at [73, 390] on div "Name: Thermador Repair Group Address: [STREET_ADDRESS][PERSON_NAME] Phone: [PHO…" at bounding box center [132, 356] width 184 height 73
click at [218, 48] on icon at bounding box center [213, 47] width 17 height 17
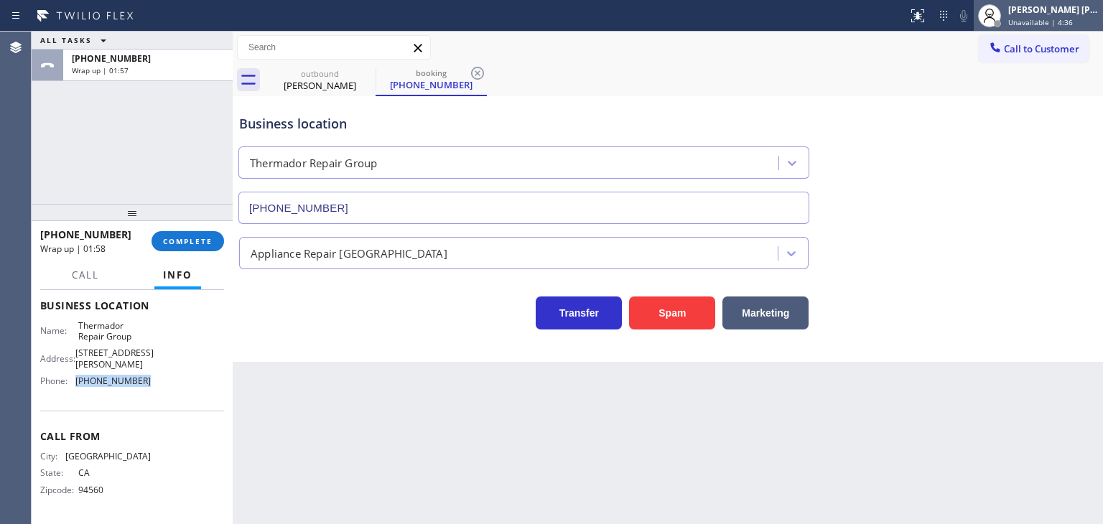
click at [1006, 22] on div at bounding box center [990, 16] width 32 height 32
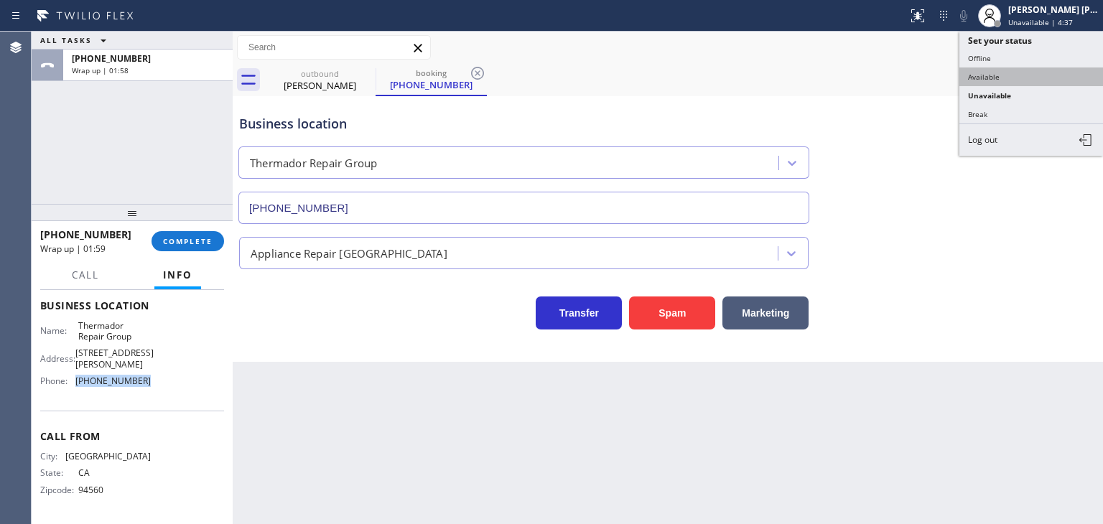
click at [994, 75] on button "Available" at bounding box center [1032, 77] width 144 height 19
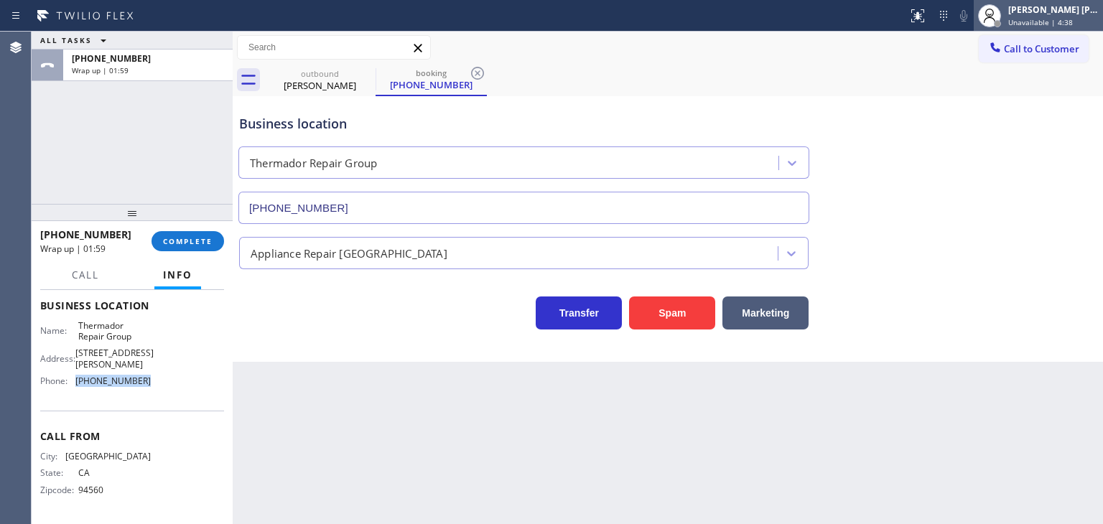
click at [1066, 19] on span "Unavailable | 4:38" at bounding box center [1041, 22] width 65 height 10
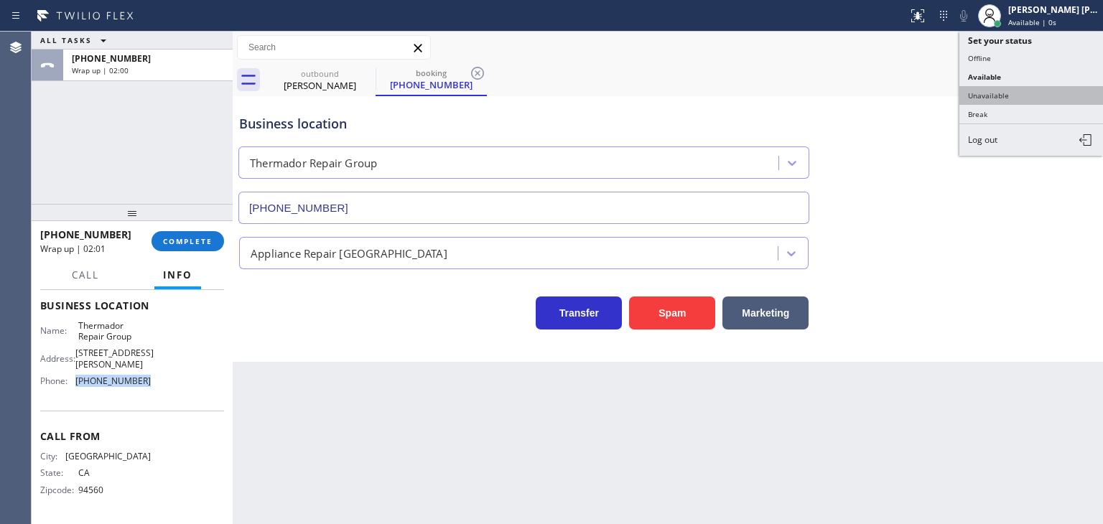
click at [1017, 90] on button "Unavailable" at bounding box center [1032, 95] width 144 height 19
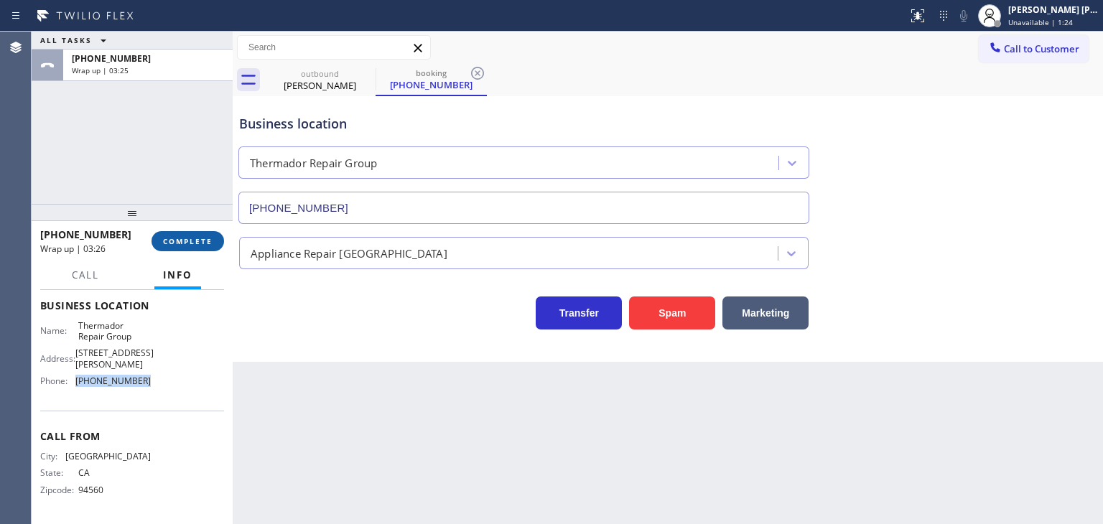
click at [170, 244] on span "COMPLETE" at bounding box center [188, 241] width 50 height 10
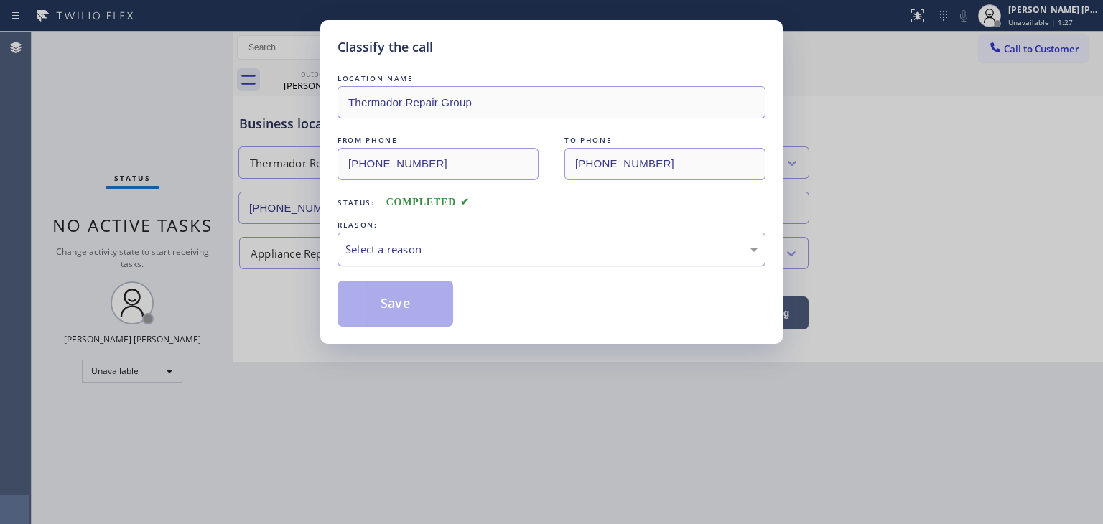
click at [411, 242] on div "Select a reason" at bounding box center [552, 249] width 412 height 17
click at [394, 295] on button "Save" at bounding box center [396, 304] width 116 height 46
type input "[PHONE_NUMBER]"
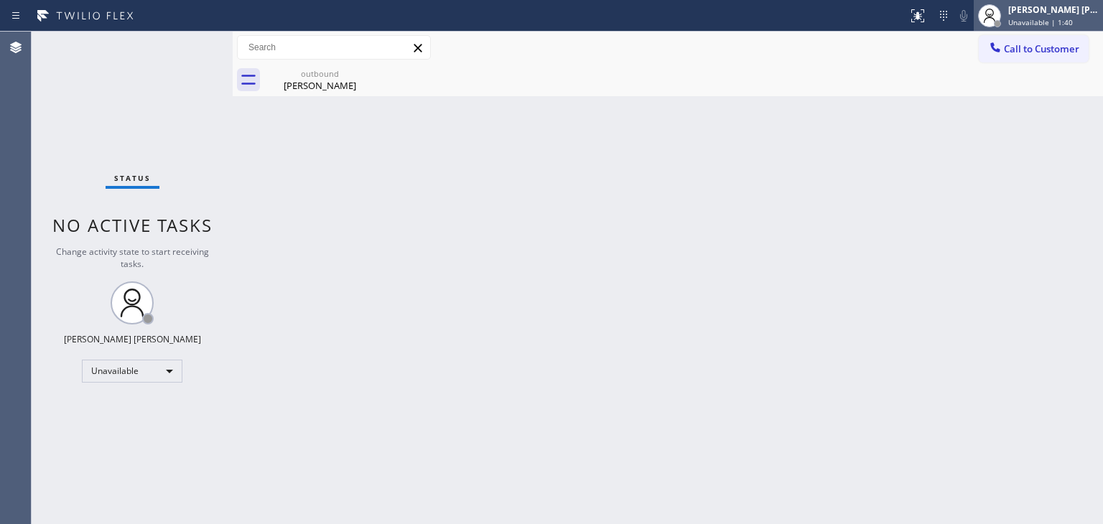
click at [1063, 7] on div "[PERSON_NAME] [PERSON_NAME]" at bounding box center [1054, 10] width 91 height 12
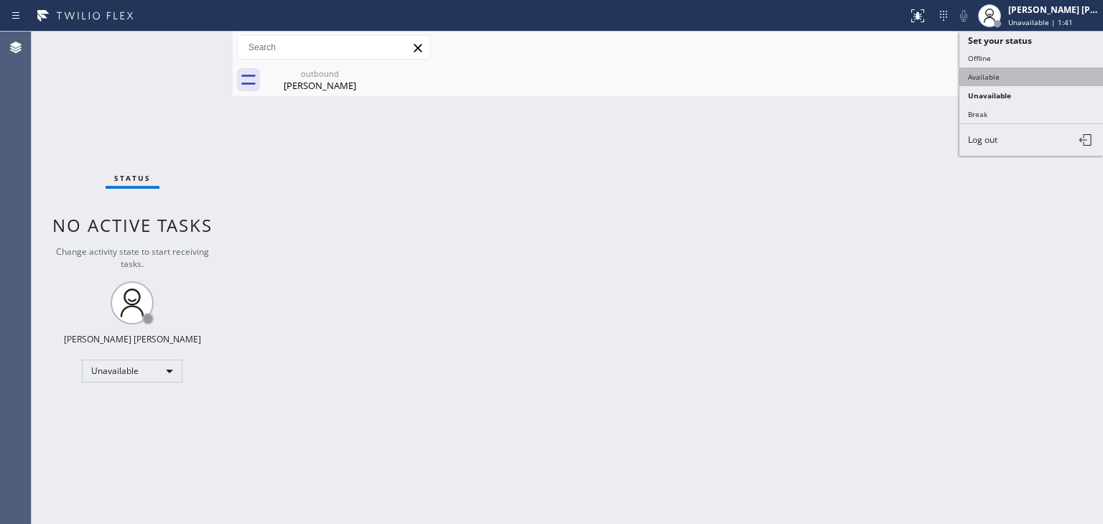
click at [1014, 77] on button "Available" at bounding box center [1032, 77] width 144 height 19
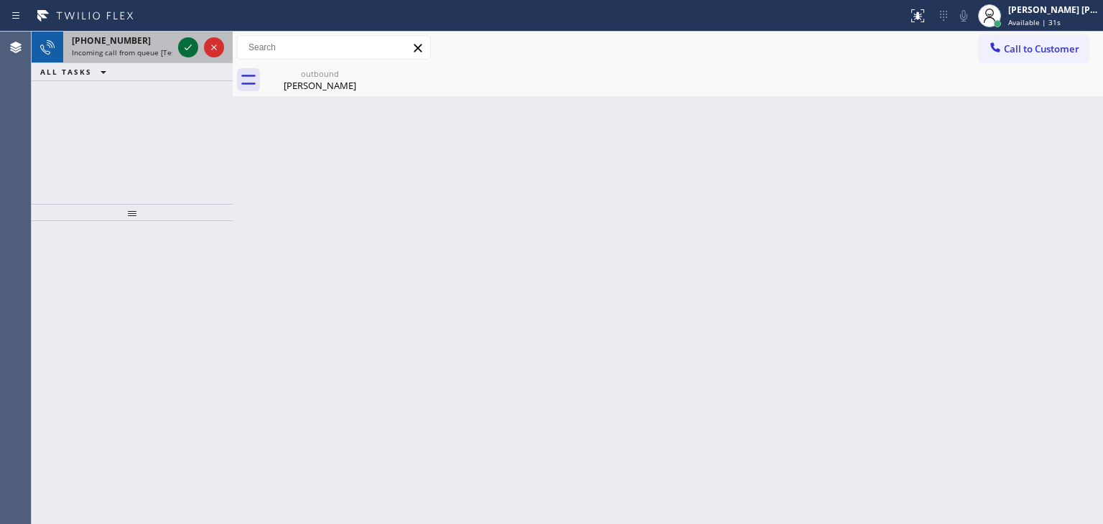
click at [190, 50] on icon at bounding box center [188, 47] width 17 height 17
click at [185, 44] on icon at bounding box center [188, 47] width 17 height 17
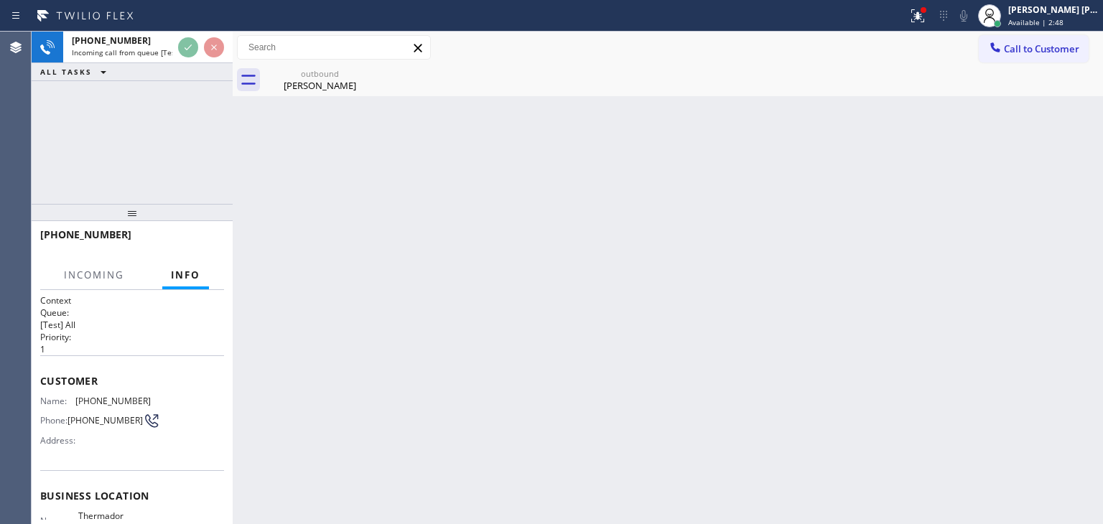
scroll to position [144, 0]
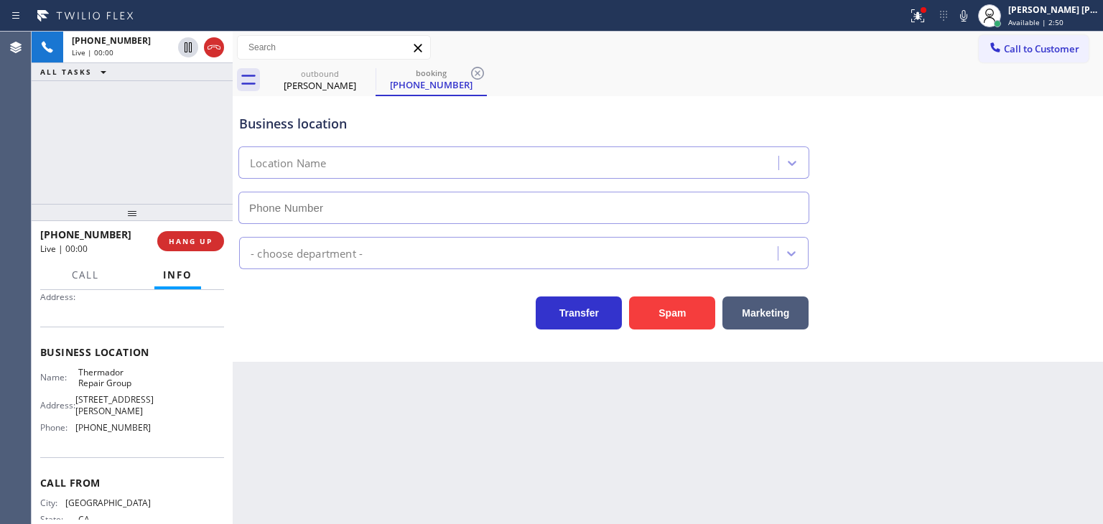
type input "[PHONE_NUMBER]"
click at [973, 17] on icon at bounding box center [963, 15] width 17 height 17
click at [209, 243] on span "HANG UP" at bounding box center [191, 241] width 44 height 10
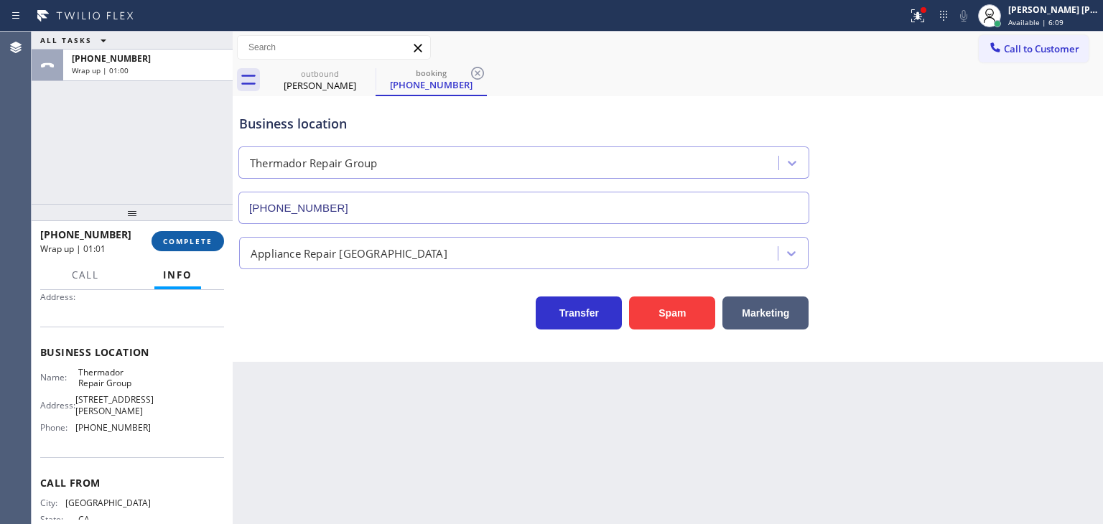
click at [172, 244] on span "COMPLETE" at bounding box center [188, 241] width 50 height 10
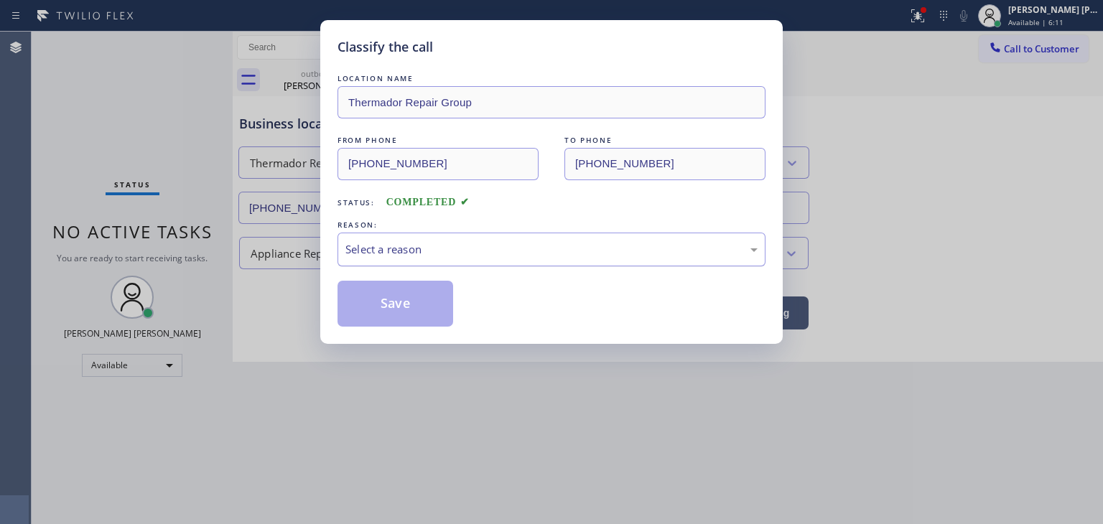
click at [378, 242] on div "Select a reason" at bounding box center [552, 249] width 412 height 17
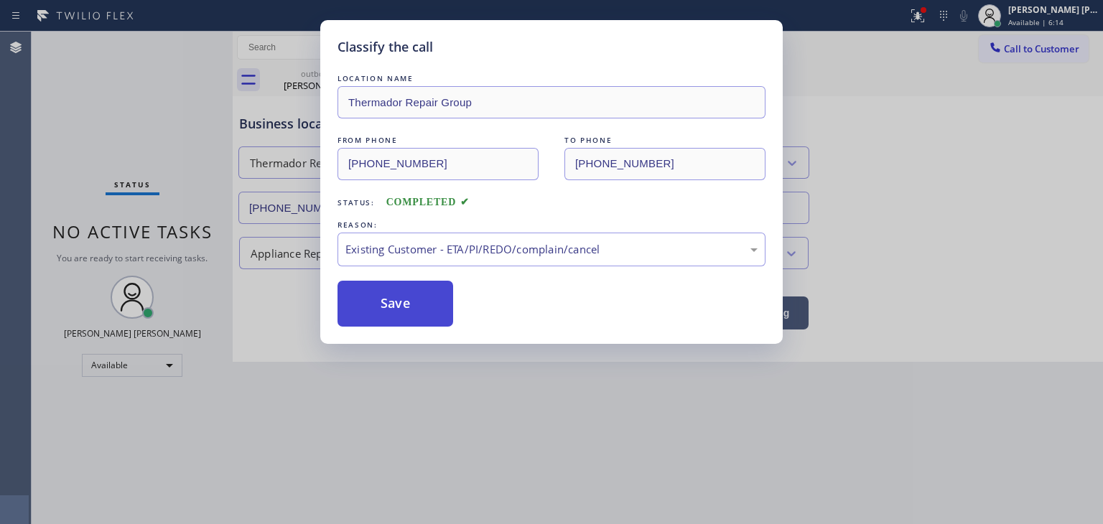
click at [393, 297] on button "Save" at bounding box center [396, 304] width 116 height 46
type input "[PHONE_NUMBER]"
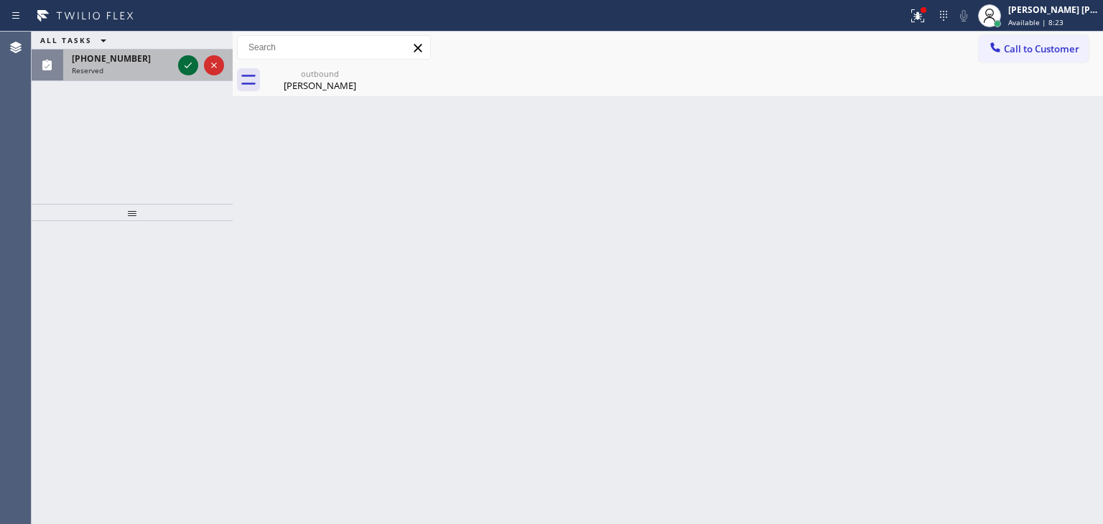
click at [190, 57] on icon at bounding box center [188, 65] width 17 height 17
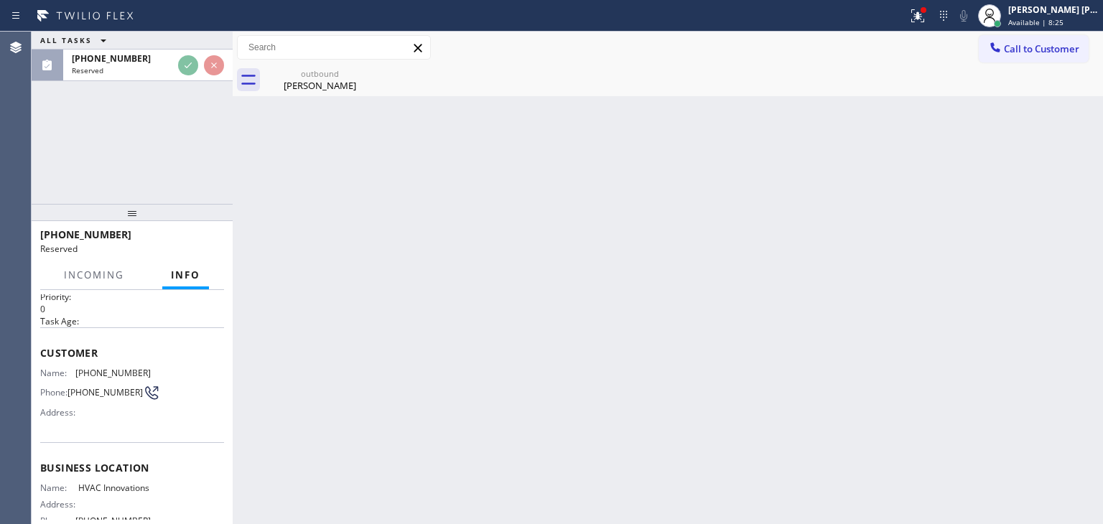
scroll to position [72, 0]
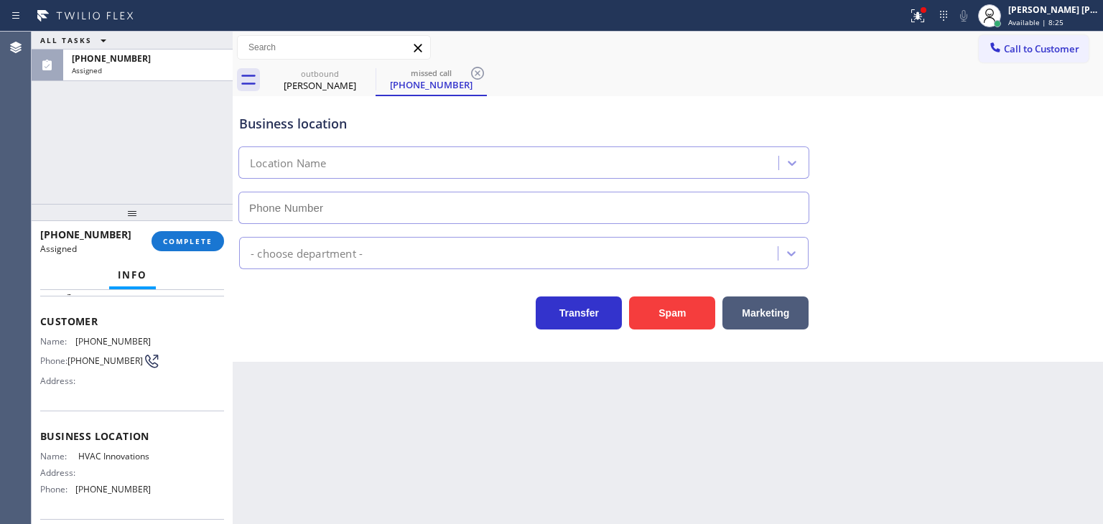
type input "[PHONE_NUMBER]"
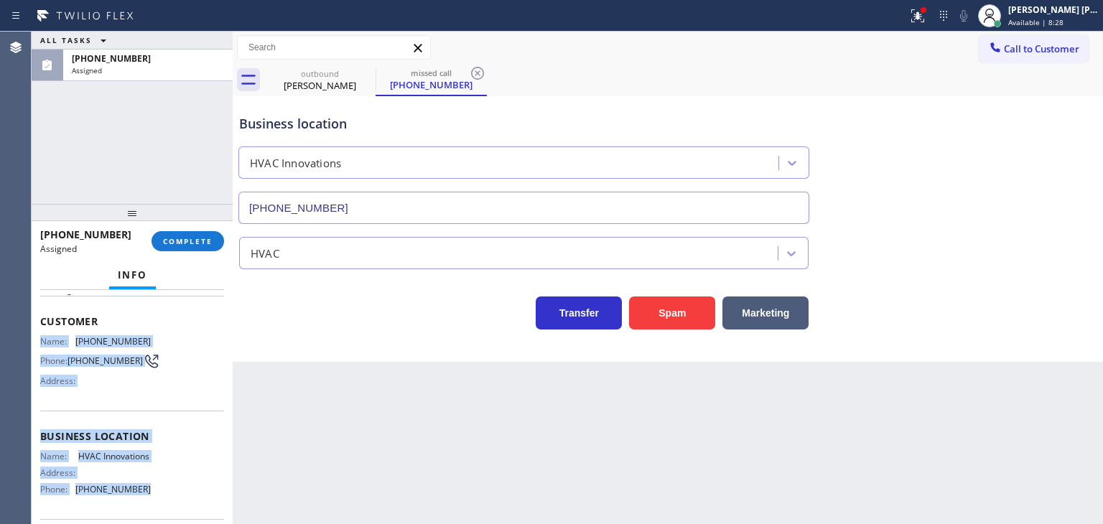
drag, startPoint x: 149, startPoint y: 507, endPoint x: 43, endPoint y: 334, distance: 203.2
click at [43, 334] on div "Context Queue: HVAC Priority: 0 Task Age: Customer Name: [PHONE_NUMBER] Phone: …" at bounding box center [132, 426] width 184 height 406
click at [207, 240] on span "COMPLETE" at bounding box center [188, 241] width 50 height 10
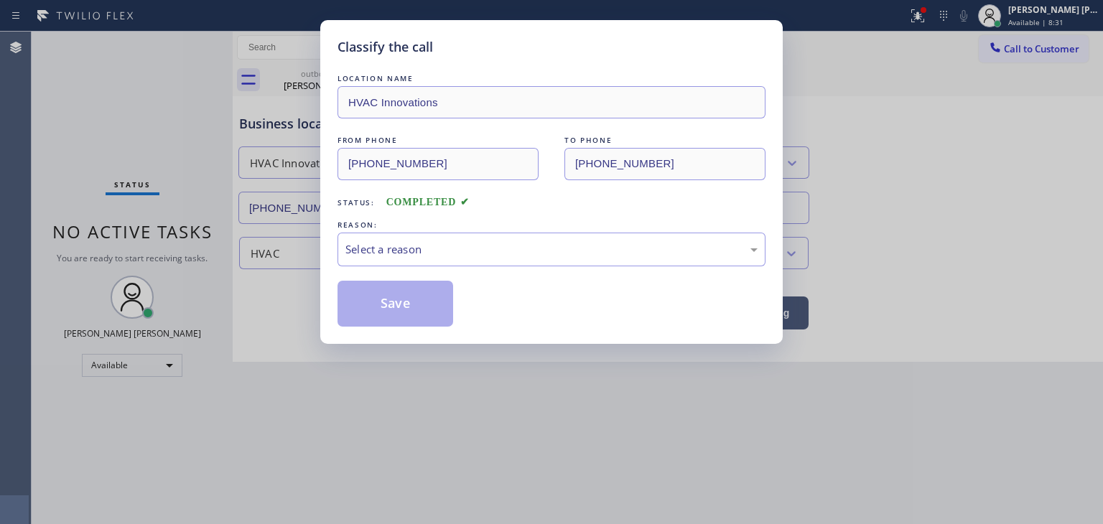
click at [385, 244] on div "Select a reason" at bounding box center [552, 249] width 412 height 17
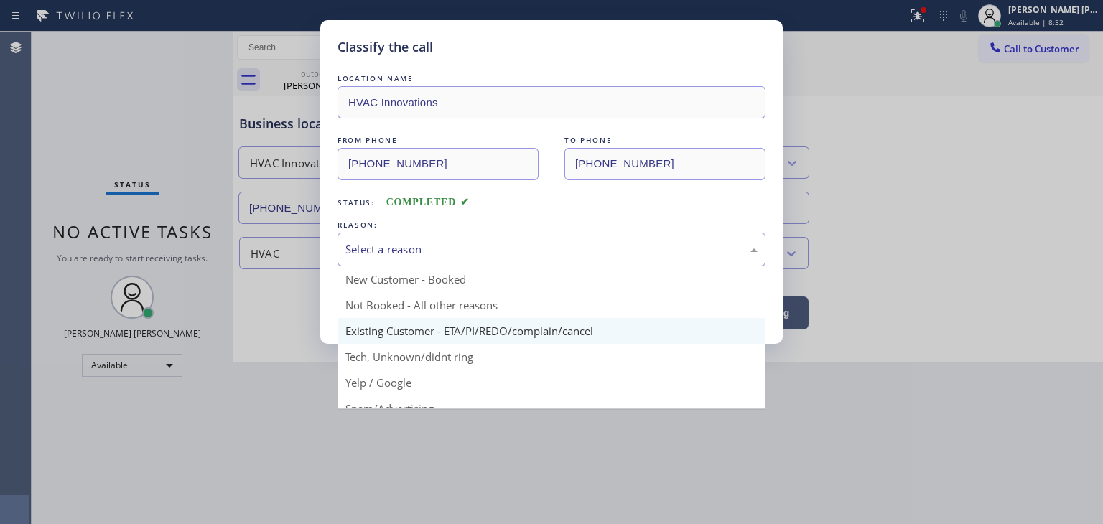
scroll to position [72, 0]
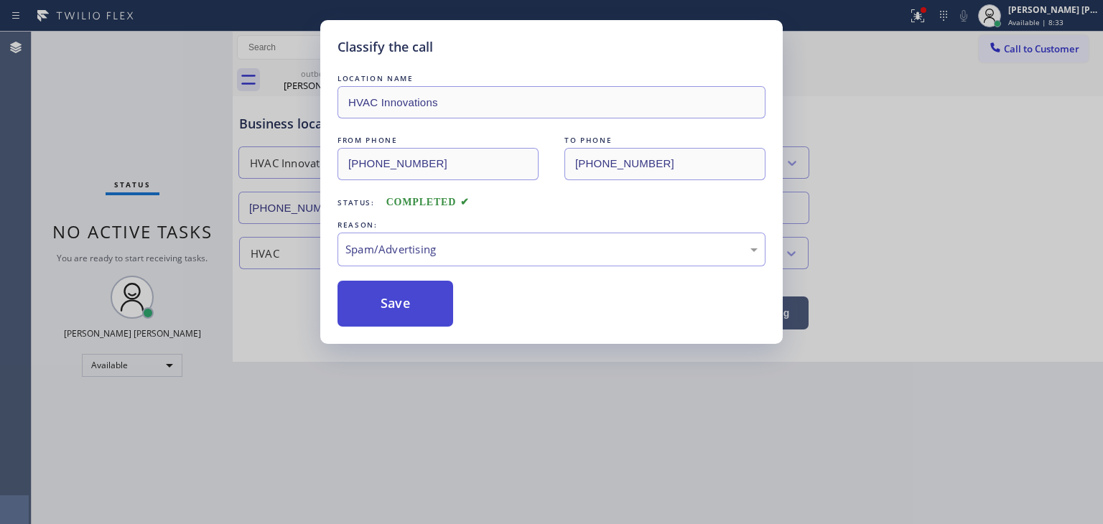
click at [394, 317] on button "Save" at bounding box center [396, 304] width 116 height 46
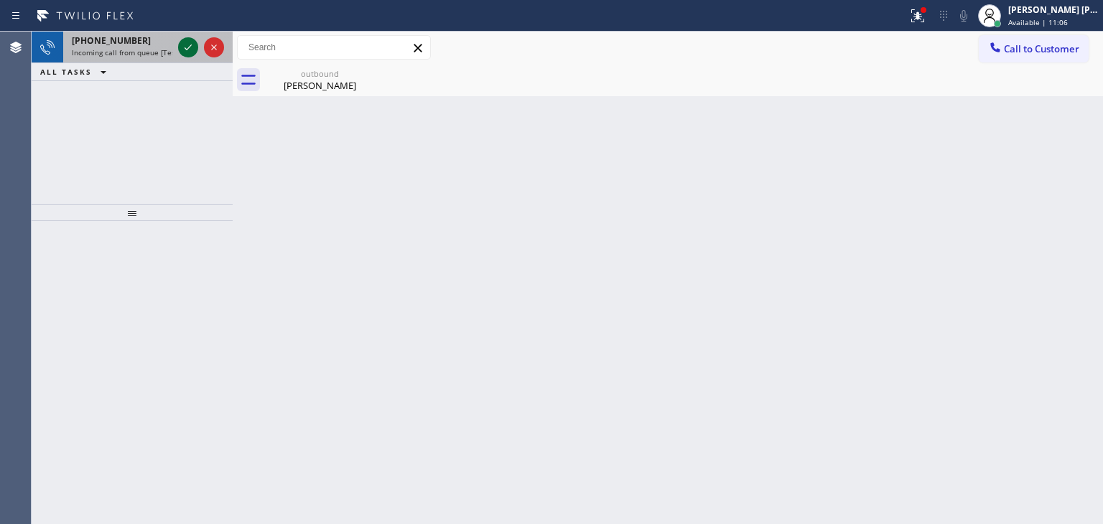
click at [187, 41] on icon at bounding box center [188, 47] width 17 height 17
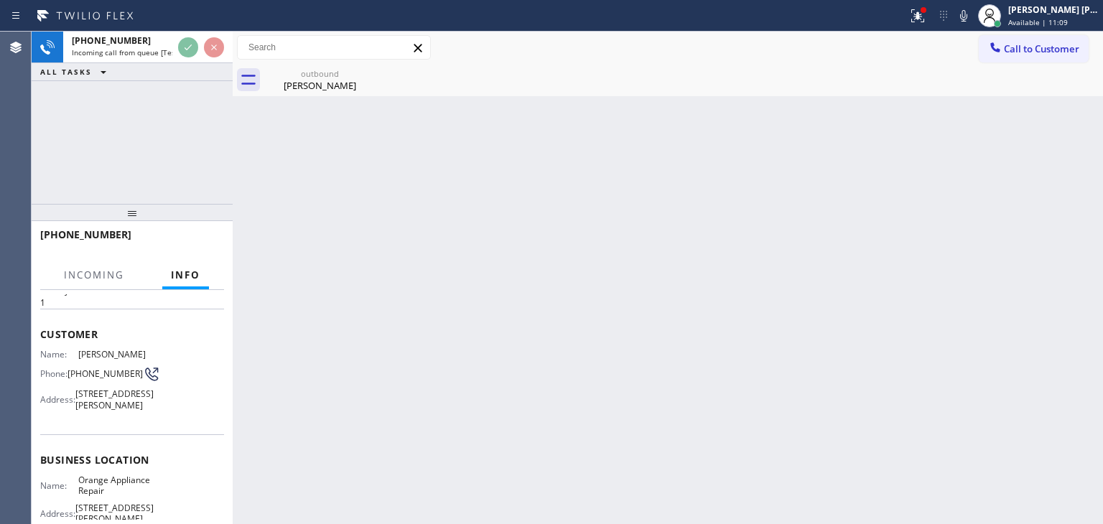
scroll to position [72, 0]
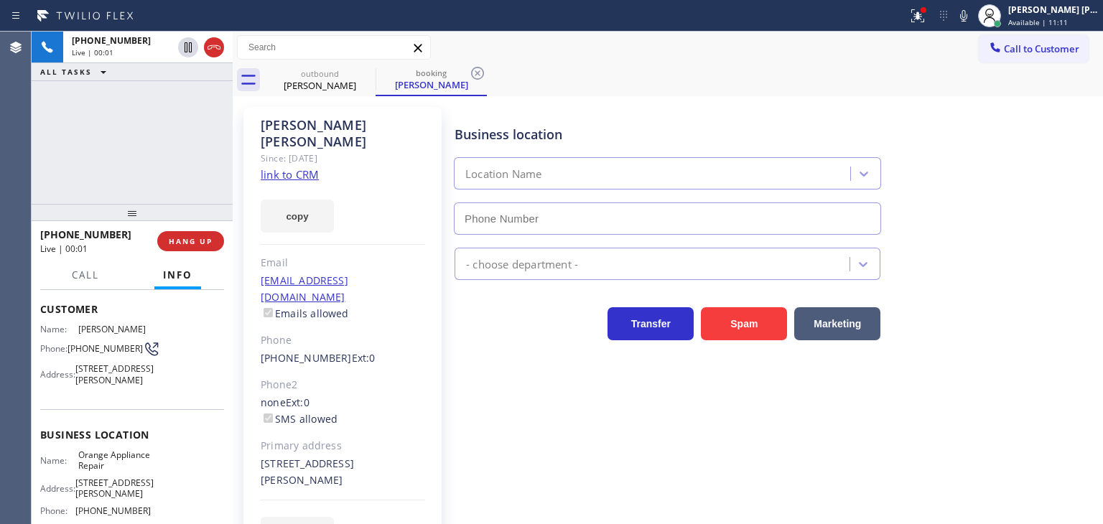
type input "[PHONE_NUMBER]"
click at [309, 167] on link "link to CRM" at bounding box center [290, 174] width 58 height 14
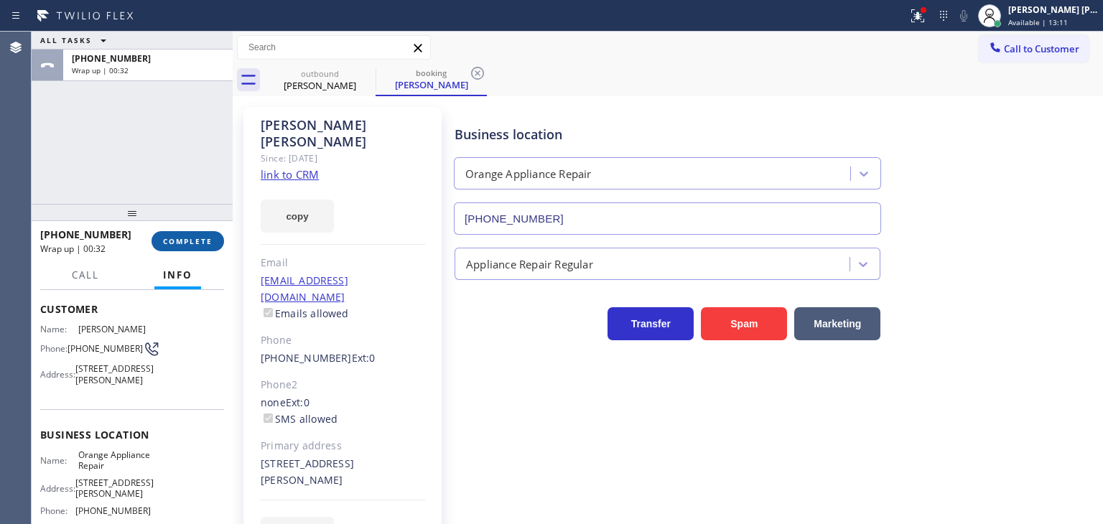
click at [201, 238] on span "COMPLETE" at bounding box center [188, 241] width 50 height 10
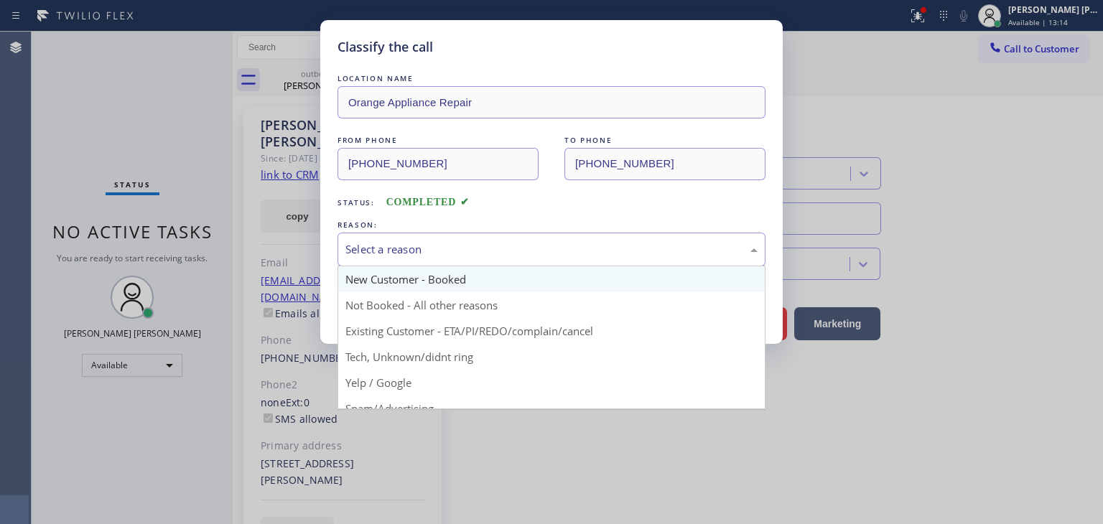
drag, startPoint x: 399, startPoint y: 251, endPoint x: 386, endPoint y: 271, distance: 23.5
click at [397, 250] on div "Select a reason" at bounding box center [552, 249] width 412 height 17
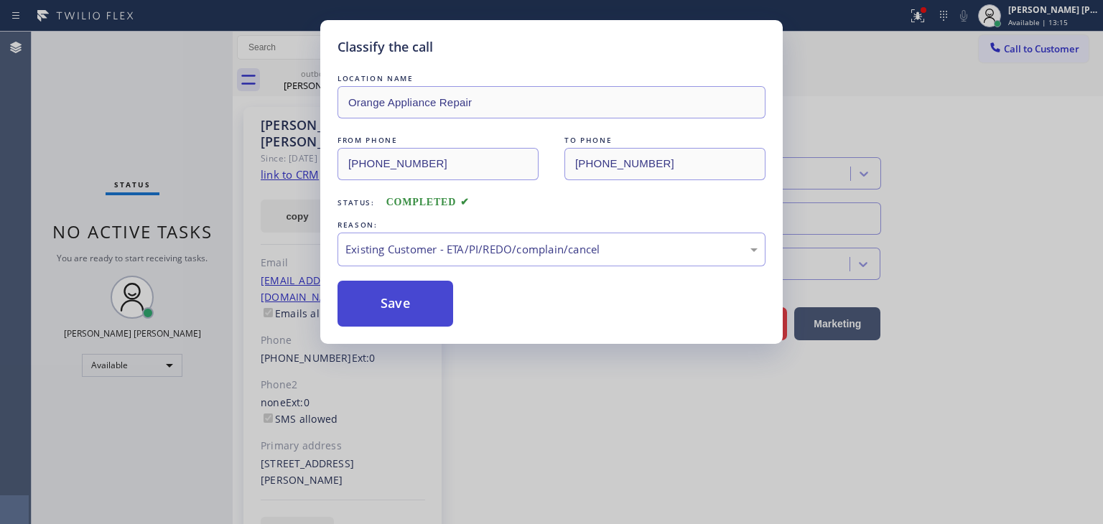
click at [388, 294] on button "Save" at bounding box center [396, 304] width 116 height 46
type input "[PHONE_NUMBER]"
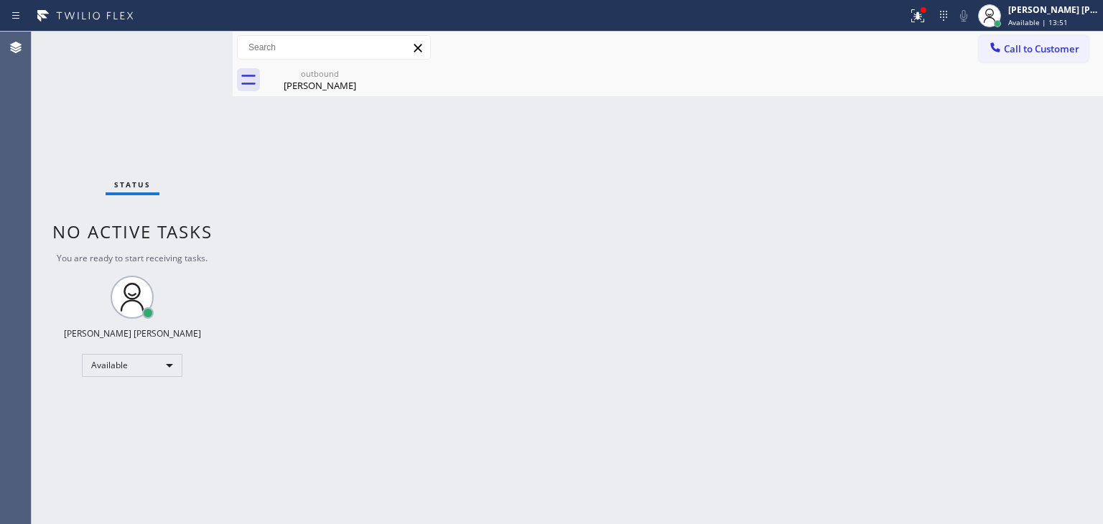
click at [186, 44] on div "Status No active tasks You are ready to start receiving tasks. [PERSON_NAME] [P…" at bounding box center [132, 278] width 201 height 493
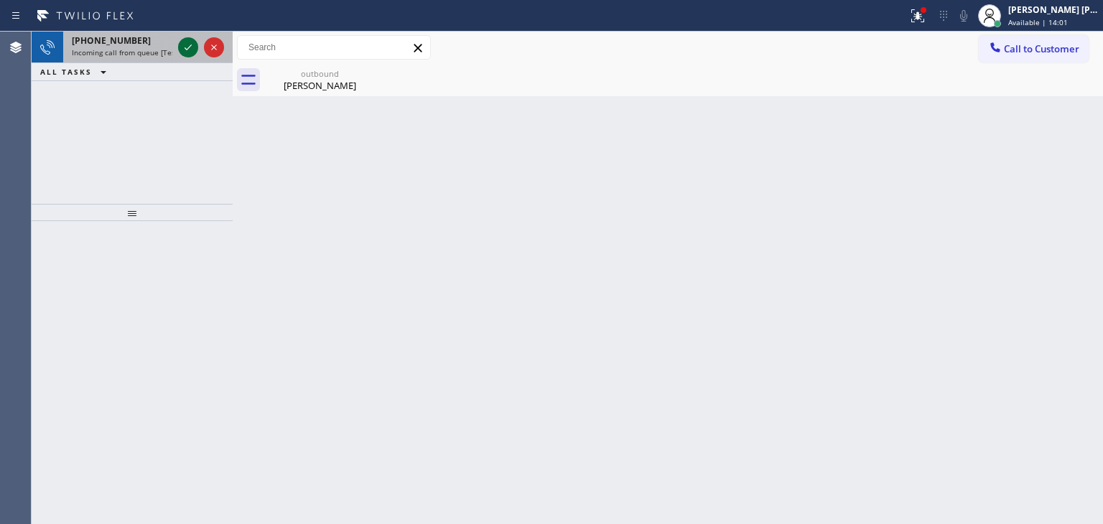
click at [186, 44] on icon at bounding box center [188, 47] width 17 height 17
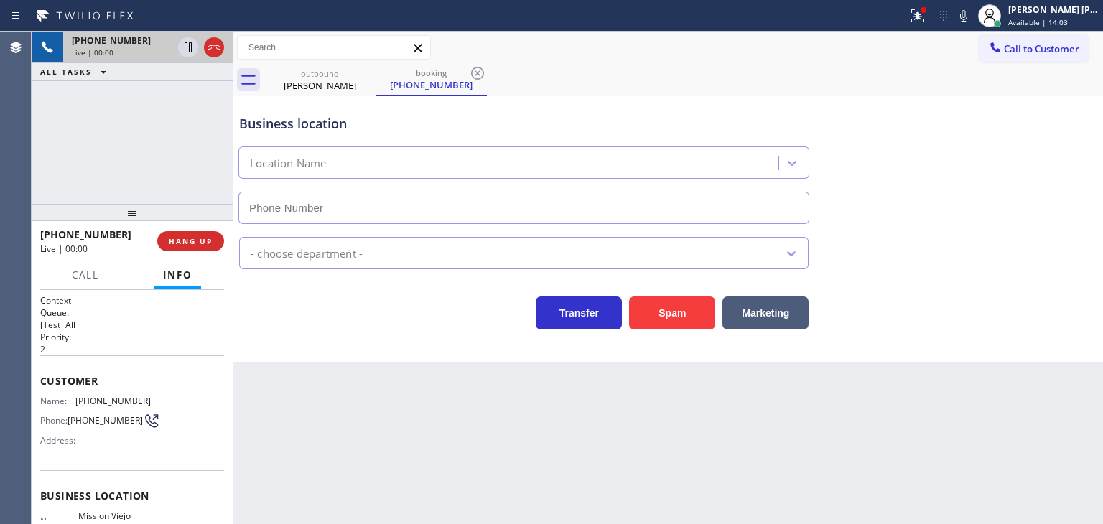
type input "[PHONE_NUMBER]"
click at [973, 14] on icon at bounding box center [963, 15] width 17 height 17
click at [973, 20] on icon at bounding box center [963, 15] width 17 height 17
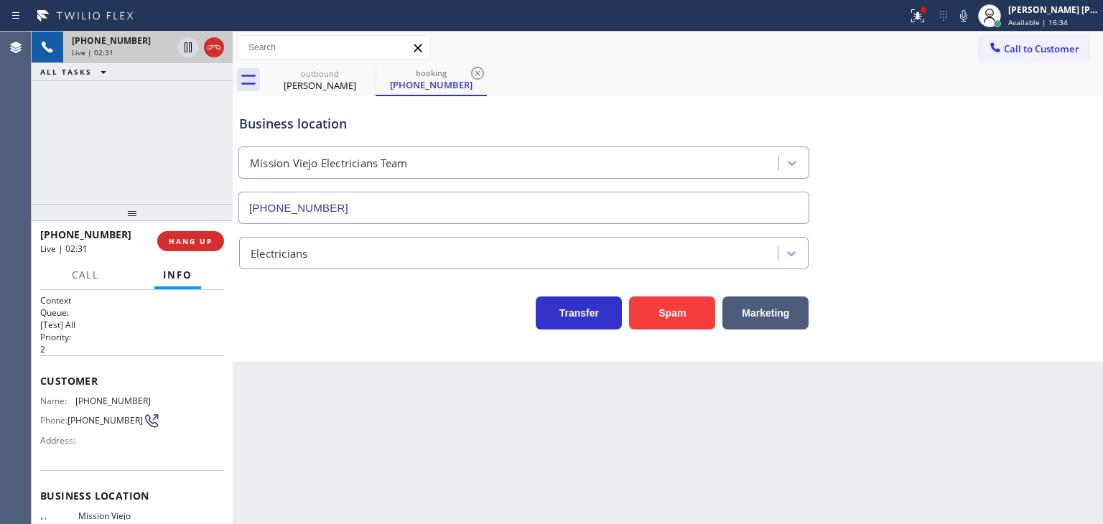
click at [973, 7] on icon at bounding box center [963, 15] width 17 height 17
drag, startPoint x: 988, startPoint y: 16, endPoint x: 988, endPoint y: 29, distance: 13.7
click at [968, 16] on icon at bounding box center [963, 15] width 7 height 11
drag, startPoint x: 120, startPoint y: 236, endPoint x: 53, endPoint y: 235, distance: 66.8
click at [53, 235] on div "[PHONE_NUMBER]" at bounding box center [93, 235] width 107 height 14
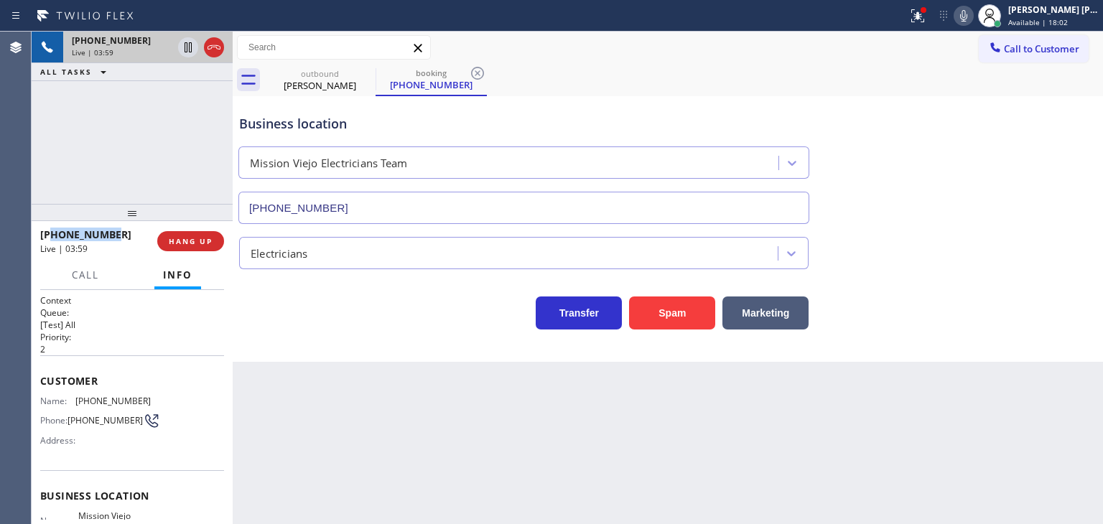
click at [973, 20] on icon at bounding box center [963, 15] width 17 height 17
click at [968, 19] on icon at bounding box center [963, 15] width 7 height 11
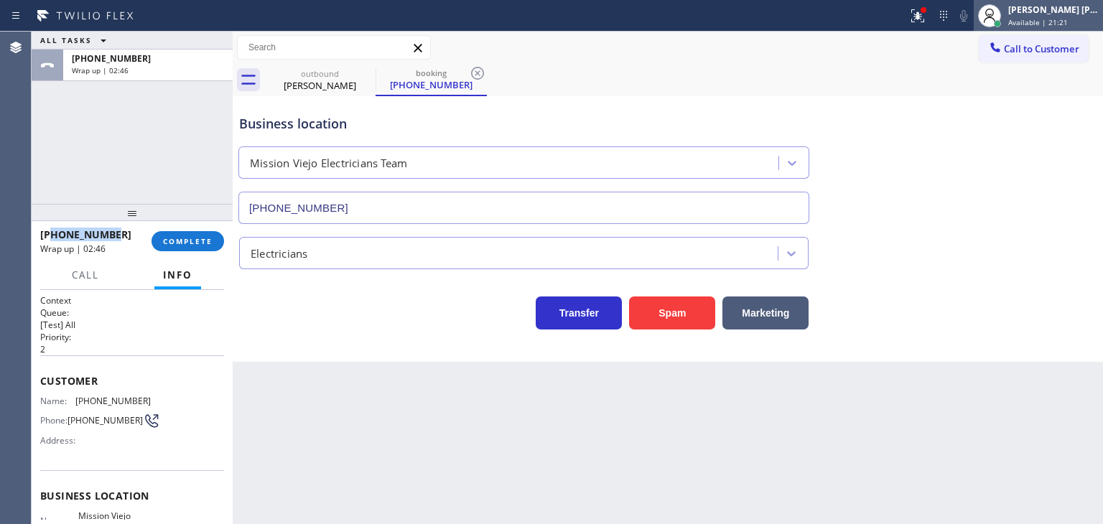
click at [1059, 17] on span "Available | 21:21" at bounding box center [1039, 22] width 60 height 10
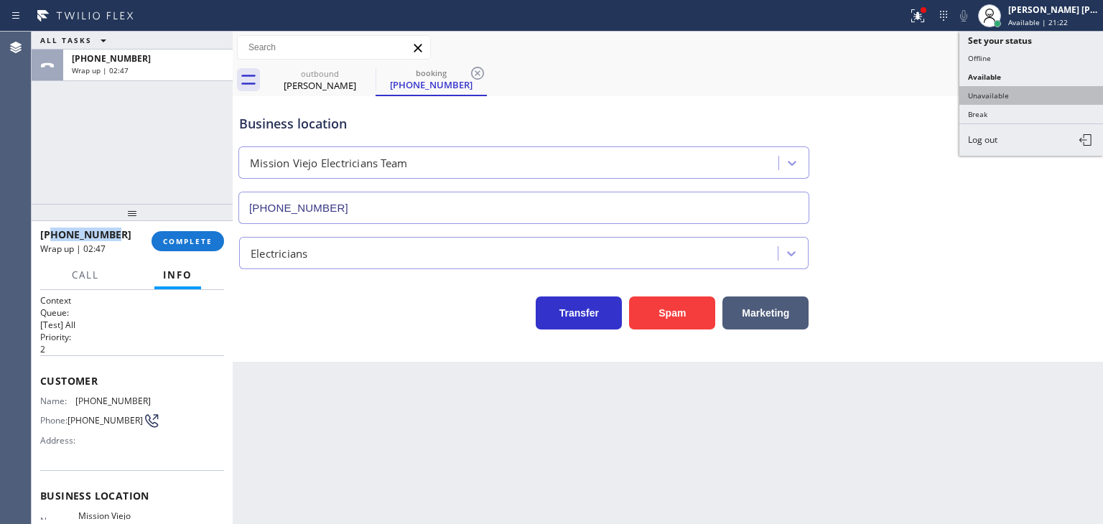
click at [1014, 86] on button "Unavailable" at bounding box center [1032, 95] width 144 height 19
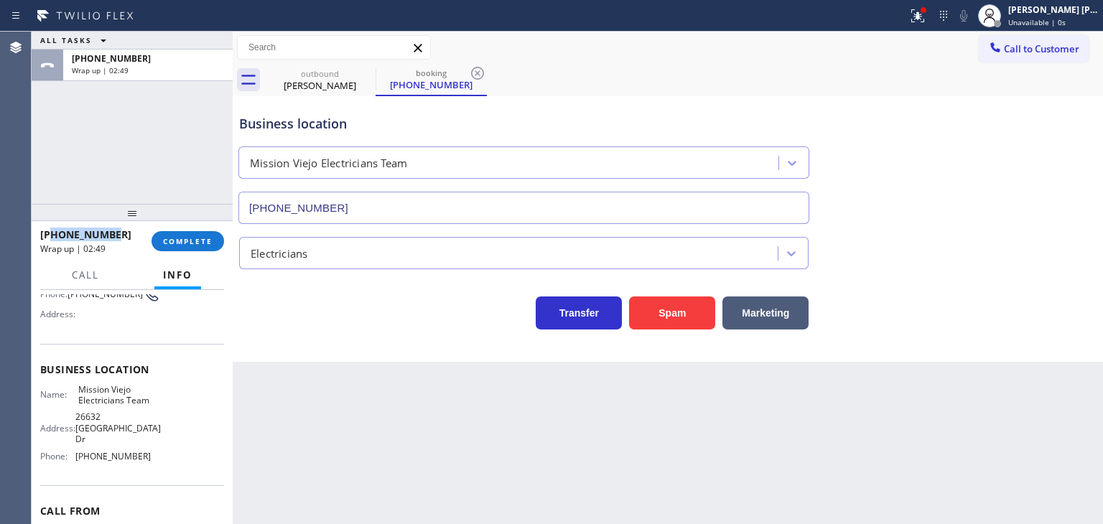
scroll to position [202, 0]
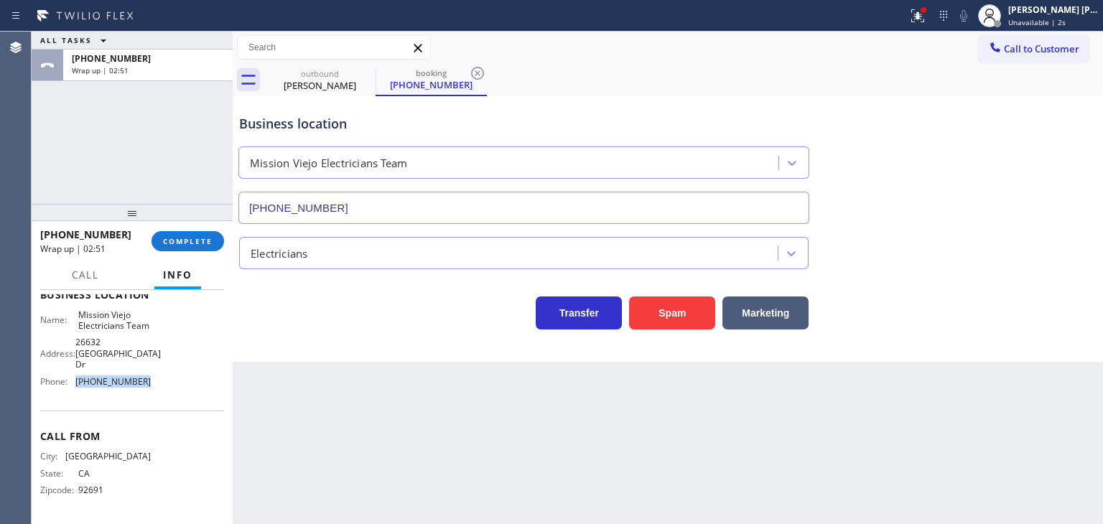
drag, startPoint x: 150, startPoint y: 377, endPoint x: 70, endPoint y: 382, distance: 79.9
click at [70, 382] on div "Name: Mission Viejo Electricians Team Address: [STREET_ADDRESS] Phone: [PHONE_N…" at bounding box center [132, 352] width 184 height 84
click at [200, 241] on span "COMPLETE" at bounding box center [188, 241] width 50 height 10
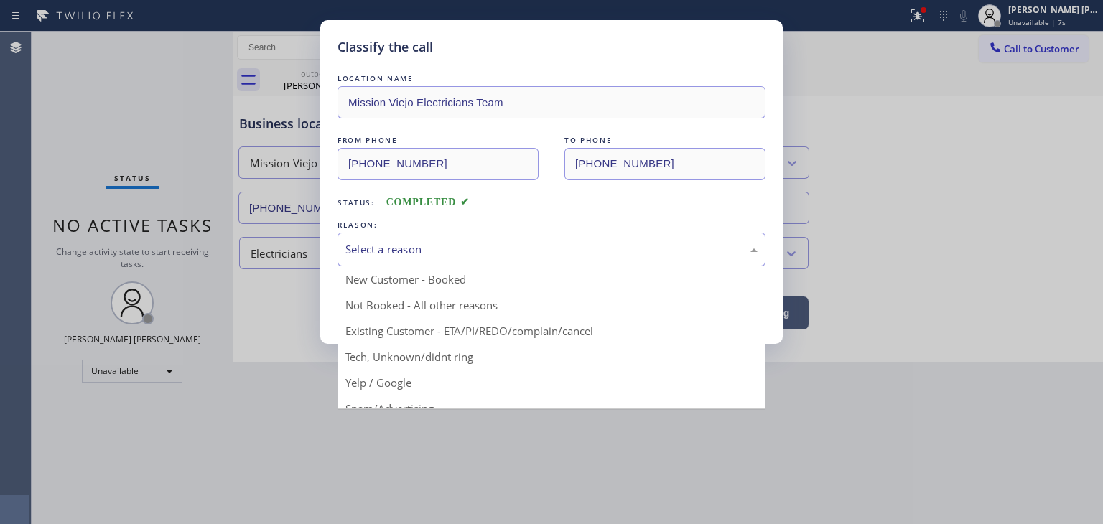
click at [402, 263] on div "Select a reason" at bounding box center [552, 250] width 428 height 34
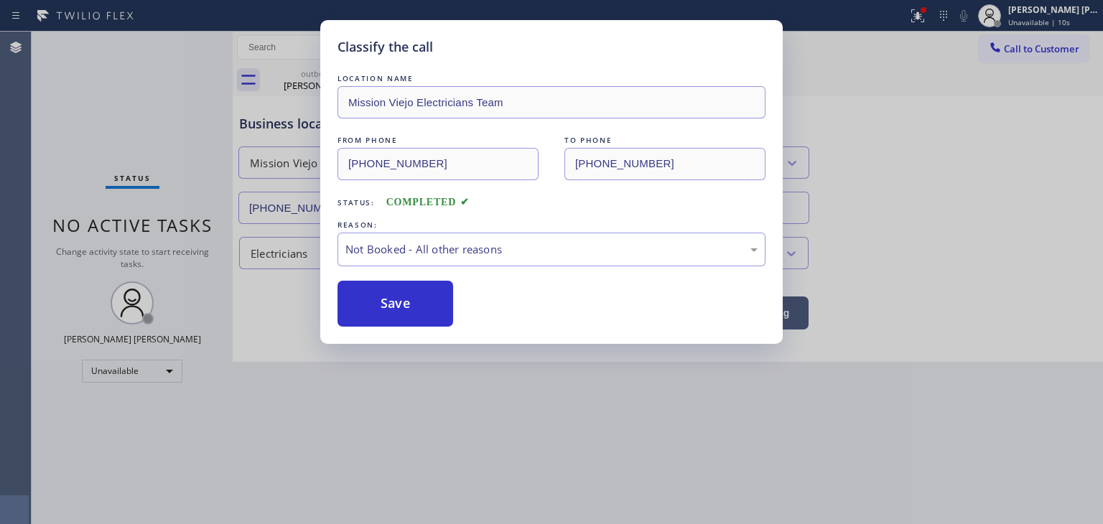
click at [408, 302] on button "Save" at bounding box center [396, 304] width 116 height 46
type input "[PHONE_NUMBER]"
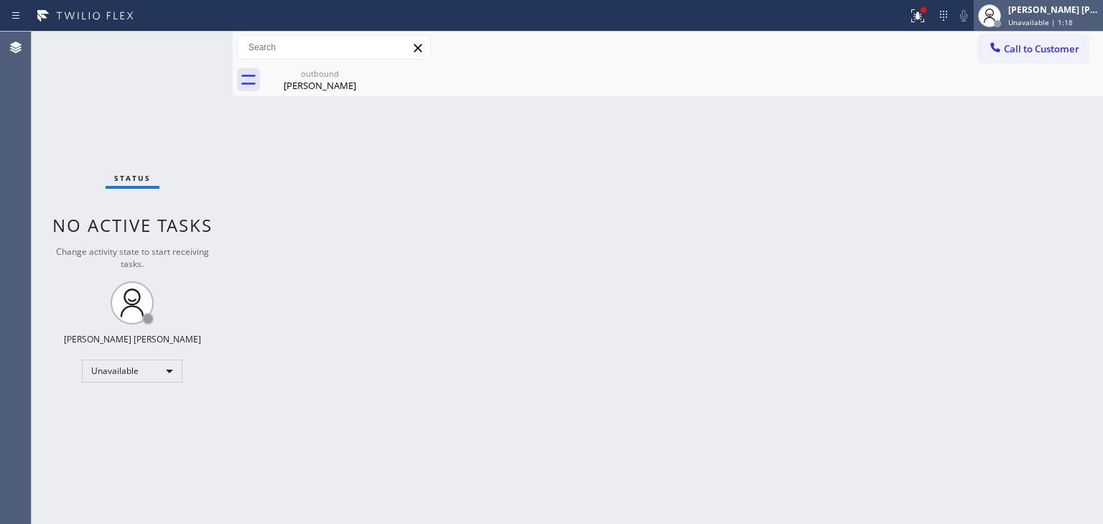
click at [1064, 8] on div "[PERSON_NAME] [PERSON_NAME]" at bounding box center [1054, 10] width 91 height 12
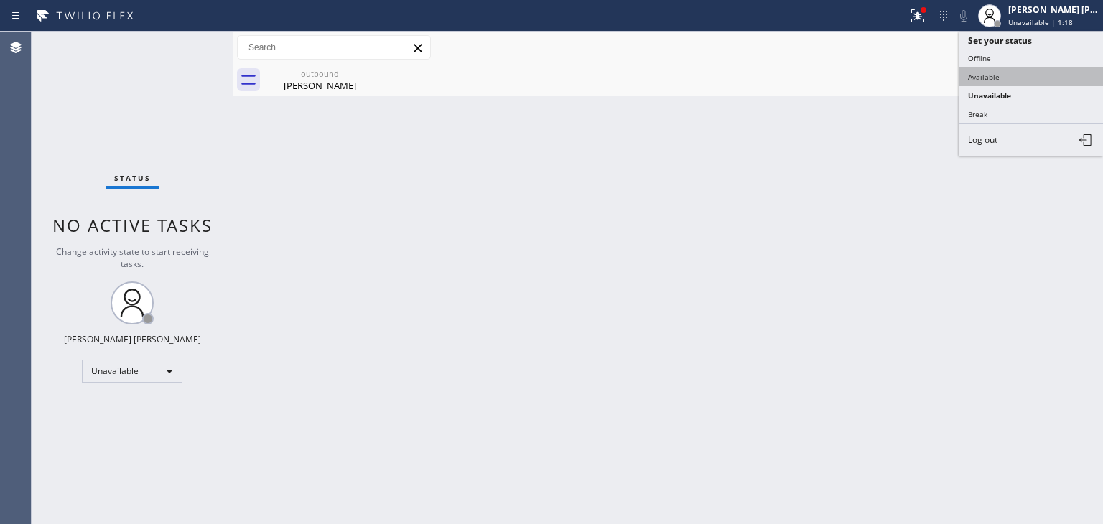
click at [1023, 70] on button "Available" at bounding box center [1032, 77] width 144 height 19
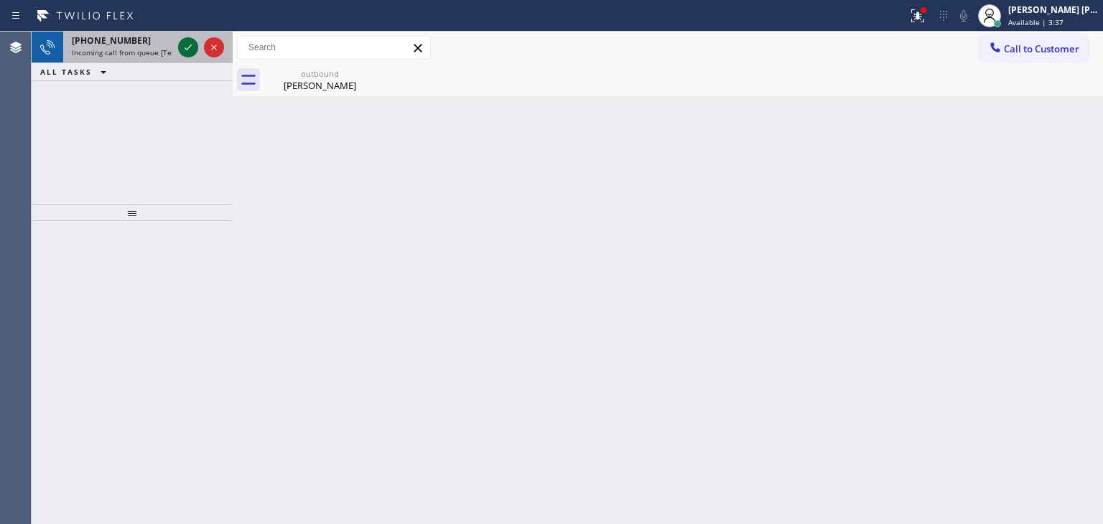
click at [187, 41] on icon at bounding box center [188, 47] width 17 height 17
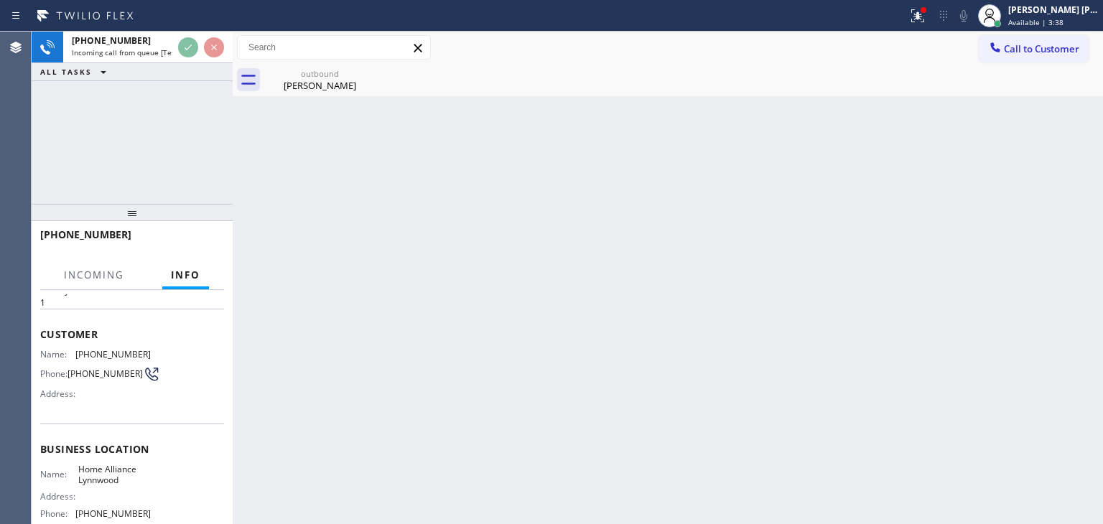
scroll to position [72, 0]
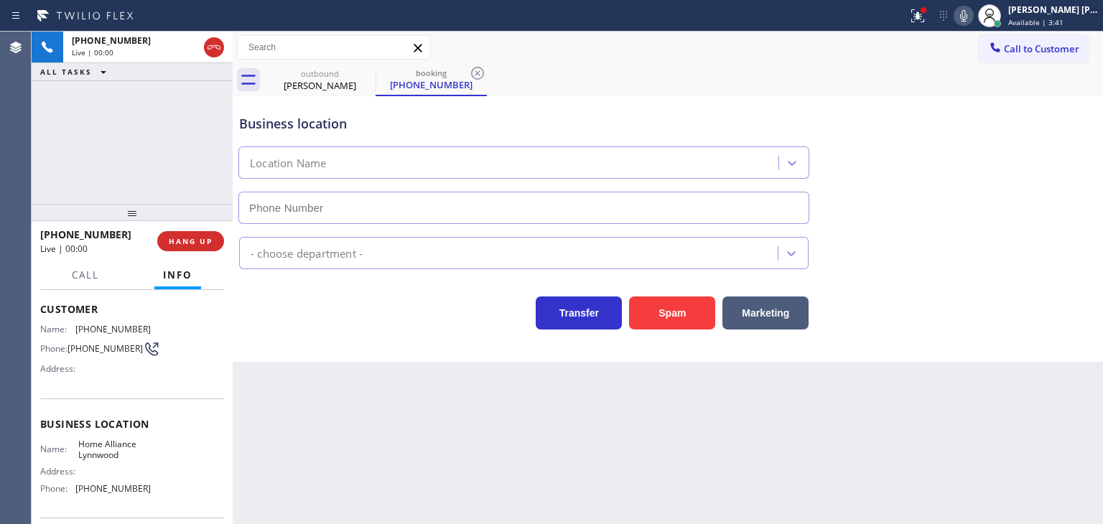
type input "[PHONE_NUMBER]"
click at [973, 17] on icon at bounding box center [963, 15] width 17 height 17
click at [973, 19] on icon at bounding box center [963, 15] width 17 height 17
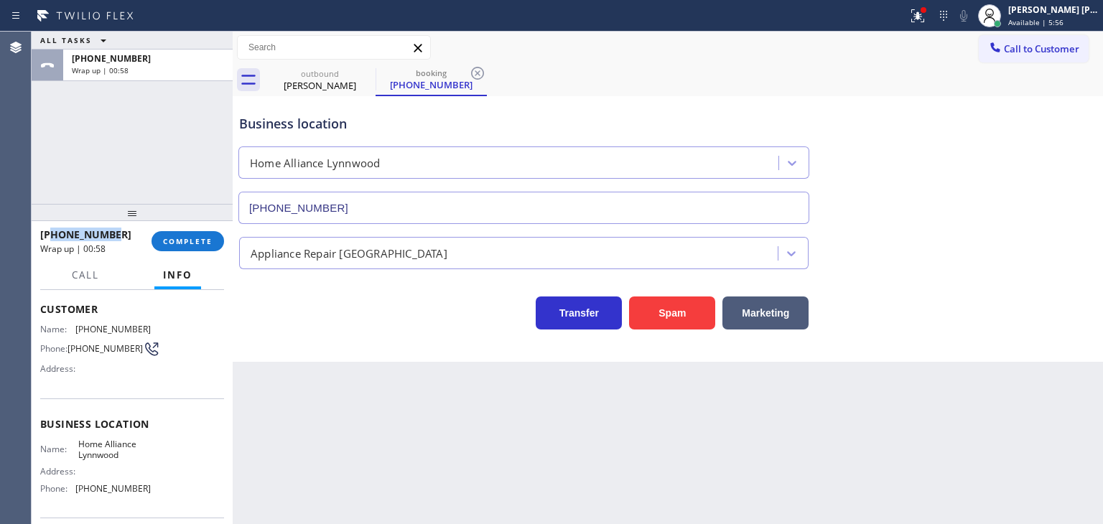
drag, startPoint x: 112, startPoint y: 237, endPoint x: 53, endPoint y: 239, distance: 58.9
click at [53, 239] on div "[PHONE_NUMBER]" at bounding box center [90, 235] width 101 height 14
drag, startPoint x: 144, startPoint y: 487, endPoint x: 78, endPoint y: 496, distance: 66.7
click at [78, 496] on div "Name: Home Alliance Lynnwood Address: Phone: [PHONE_NUMBER]" at bounding box center [132, 470] width 184 height 62
click at [170, 247] on button "COMPLETE" at bounding box center [188, 241] width 73 height 20
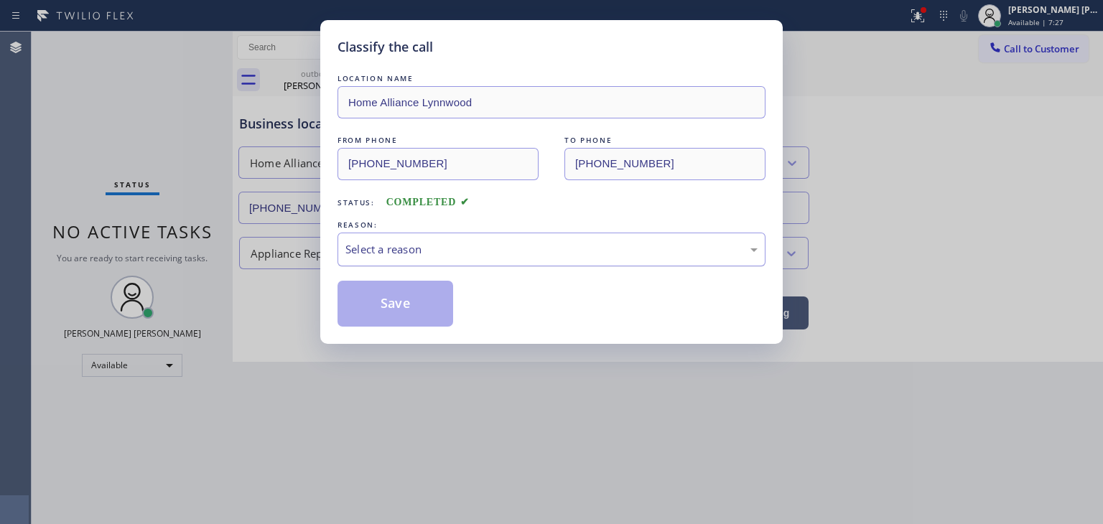
click at [368, 246] on div "Select a reason" at bounding box center [552, 249] width 412 height 17
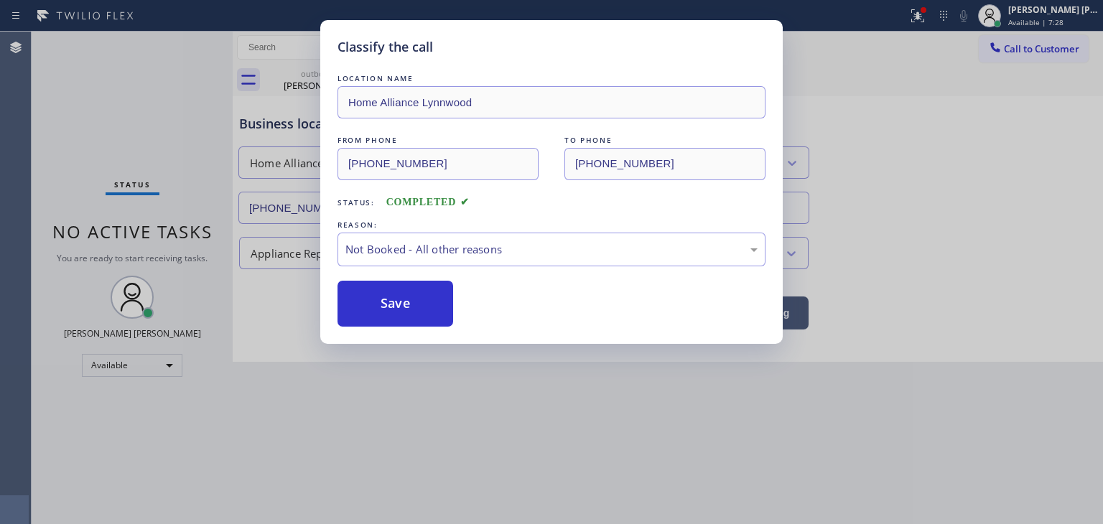
click at [379, 300] on button "Save" at bounding box center [396, 304] width 116 height 46
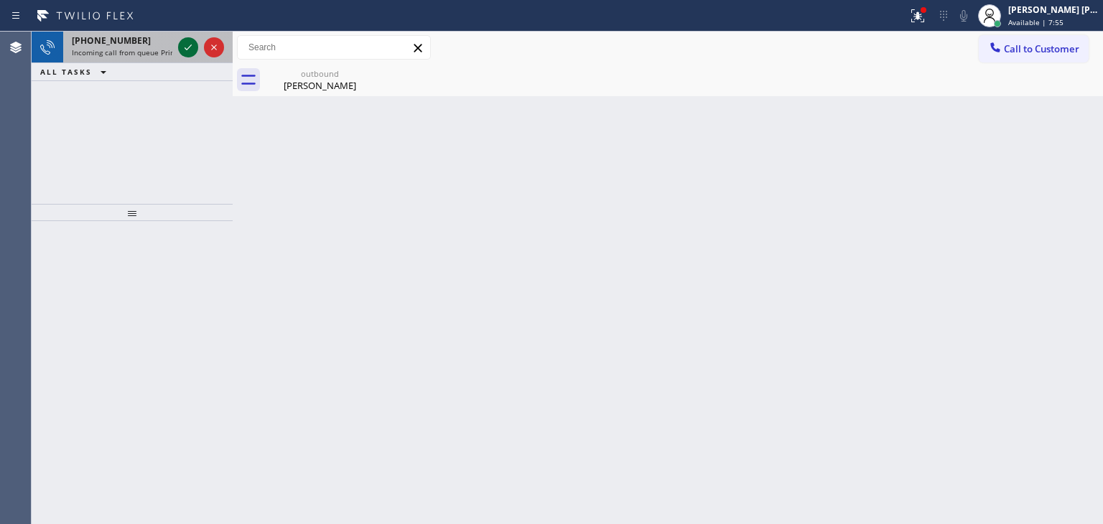
click at [189, 46] on icon at bounding box center [188, 47] width 17 height 17
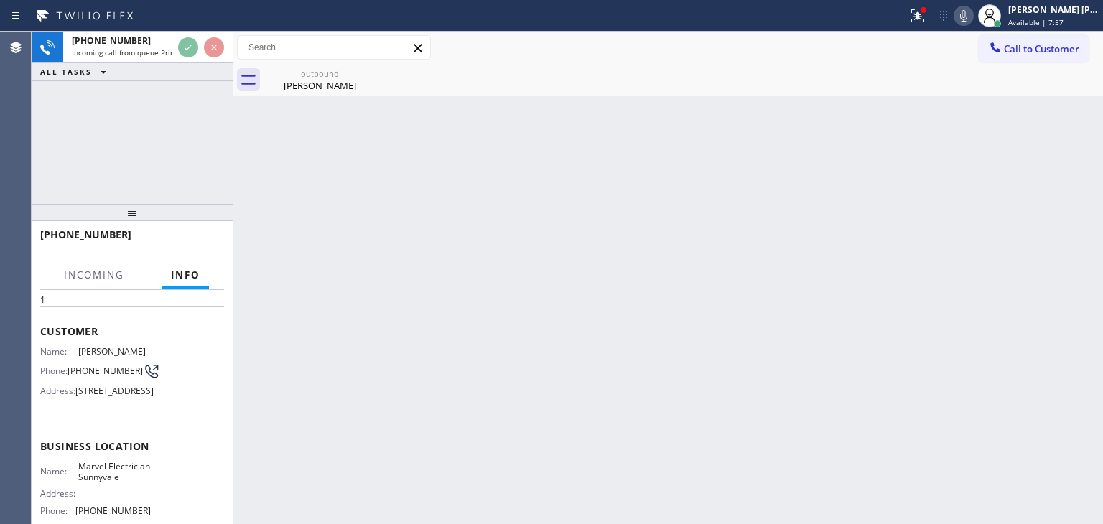
scroll to position [72, 0]
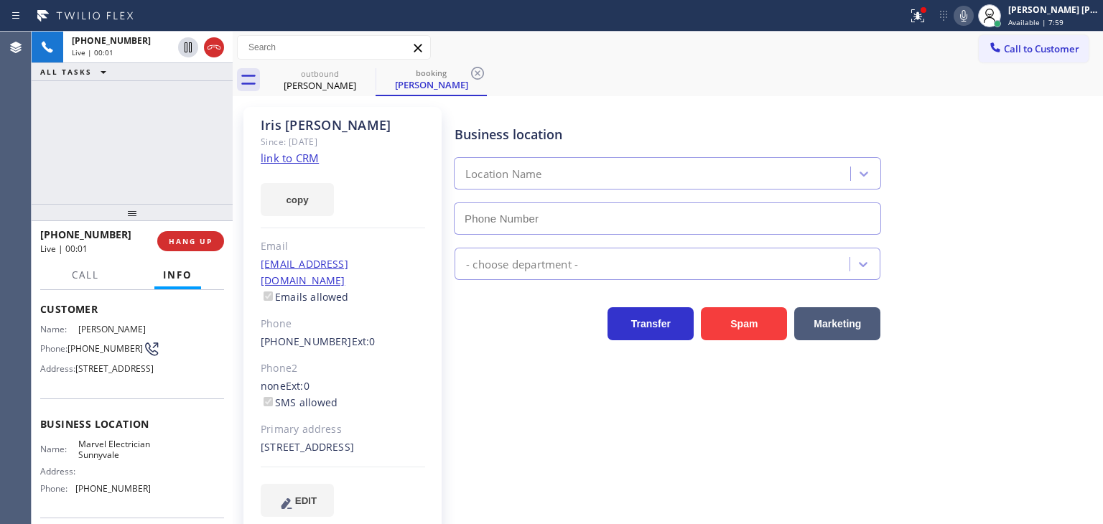
type input "[PHONE_NUMBER]"
click at [973, 11] on icon at bounding box center [963, 15] width 17 height 17
click at [968, 19] on icon at bounding box center [963, 15] width 7 height 11
click at [300, 153] on link "link to CRM" at bounding box center [290, 158] width 58 height 14
click at [973, 18] on icon at bounding box center [963, 15] width 17 height 17
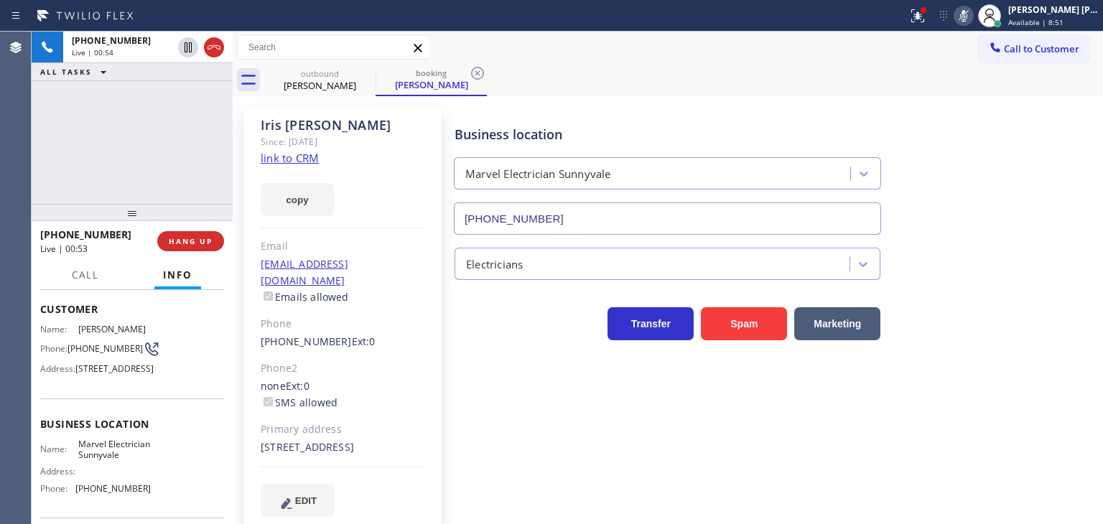
click at [973, 23] on icon at bounding box center [963, 15] width 17 height 17
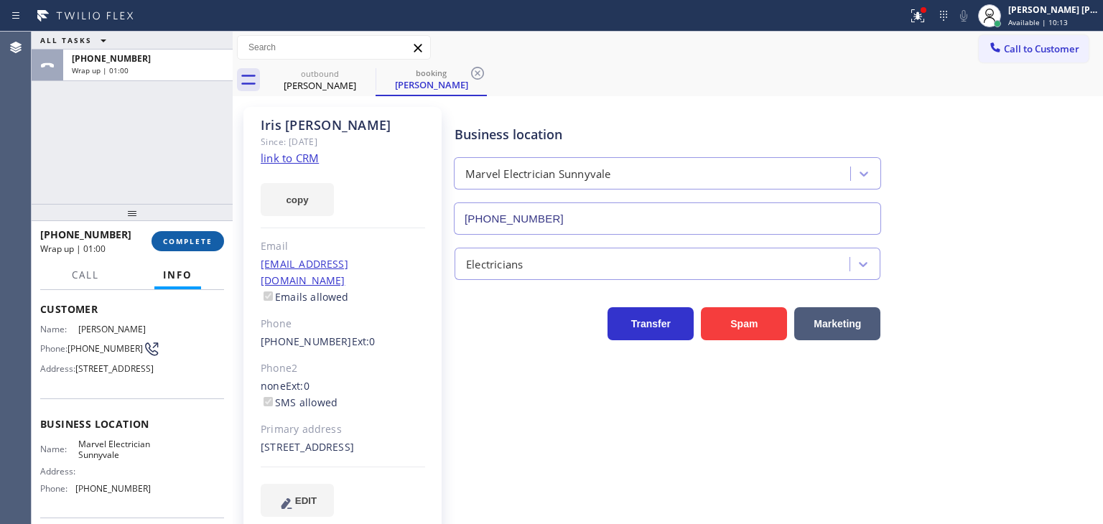
click at [198, 241] on span "COMPLETE" at bounding box center [188, 241] width 50 height 10
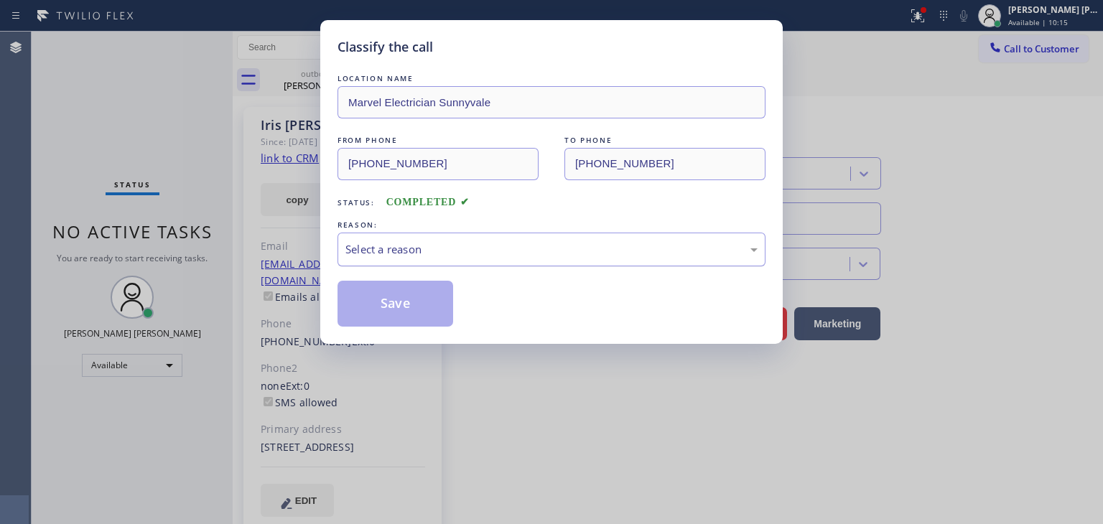
click at [391, 249] on div "Select a reason" at bounding box center [552, 249] width 412 height 17
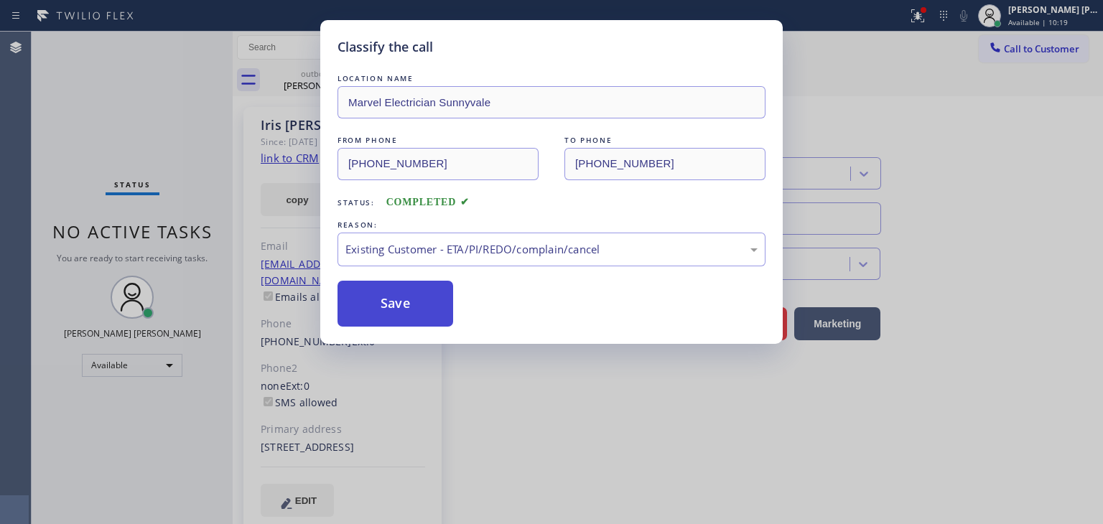
click at [394, 311] on button "Save" at bounding box center [396, 304] width 116 height 46
type input "[PHONE_NUMBER]"
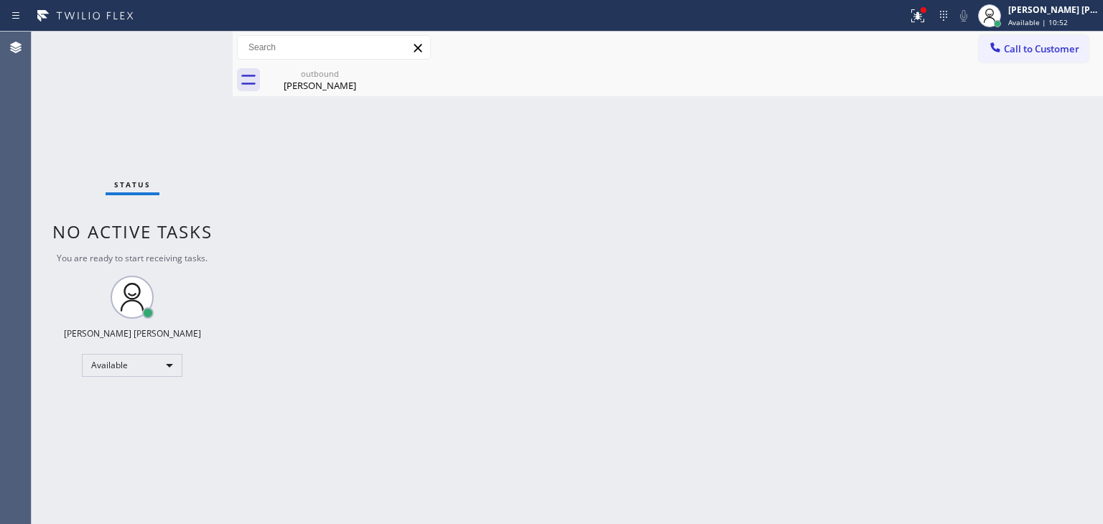
click at [178, 45] on div "Status No active tasks You are ready to start receiving tasks. [PERSON_NAME] [P…" at bounding box center [132, 278] width 201 height 493
click at [160, 73] on div "Status No active tasks You are ready to start receiving tasks. [PERSON_NAME] [P…" at bounding box center [132, 278] width 201 height 493
click at [927, 11] on icon at bounding box center [917, 15] width 17 height 17
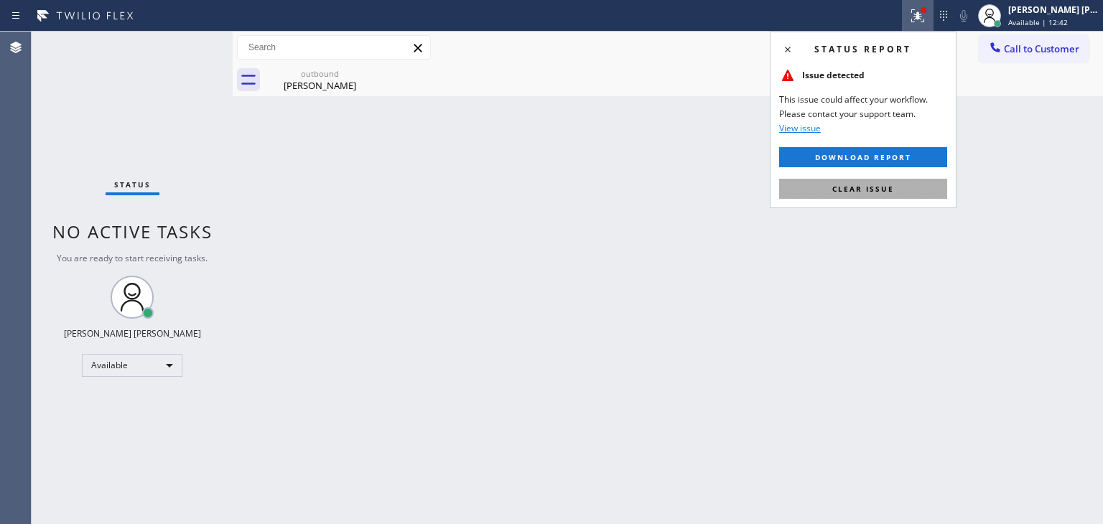
click at [871, 194] on button "Clear issue" at bounding box center [863, 189] width 168 height 20
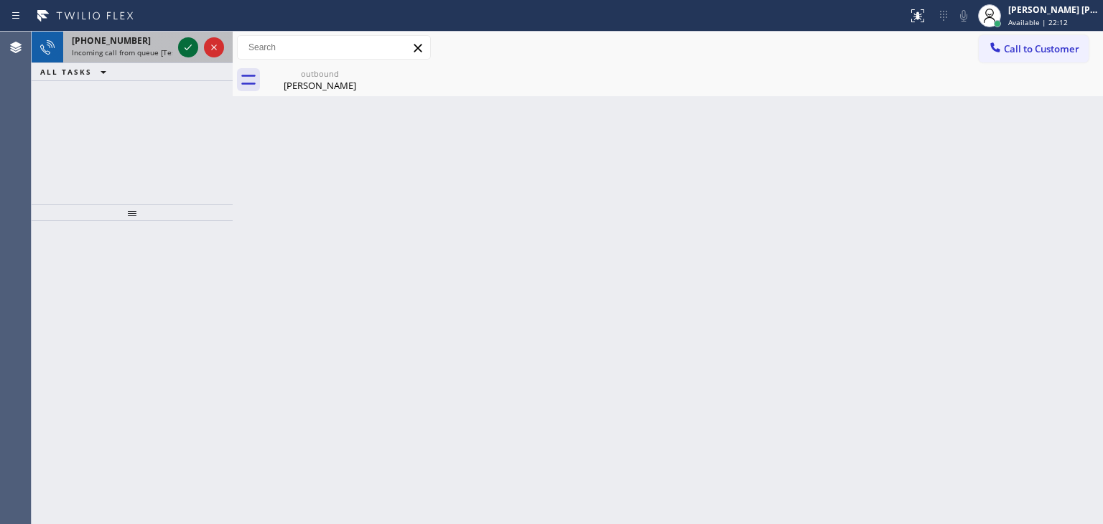
click at [184, 47] on icon at bounding box center [188, 47] width 17 height 17
click at [186, 52] on icon at bounding box center [188, 47] width 17 height 17
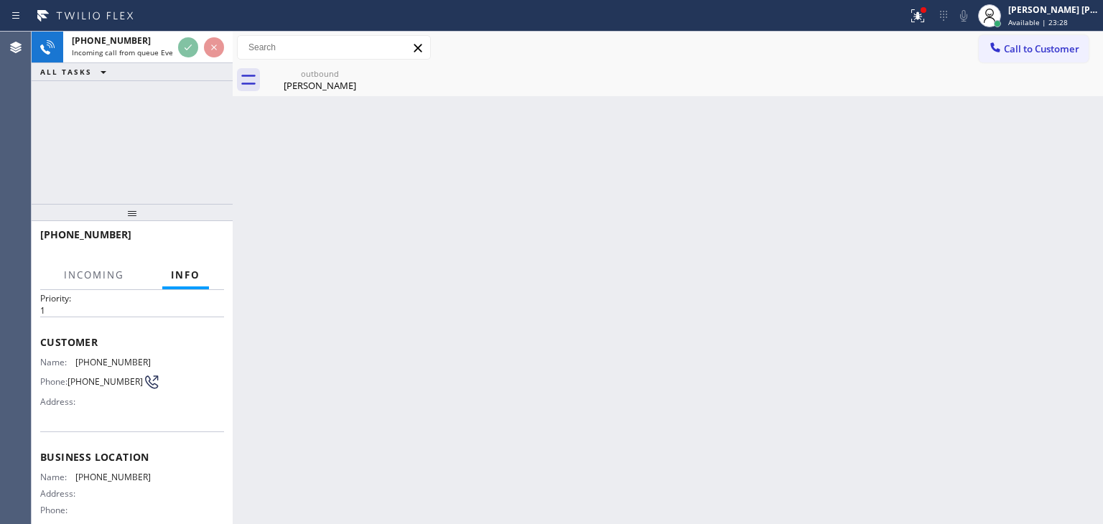
scroll to position [72, 0]
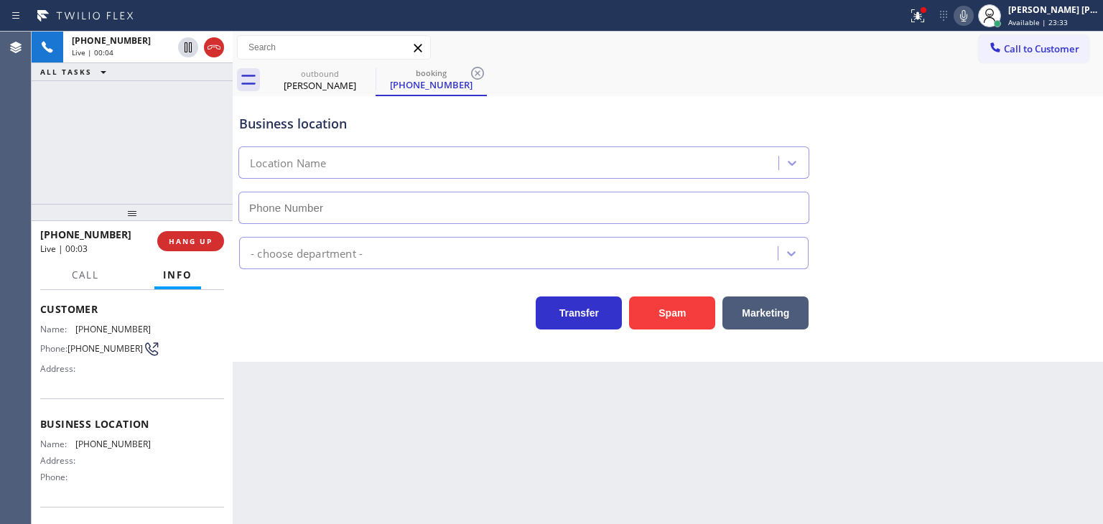
click at [973, 19] on icon at bounding box center [963, 15] width 17 height 17
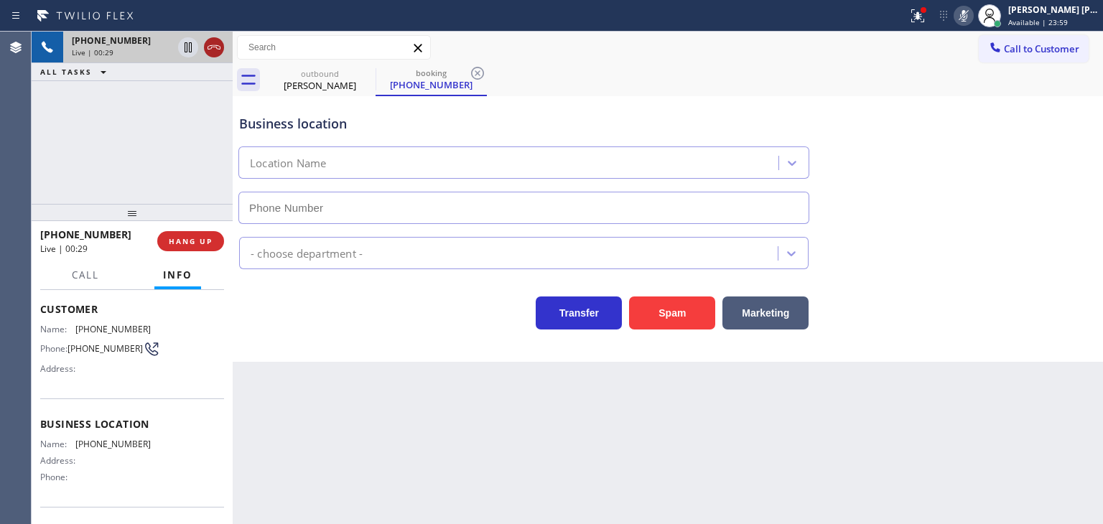
click at [213, 47] on icon at bounding box center [213, 47] width 17 height 17
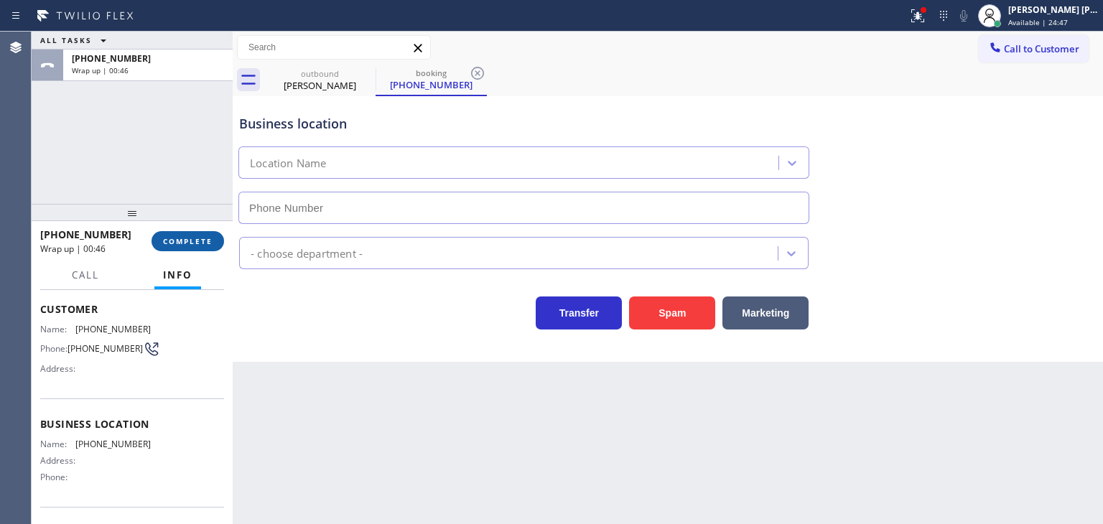
click at [190, 236] on button "COMPLETE" at bounding box center [188, 241] width 73 height 20
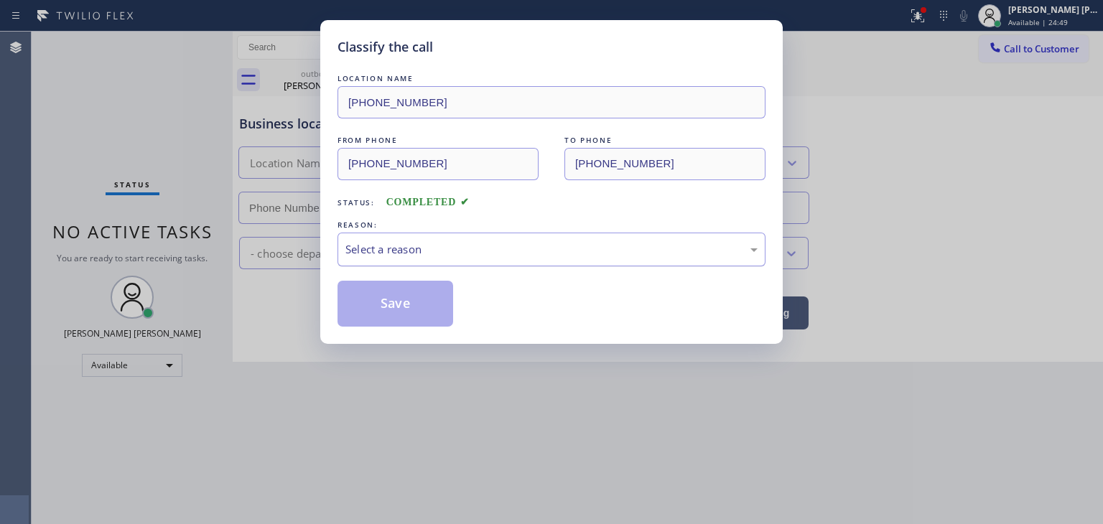
click at [428, 248] on div "Select a reason" at bounding box center [552, 249] width 412 height 17
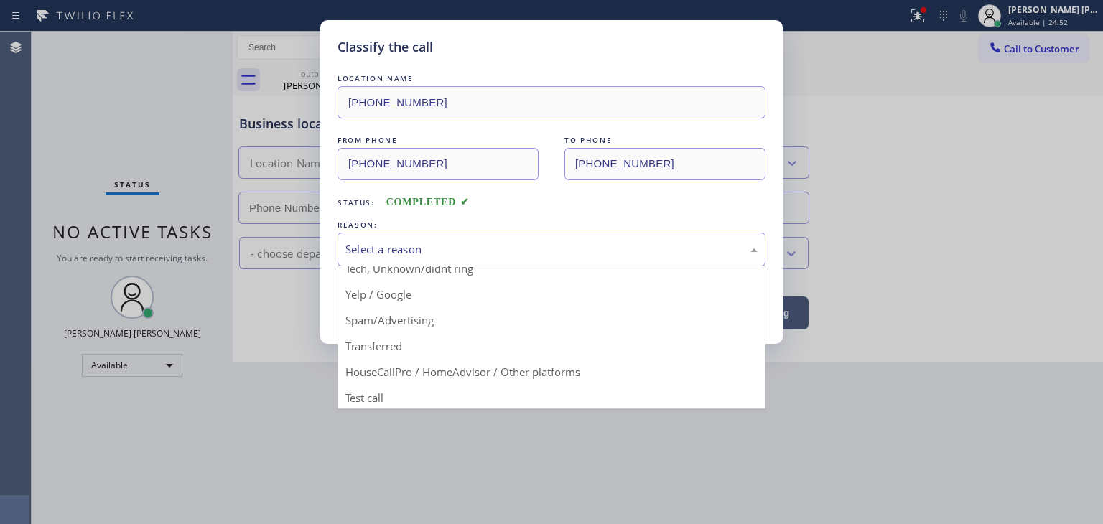
scroll to position [90, 0]
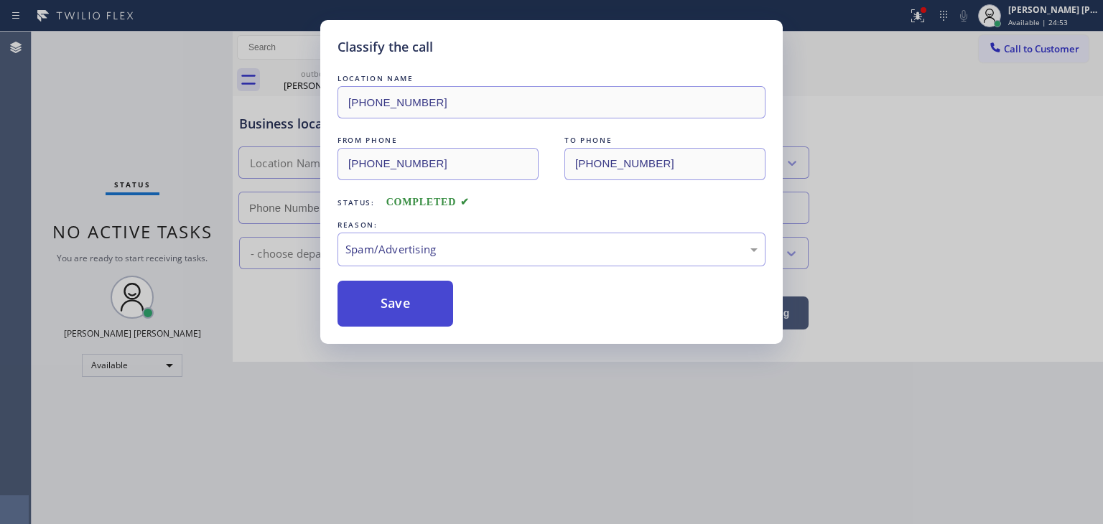
click at [410, 313] on button "Save" at bounding box center [396, 304] width 116 height 46
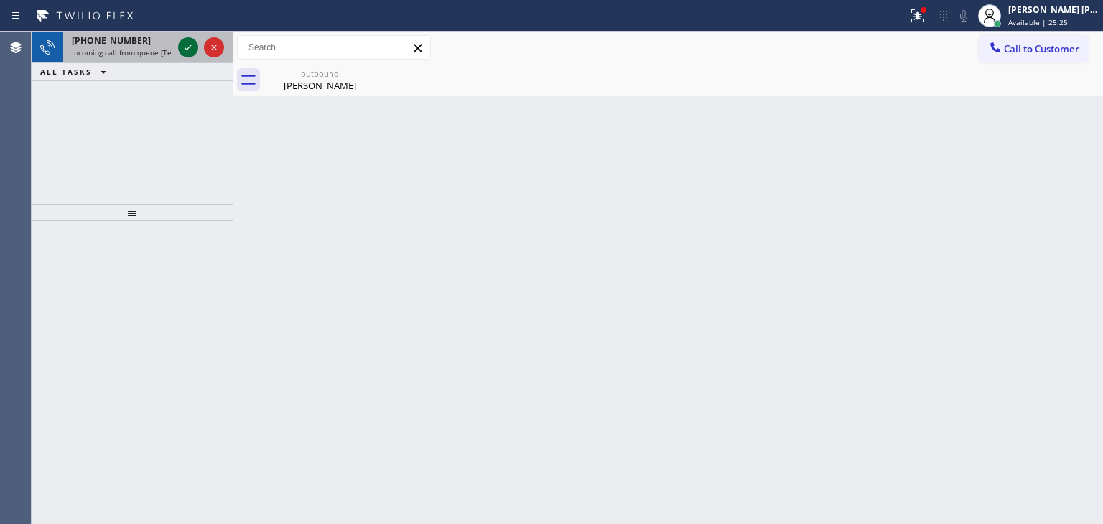
click at [184, 49] on icon at bounding box center [188, 47] width 17 height 17
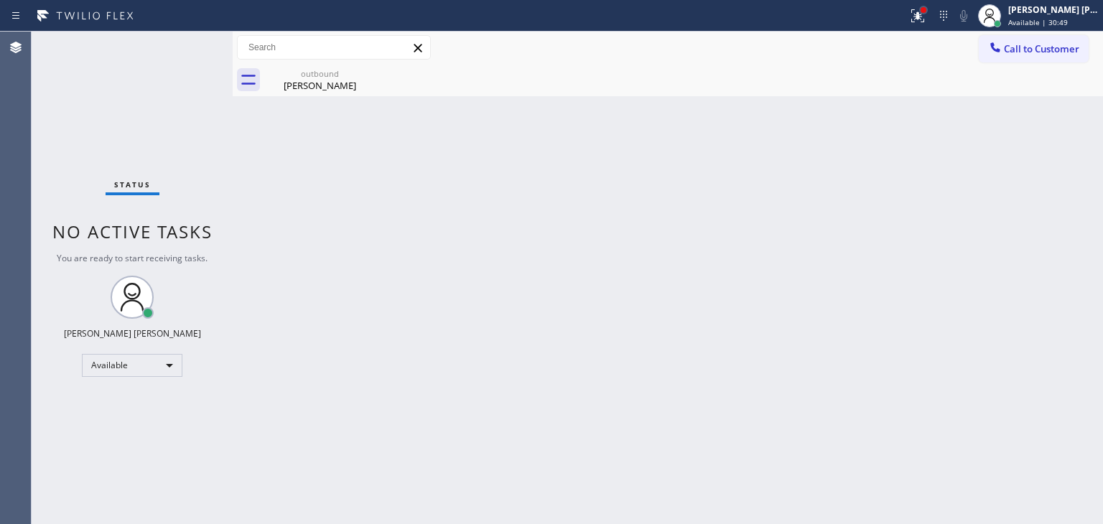
click at [928, 14] on div at bounding box center [924, 10] width 9 height 9
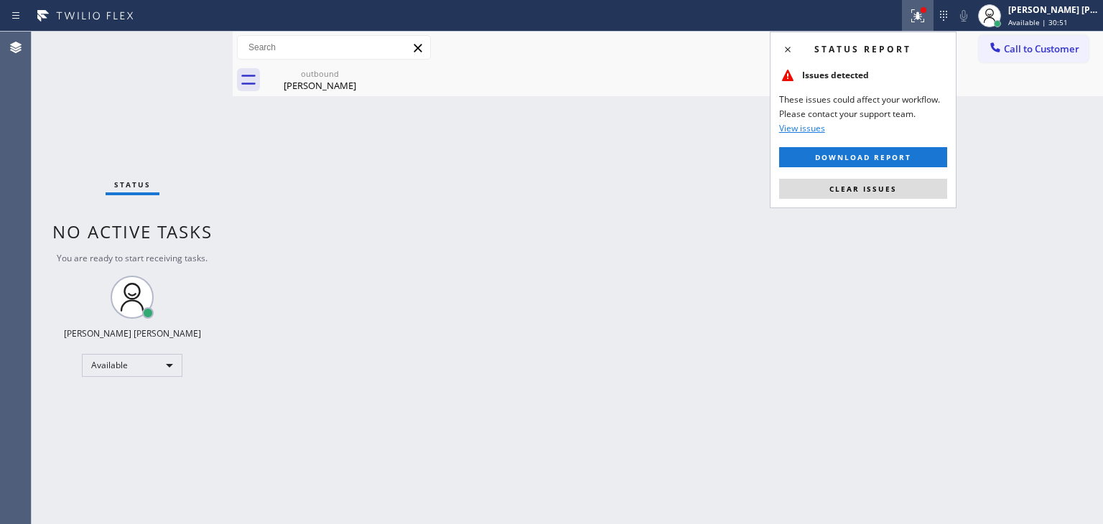
click at [865, 195] on button "Clear issues" at bounding box center [863, 189] width 168 height 20
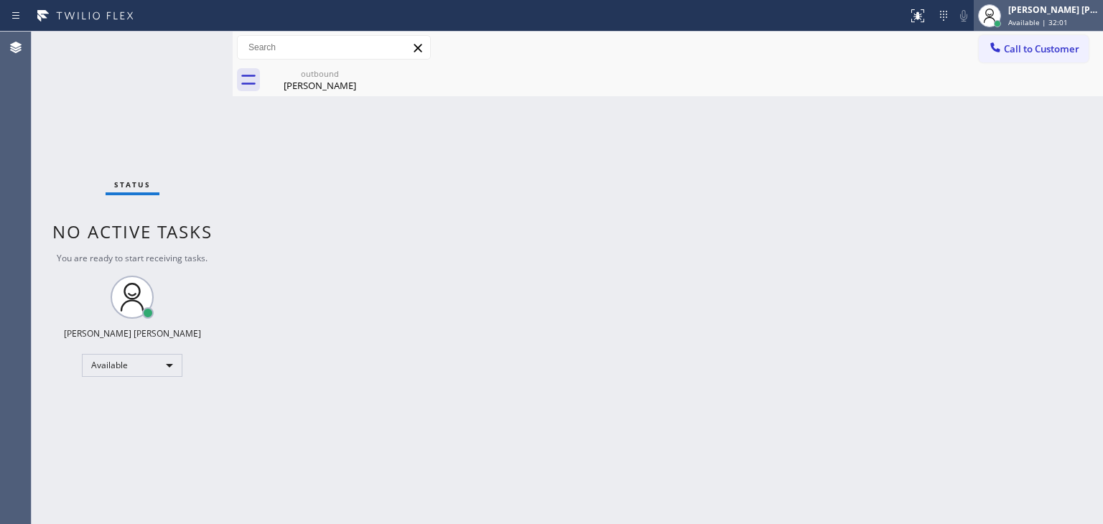
click at [1049, 19] on span "Available | 32:01" at bounding box center [1039, 22] width 60 height 10
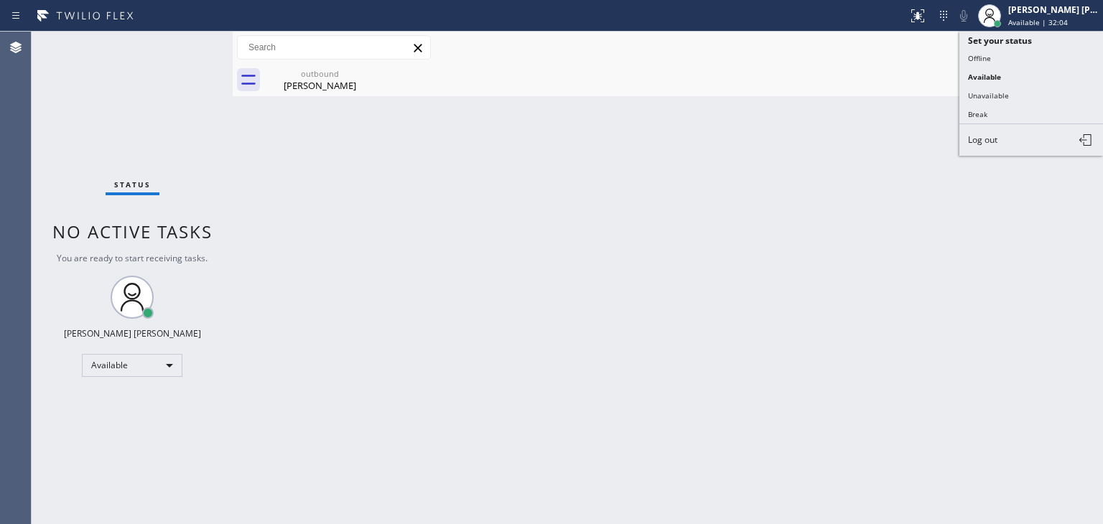
click at [1002, 111] on button "Break" at bounding box center [1032, 114] width 144 height 19
